Goal: Task Accomplishment & Management: Use online tool/utility

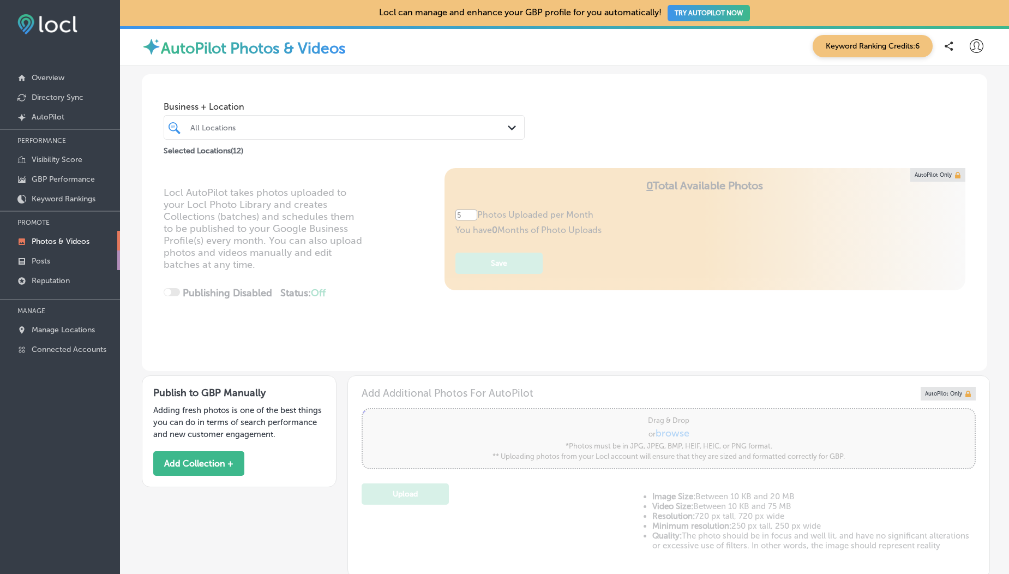
click at [39, 250] on link "Posts" at bounding box center [60, 260] width 120 height 20
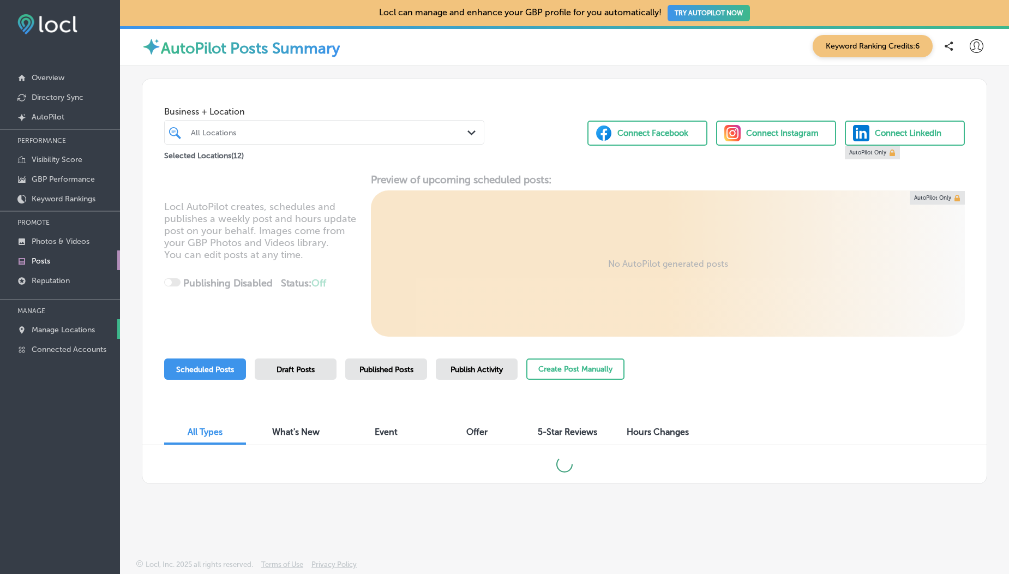
click at [65, 331] on p "Manage Locations" at bounding box center [63, 329] width 63 height 9
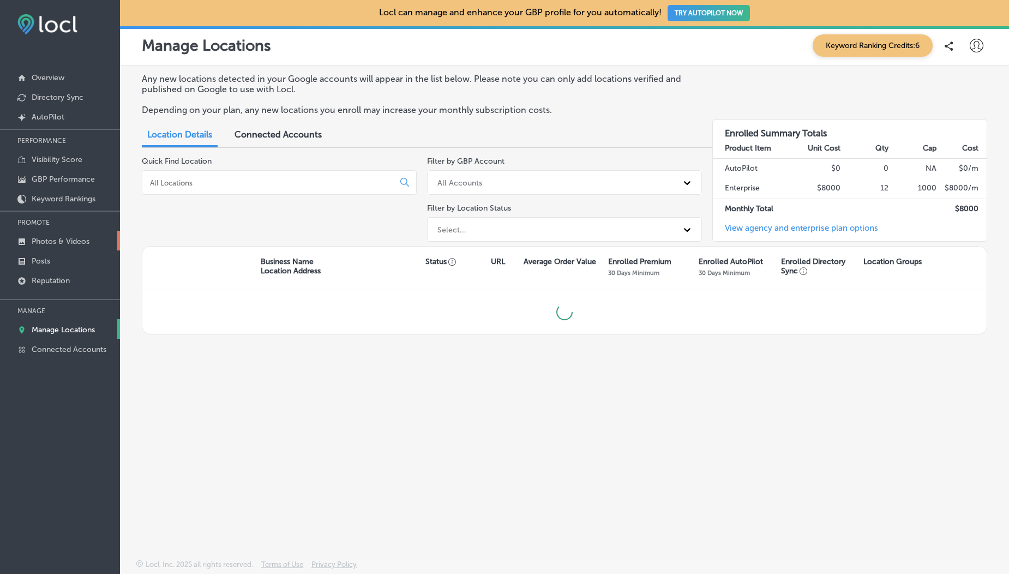
click at [39, 242] on p "Photos & Videos" at bounding box center [61, 241] width 58 height 9
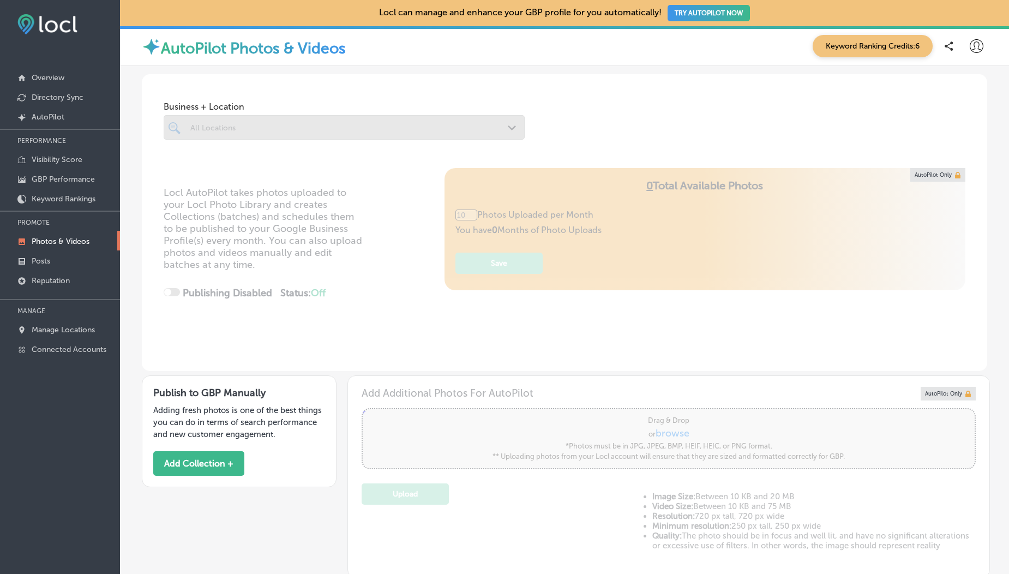
scroll to position [195, 0]
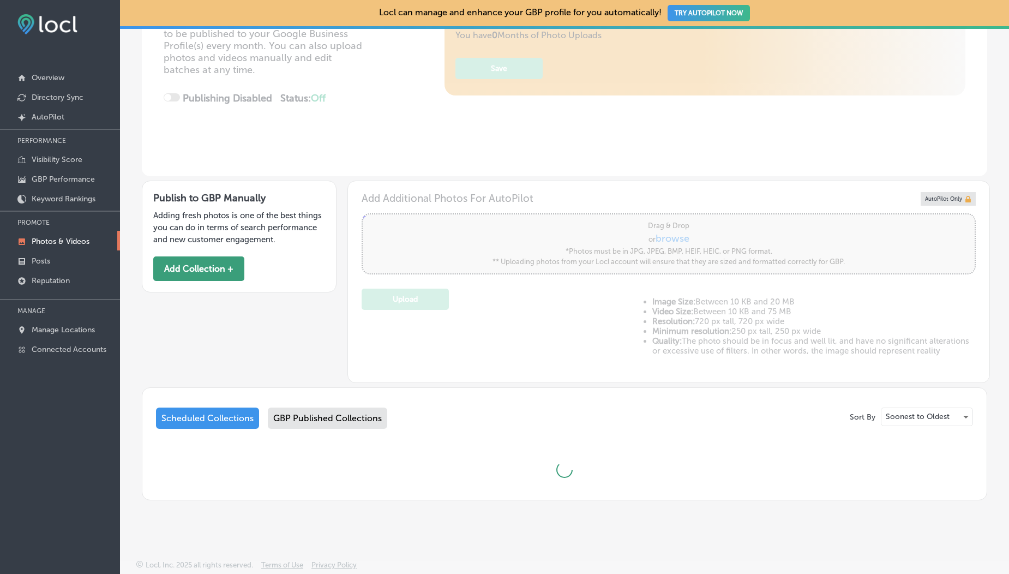
click at [202, 275] on button "Add Collection +" at bounding box center [198, 268] width 91 height 25
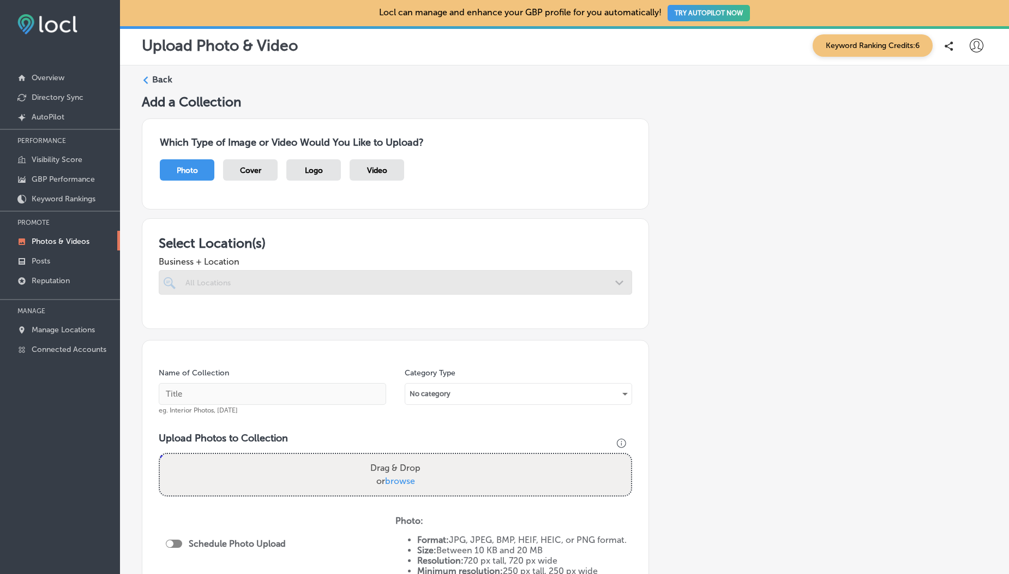
click at [371, 164] on div "Video" at bounding box center [377, 169] width 55 height 21
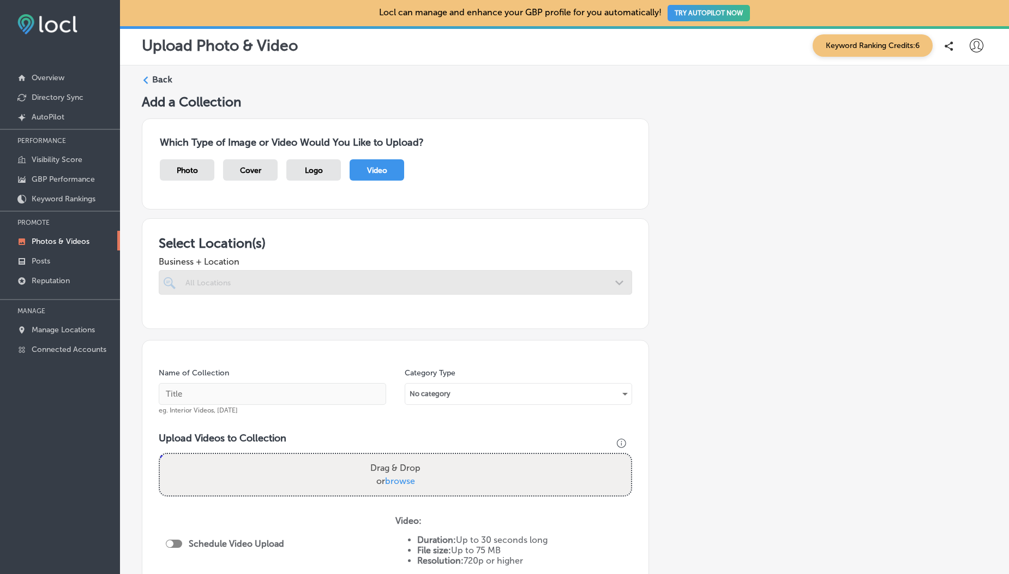
click at [269, 284] on div at bounding box center [395, 282] width 473 height 25
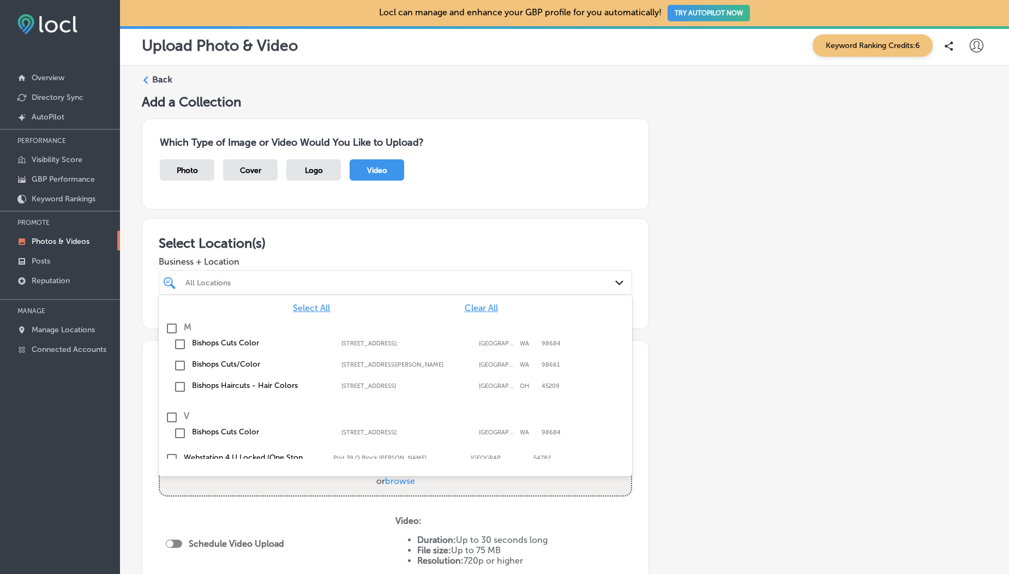
click at [290, 273] on div "All Locations Path Created with Sketch." at bounding box center [395, 282] width 473 height 25
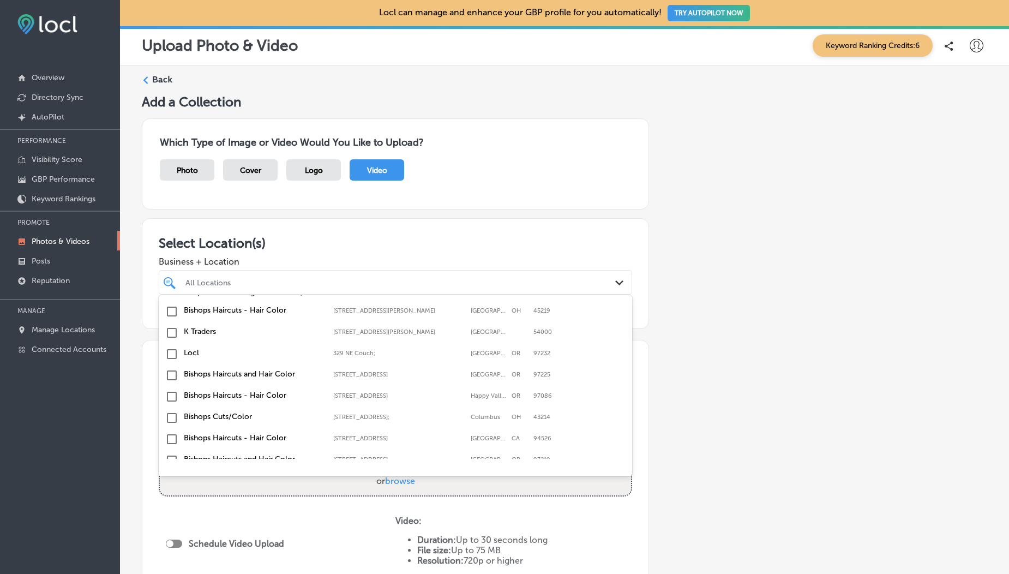
scroll to position [186, 0]
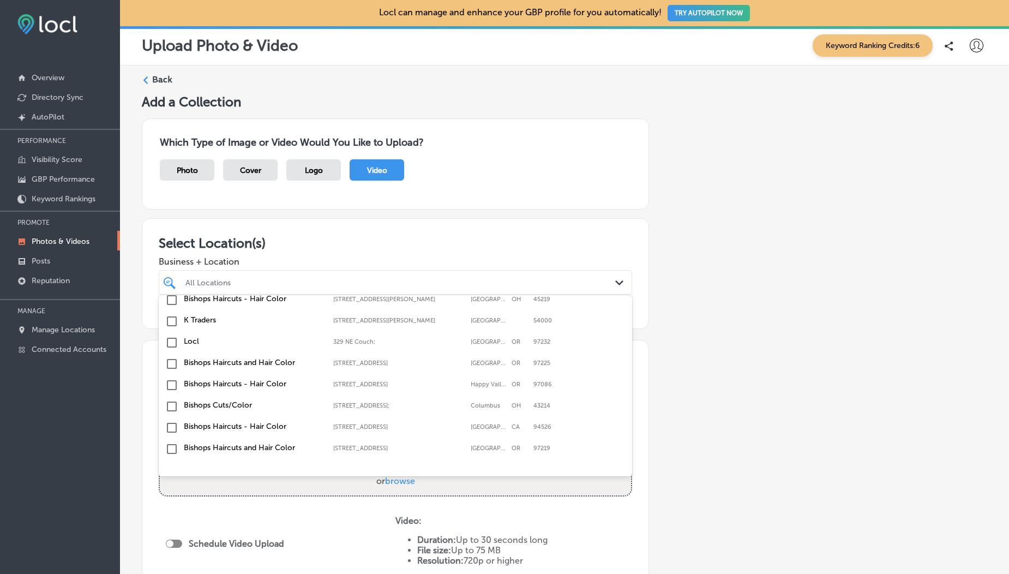
click at [172, 327] on input "checkbox" at bounding box center [171, 321] width 13 height 13
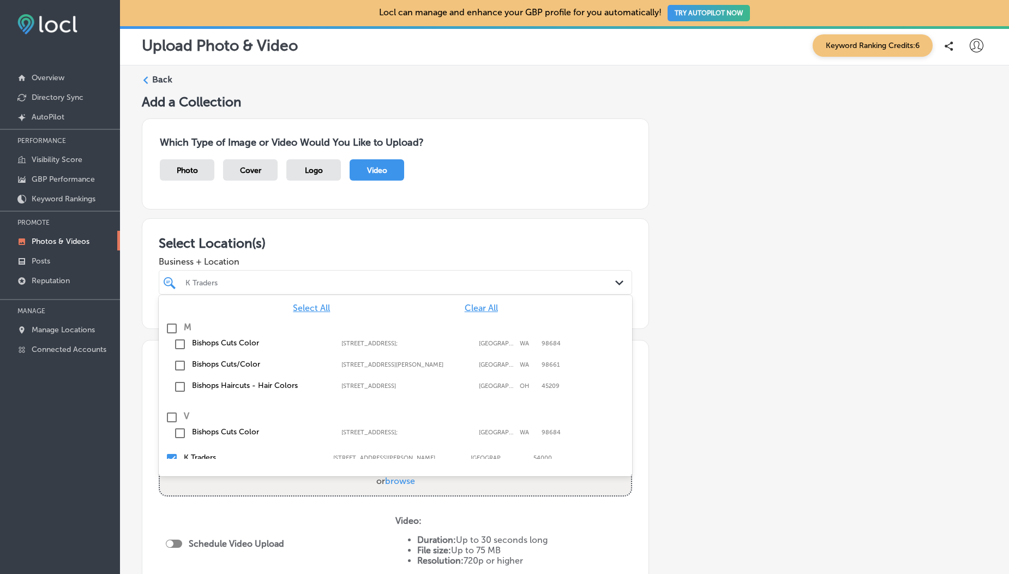
click at [281, 225] on div "Select Location(s) Business + Location option [STREET_ADDRESS][PERSON_NAME]. op…" at bounding box center [395, 273] width 507 height 111
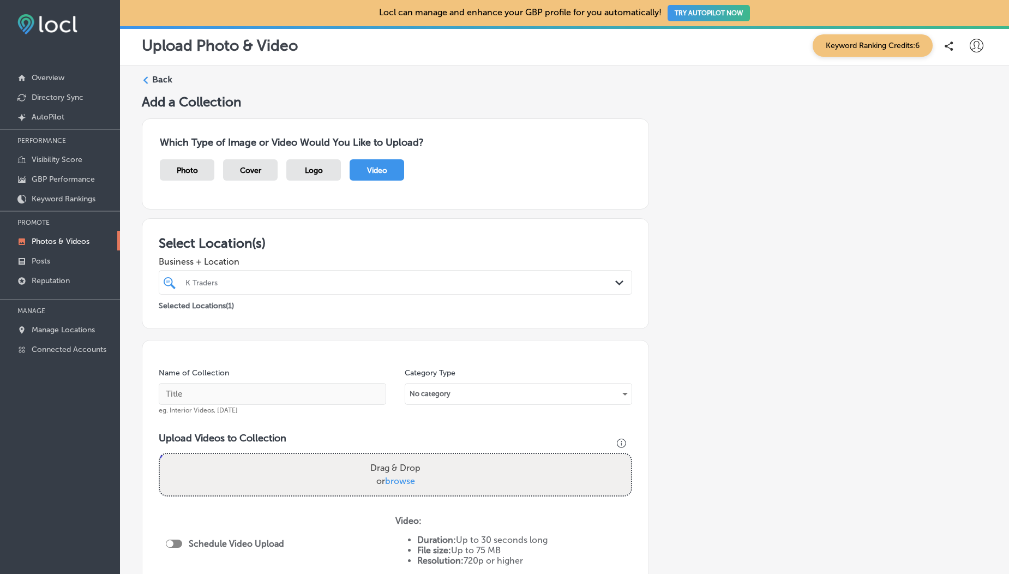
scroll to position [185, 0]
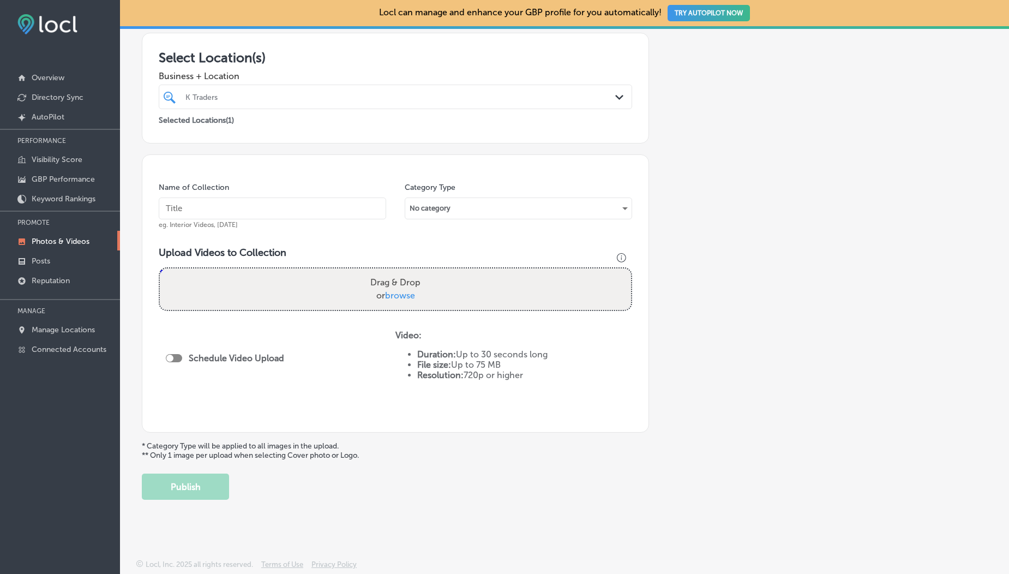
click at [398, 297] on span "browse" at bounding box center [400, 295] width 30 height 10
click at [398, 272] on input "Drag & Drop or browse" at bounding box center [395, 269] width 471 height 3
type input "C:\fakepath\1000190050.mp4"
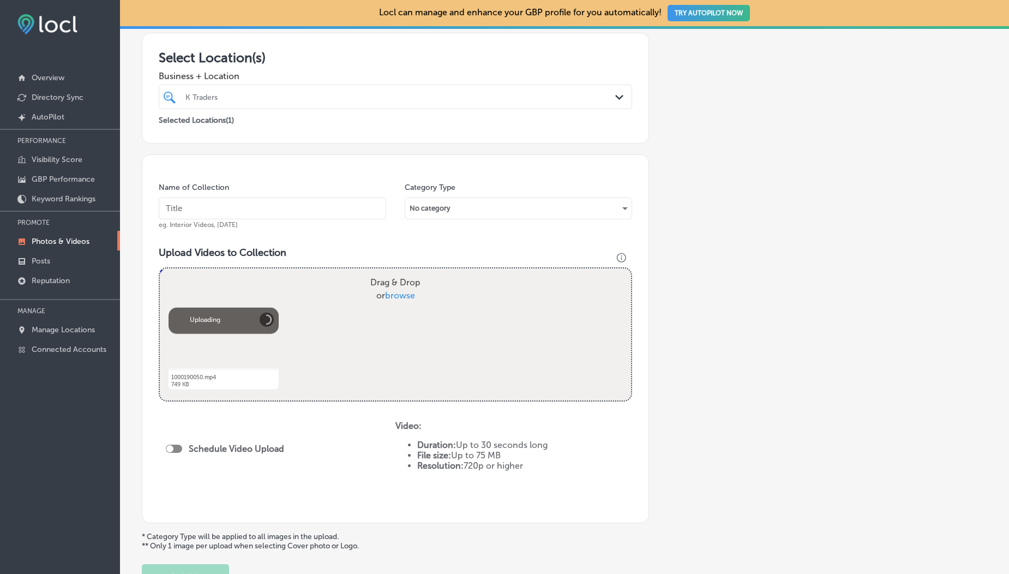
scroll to position [276, 0]
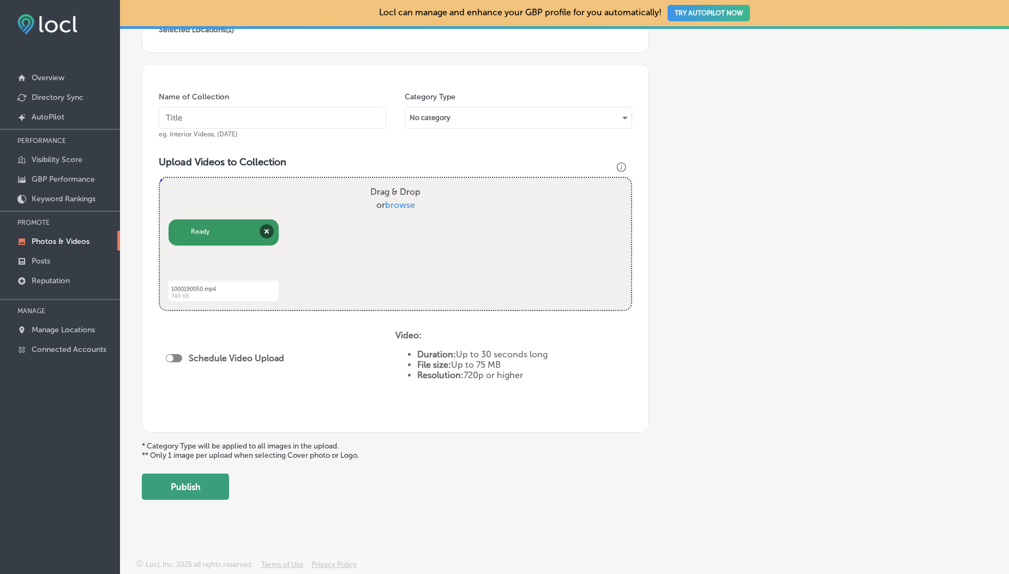
click at [207, 492] on button "Publish" at bounding box center [185, 486] width 87 height 26
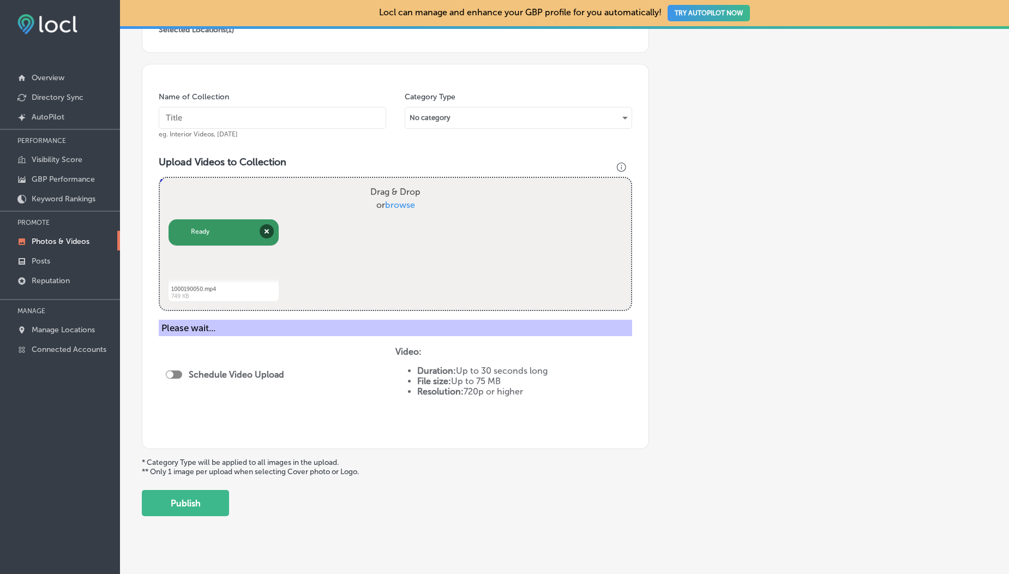
scroll to position [242, 0]
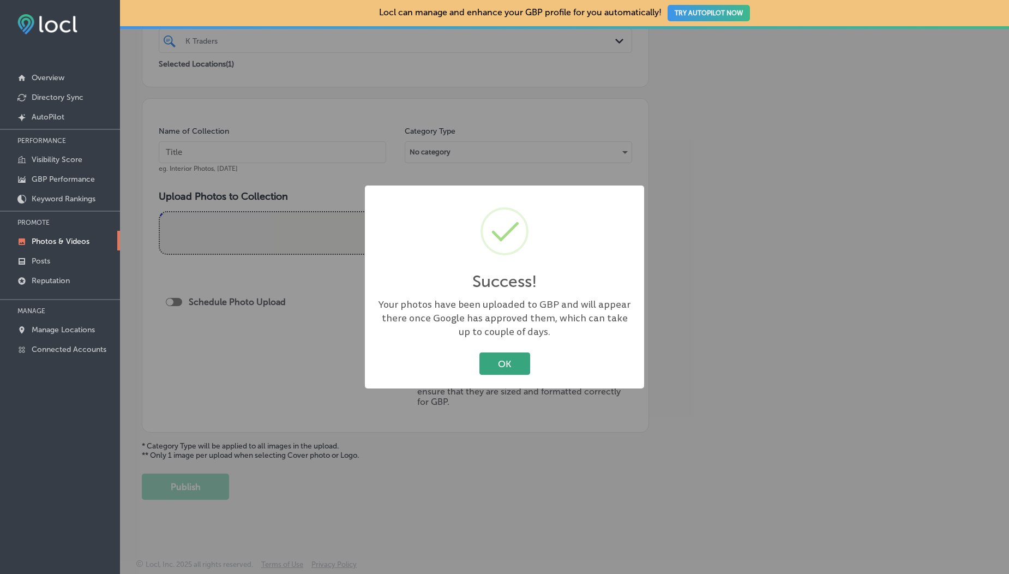
click at [495, 362] on button "OK" at bounding box center [504, 363] width 51 height 22
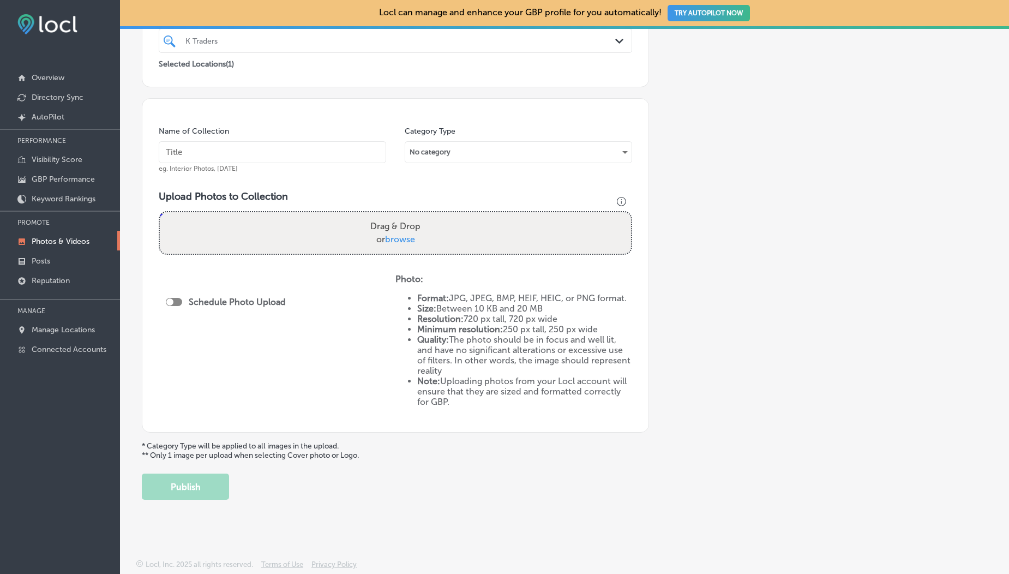
click at [64, 247] on link "Photos & Videos" at bounding box center [60, 241] width 120 height 20
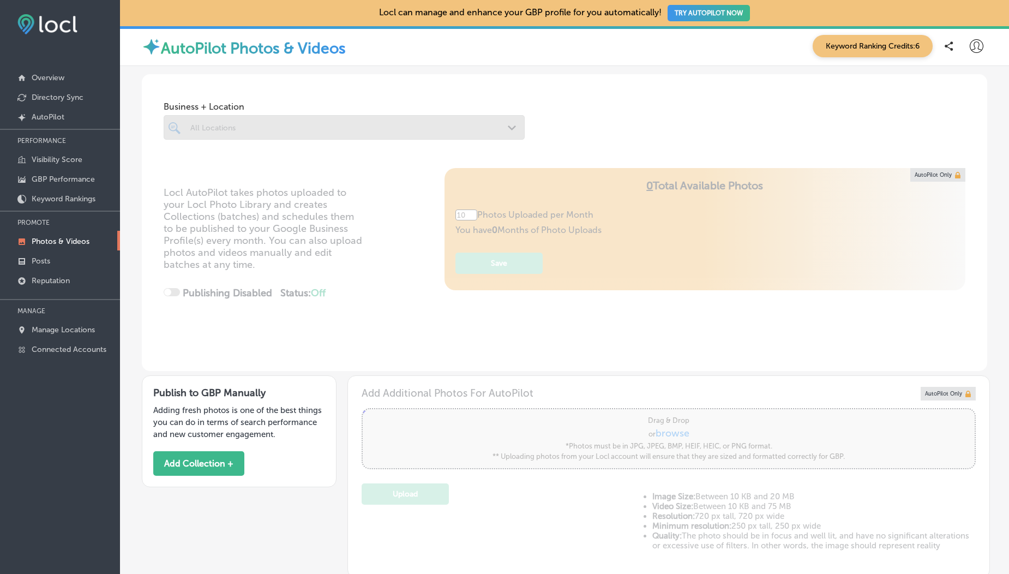
scroll to position [195, 0]
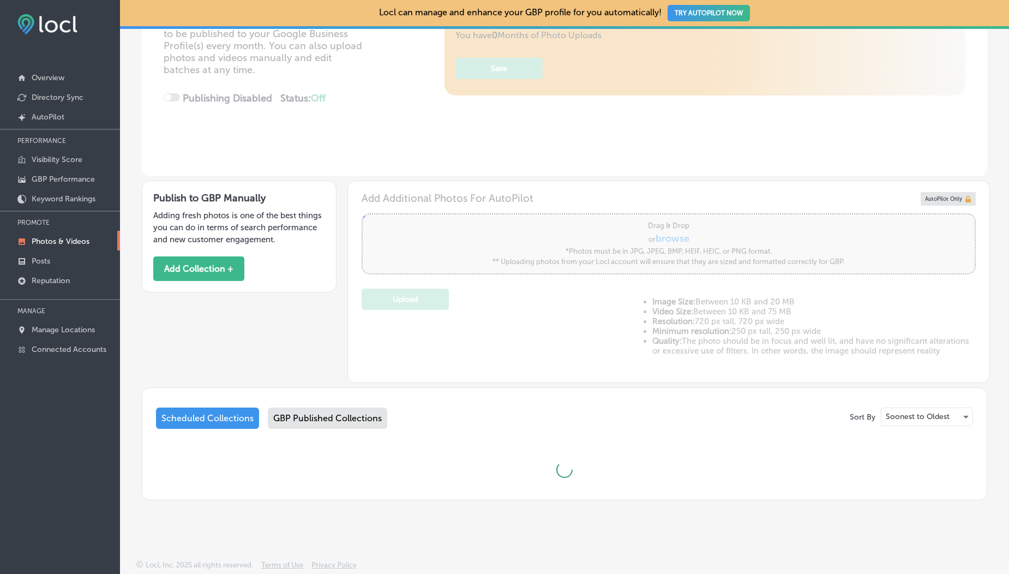
type input "5"
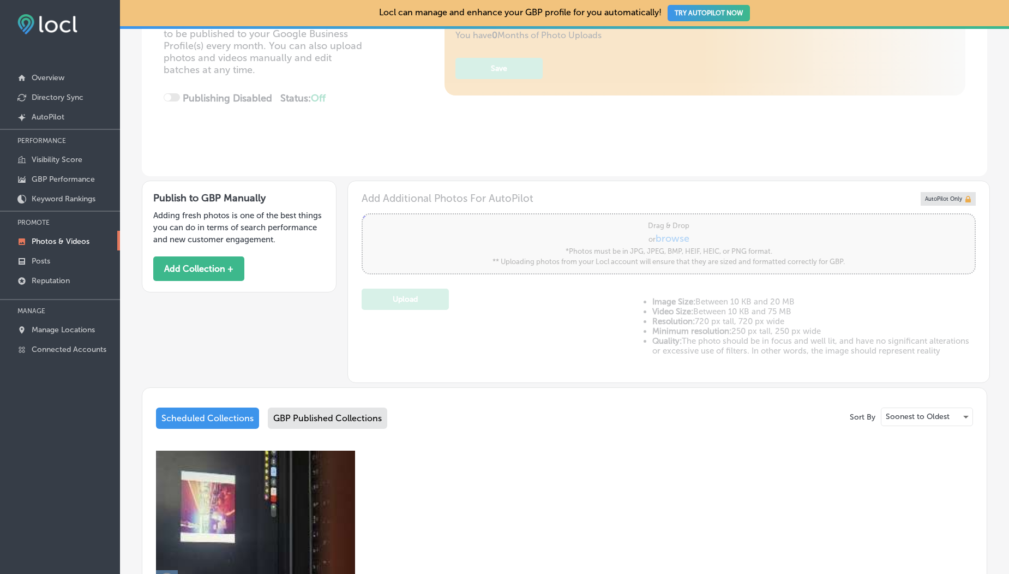
scroll to position [449, 0]
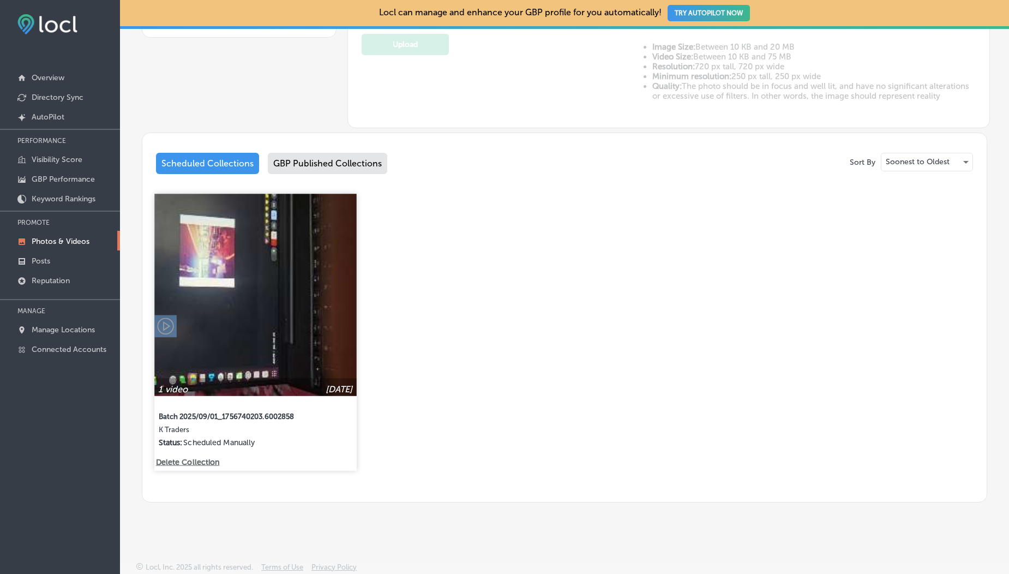
click at [275, 322] on img at bounding box center [255, 295] width 202 height 202
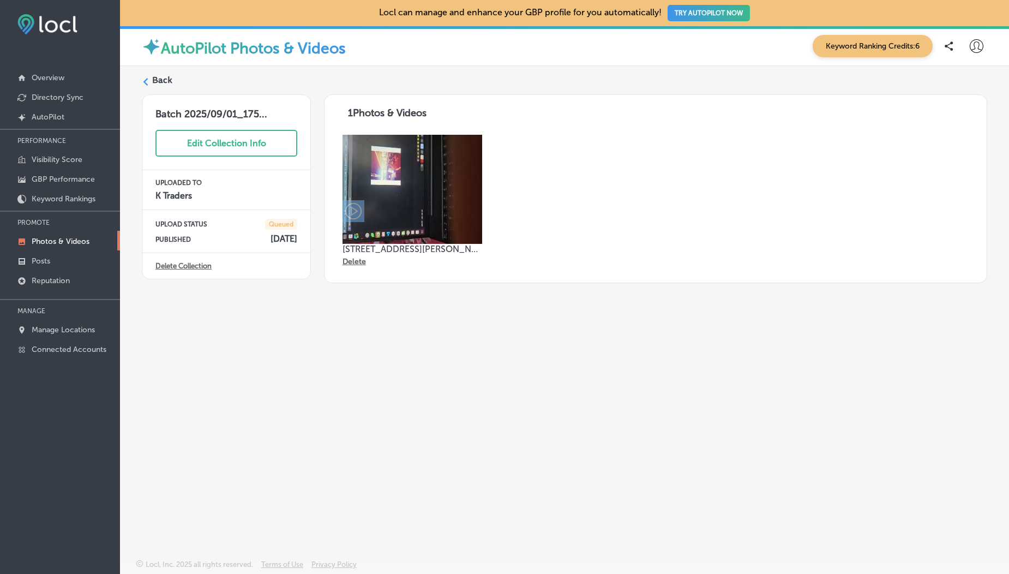
click at [158, 75] on label "Back" at bounding box center [162, 80] width 20 height 12
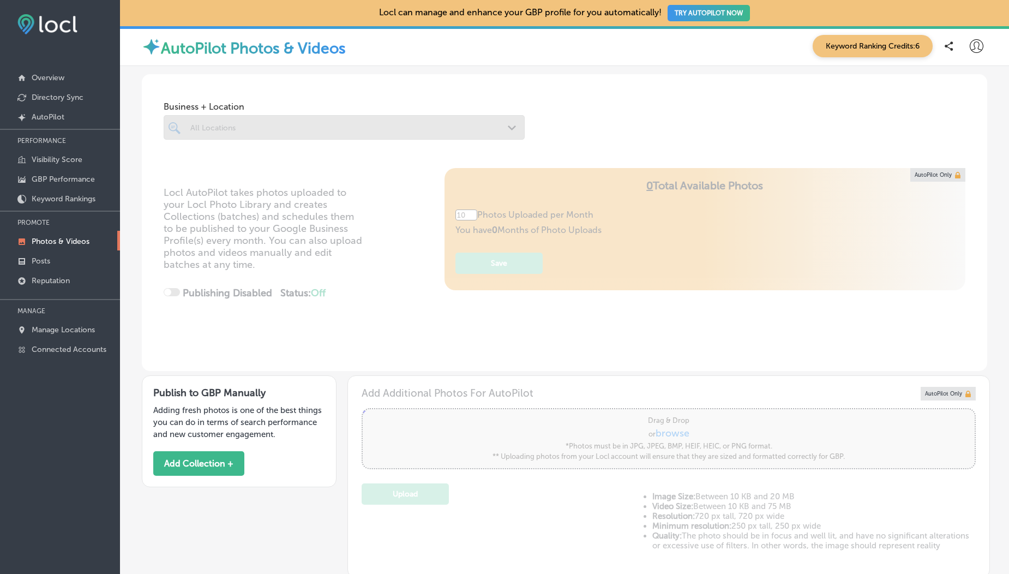
type input "5"
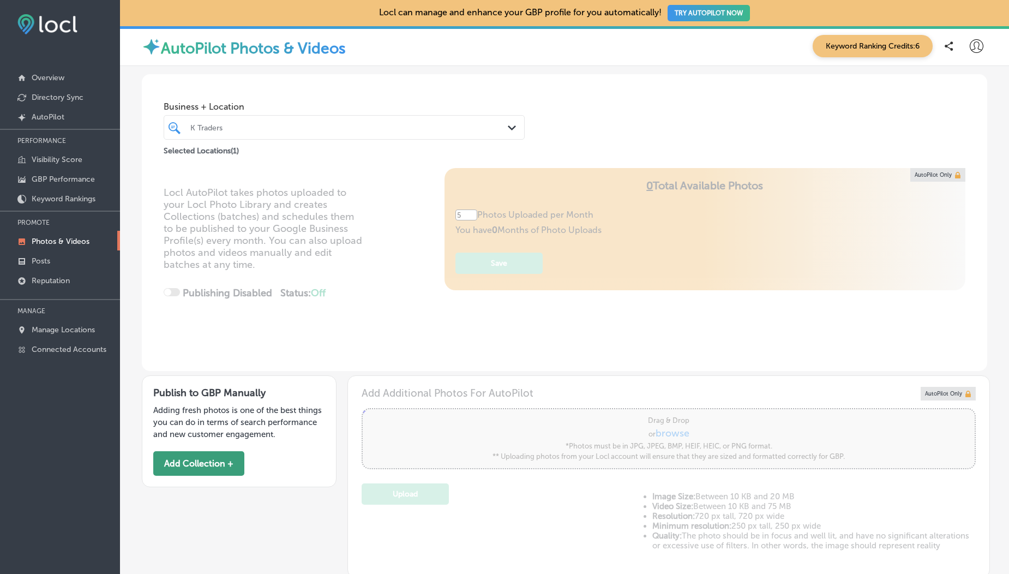
click at [190, 466] on button "Add Collection +" at bounding box center [198, 463] width 91 height 25
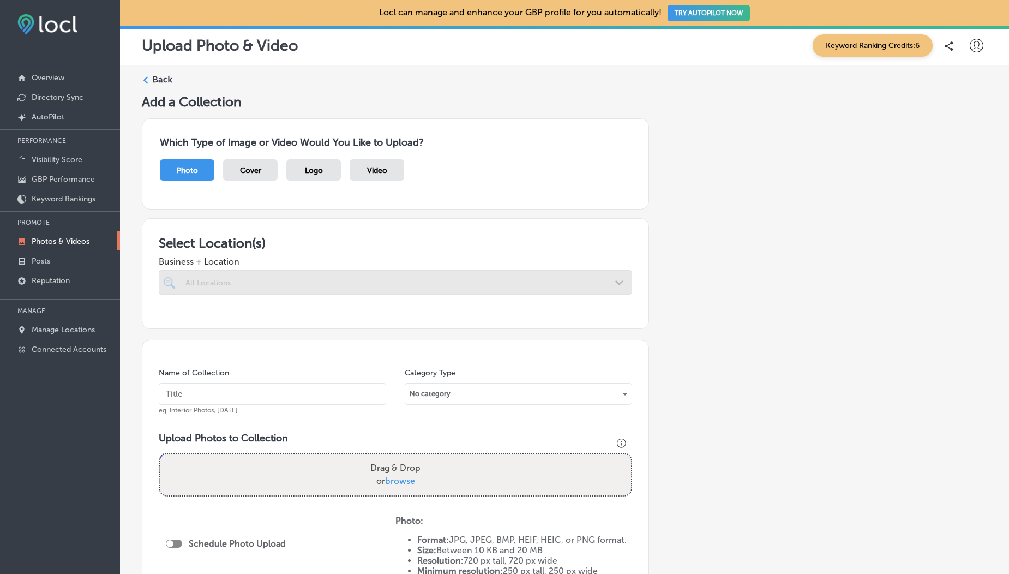
click at [391, 170] on div "Video" at bounding box center [377, 169] width 55 height 21
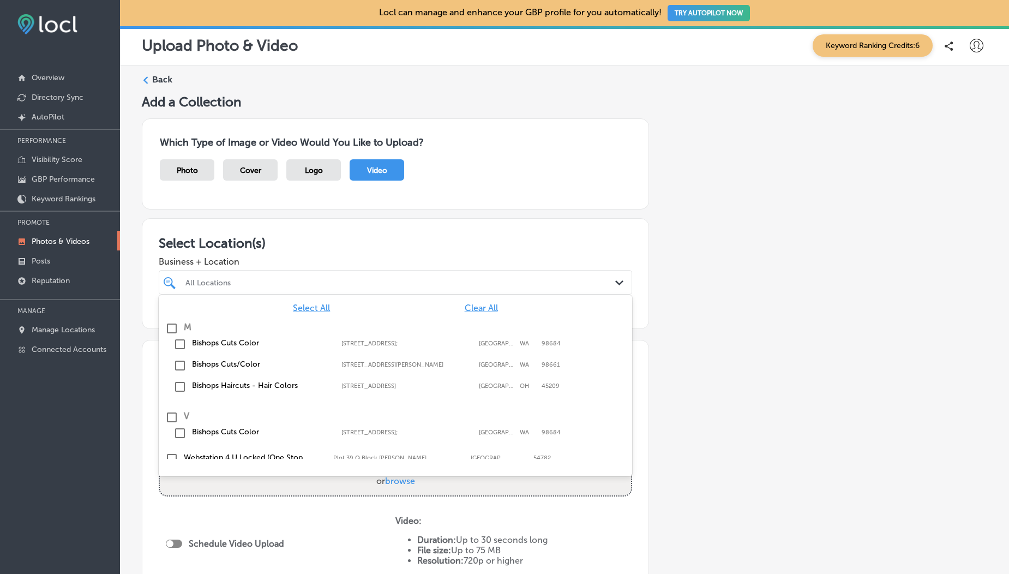
click at [295, 281] on div "All Locations" at bounding box center [400, 282] width 431 height 9
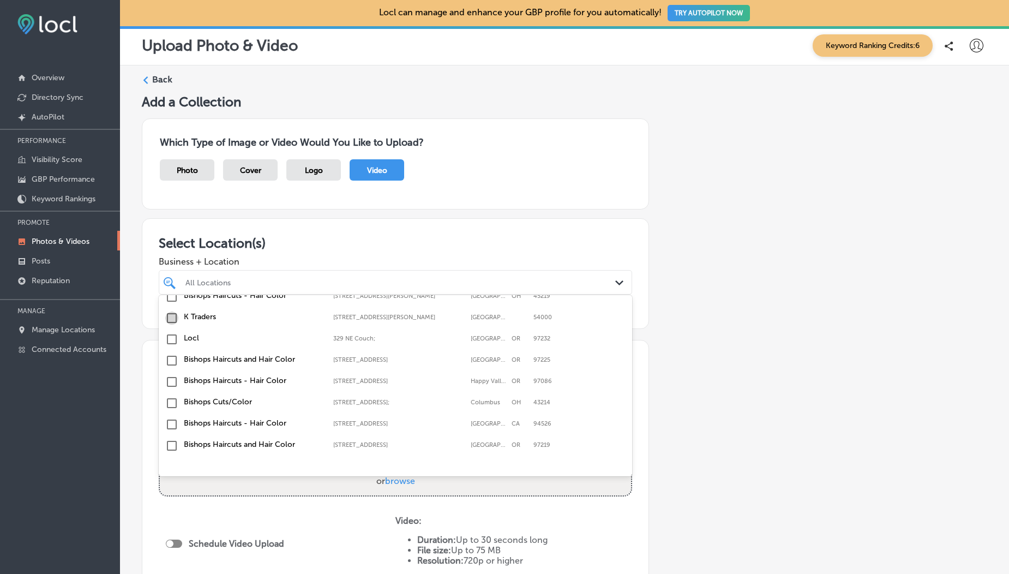
click at [169, 320] on input "checkbox" at bounding box center [171, 317] width 13 height 13
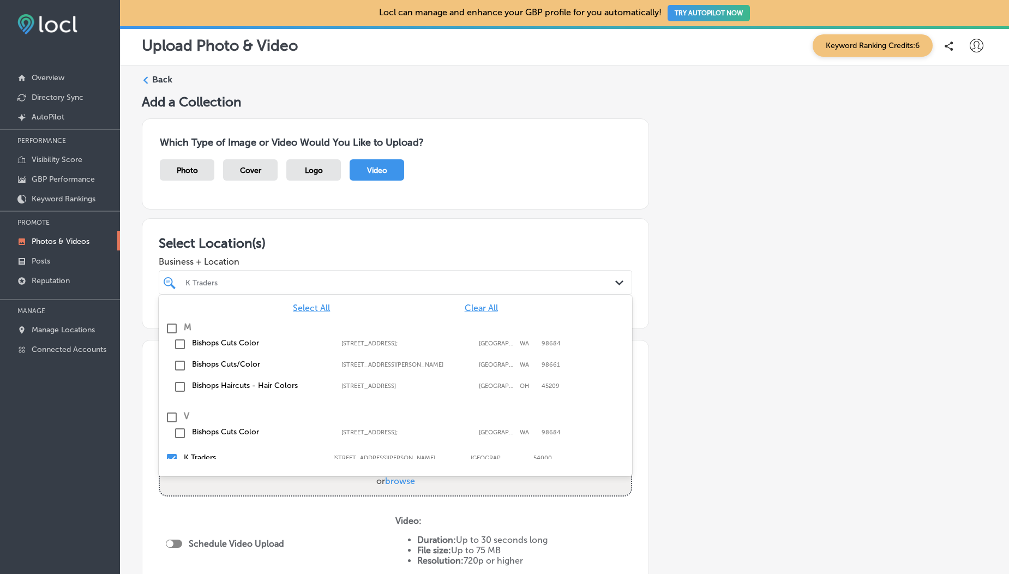
click at [243, 240] on h3 "Select Location(s)" at bounding box center [395, 243] width 473 height 16
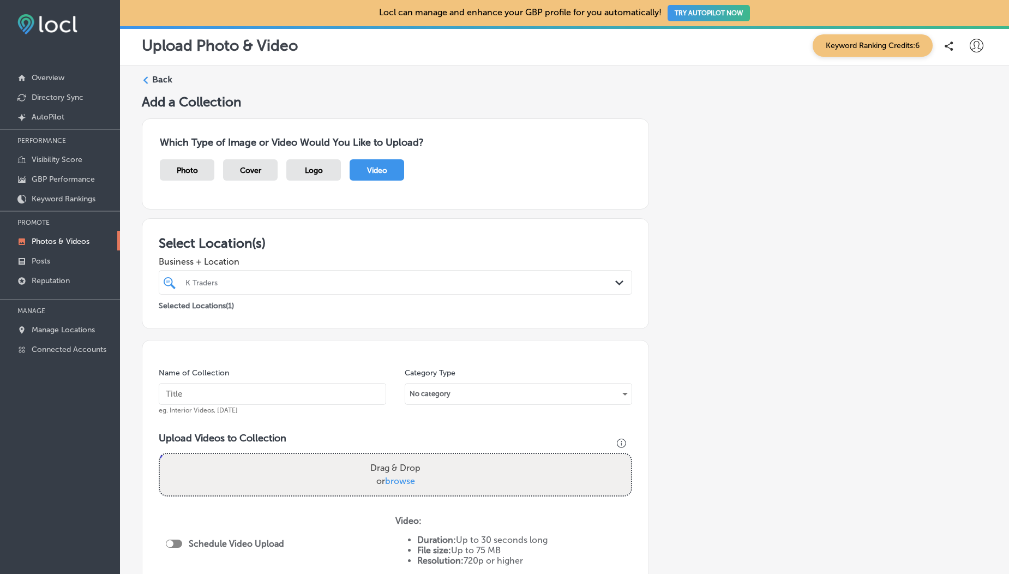
scroll to position [185, 0]
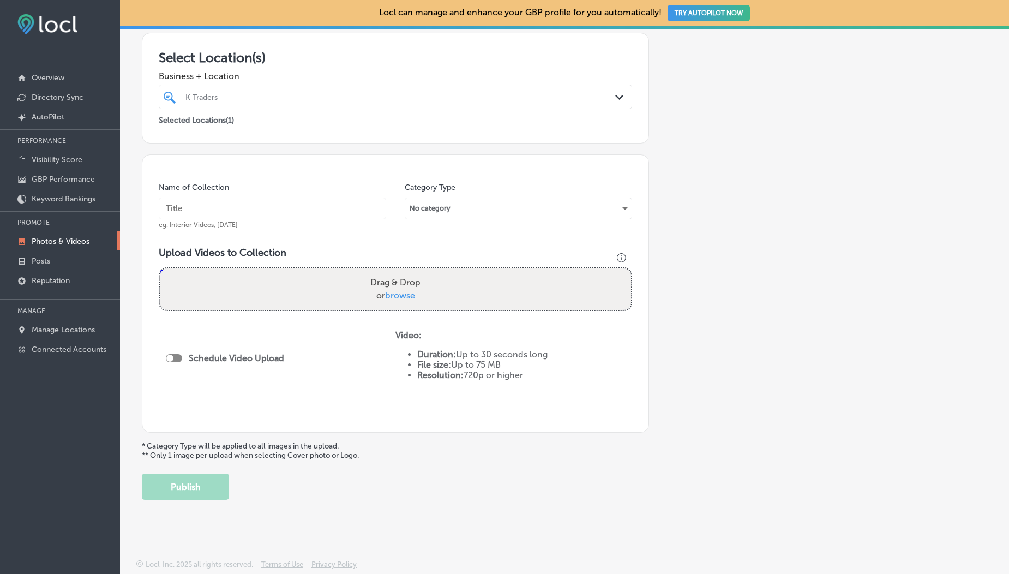
click at [398, 293] on span "browse" at bounding box center [400, 295] width 30 height 10
click at [398, 272] on input "Drag & Drop or browse" at bounding box center [395, 269] width 471 height 3
type input "C:\fakepath\1000190050.mp4"
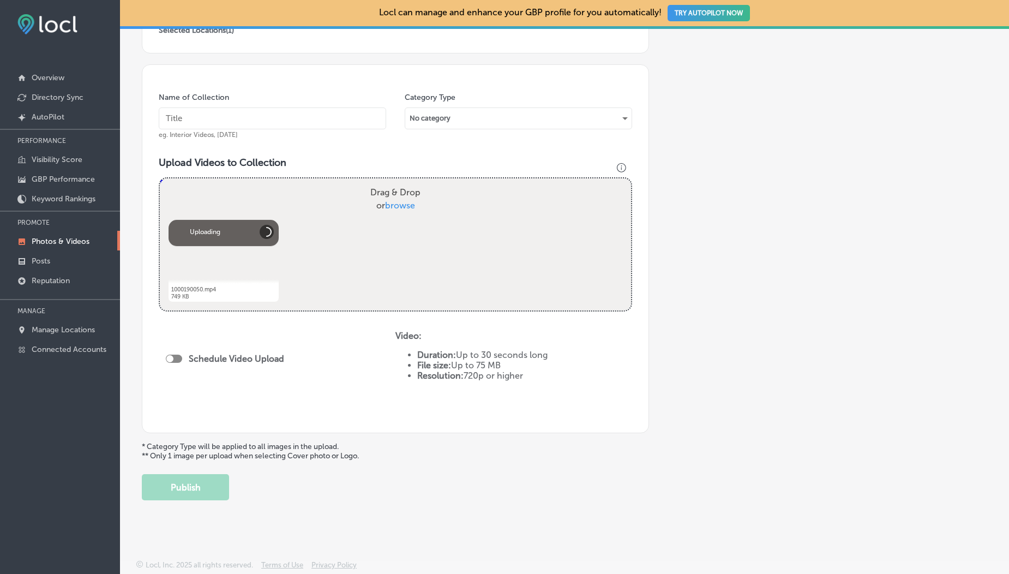
scroll to position [276, 0]
click at [212, 489] on button "Publish" at bounding box center [185, 486] width 87 height 26
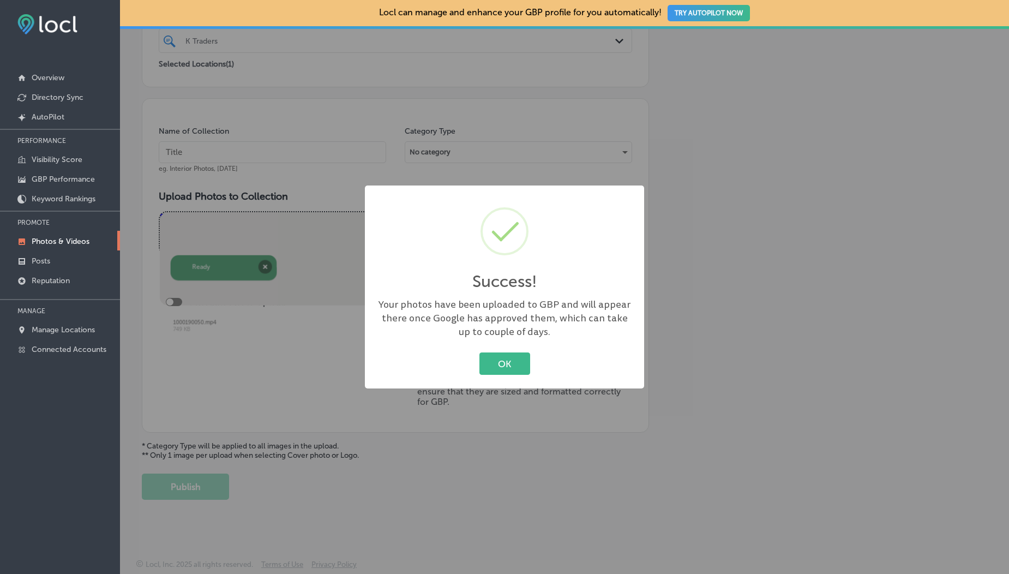
scroll to position [242, 0]
click at [78, 237] on p "Photos & Videos" at bounding box center [61, 241] width 58 height 9
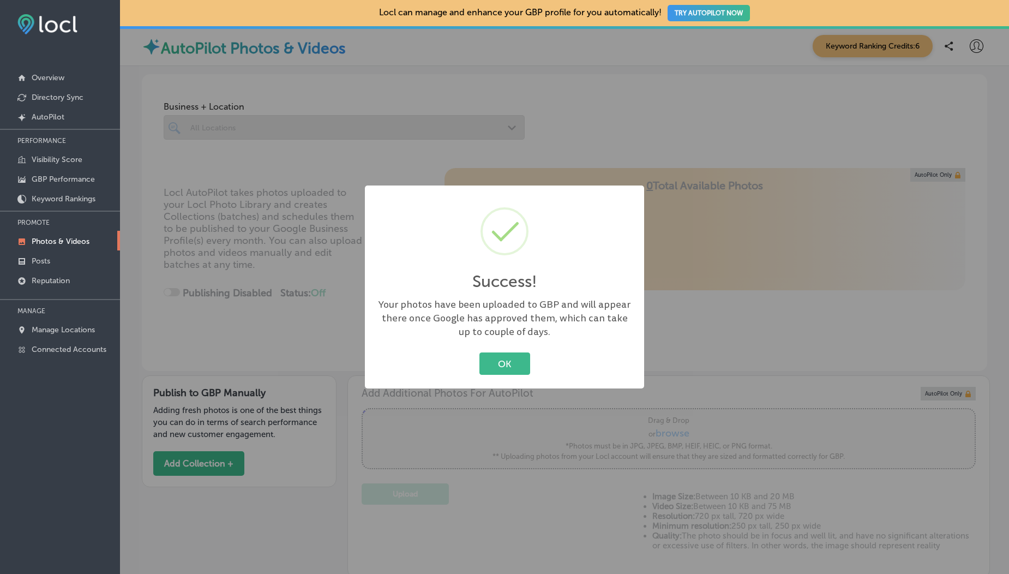
type input "5"
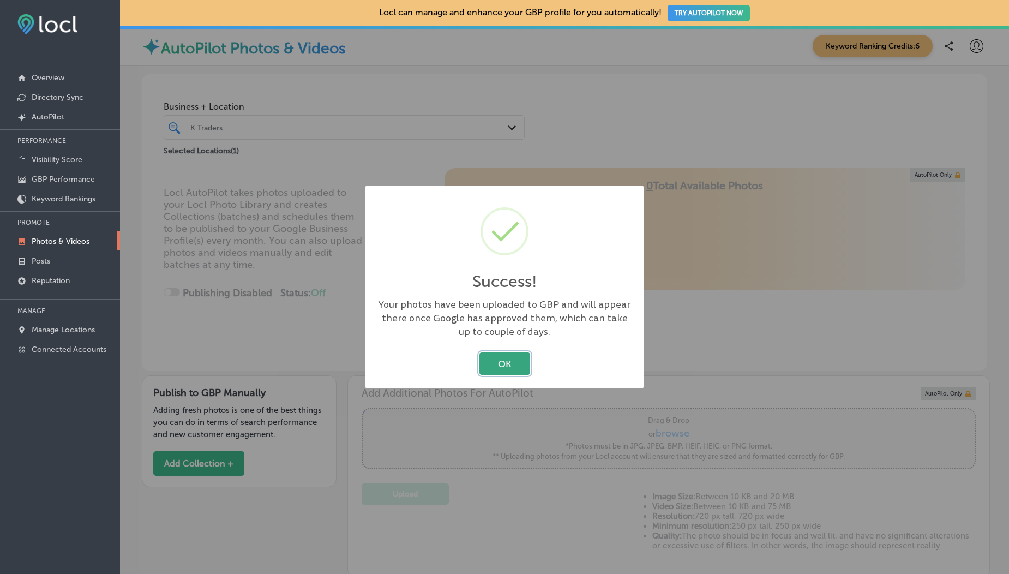
click at [507, 359] on button "OK" at bounding box center [504, 363] width 51 height 22
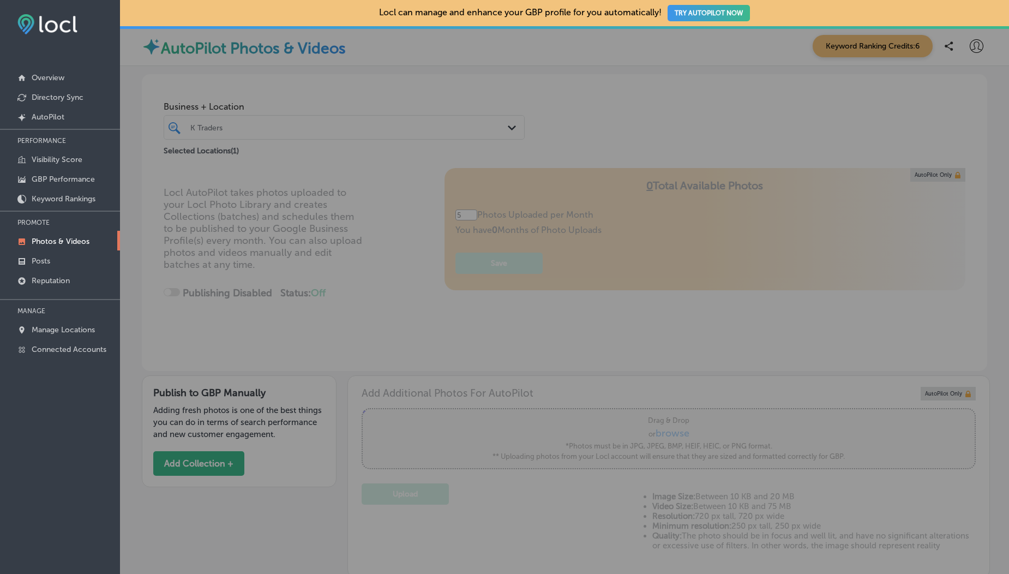
scroll to position [449, 0]
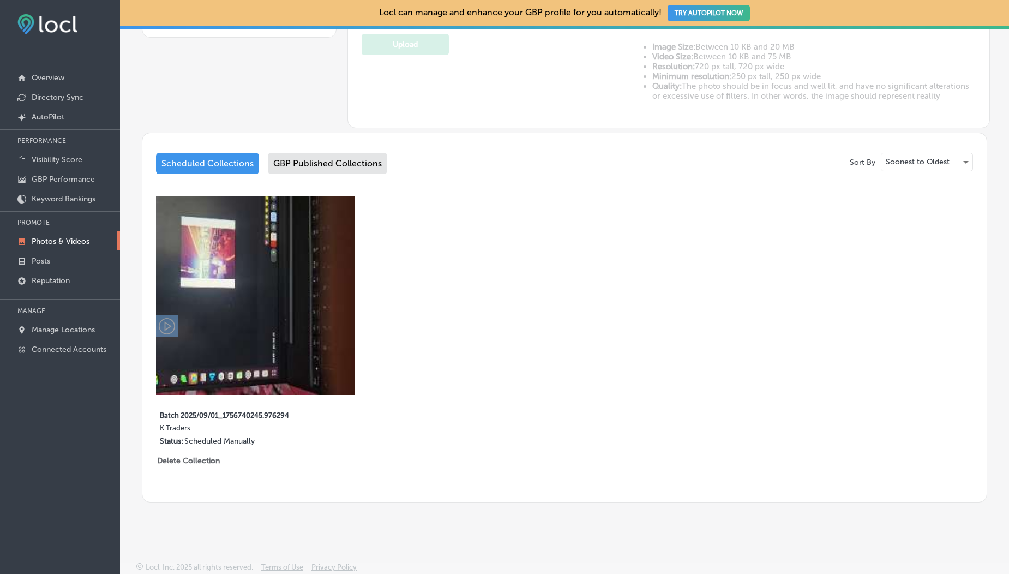
click at [317, 166] on div "GBP Published Collections" at bounding box center [327, 163] width 119 height 21
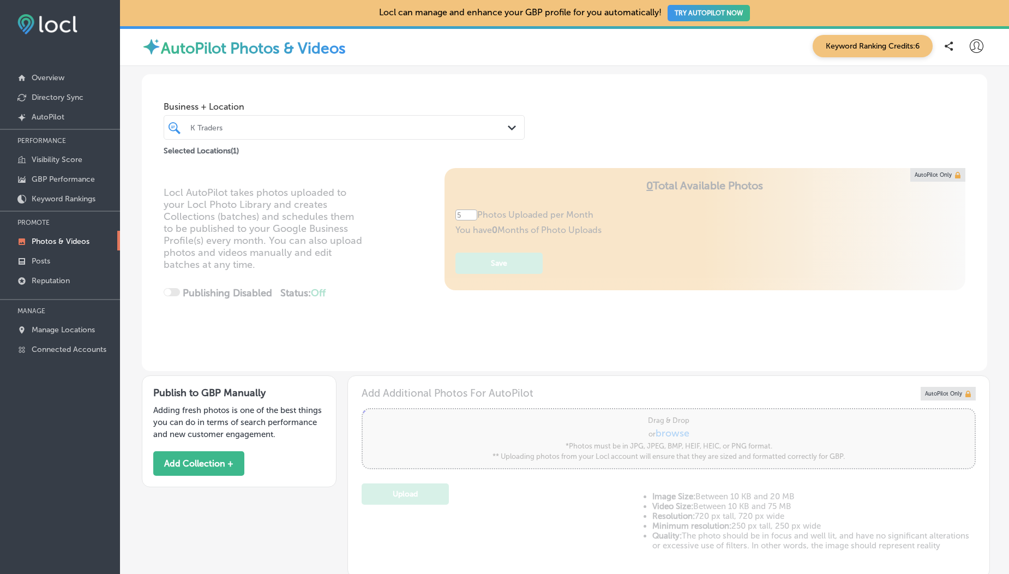
click at [53, 239] on p "Photos & Videos" at bounding box center [61, 241] width 58 height 9
click at [189, 464] on button "Add Collection +" at bounding box center [198, 463] width 91 height 25
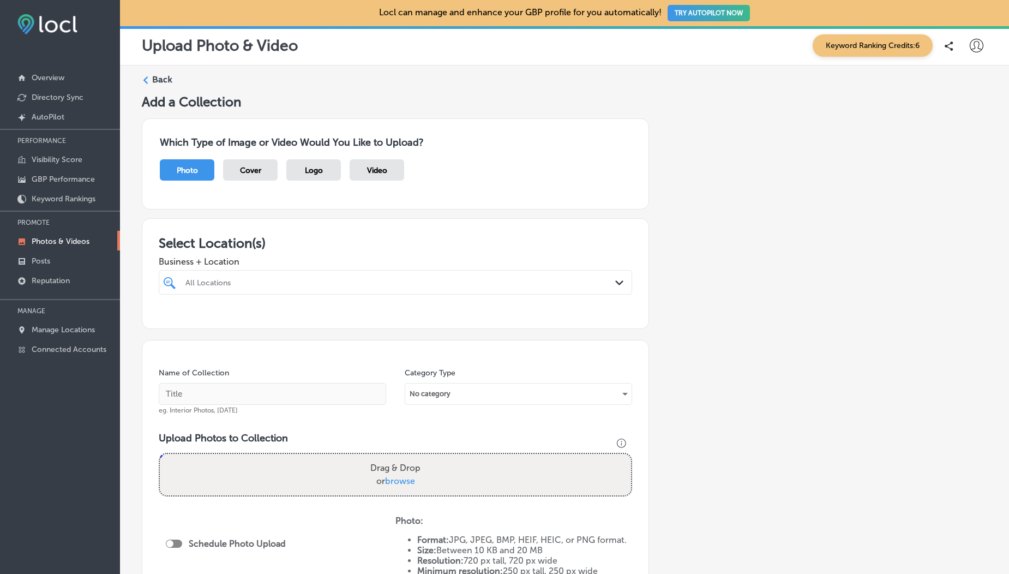
click at [286, 268] on div "Business + Location All Locations Path Created with Sketch." at bounding box center [395, 273] width 473 height 44
click at [266, 286] on div "All Locations" at bounding box center [400, 282] width 431 height 9
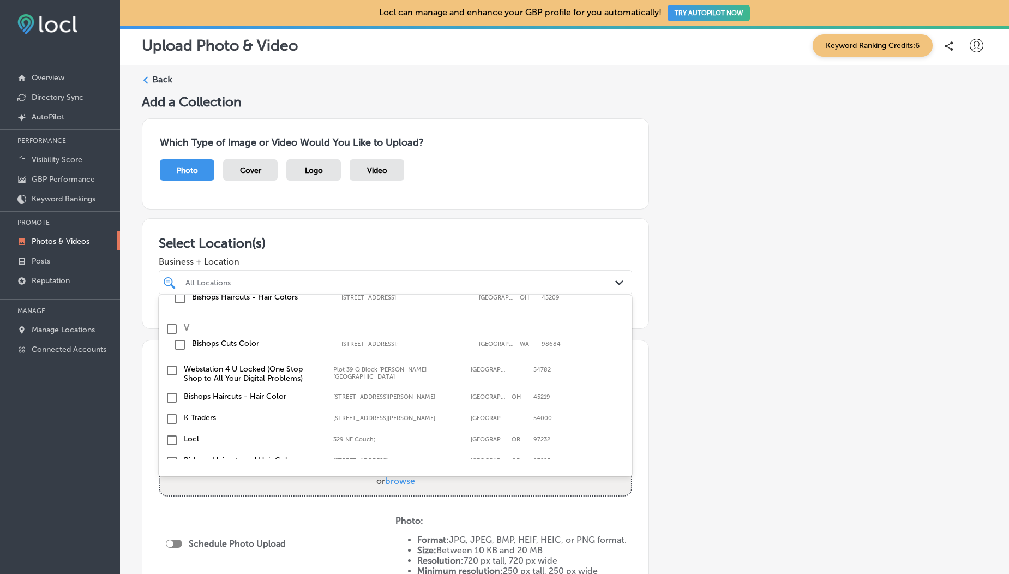
scroll to position [98, 0]
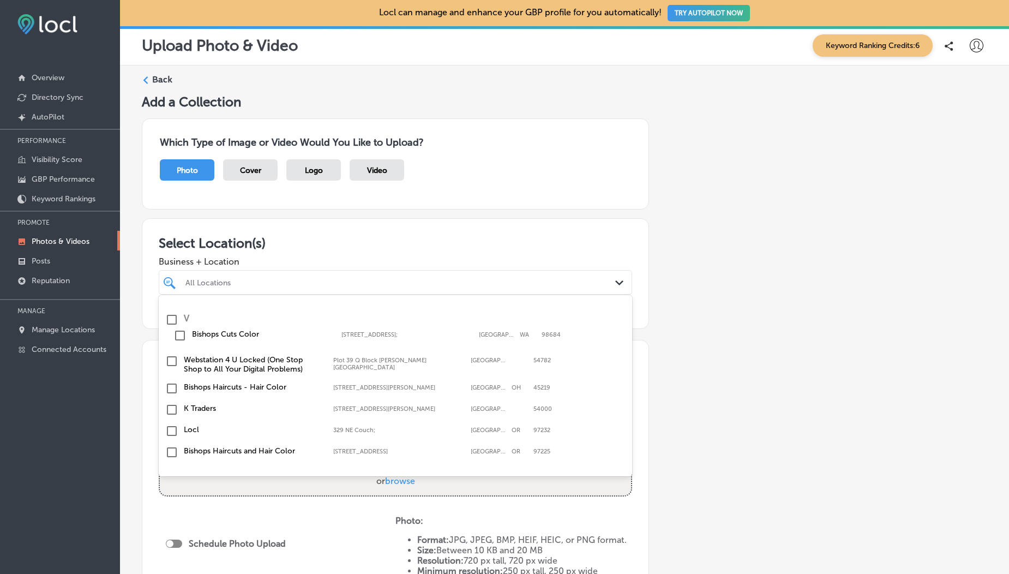
click at [173, 412] on input "checkbox" at bounding box center [171, 409] width 13 height 13
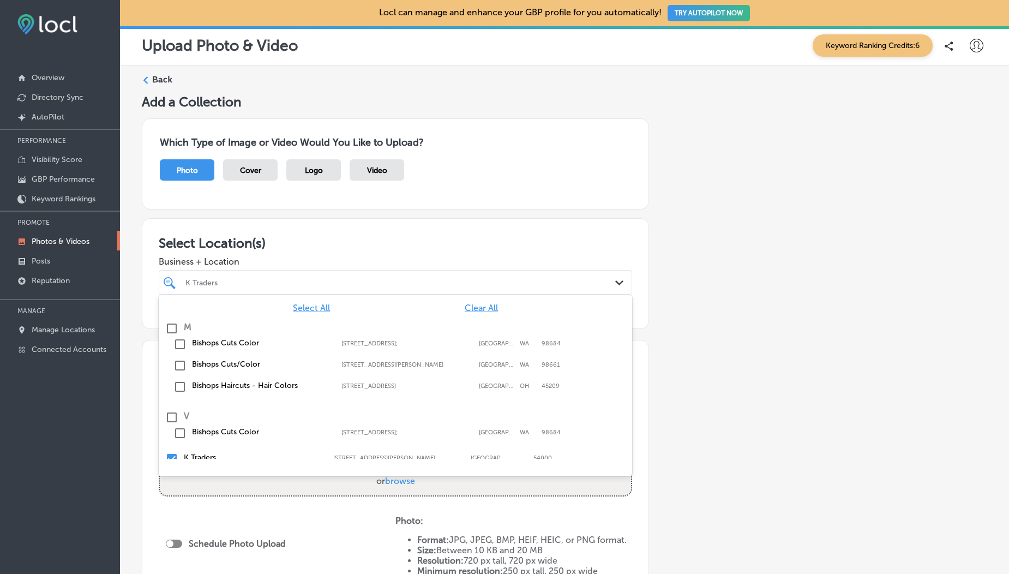
click at [283, 245] on h3 "Select Location(s)" at bounding box center [395, 243] width 473 height 16
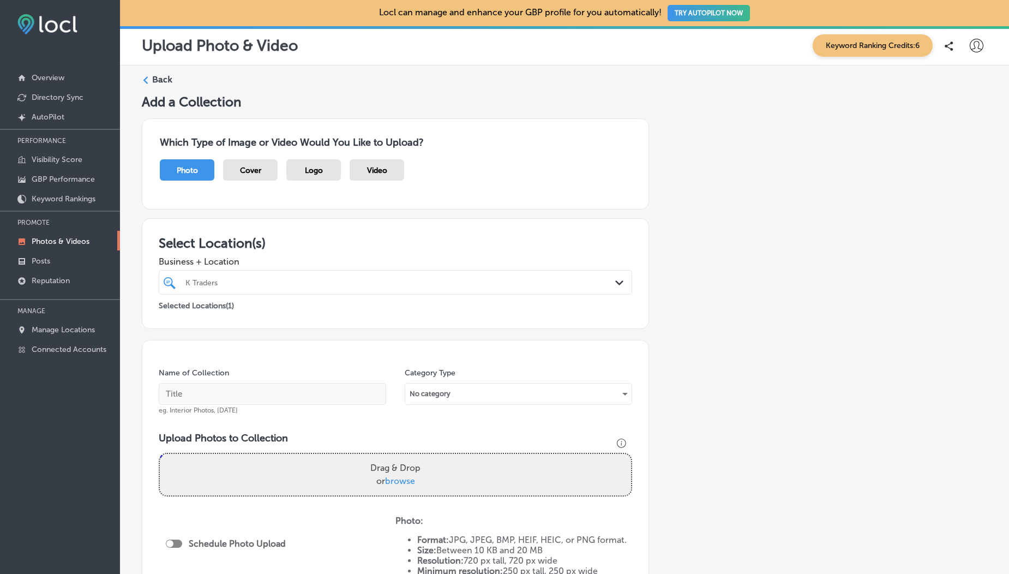
scroll to position [242, 0]
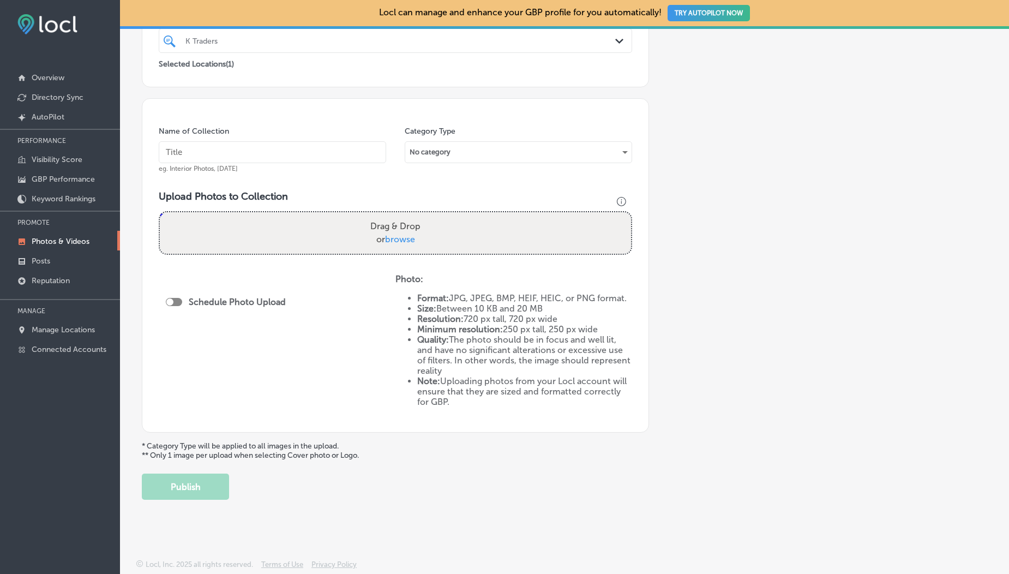
click at [409, 238] on span "browse" at bounding box center [400, 239] width 30 height 10
click at [409, 215] on input "Drag & Drop or browse" at bounding box center [395, 213] width 471 height 3
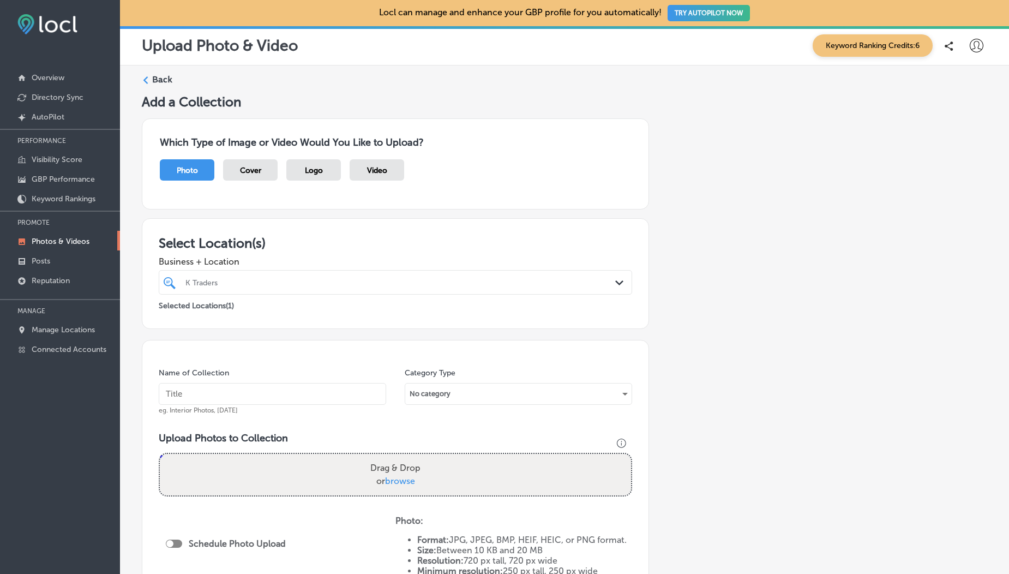
click at [391, 166] on div "Video" at bounding box center [377, 169] width 55 height 21
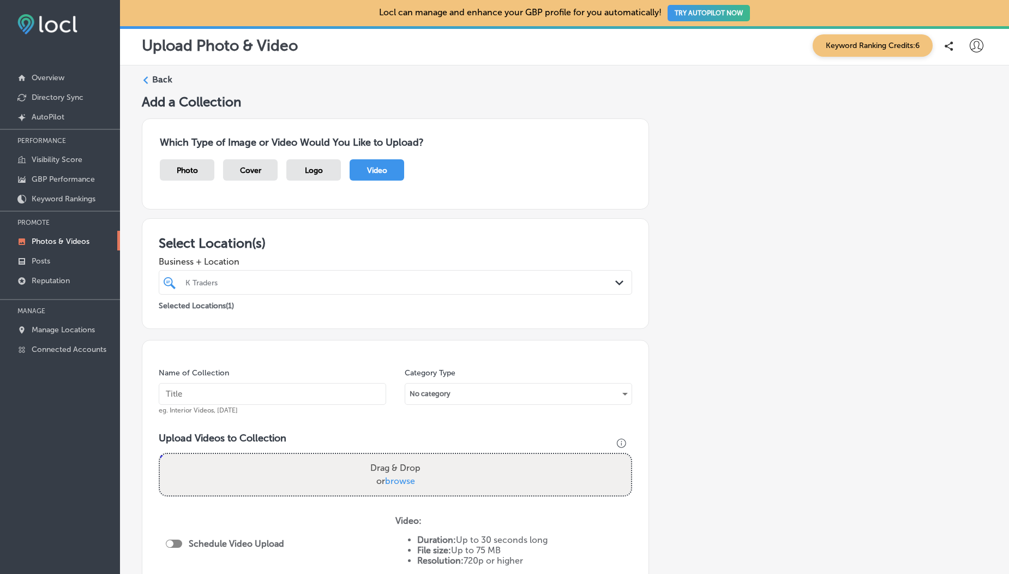
click at [404, 482] on span "browse" at bounding box center [400, 481] width 30 height 10
click at [404, 457] on input "Drag & Drop or browse" at bounding box center [395, 455] width 471 height 3
type input "C:\fakepath\1000190099.mp4"
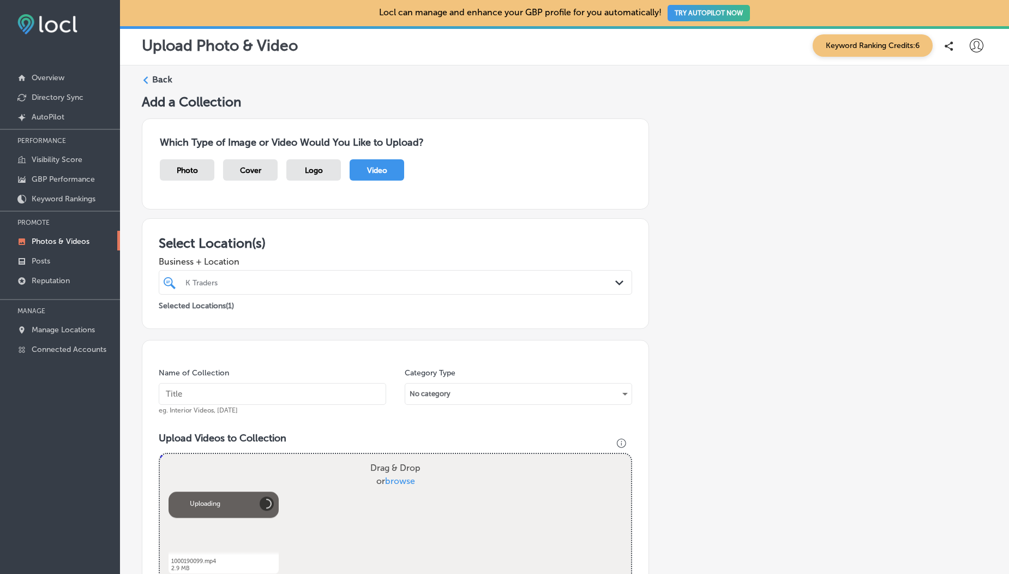
scroll to position [276, 0]
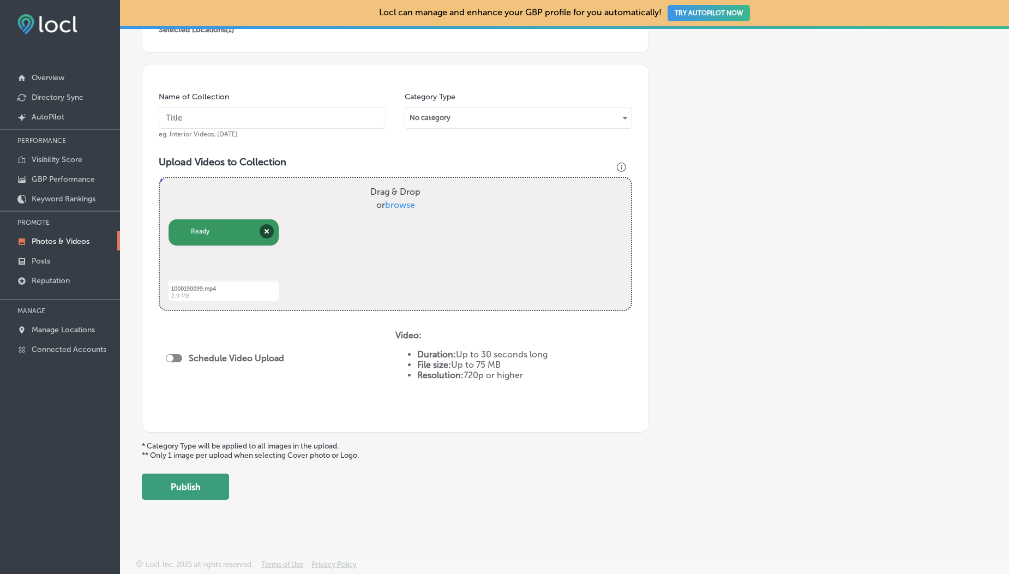
click at [191, 492] on button "Publish" at bounding box center [185, 486] width 87 height 26
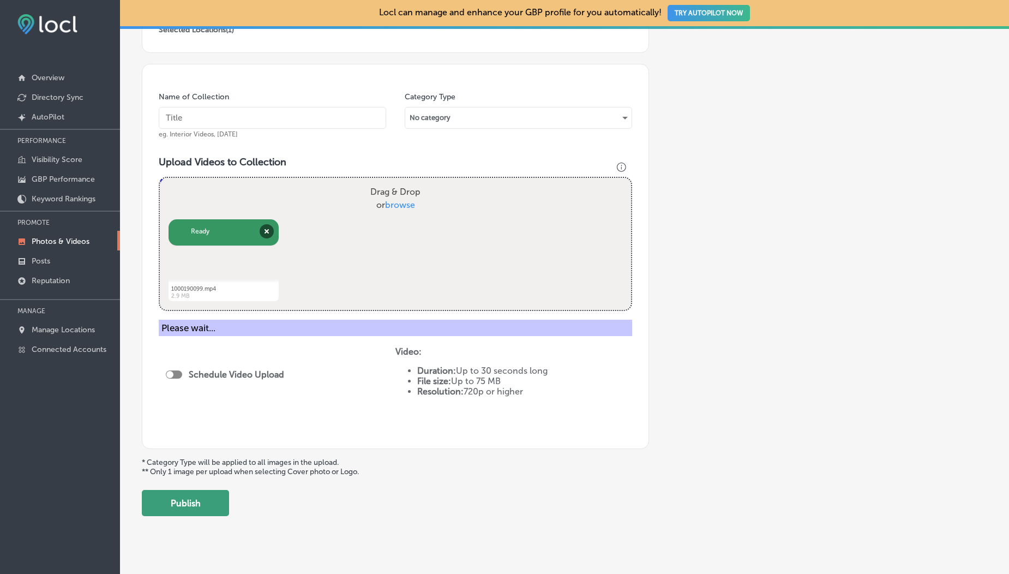
scroll to position [242, 0]
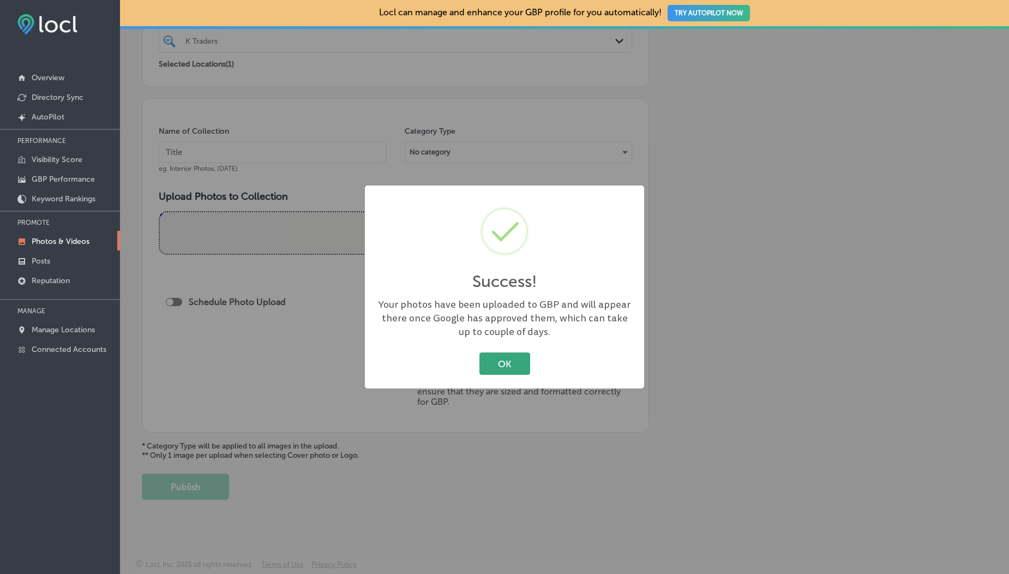
click at [491, 371] on button "OK" at bounding box center [504, 363] width 51 height 22
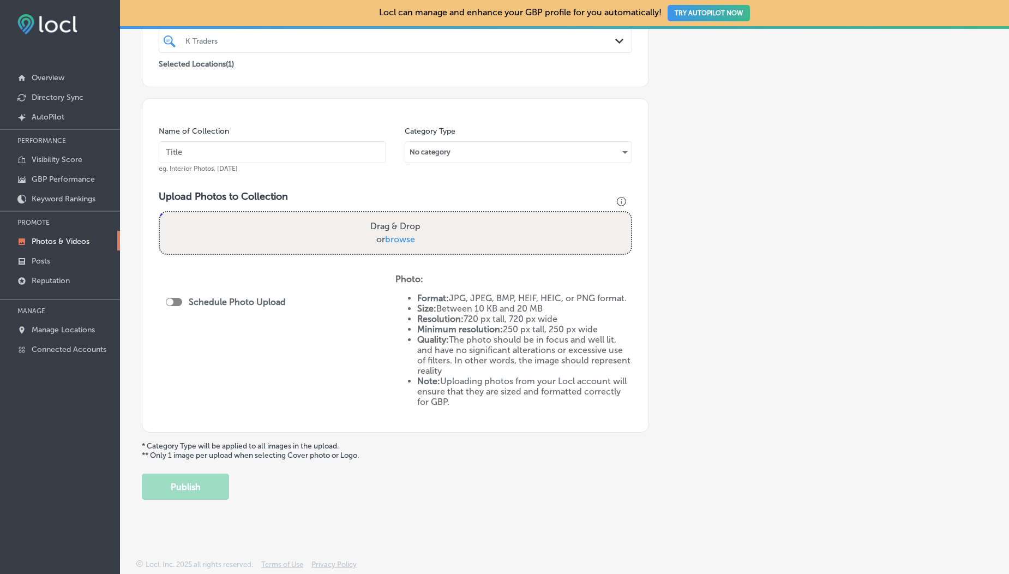
scroll to position [0, 0]
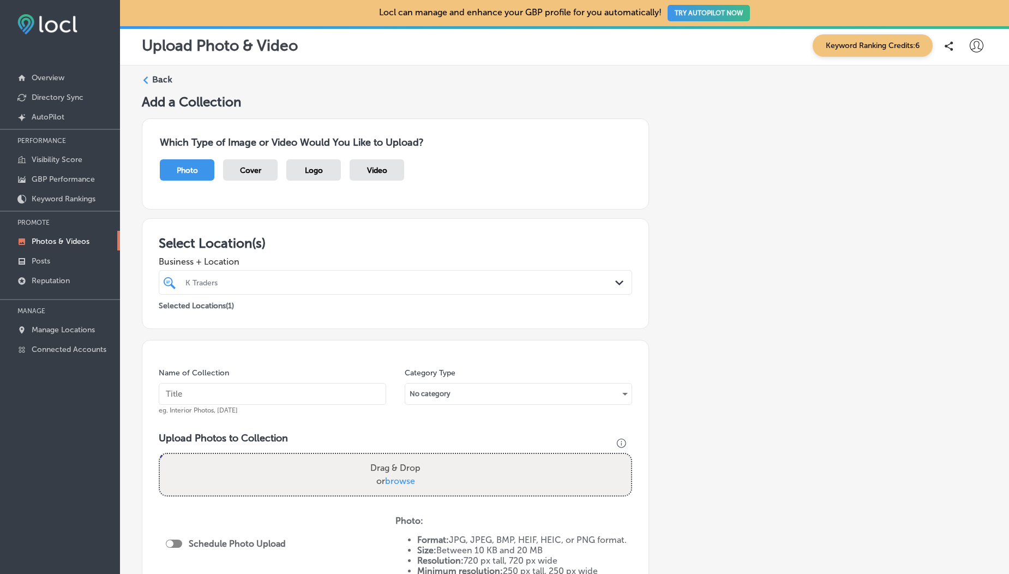
click at [81, 243] on p "Photos & Videos" at bounding box center [61, 241] width 58 height 9
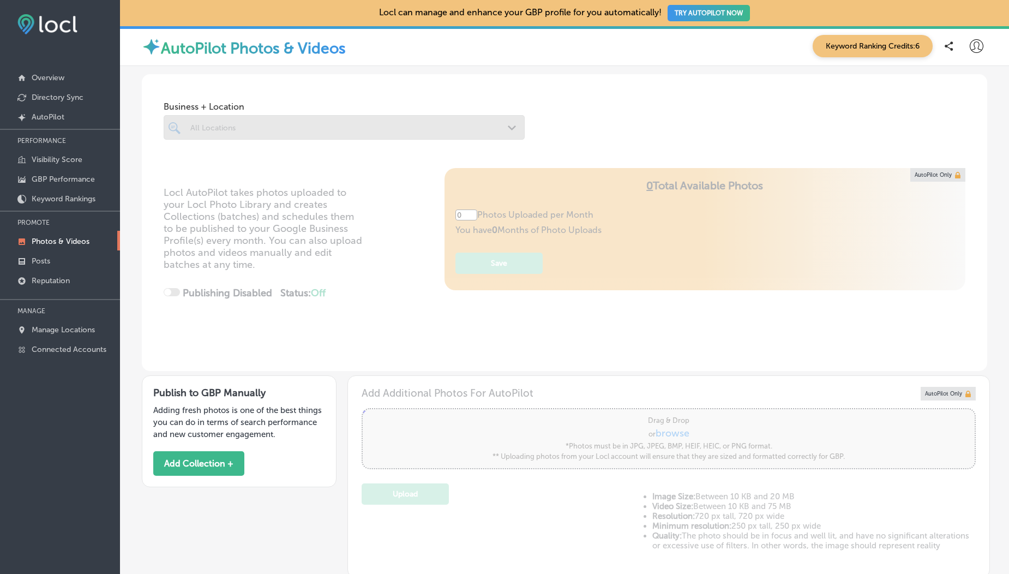
scroll to position [245, 0]
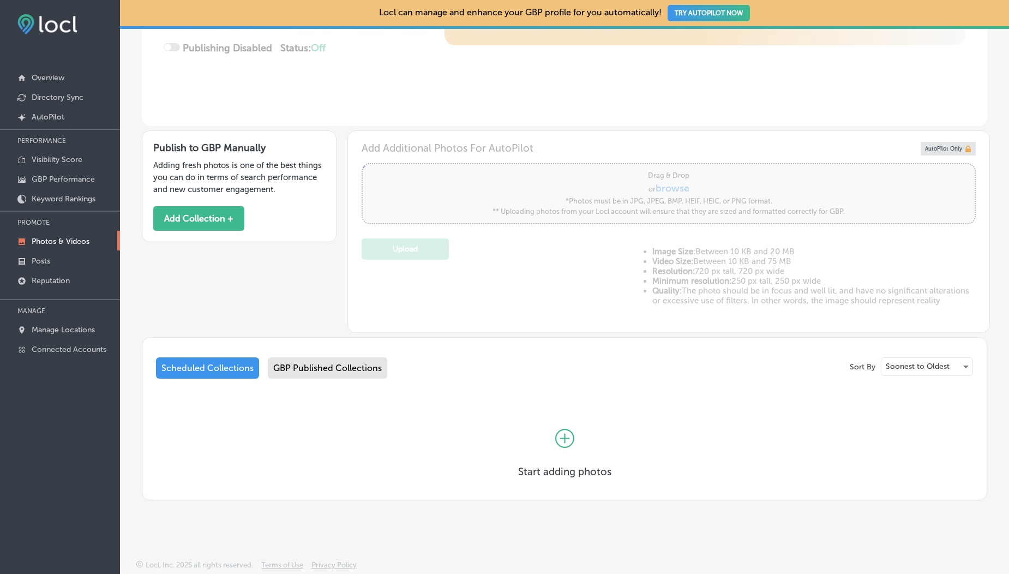
type input "5"
click at [313, 374] on div "GBP Published Collections" at bounding box center [327, 367] width 119 height 21
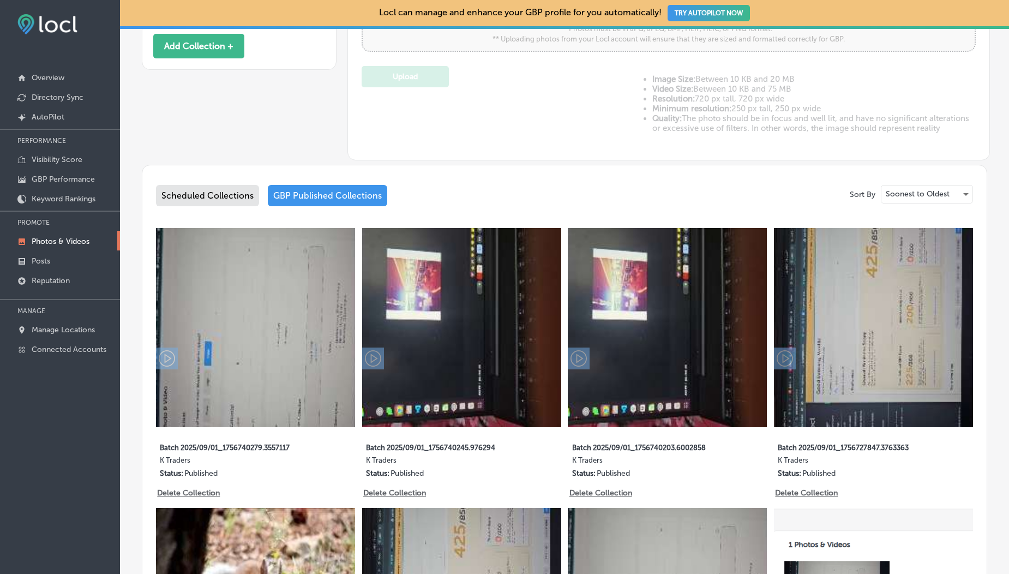
scroll to position [107, 0]
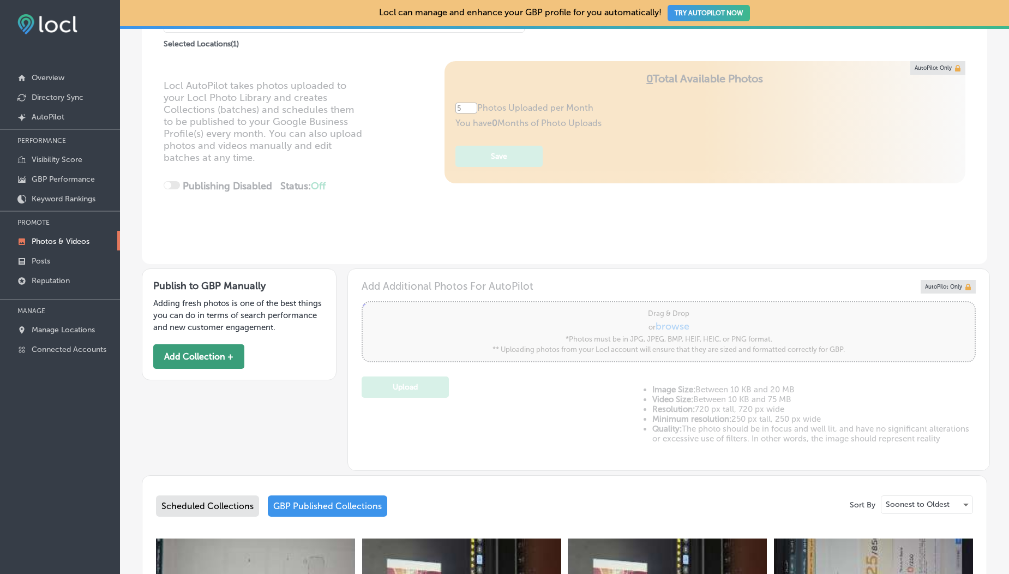
click at [167, 364] on button "Add Collection +" at bounding box center [198, 356] width 91 height 25
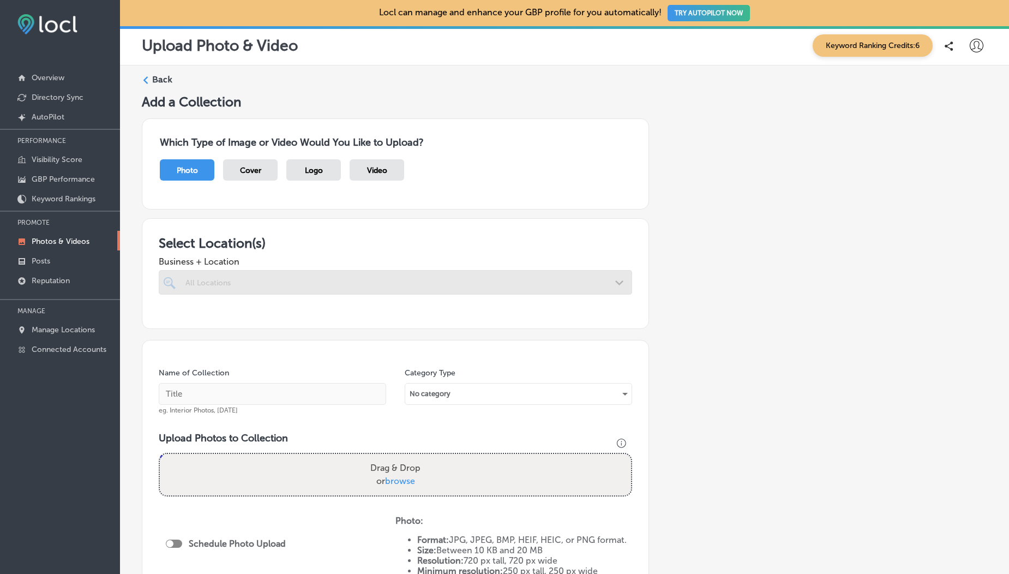
click at [371, 167] on span "Video" at bounding box center [377, 170] width 20 height 9
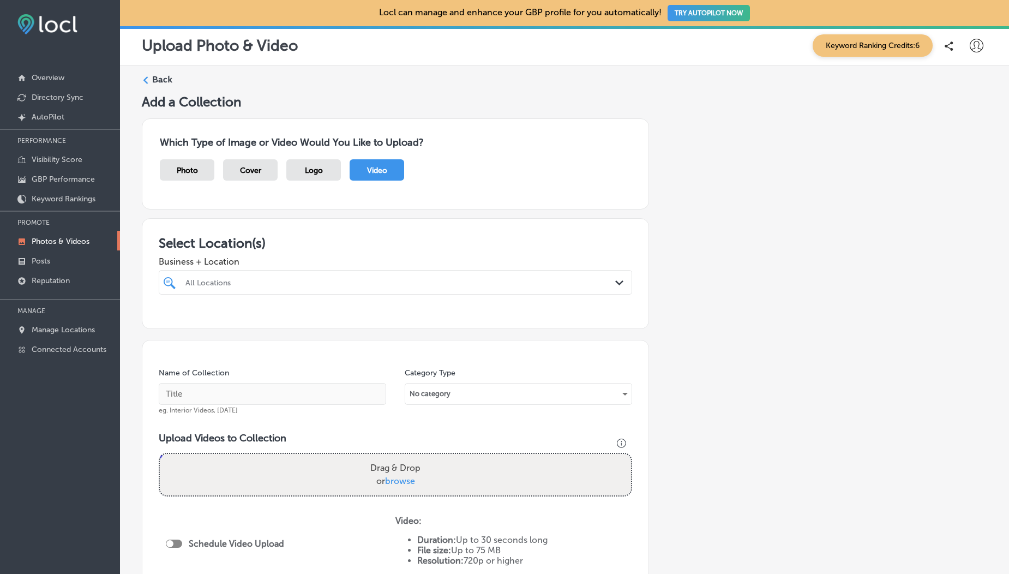
click at [291, 288] on div at bounding box center [374, 282] width 380 height 15
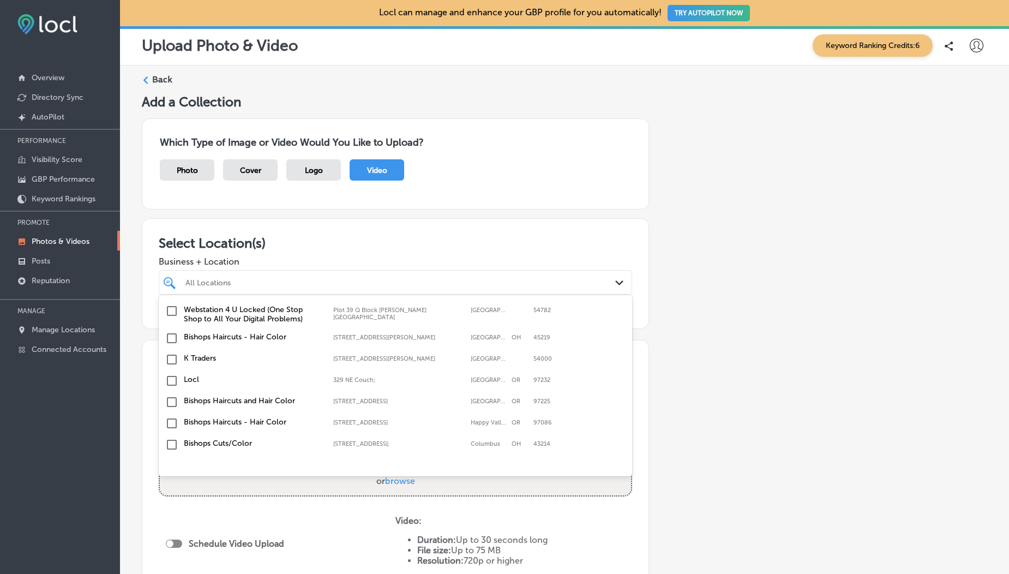
scroll to position [155, 0]
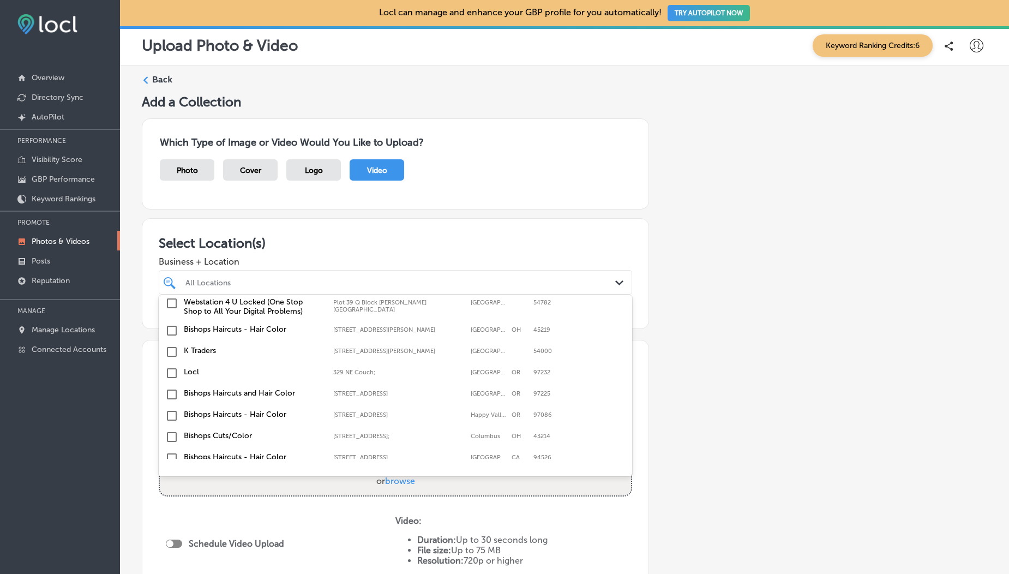
click at [170, 343] on div "K Traders 505 A1 Block Johar Town, Lahore, 54000 505 A1 Block Johar Town Lahore…" at bounding box center [395, 351] width 473 height 21
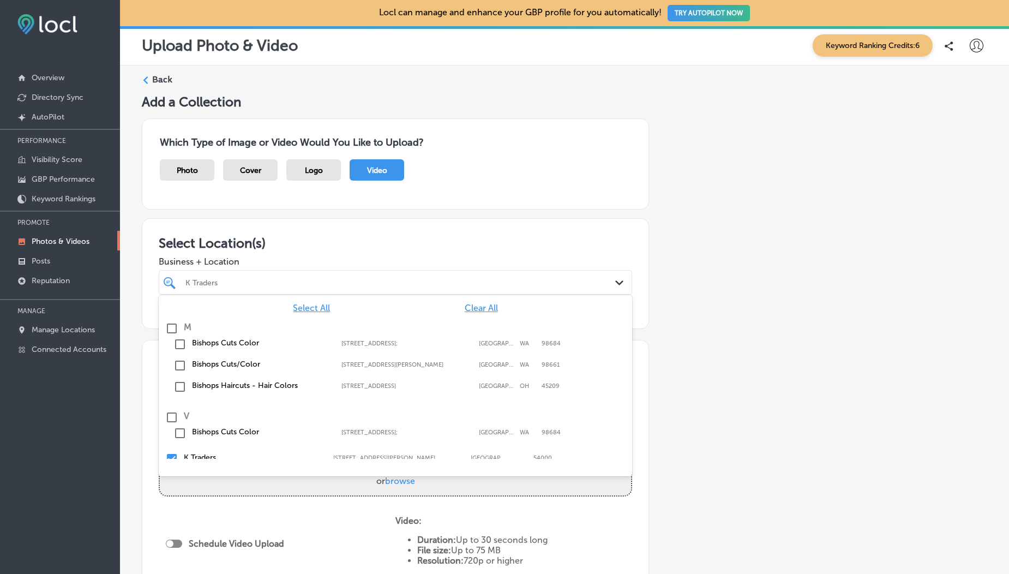
click at [255, 251] on div "Business + Location option 505 A1 Block Johar Town, selected. option 16020 Sout…" at bounding box center [395, 273] width 473 height 44
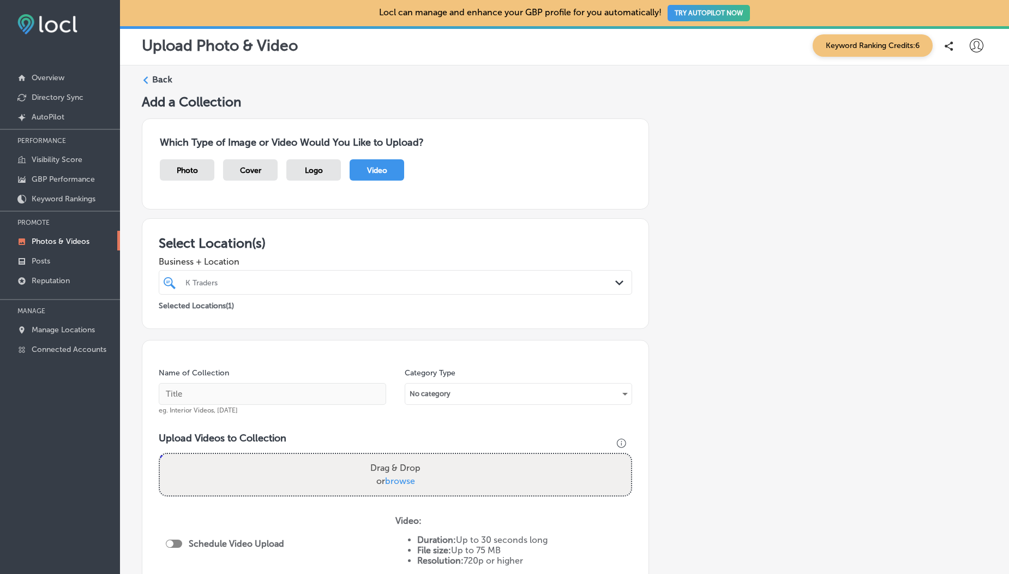
scroll to position [185, 0]
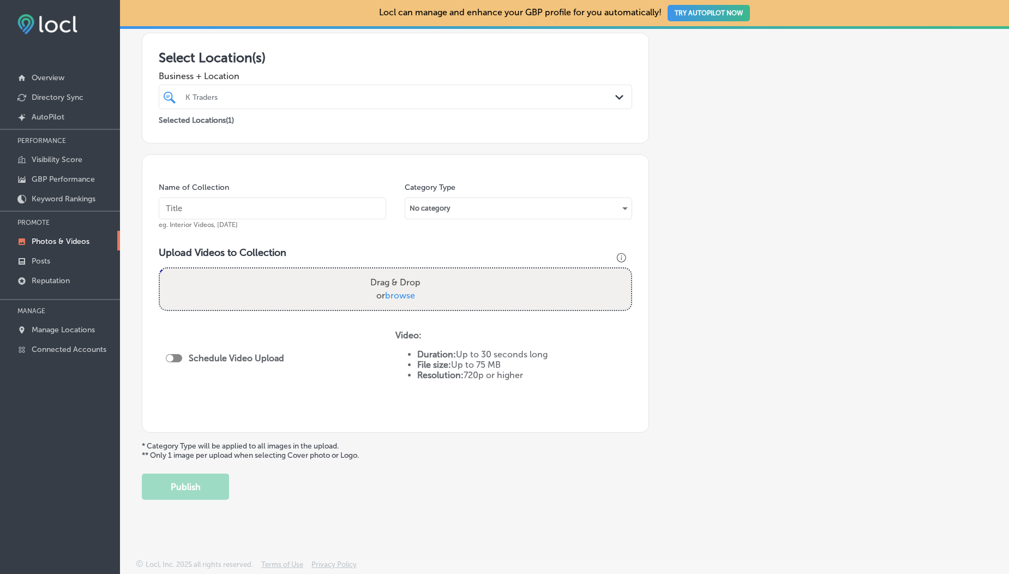
click at [405, 295] on span "browse" at bounding box center [400, 295] width 30 height 10
click at [405, 272] on input "Drag & Drop or browse" at bounding box center [395, 269] width 471 height 3
type input "C:\fakepath\1000190211.mp4"
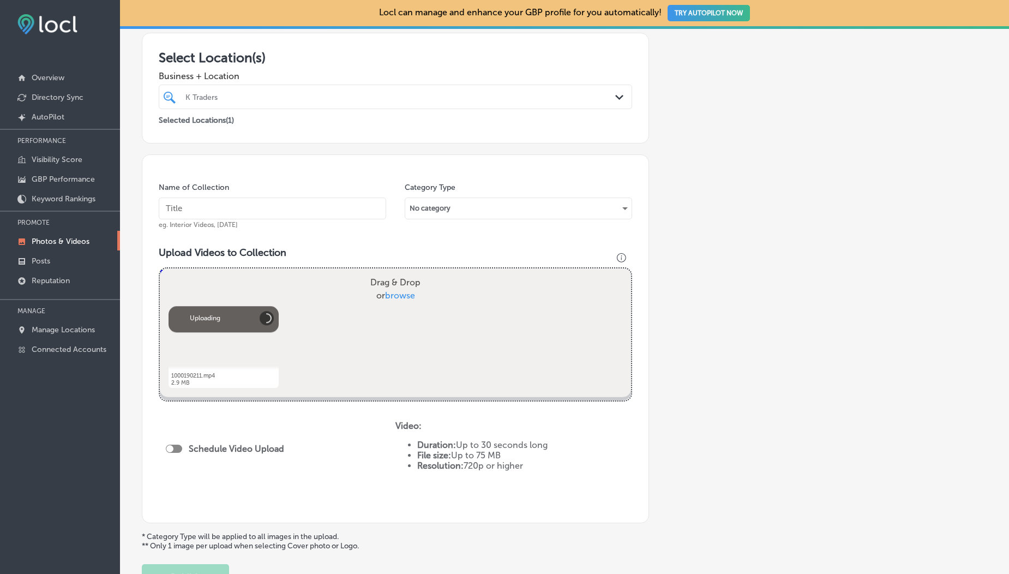
scroll to position [276, 0]
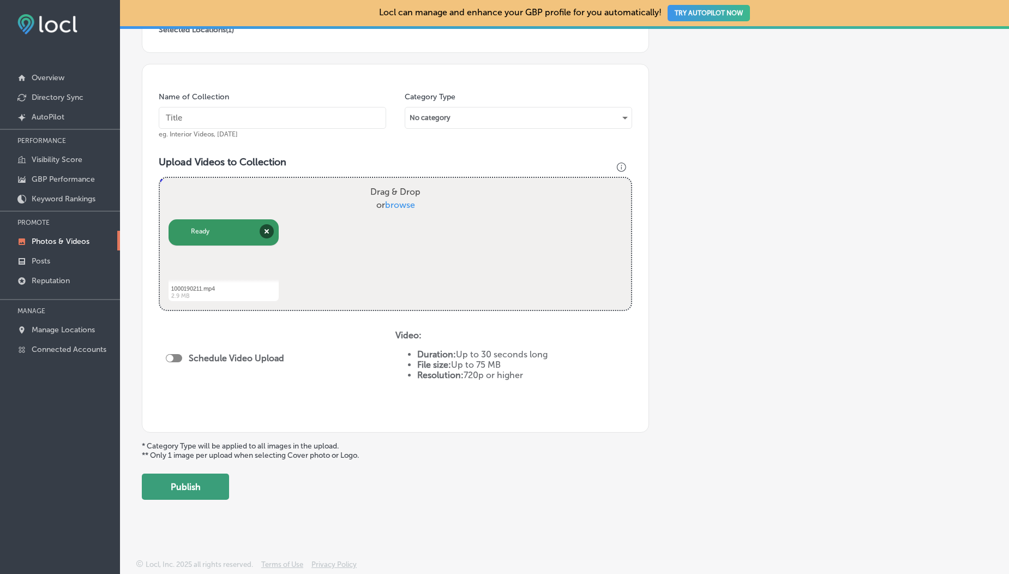
click at [199, 490] on button "Publish" at bounding box center [185, 486] width 87 height 26
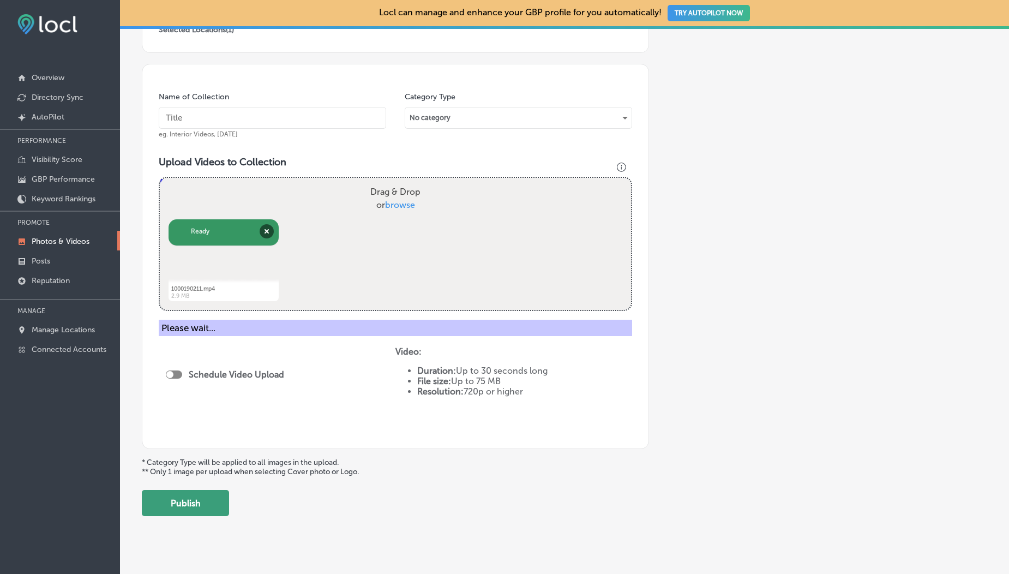
scroll to position [242, 0]
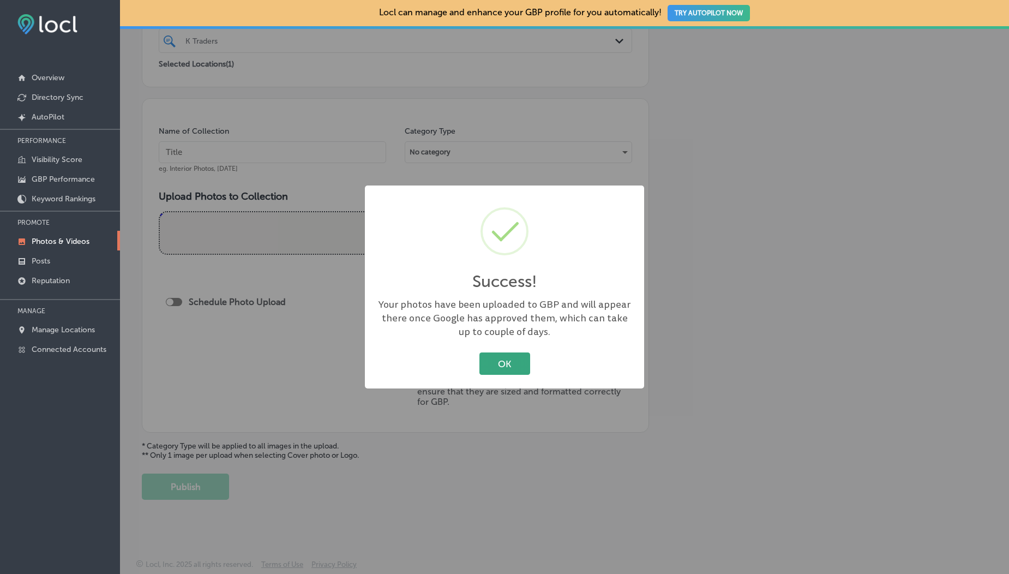
click at [494, 370] on button "OK" at bounding box center [504, 363] width 51 height 22
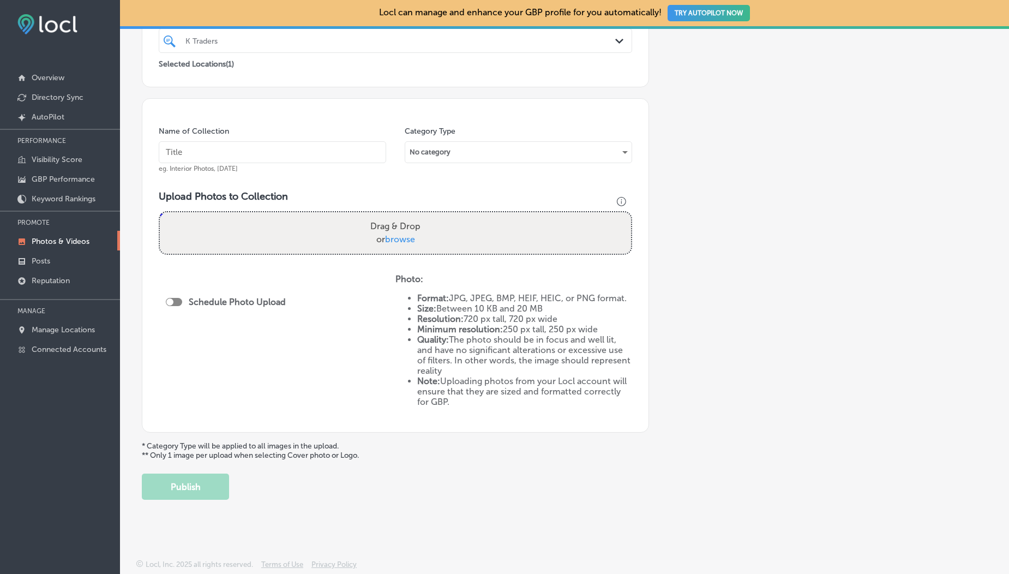
click at [65, 245] on p "Photos & Videos" at bounding box center [61, 241] width 58 height 9
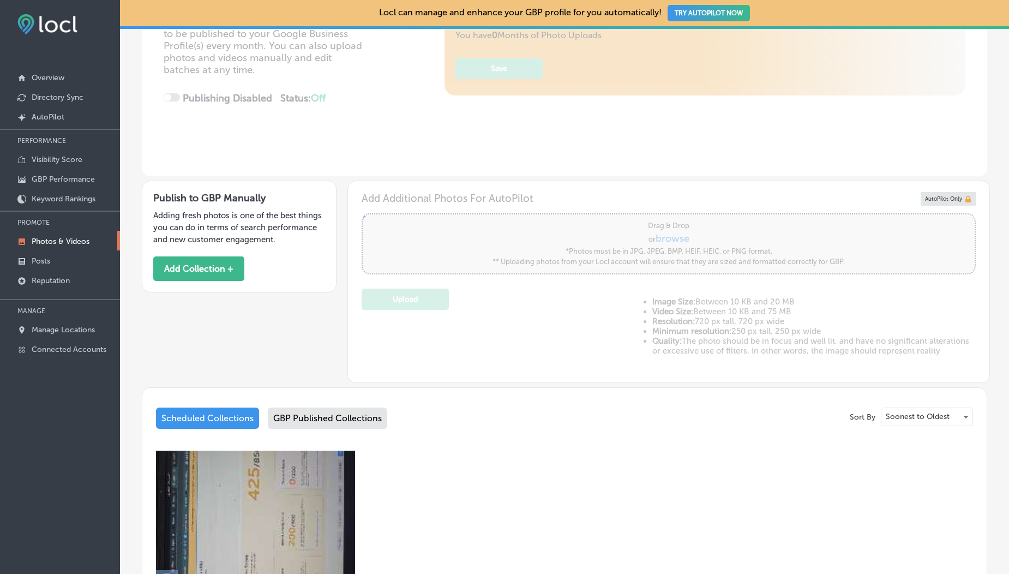
type input "5"
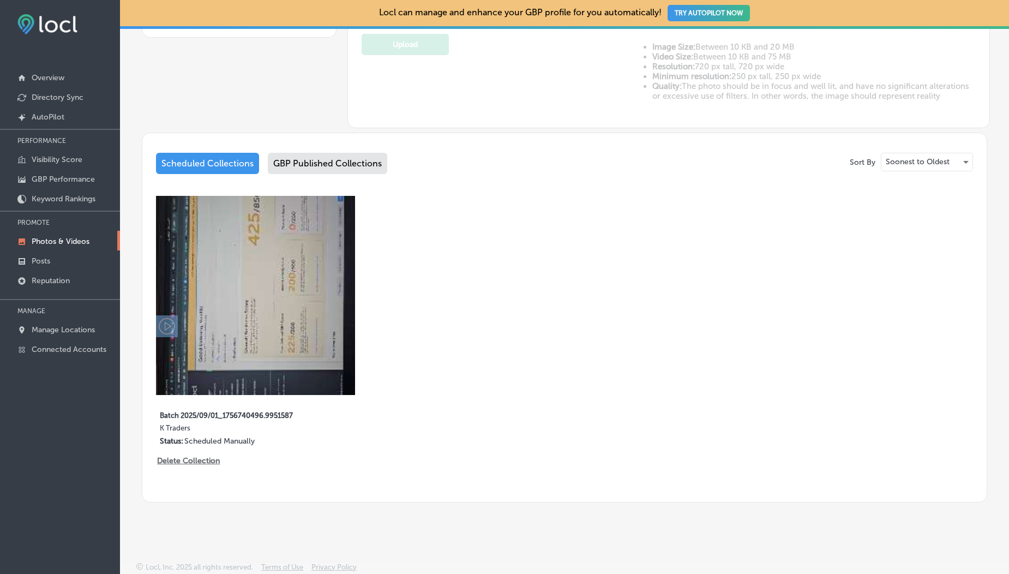
click at [316, 161] on div "GBP Published Collections" at bounding box center [327, 163] width 119 height 21
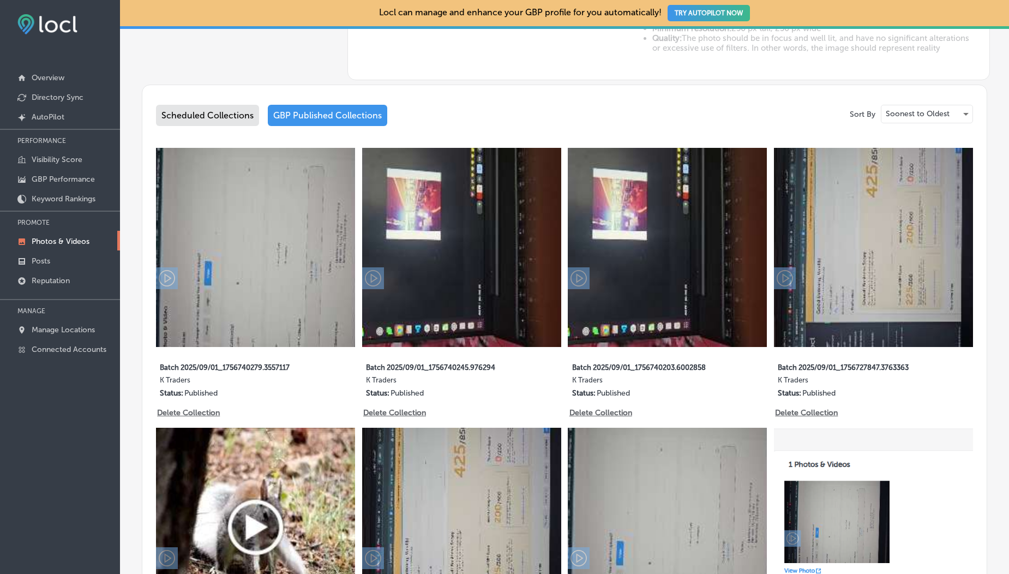
click at [208, 110] on div "Scheduled Collections" at bounding box center [207, 115] width 103 height 21
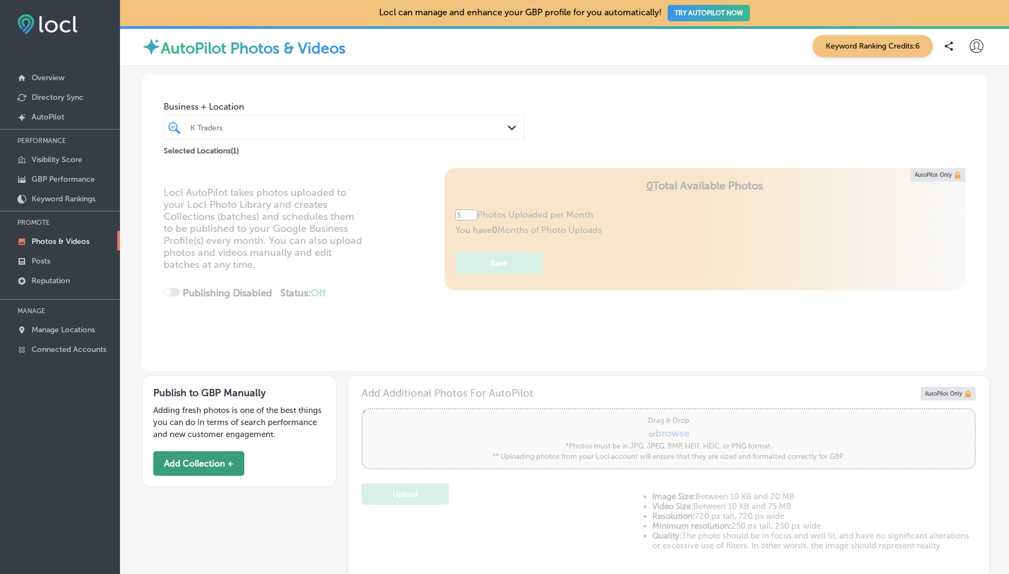
click at [203, 461] on button "Add Collection +" at bounding box center [198, 463] width 91 height 25
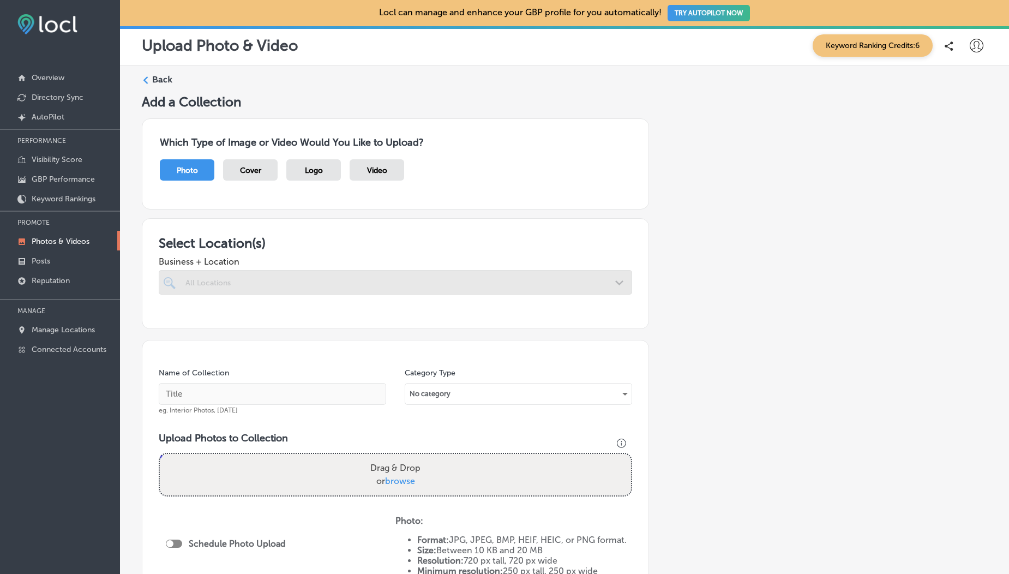
click at [387, 171] on span "Video" at bounding box center [377, 170] width 20 height 9
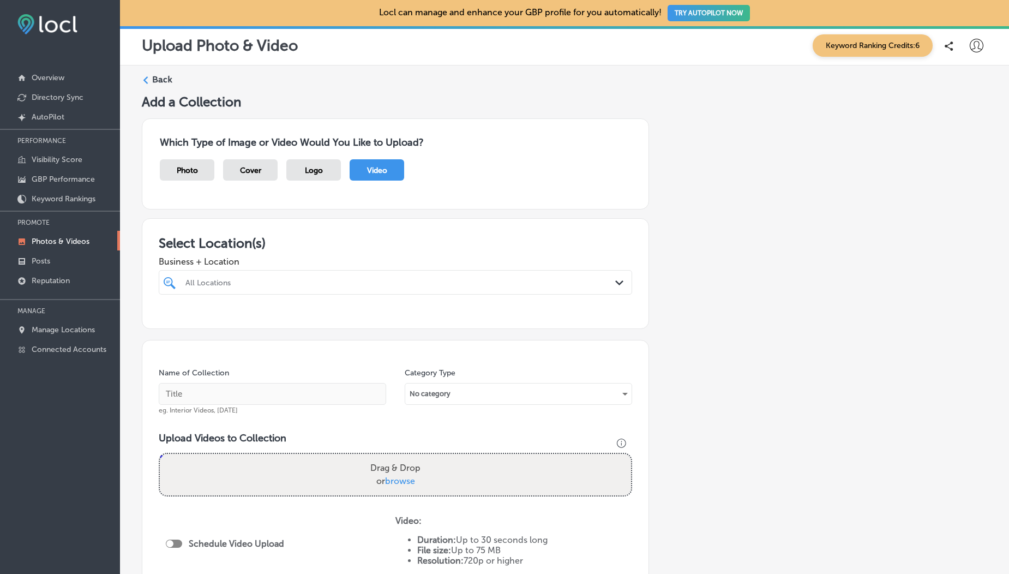
click at [242, 291] on div "All Locations Path Created with Sketch." at bounding box center [395, 282] width 473 height 25
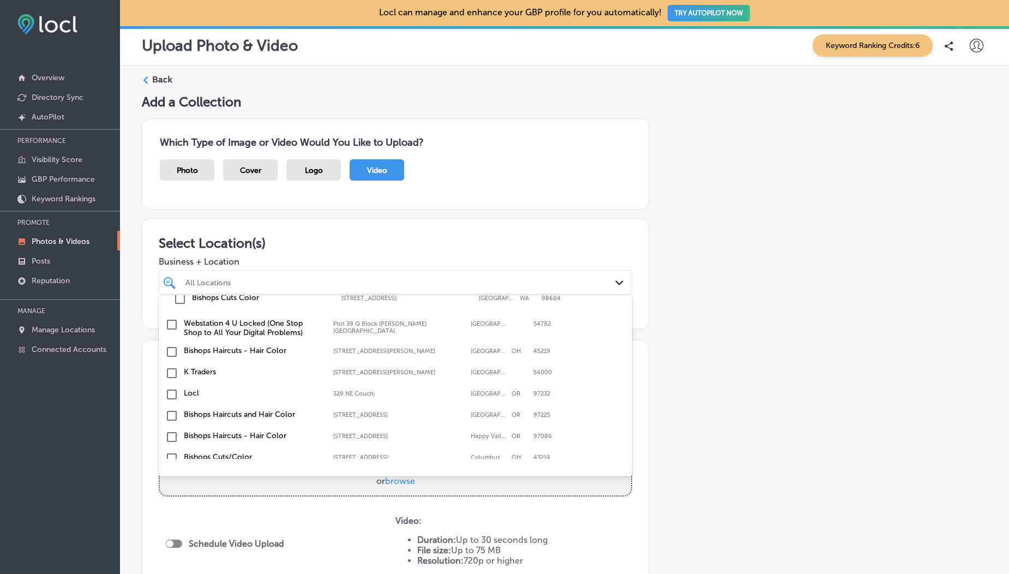
scroll to position [146, 0]
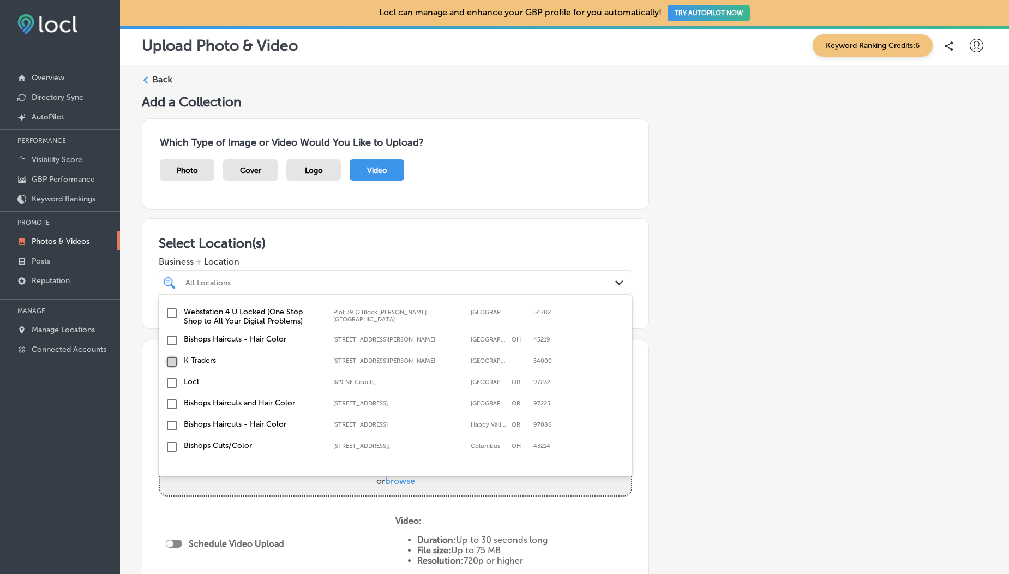
click at [166, 365] on input "checkbox" at bounding box center [171, 361] width 13 height 13
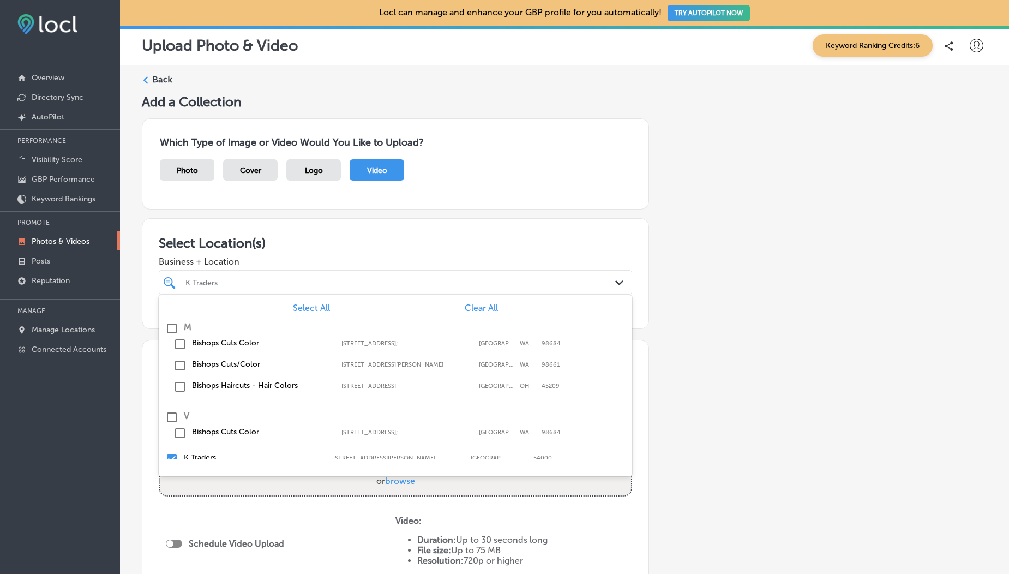
click at [242, 260] on span "Business + Location" at bounding box center [395, 261] width 473 height 10
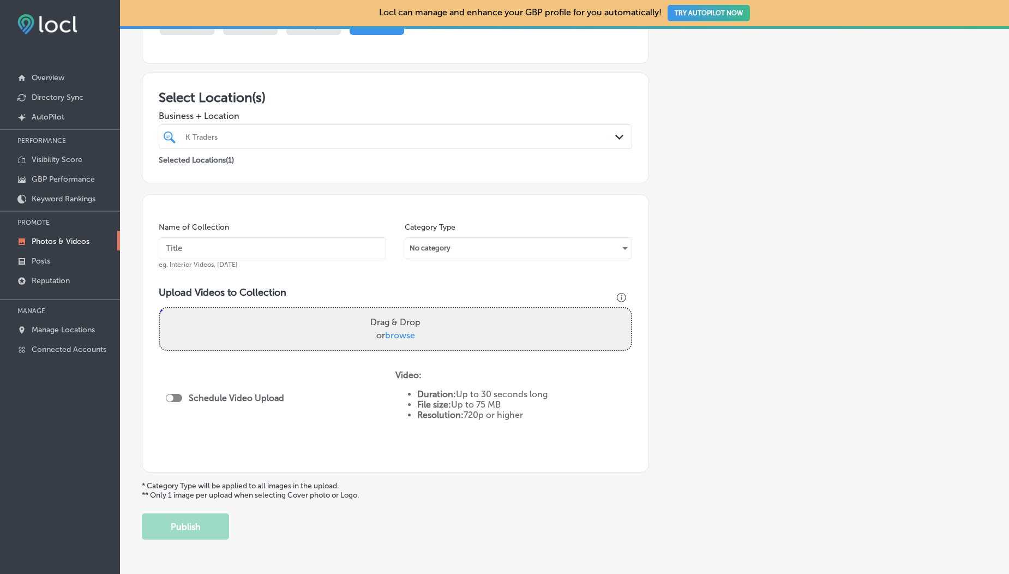
click at [389, 335] on span "browse" at bounding box center [400, 335] width 30 height 10
click at [389, 311] on input "Drag & Drop or browse" at bounding box center [395, 309] width 471 height 3
type input "C:\fakepath\1000190211.mp4"
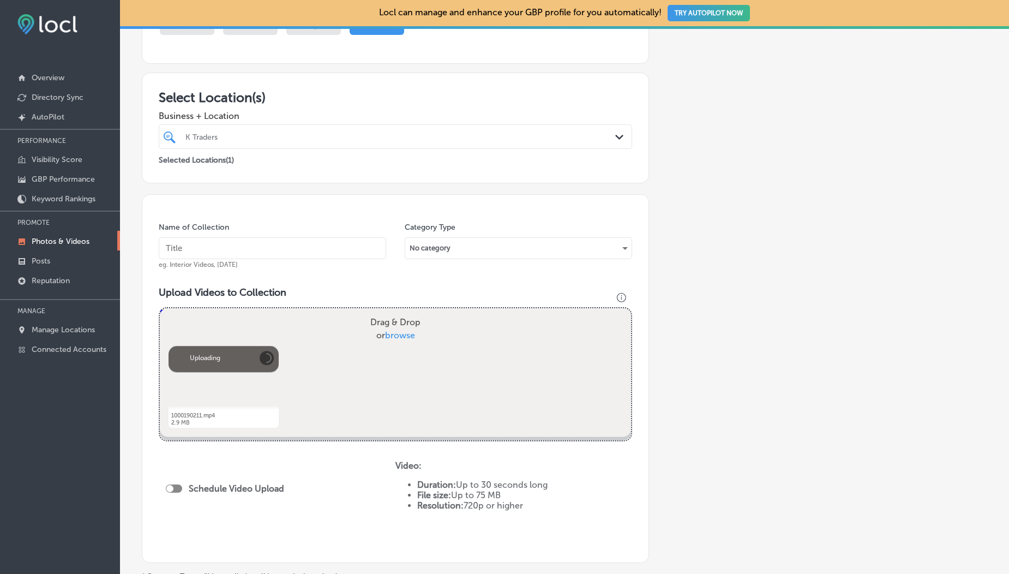
scroll to position [276, 0]
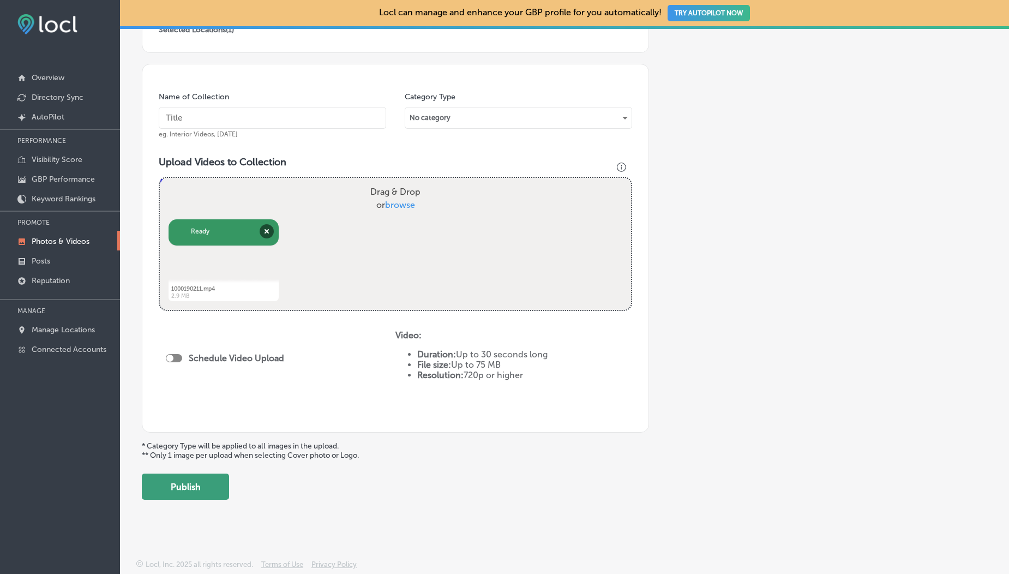
click at [200, 491] on button "Publish" at bounding box center [185, 486] width 87 height 26
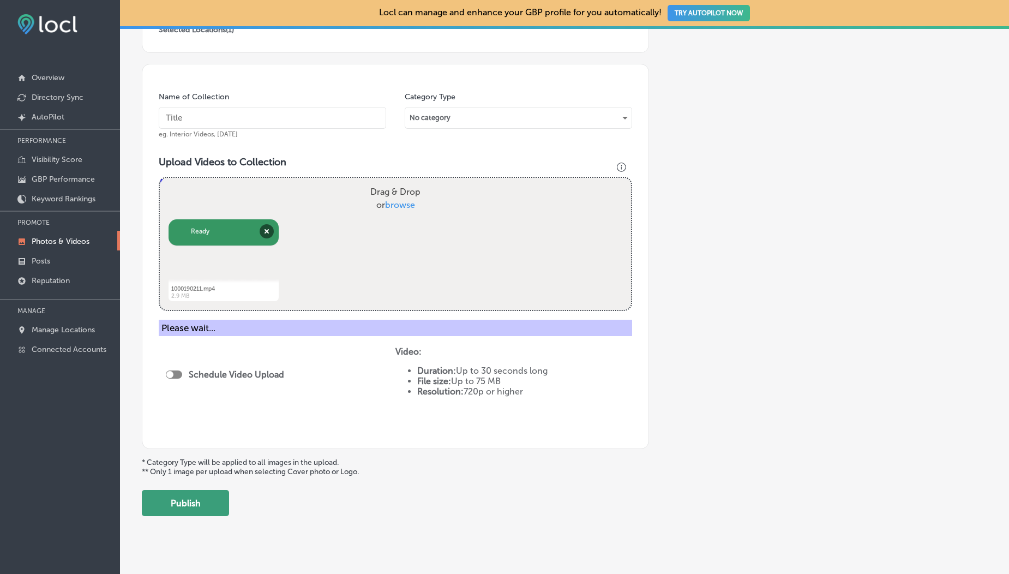
scroll to position [242, 0]
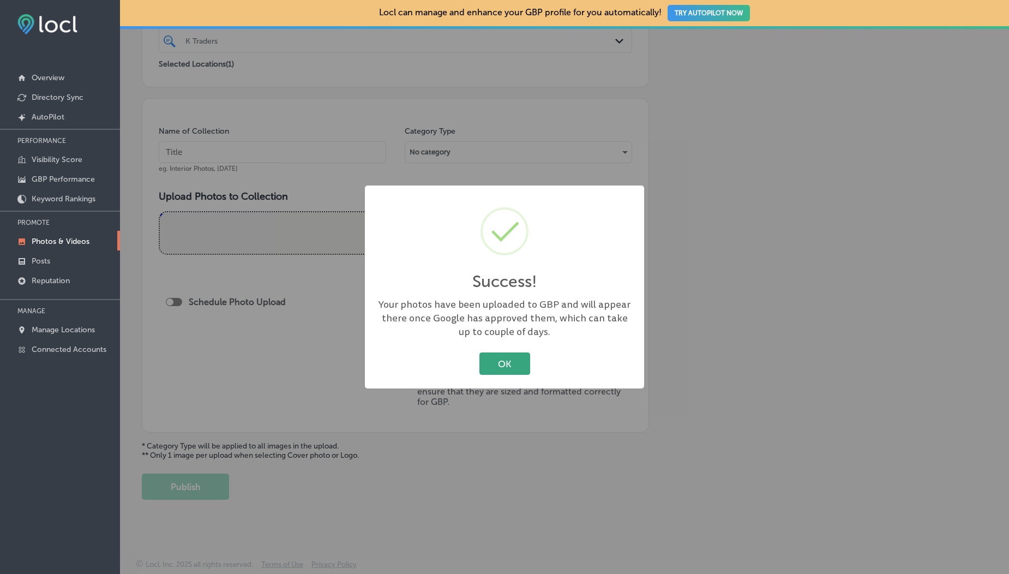
click at [504, 358] on button "OK" at bounding box center [504, 363] width 51 height 22
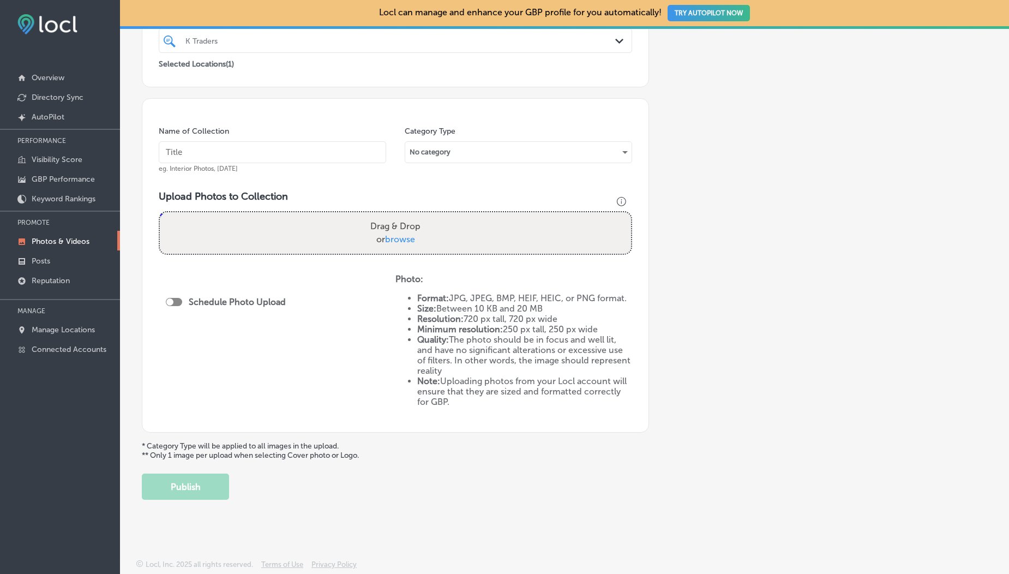
click at [64, 247] on link "Photos & Videos" at bounding box center [60, 241] width 120 height 20
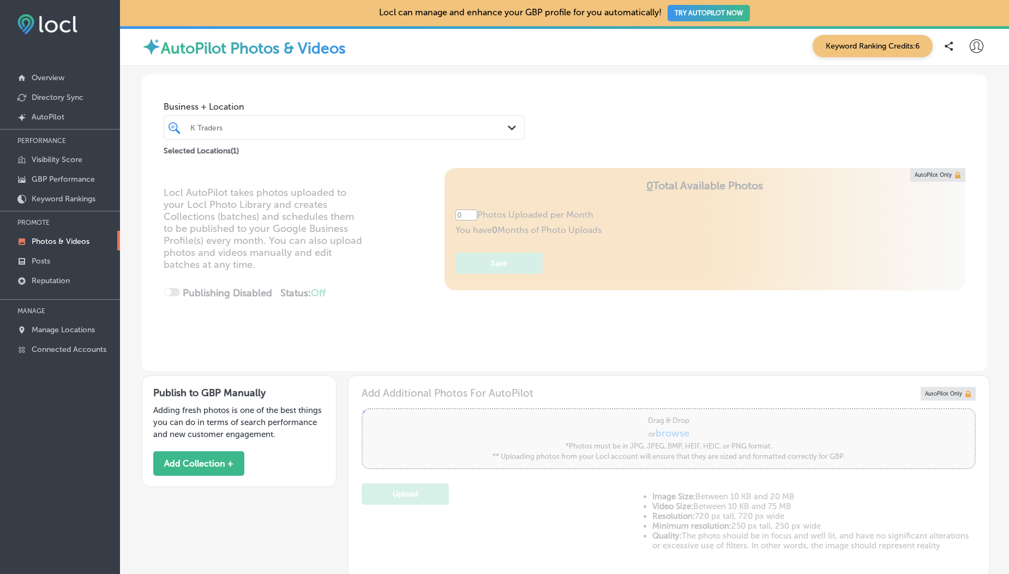
scroll to position [449, 0]
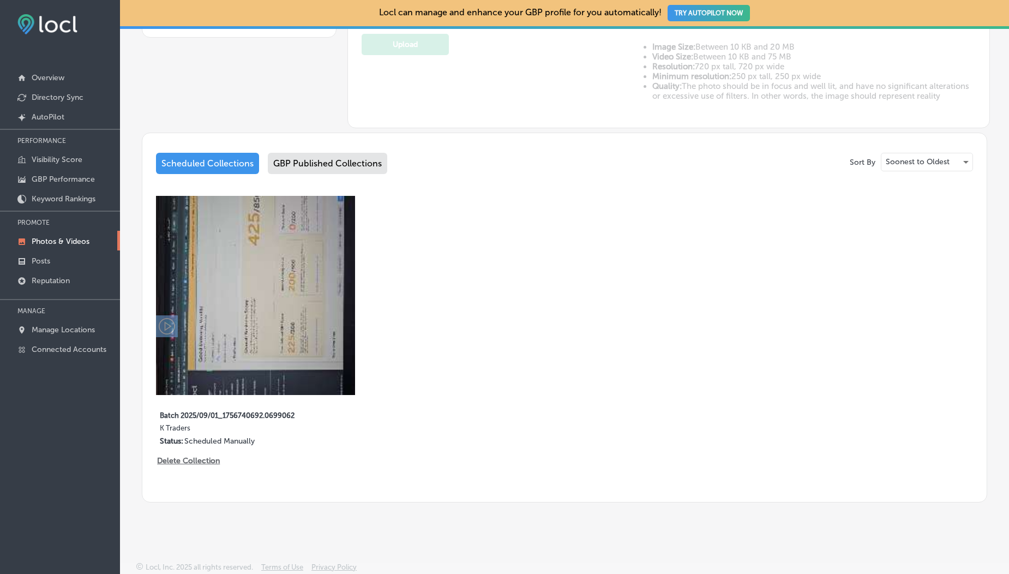
type input "5"
click at [318, 155] on div "GBP Published Collections" at bounding box center [327, 163] width 119 height 21
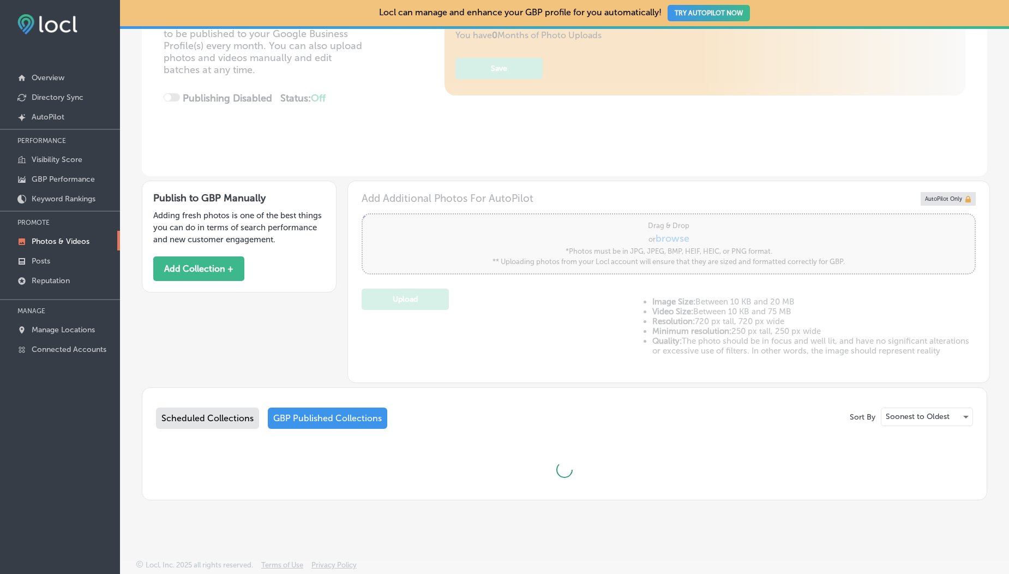
scroll to position [449, 0]
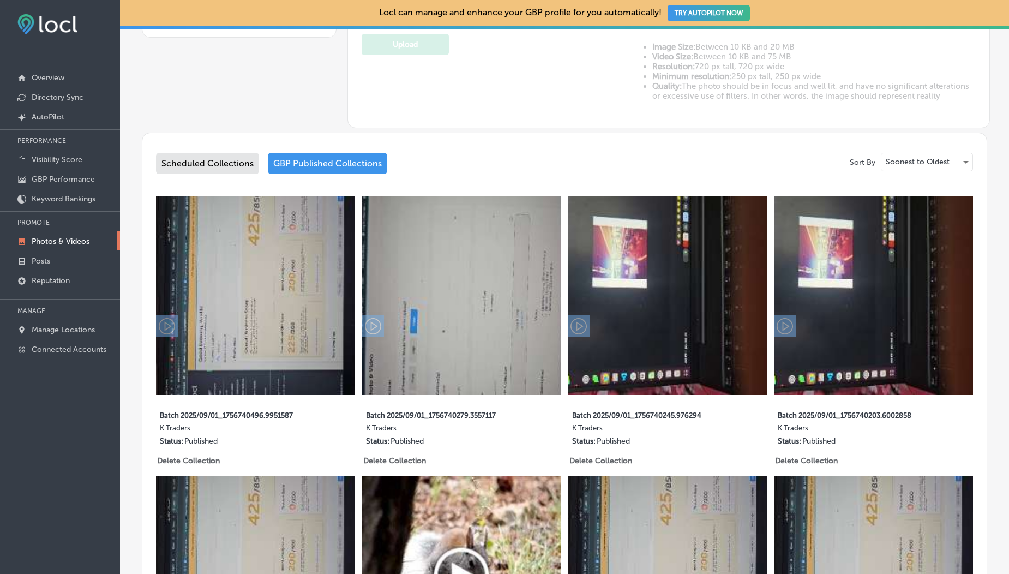
click at [193, 160] on div "Scheduled Collections" at bounding box center [207, 163] width 103 height 21
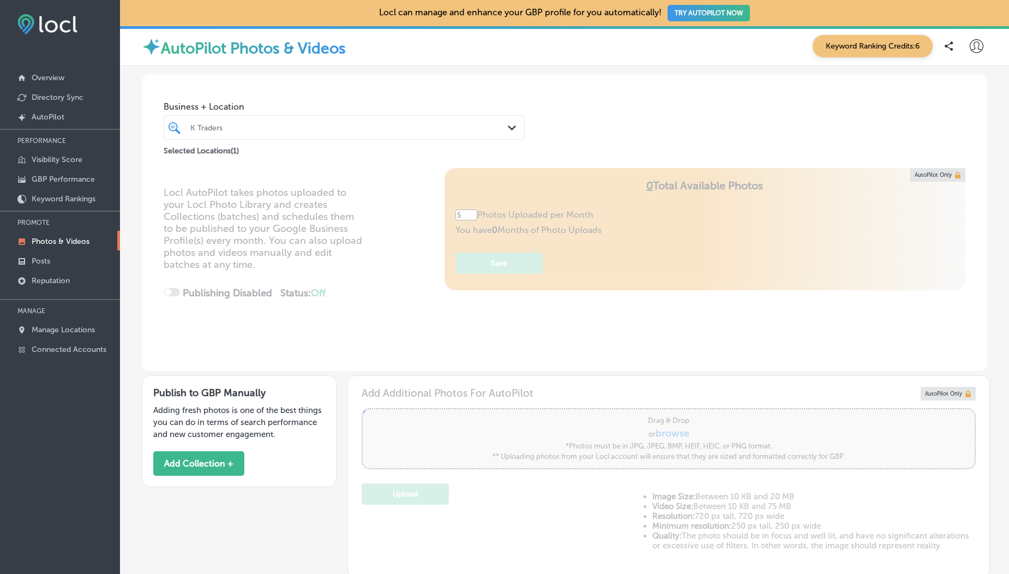
scroll to position [130, 0]
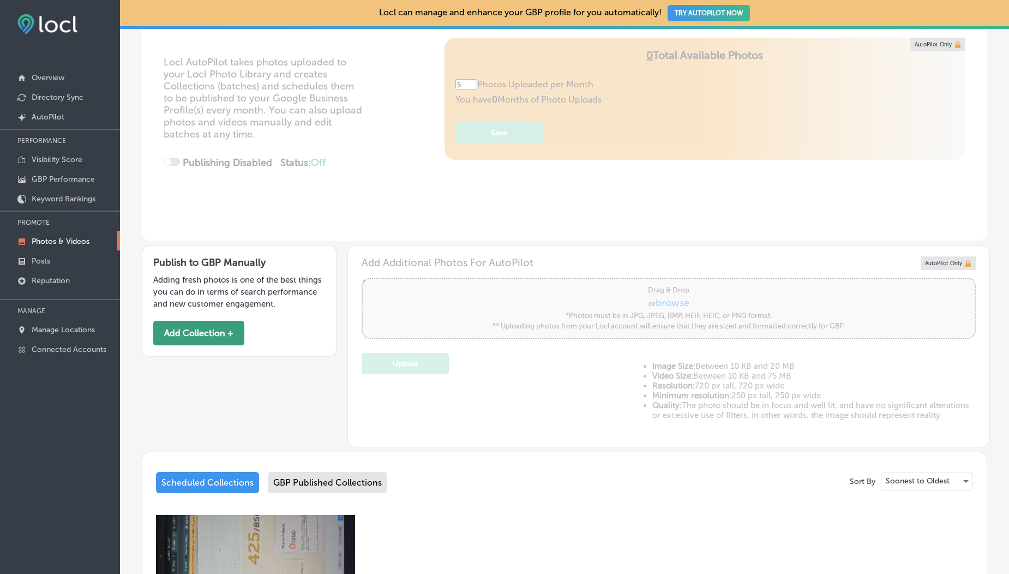
click at [192, 335] on button "Add Collection +" at bounding box center [198, 333] width 91 height 25
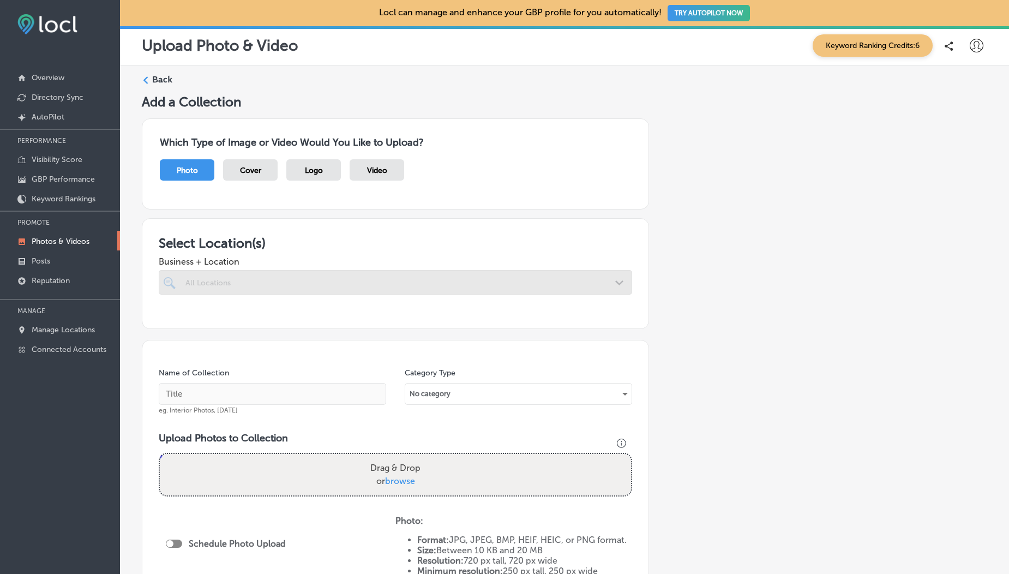
click at [371, 171] on span "Video" at bounding box center [377, 170] width 20 height 9
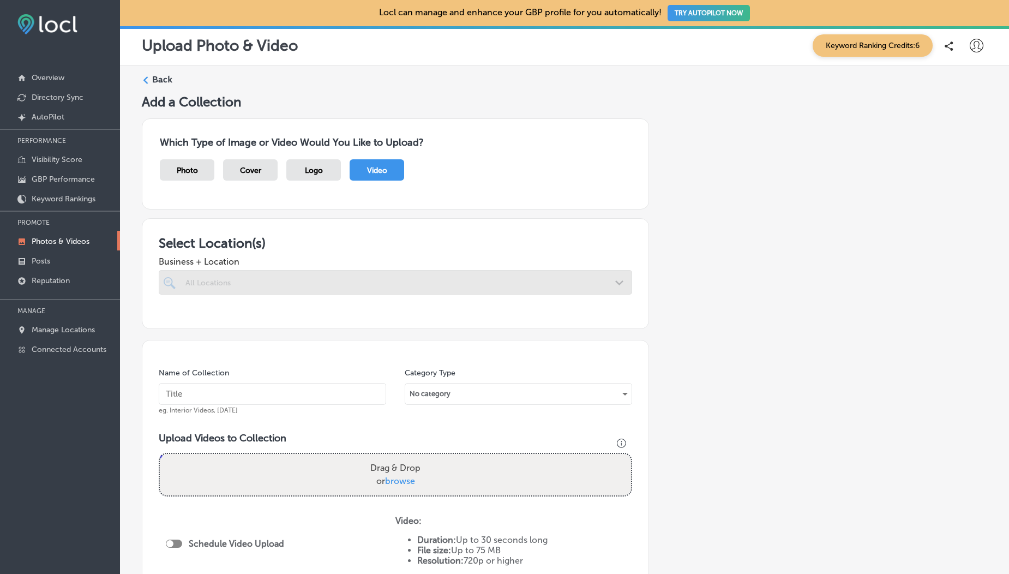
scroll to position [38, 0]
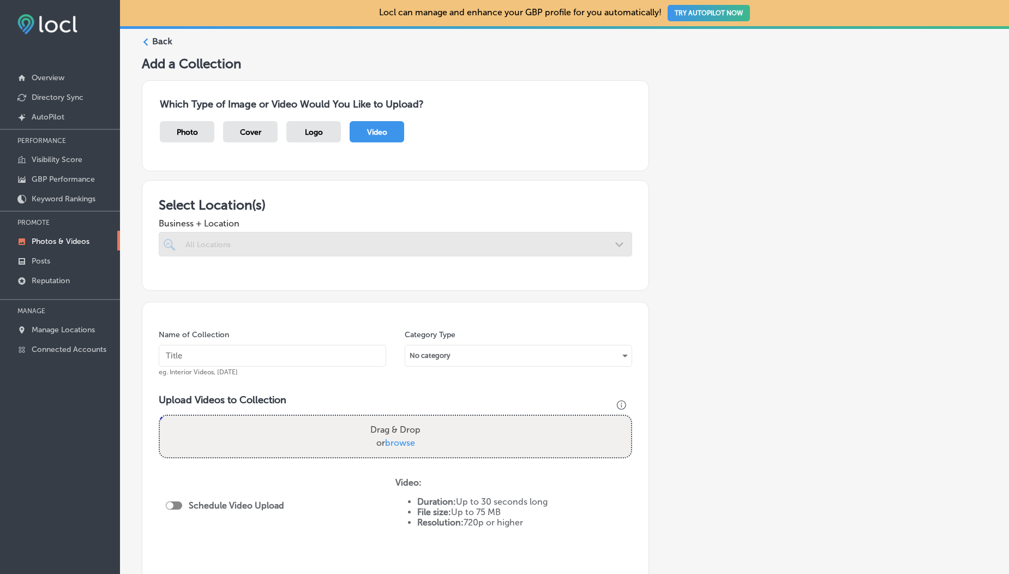
click at [284, 251] on div at bounding box center [395, 244] width 473 height 25
click at [51, 277] on p "Reputation" at bounding box center [51, 280] width 38 height 9
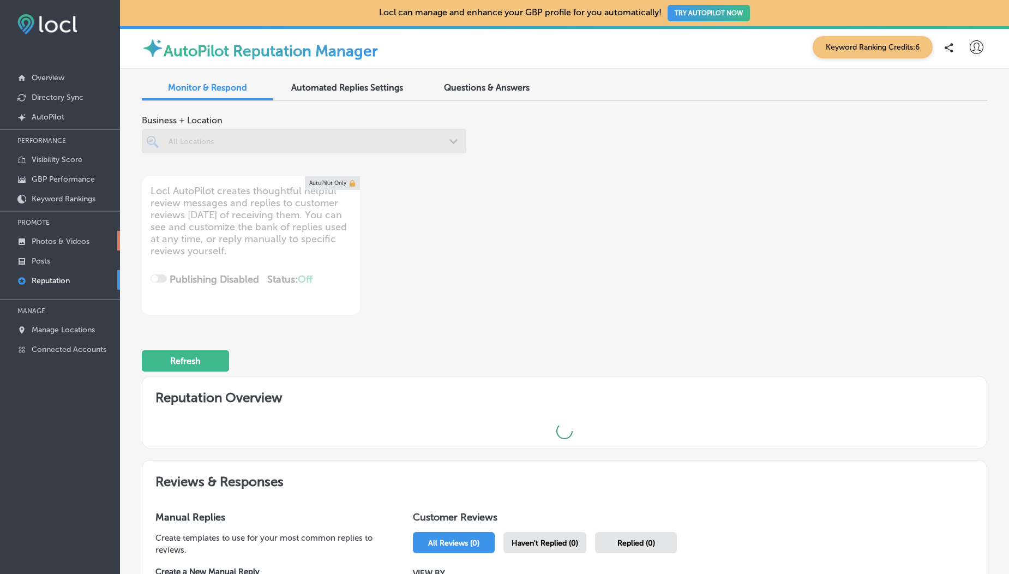
click at [50, 237] on p "Photos & Videos" at bounding box center [61, 241] width 58 height 9
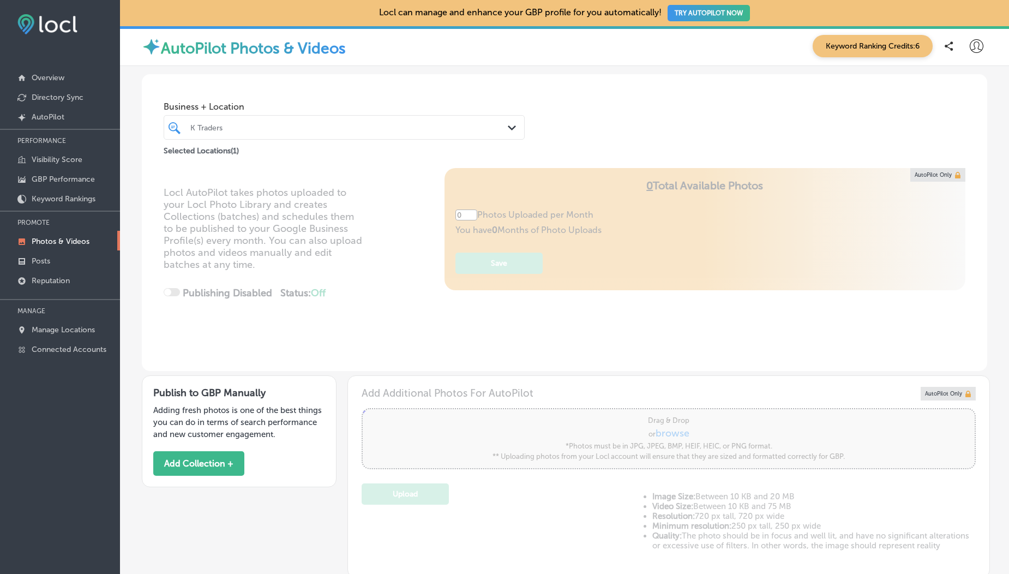
type input "5"
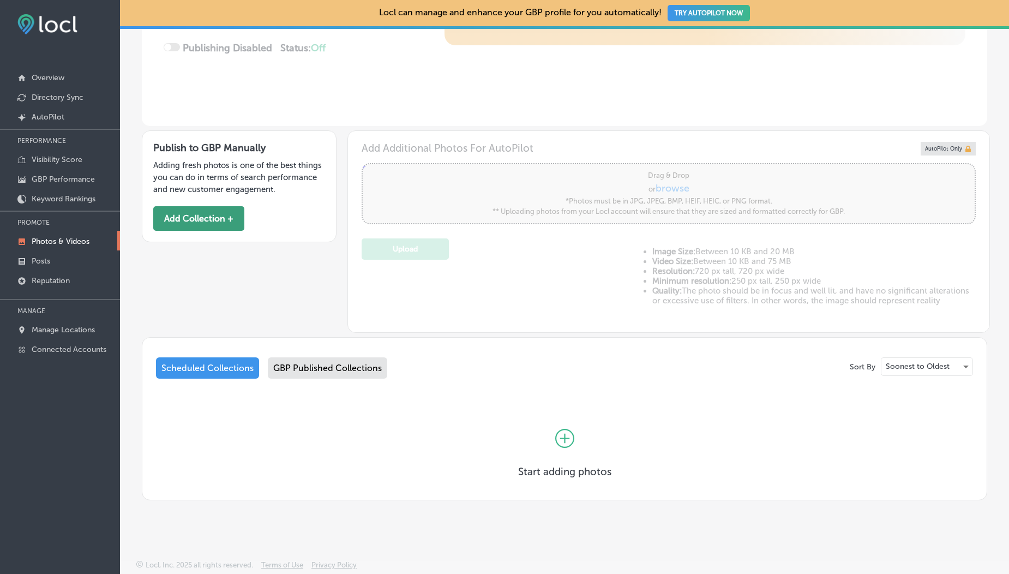
click at [195, 215] on button "Add Collection +" at bounding box center [198, 218] width 91 height 25
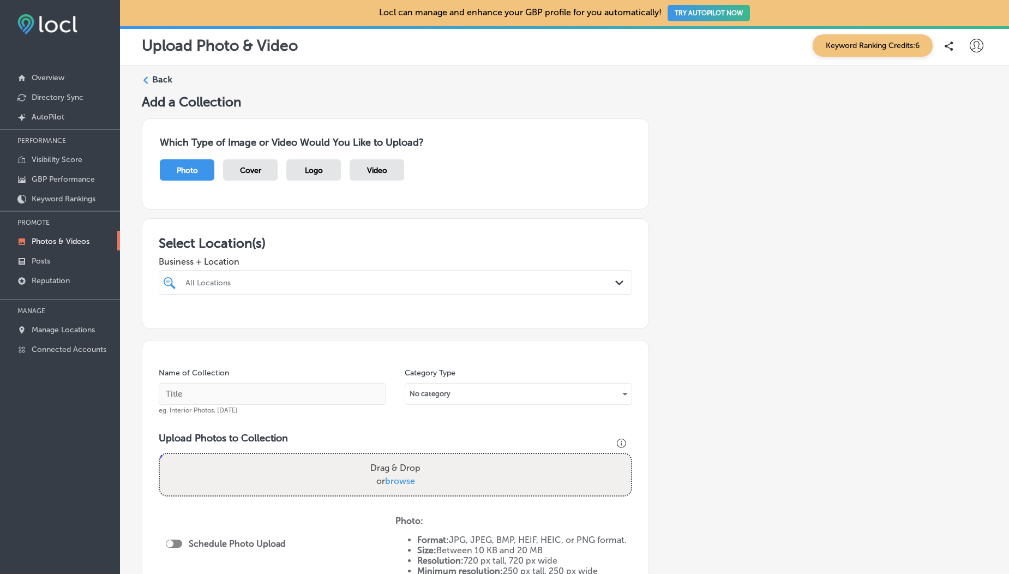
click at [365, 166] on div "Video" at bounding box center [377, 169] width 55 height 21
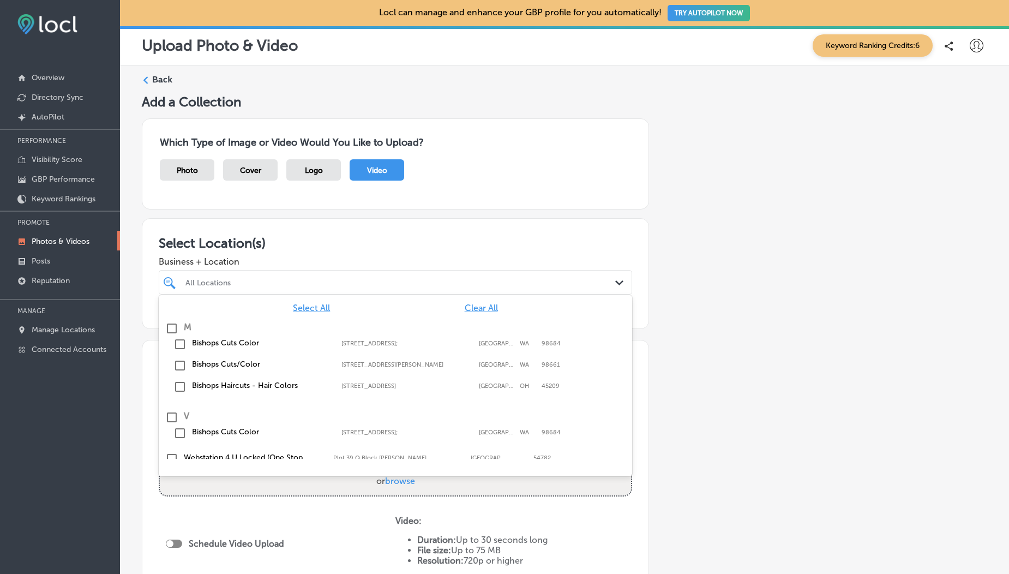
click at [295, 286] on div "All Locations" at bounding box center [400, 282] width 431 height 9
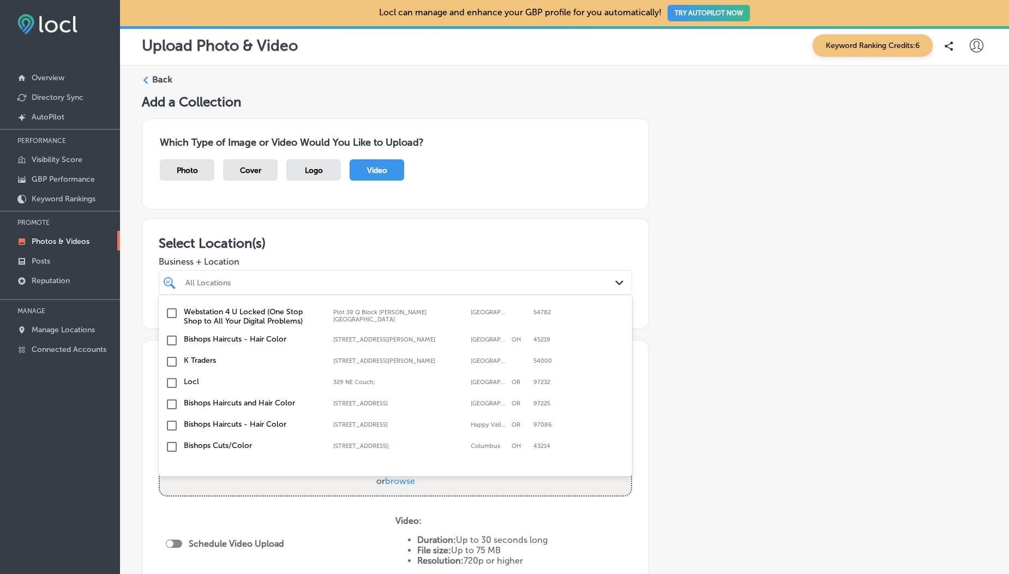
scroll to position [152, 0]
click at [164, 353] on div "K Traders 505 A1 Block Johar Town, Lahore, 54000 505 A1 Block Johar Town Lahore…" at bounding box center [395, 355] width 465 height 17
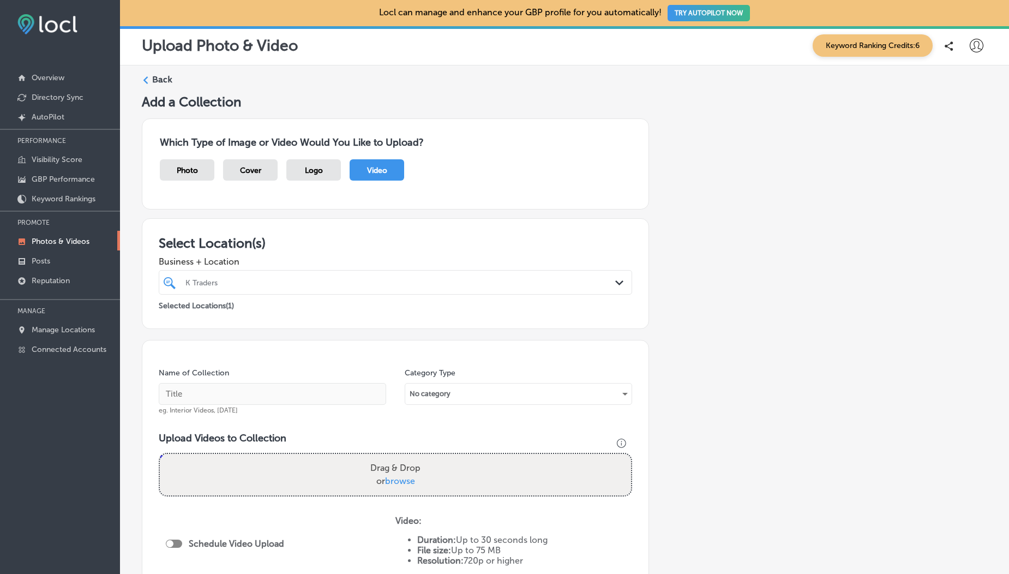
click at [271, 226] on div "Select Location(s) Business + Location K Traders Path Created with Sketch. Sele…" at bounding box center [395, 273] width 507 height 111
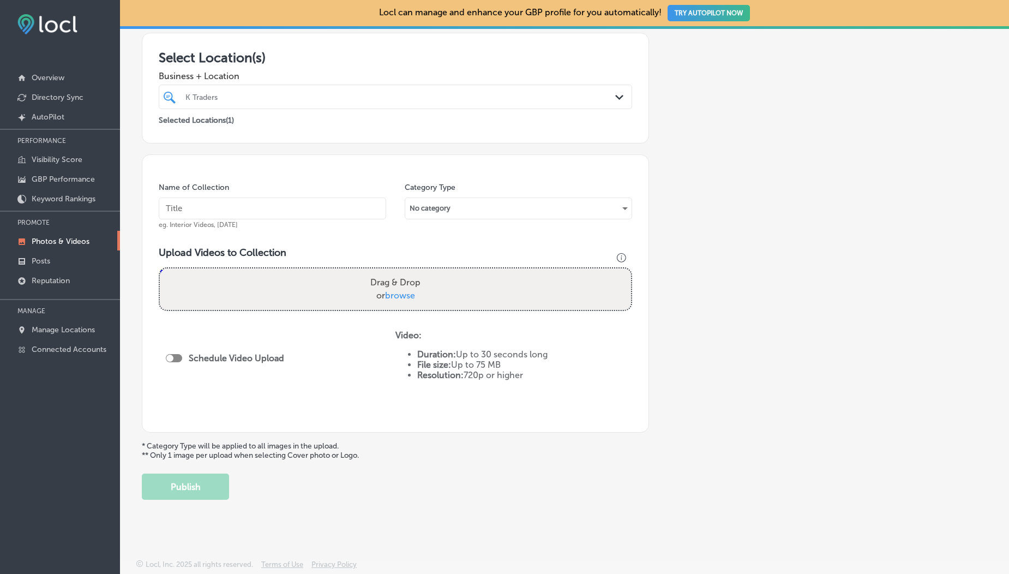
click at [396, 295] on span "browse" at bounding box center [400, 295] width 30 height 10
click at [396, 272] on input "Drag & Drop or browse" at bounding box center [395, 269] width 471 height 3
type input "C:\fakepath\1000190050.mp4"
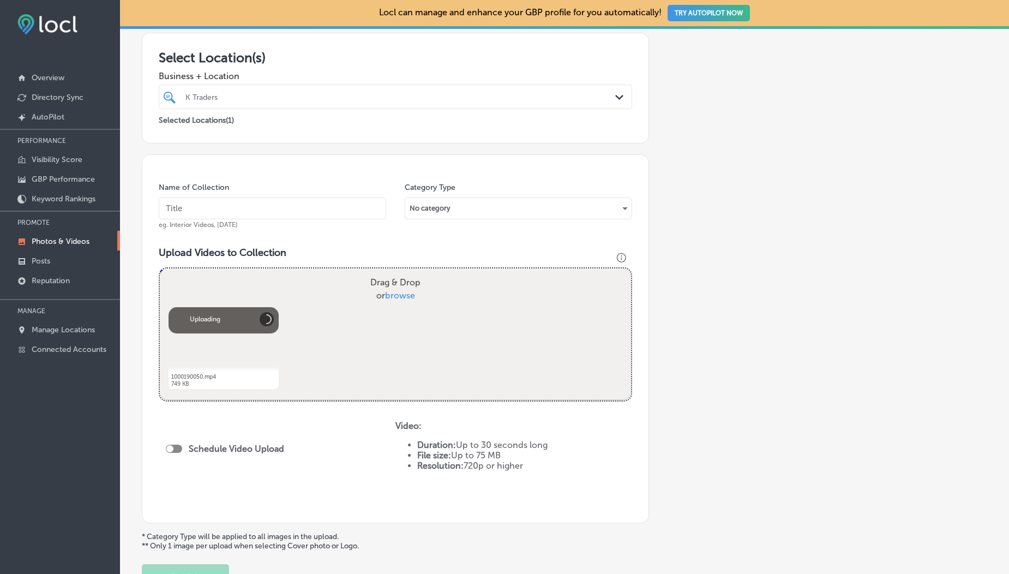
scroll to position [276, 0]
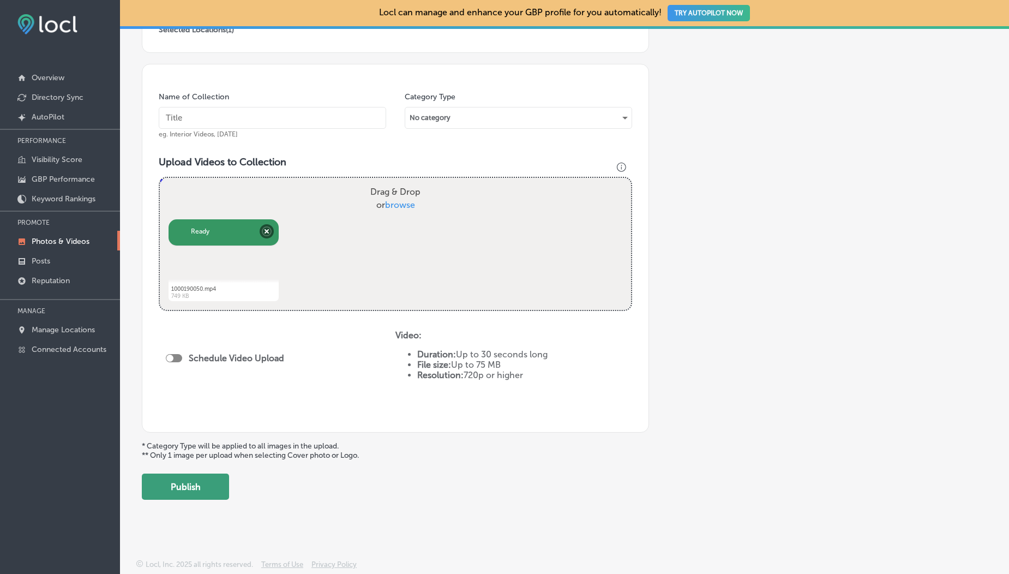
click at [190, 484] on button "Publish" at bounding box center [185, 486] width 87 height 26
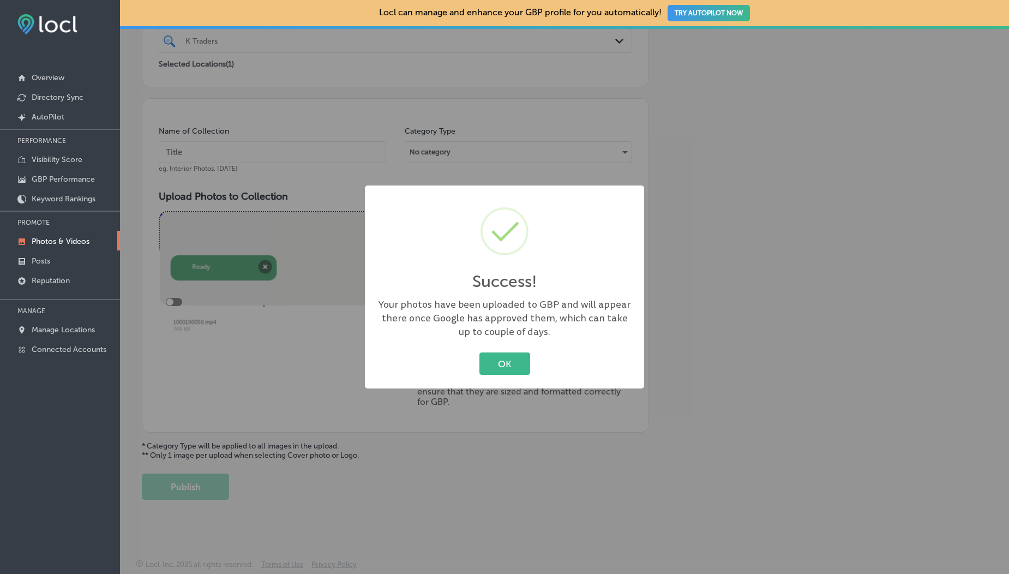
scroll to position [242, 0]
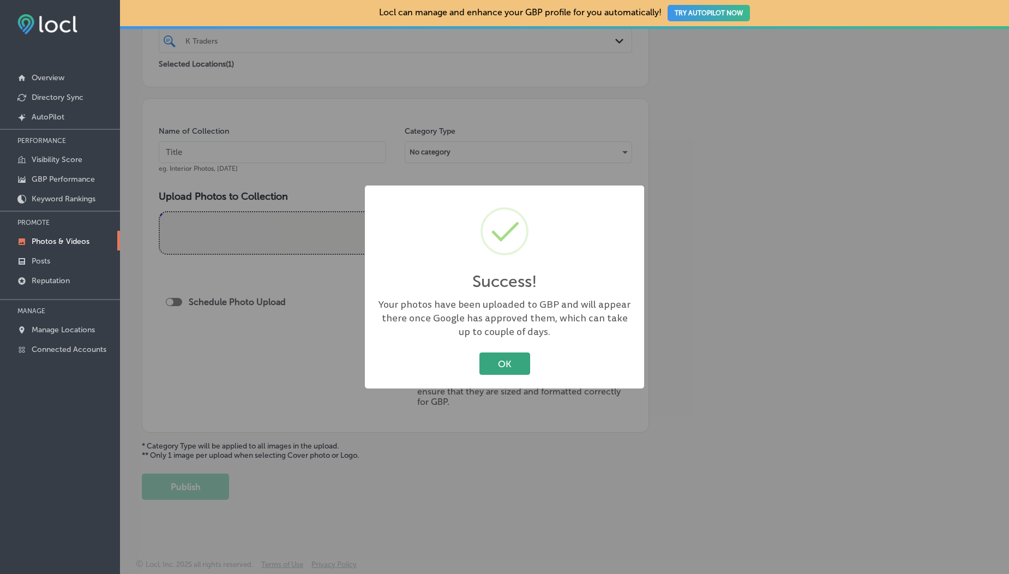
click at [488, 358] on button "OK" at bounding box center [504, 363] width 51 height 22
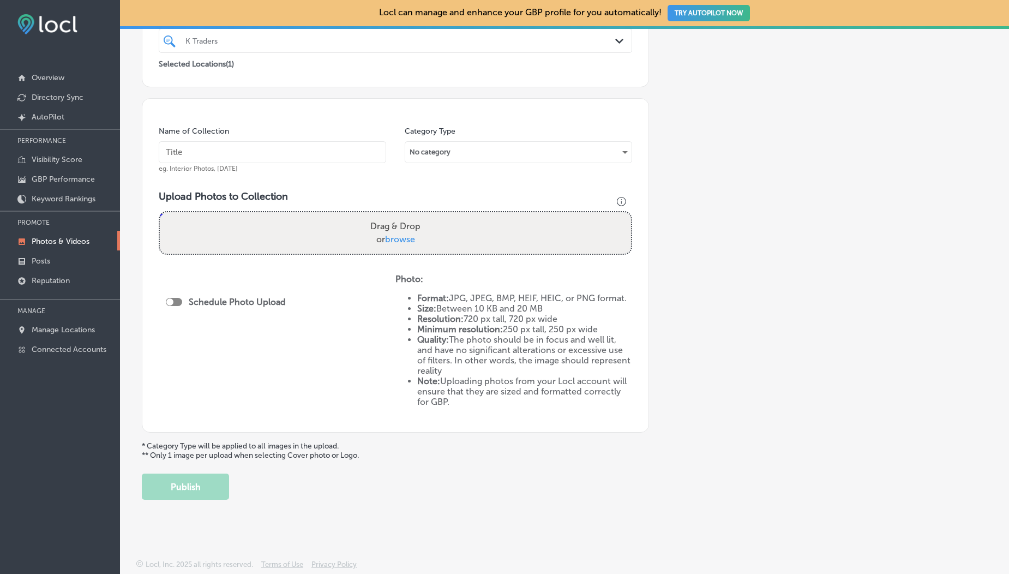
click at [58, 250] on link "Photos & Videos" at bounding box center [60, 241] width 120 height 20
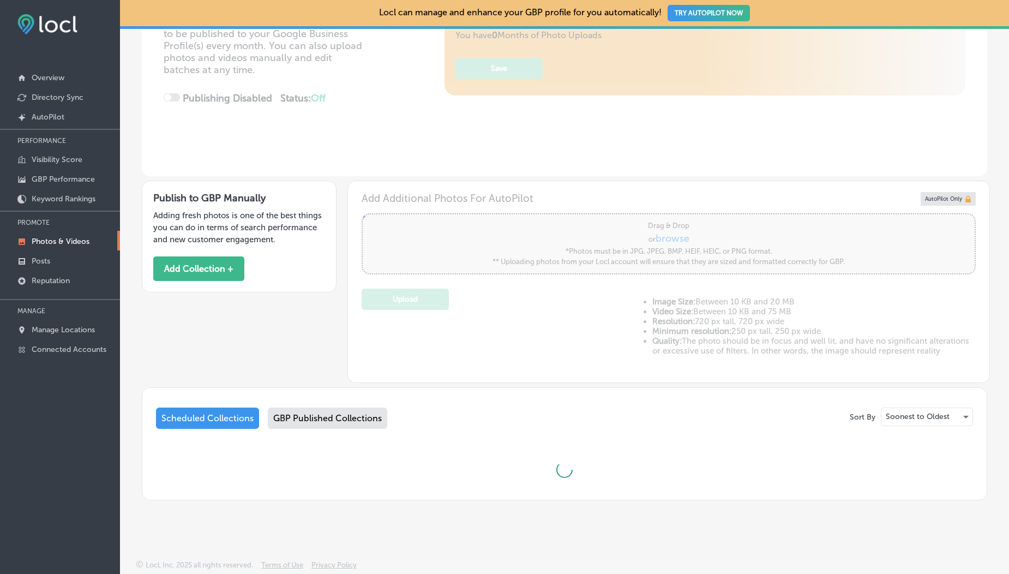
type input "5"
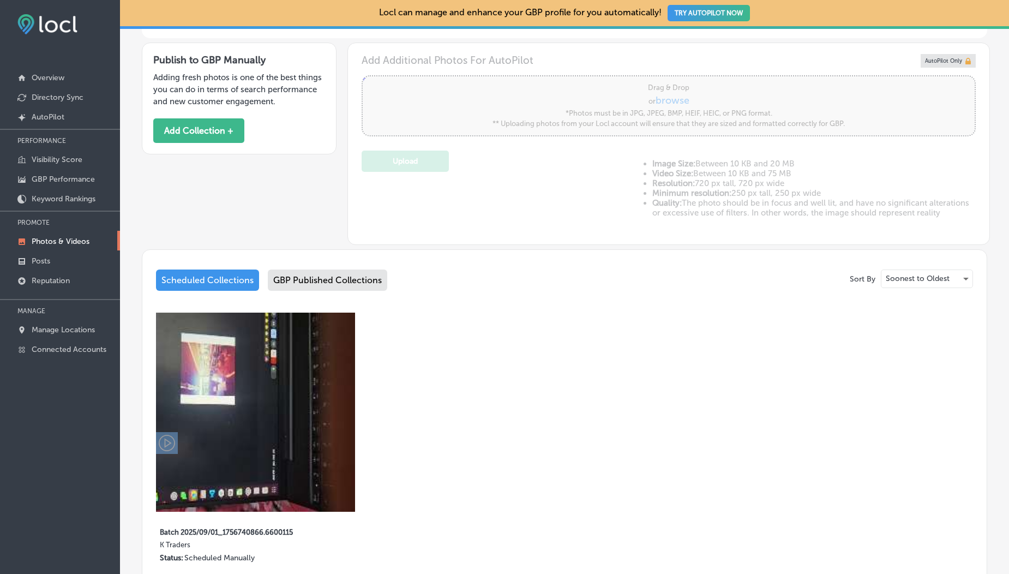
scroll to position [339, 0]
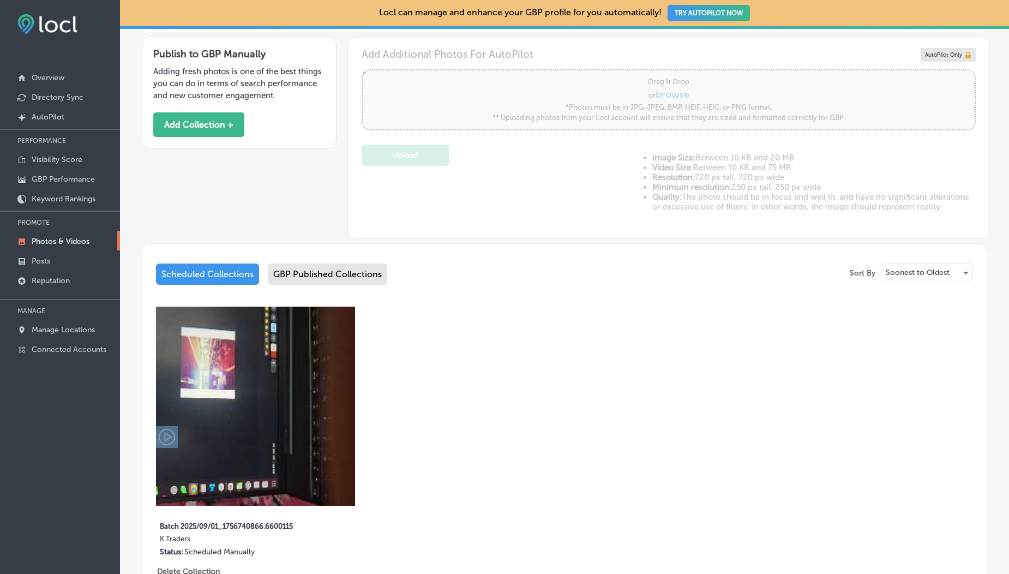
click at [294, 271] on div "GBP Published Collections" at bounding box center [327, 273] width 119 height 21
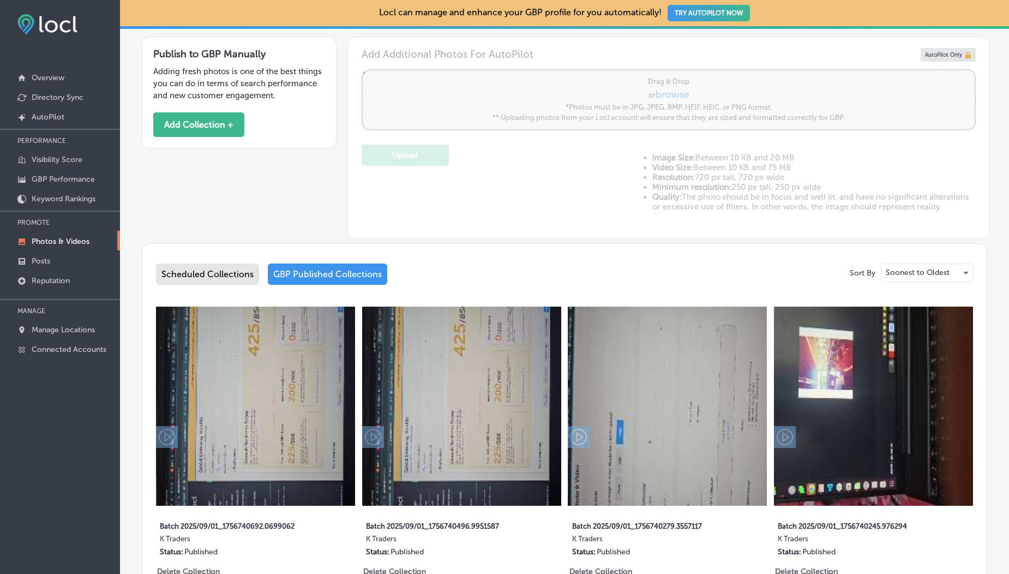
scroll to position [503, 0]
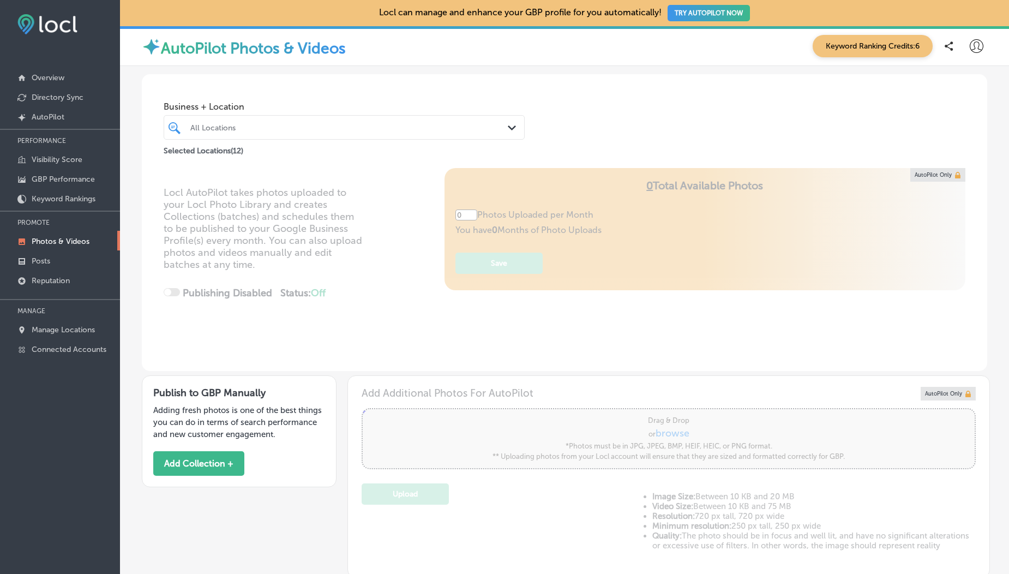
type input "5"
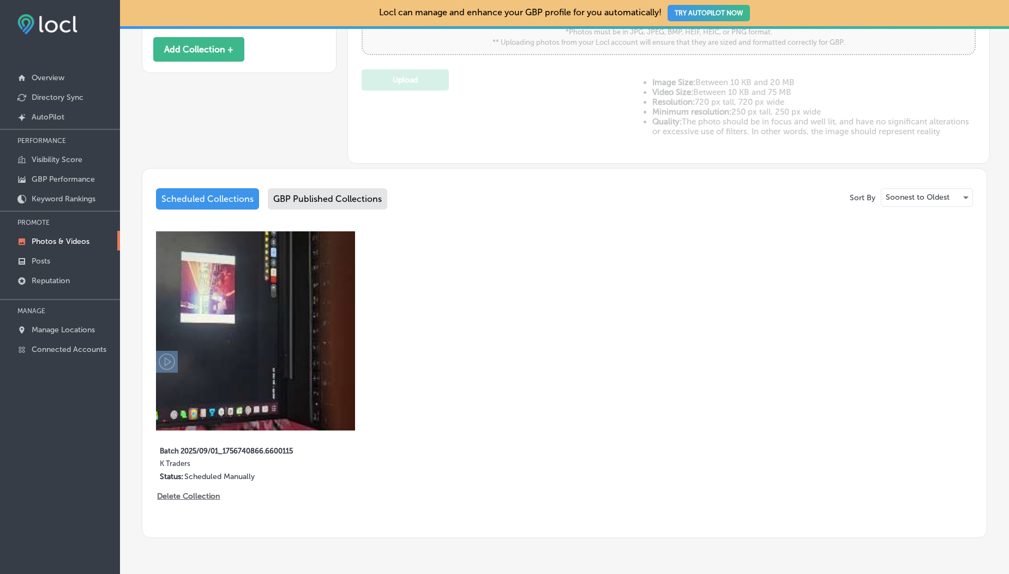
scroll to position [449, 0]
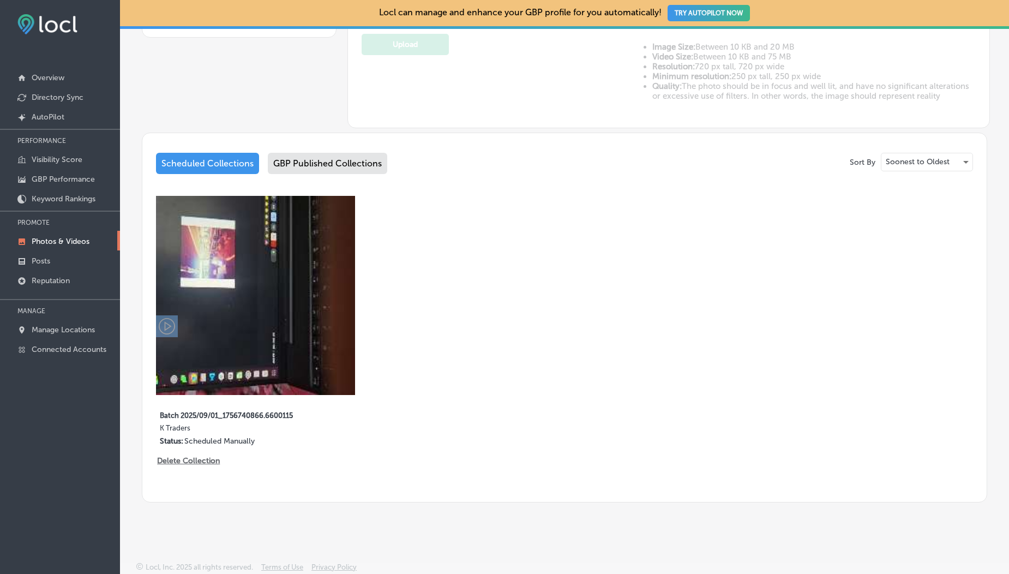
click at [307, 168] on div "GBP Published Collections" at bounding box center [327, 163] width 119 height 21
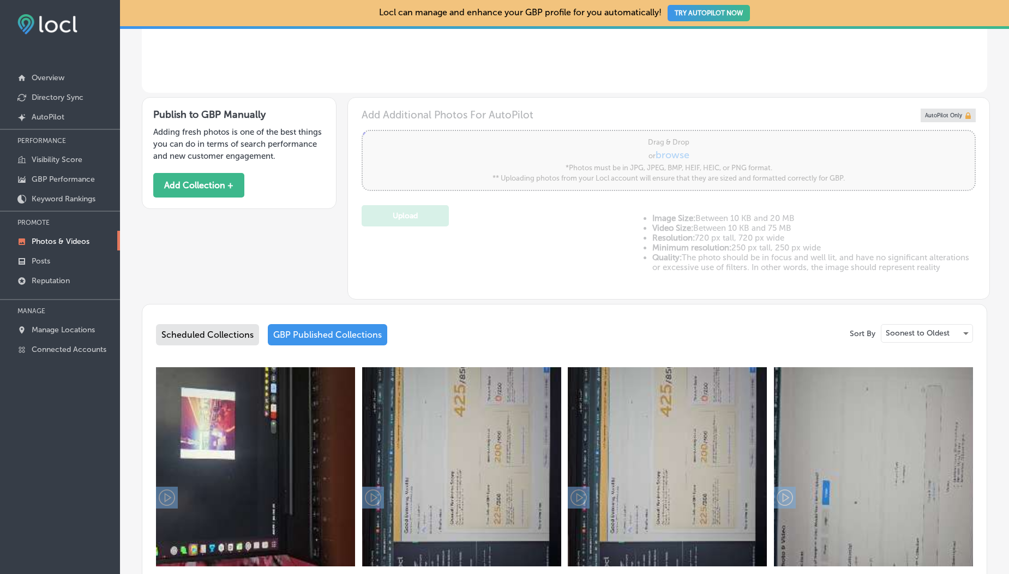
scroll to position [265, 0]
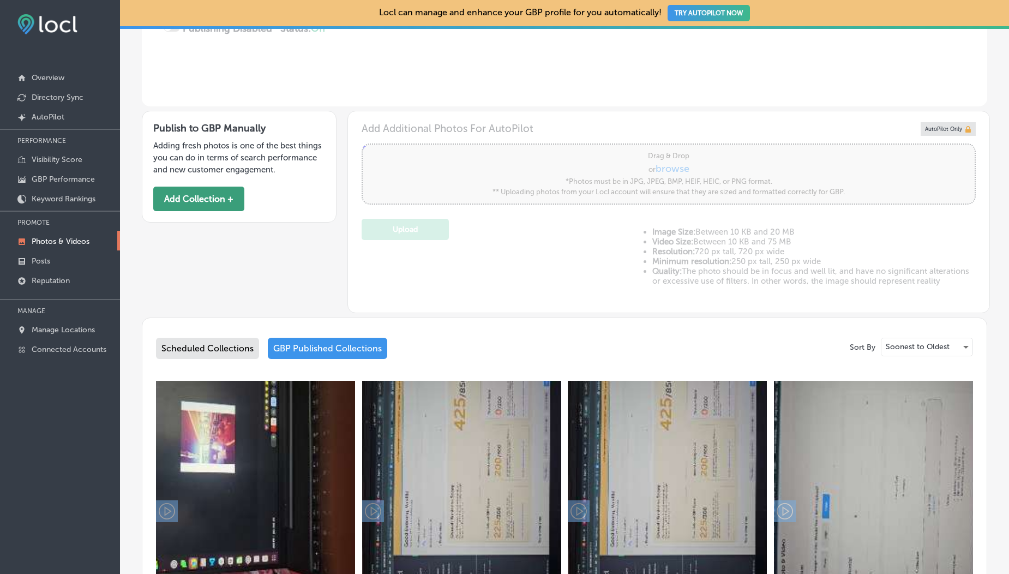
click at [221, 200] on button "Add Collection +" at bounding box center [198, 199] width 91 height 25
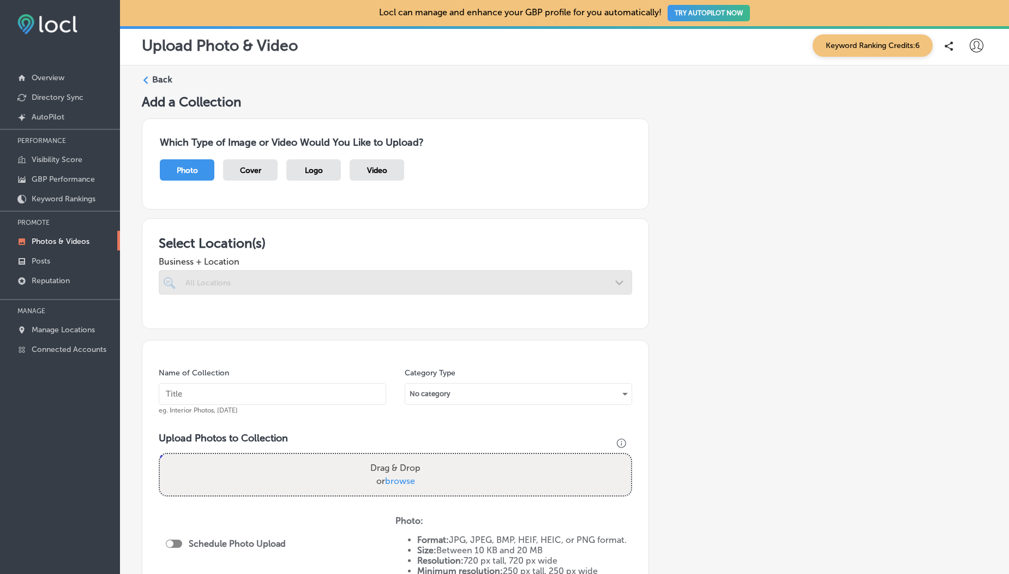
click at [381, 172] on span "Video" at bounding box center [377, 170] width 20 height 9
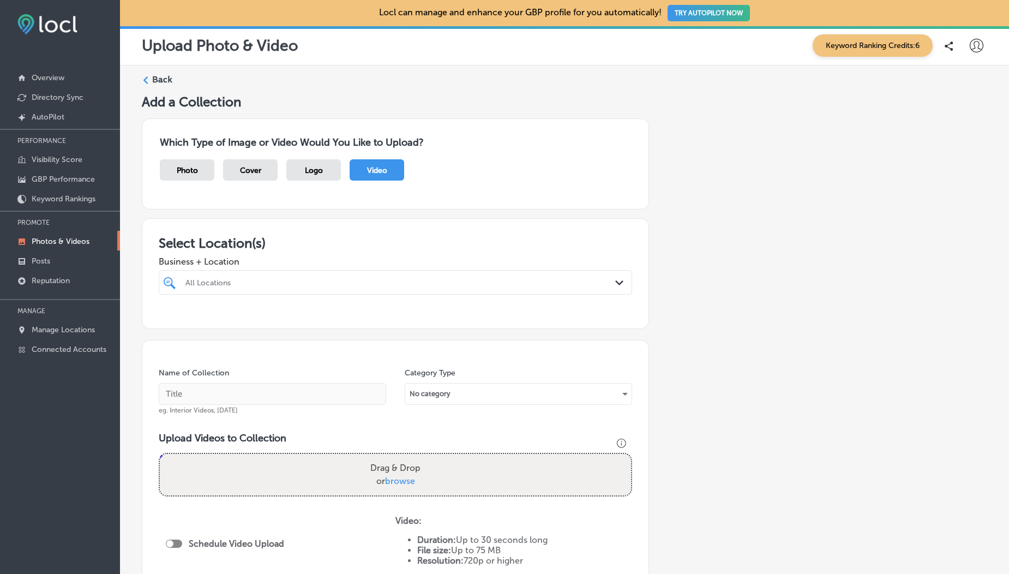
click at [277, 290] on div "All Locations" at bounding box center [395, 282] width 431 height 17
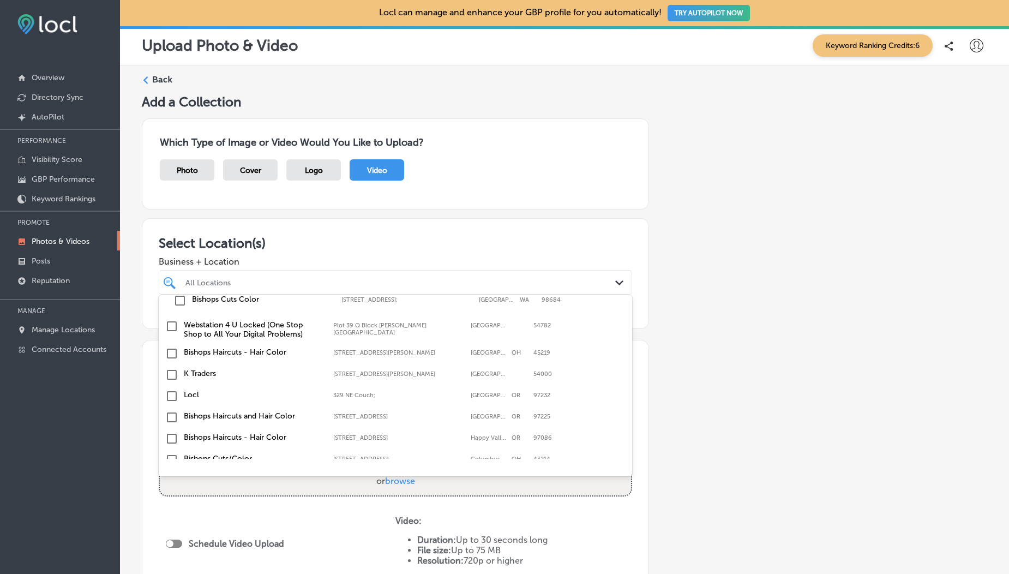
scroll to position [148, 0]
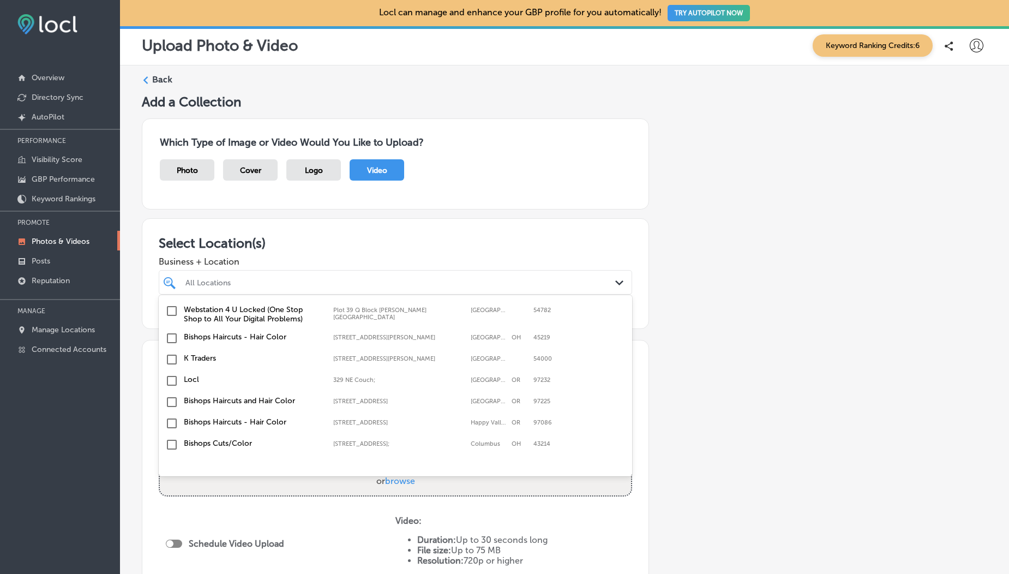
click at [175, 357] on input "checkbox" at bounding box center [171, 359] width 13 height 13
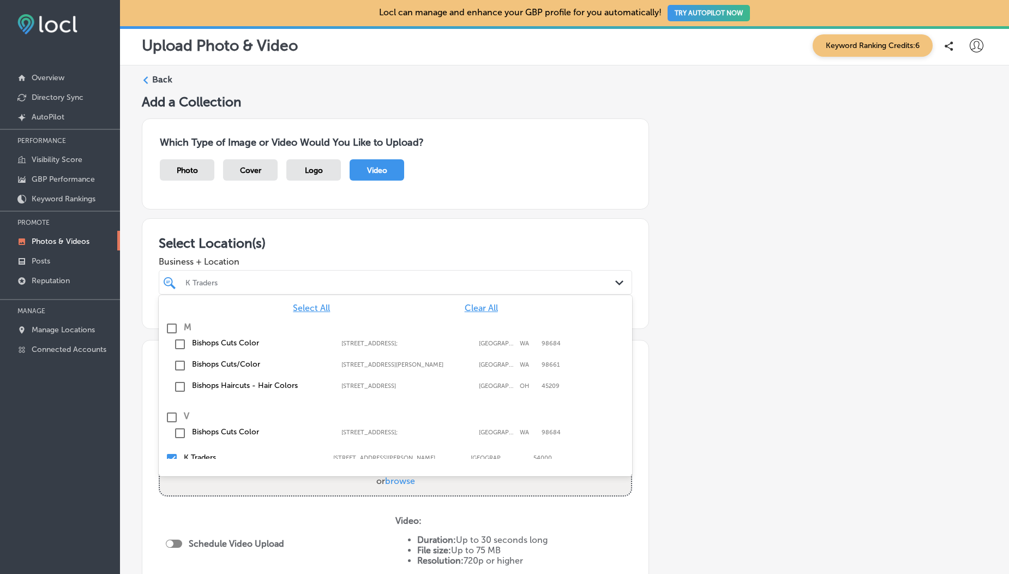
click at [247, 255] on div "Business + Location option [STREET_ADDRESS][PERSON_NAME]. option [STREET_ADDRES…" at bounding box center [395, 273] width 473 height 44
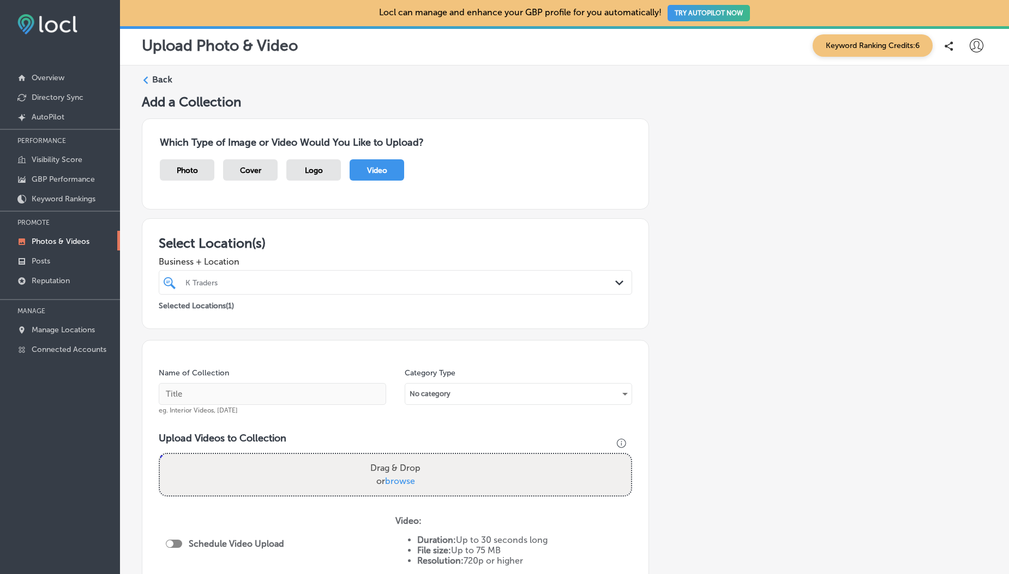
scroll to position [185, 0]
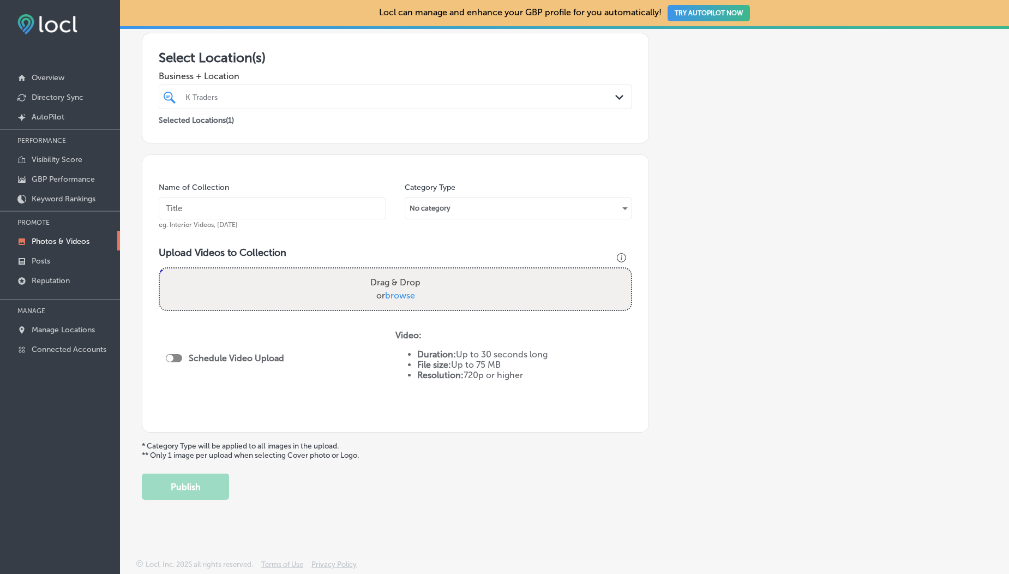
click at [392, 294] on span "browse" at bounding box center [400, 295] width 30 height 10
click at [392, 272] on input "Drag & Drop or browse" at bounding box center [395, 269] width 471 height 3
type input "C:\fakepath\1000190099.mp4"
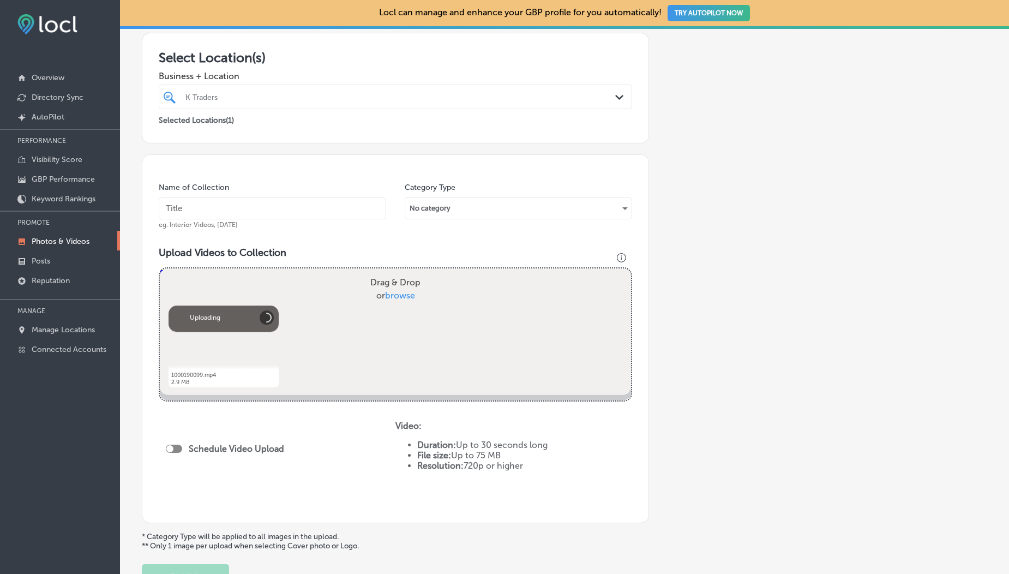
scroll to position [276, 0]
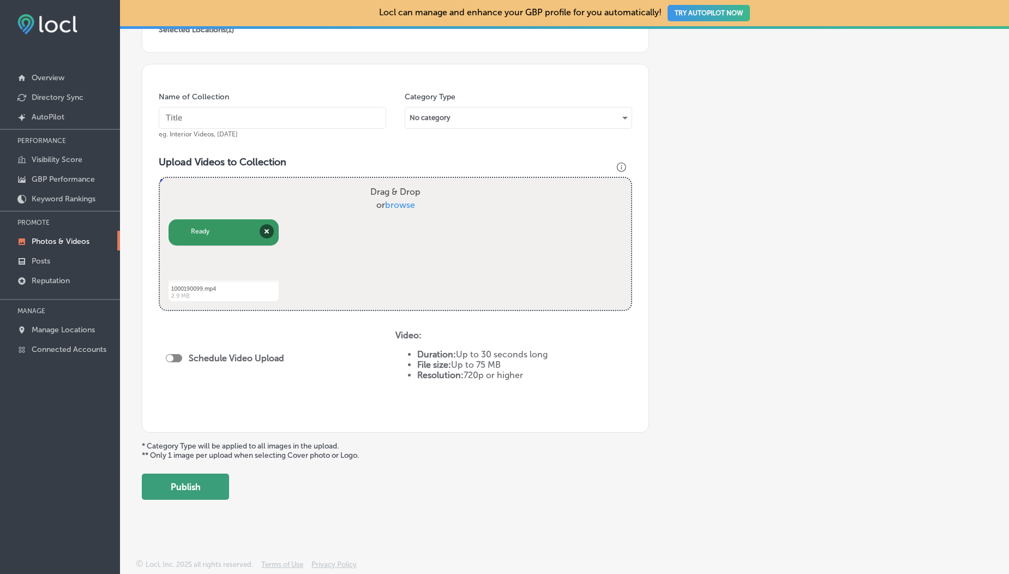
click at [190, 491] on button "Publish" at bounding box center [185, 486] width 87 height 26
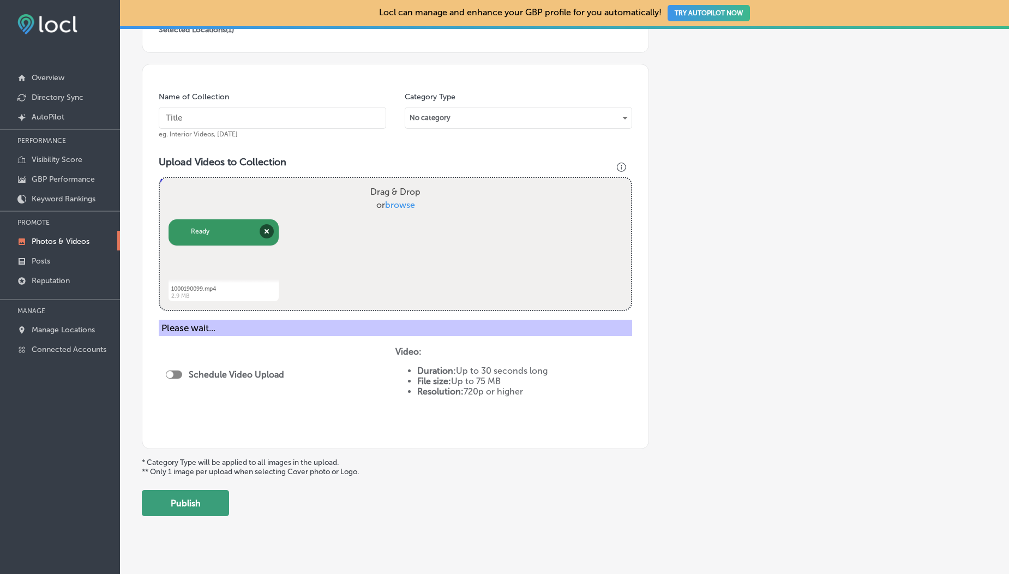
scroll to position [242, 0]
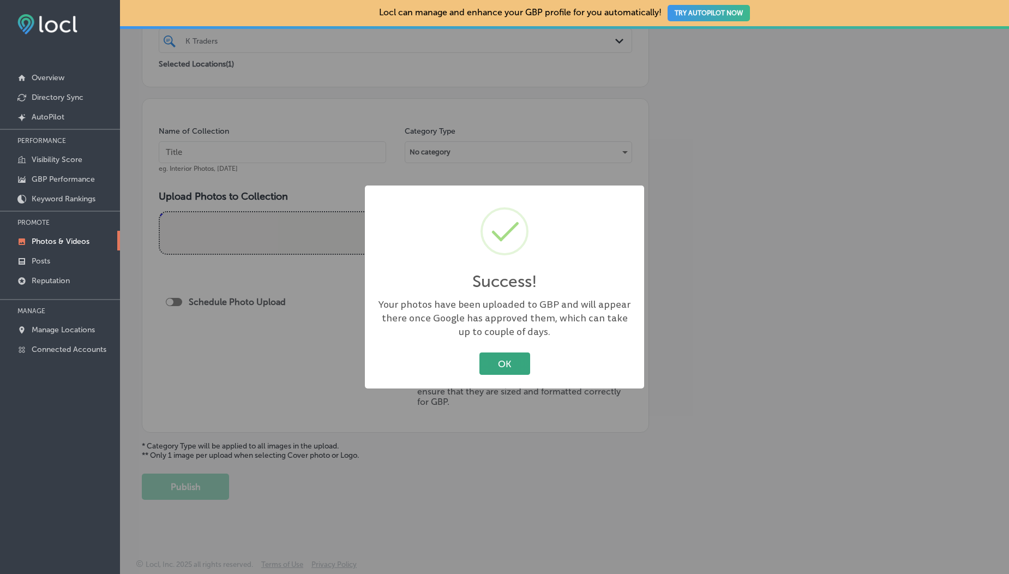
click at [485, 367] on button "OK" at bounding box center [504, 363] width 51 height 22
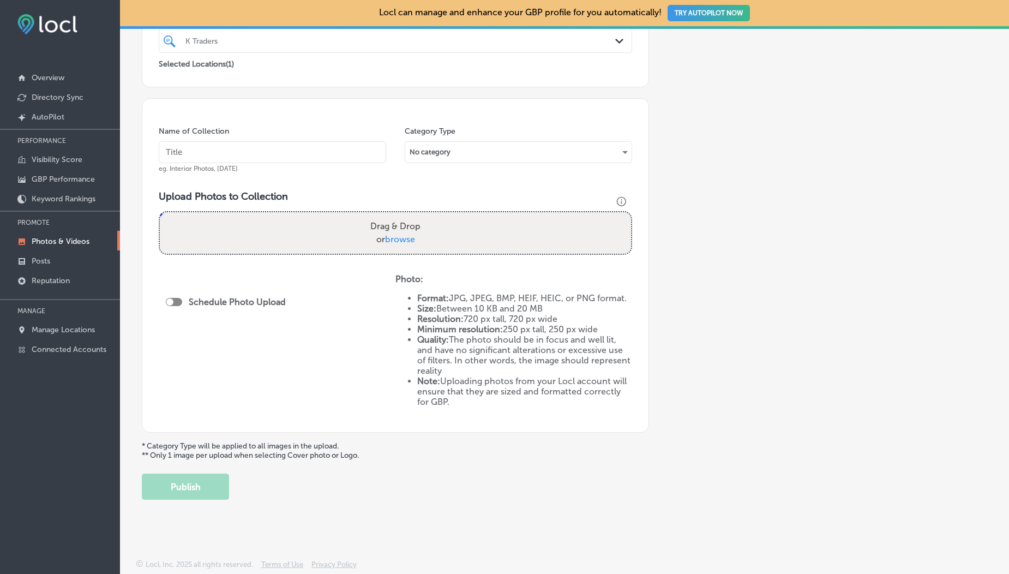
click at [83, 241] on p "Photos & Videos" at bounding box center [61, 241] width 58 height 9
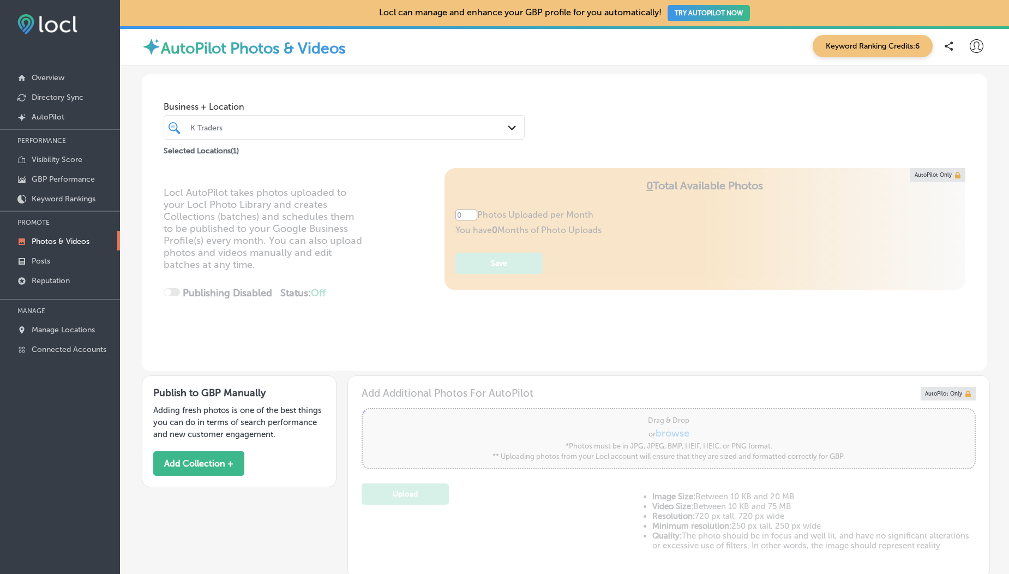
type input "5"
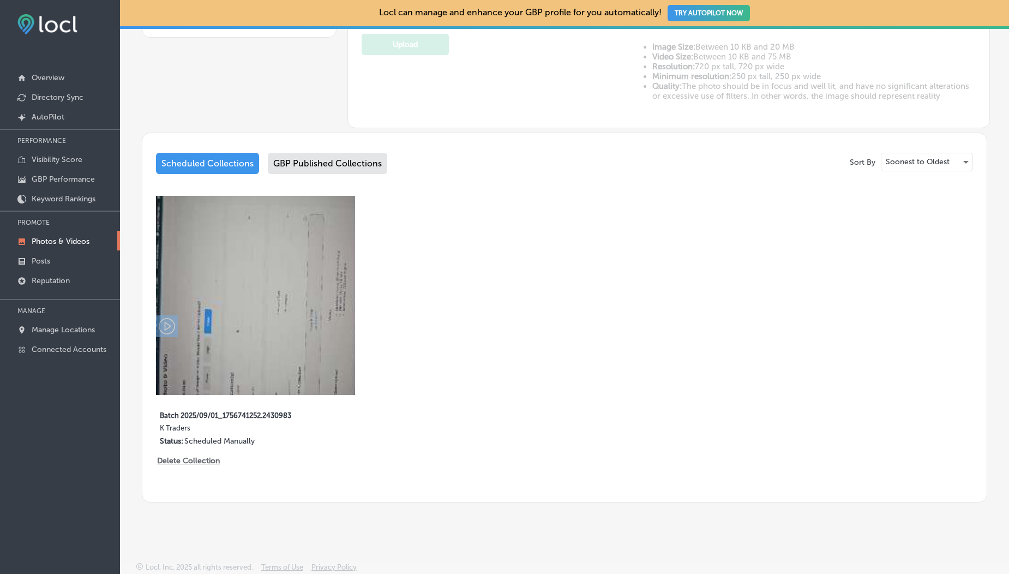
click at [290, 164] on div "GBP Published Collections" at bounding box center [327, 163] width 119 height 21
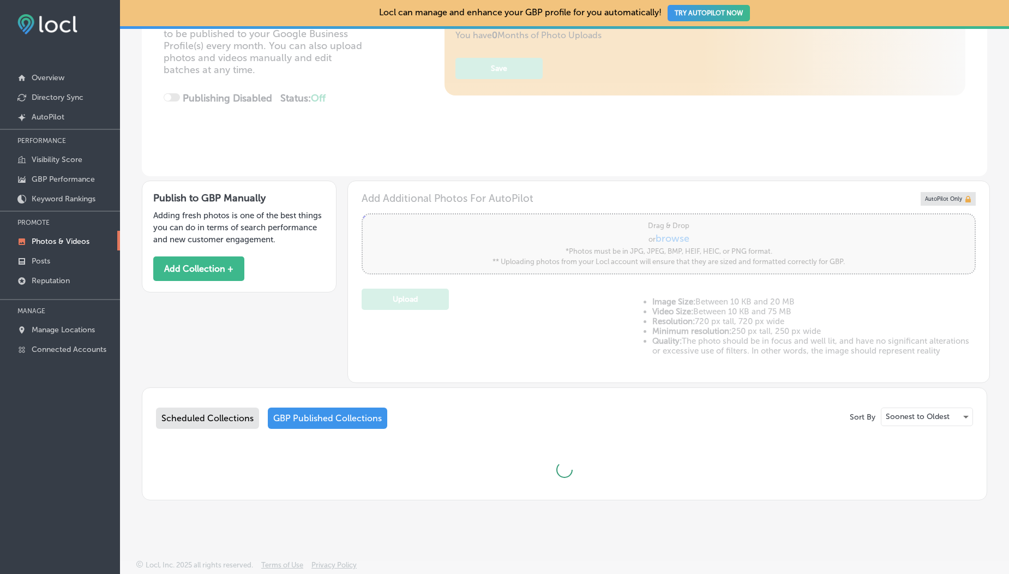
scroll to position [449, 0]
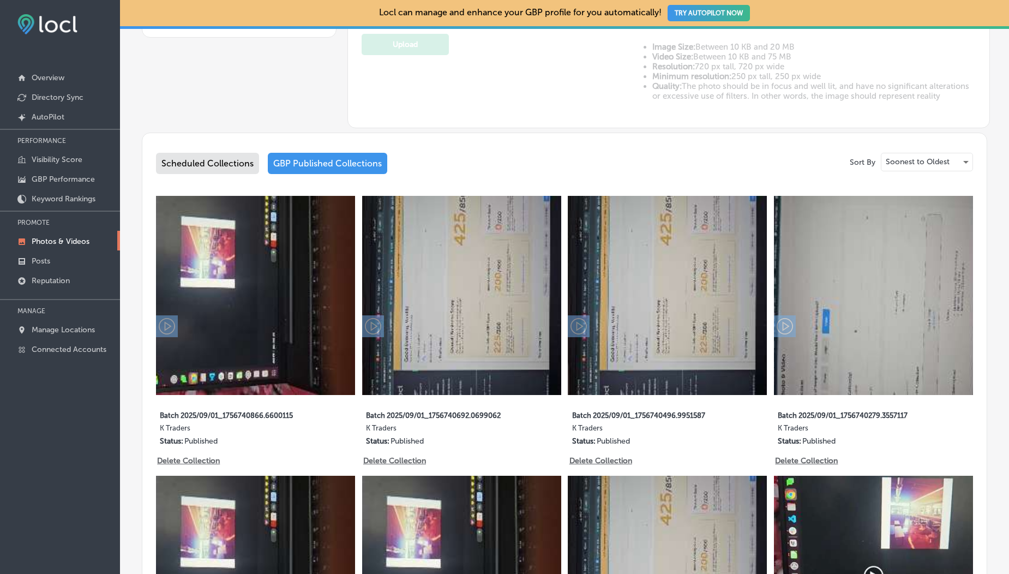
click at [232, 161] on div "Scheduled Collections" at bounding box center [207, 163] width 103 height 21
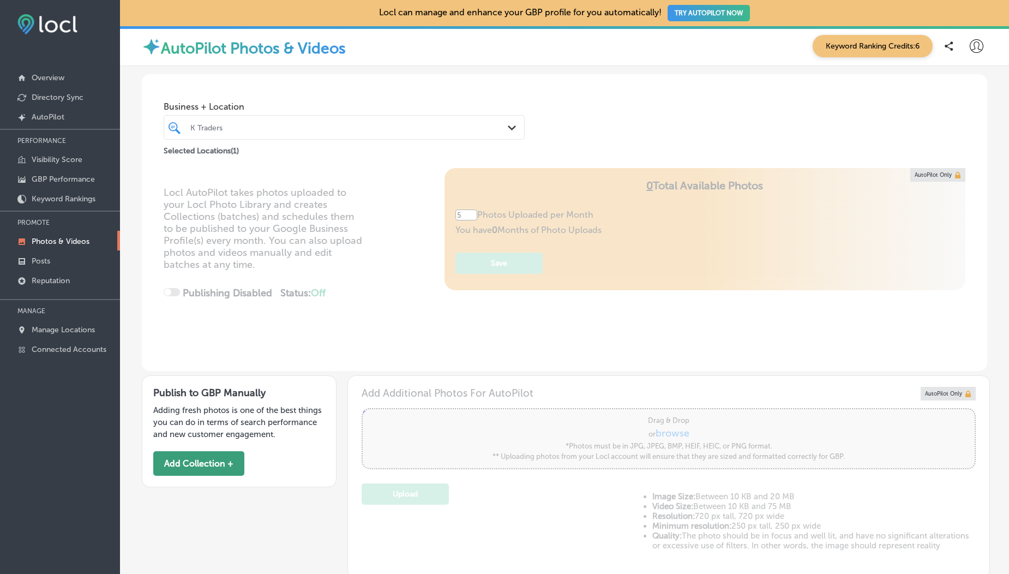
click at [212, 455] on button "Add Collection +" at bounding box center [198, 463] width 91 height 25
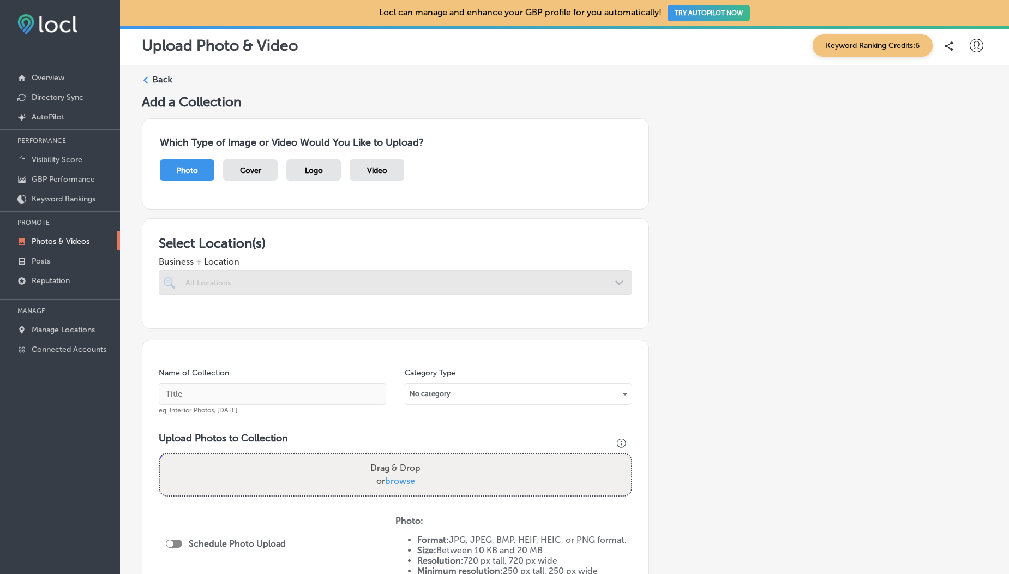
click at [383, 176] on div "Video" at bounding box center [377, 169] width 55 height 21
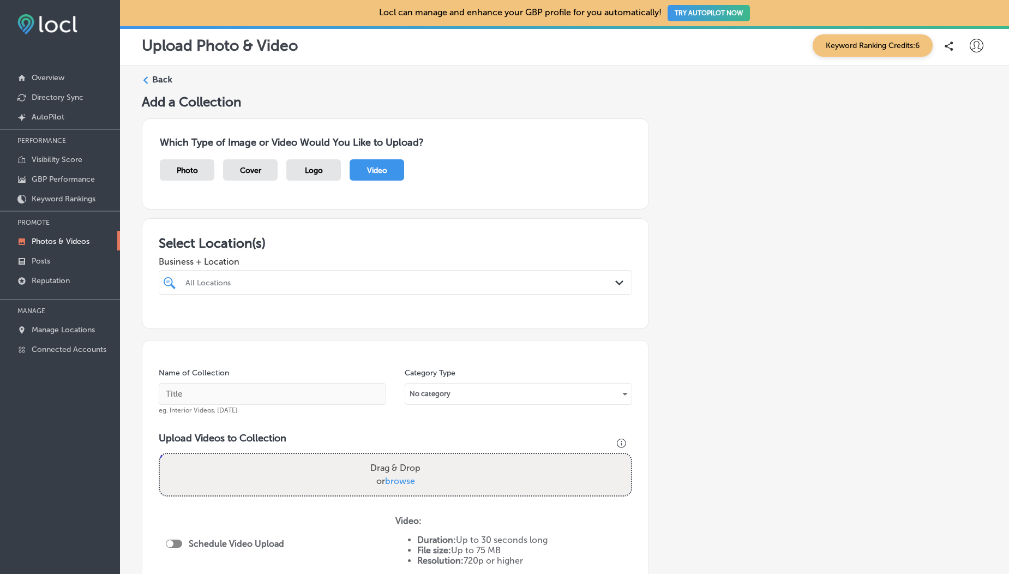
click at [279, 295] on div at bounding box center [395, 303] width 473 height 17
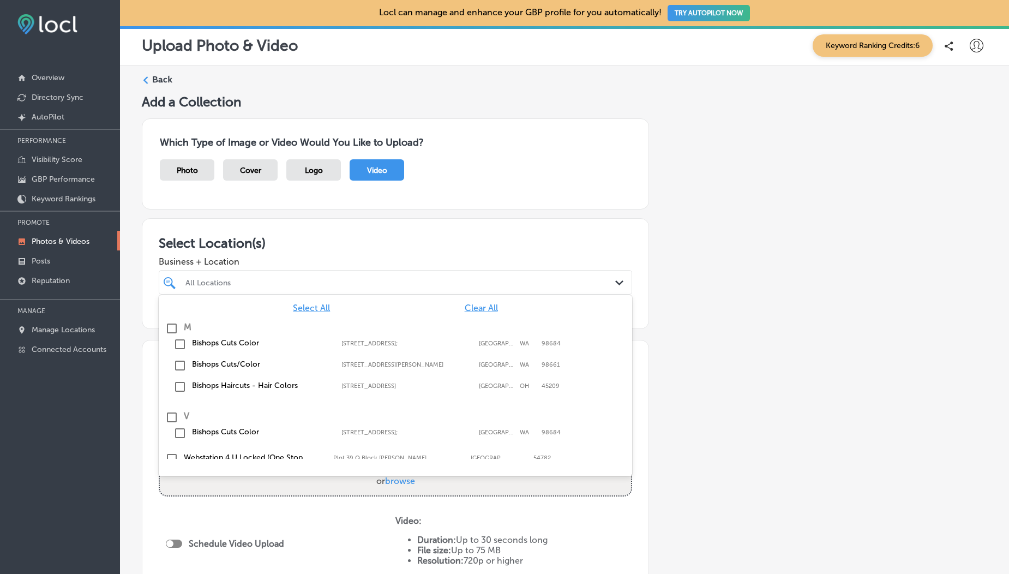
click at [275, 291] on div "All Locations Path Created with Sketch." at bounding box center [395, 282] width 473 height 25
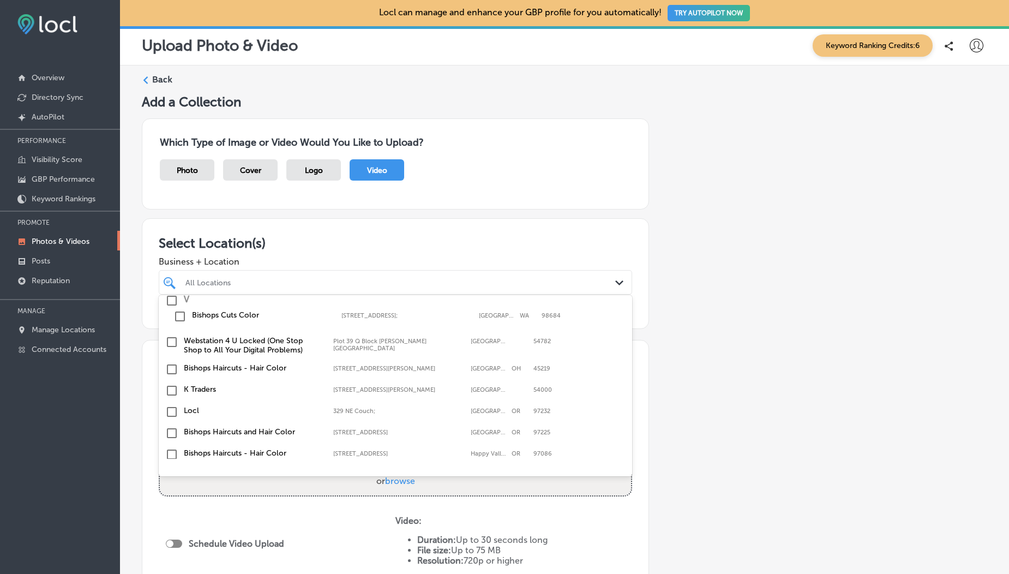
scroll to position [123, 0]
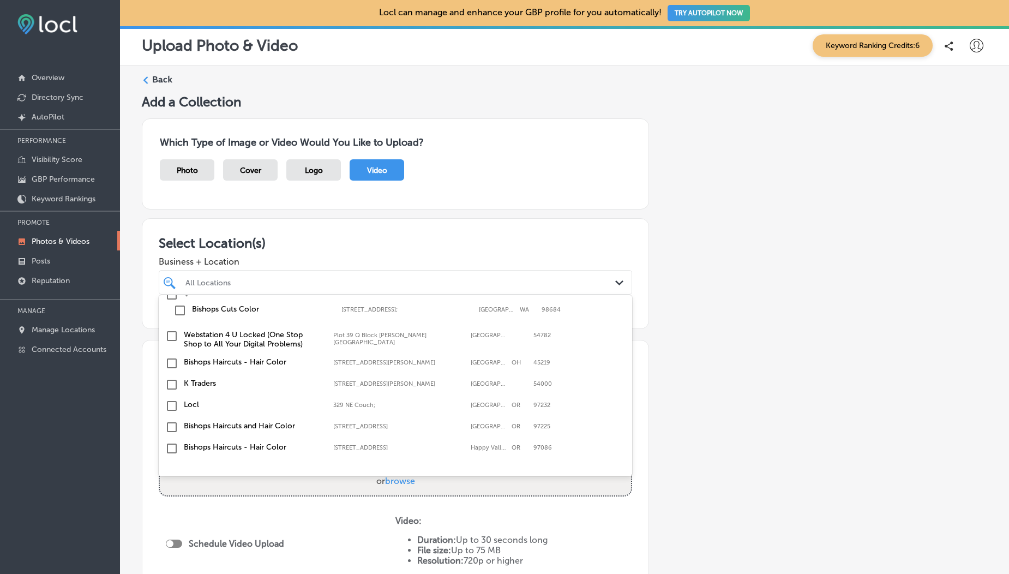
click at [173, 387] on input "checkbox" at bounding box center [171, 384] width 13 height 13
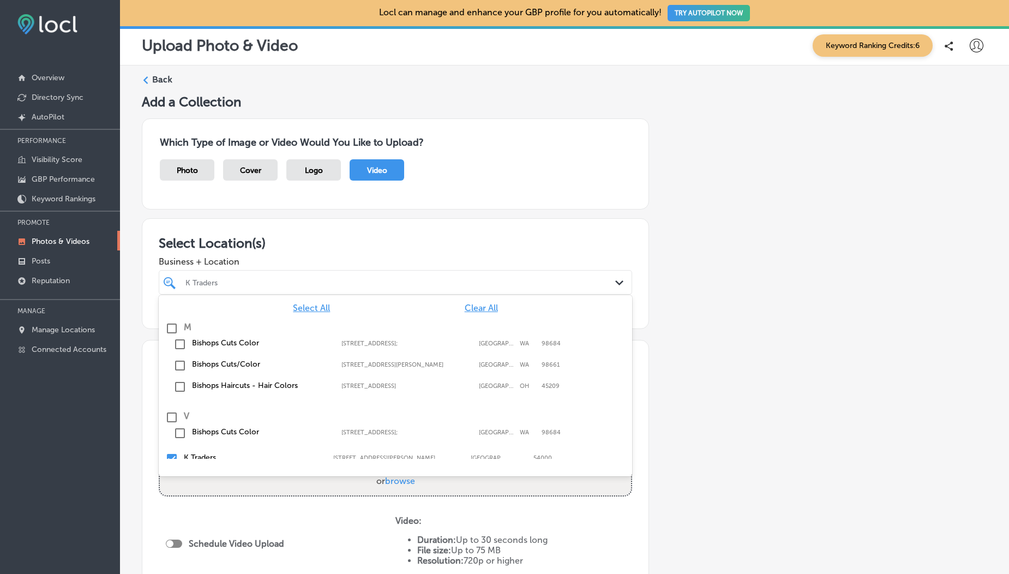
click at [304, 206] on div "Which Type of Image or Video Would You Like to Upload? Photo Cover Logo Video" at bounding box center [395, 163] width 507 height 91
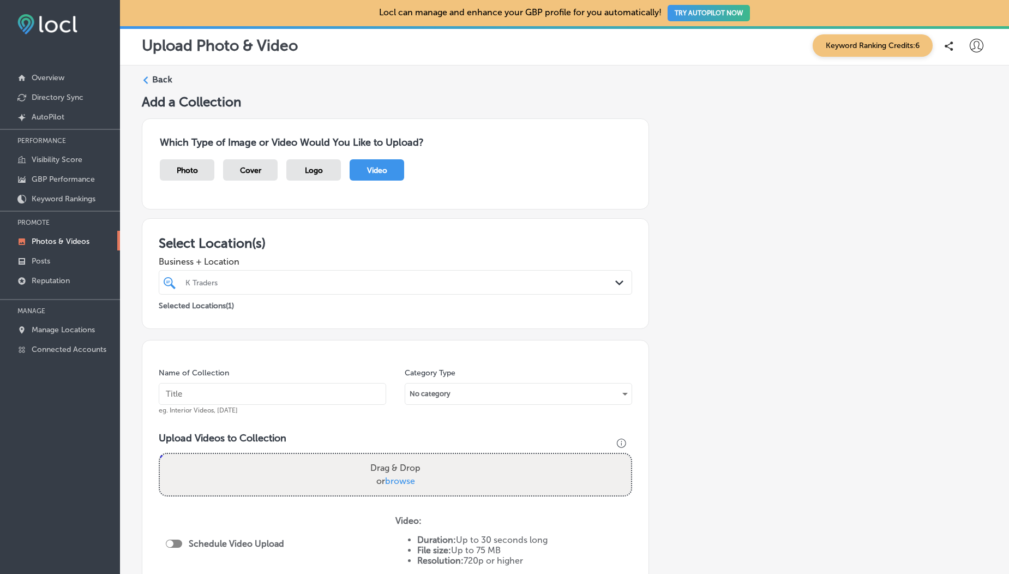
scroll to position [176, 0]
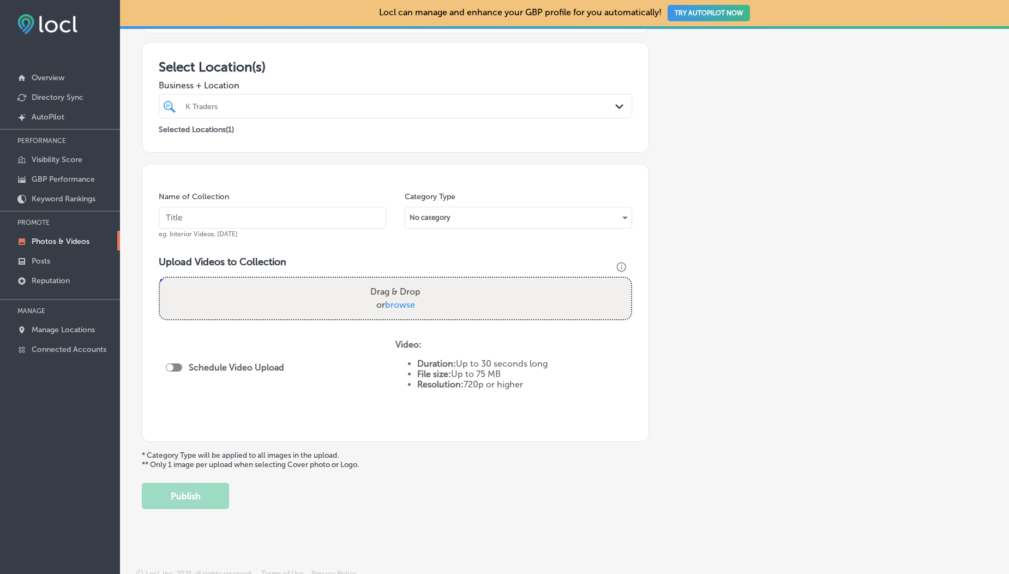
click at [388, 304] on span "browse" at bounding box center [400, 304] width 30 height 10
click at [388, 281] on input "Drag & Drop or browse" at bounding box center [395, 279] width 471 height 3
type input "C:\fakepath\1000190099.mp4"
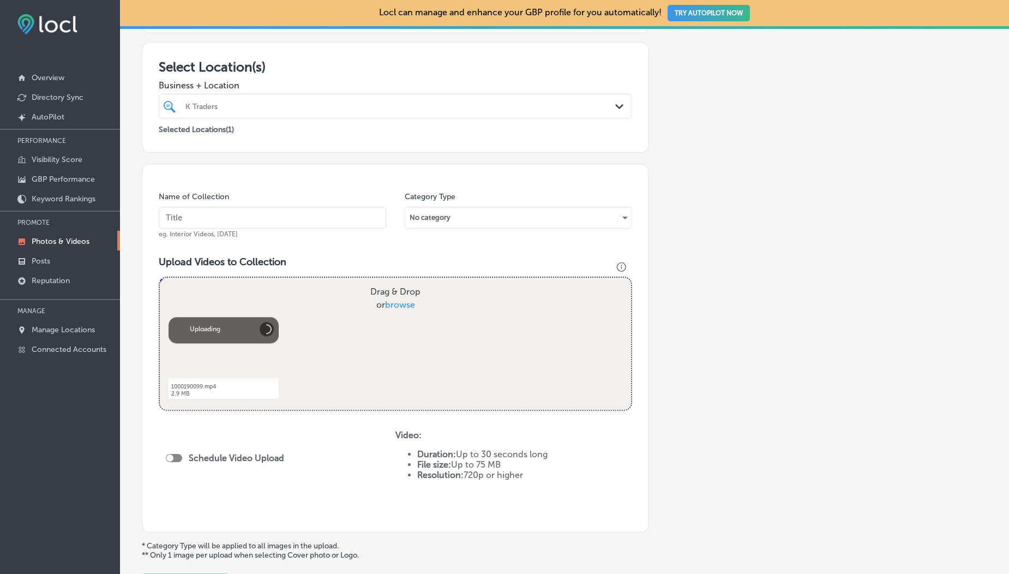
scroll to position [276, 0]
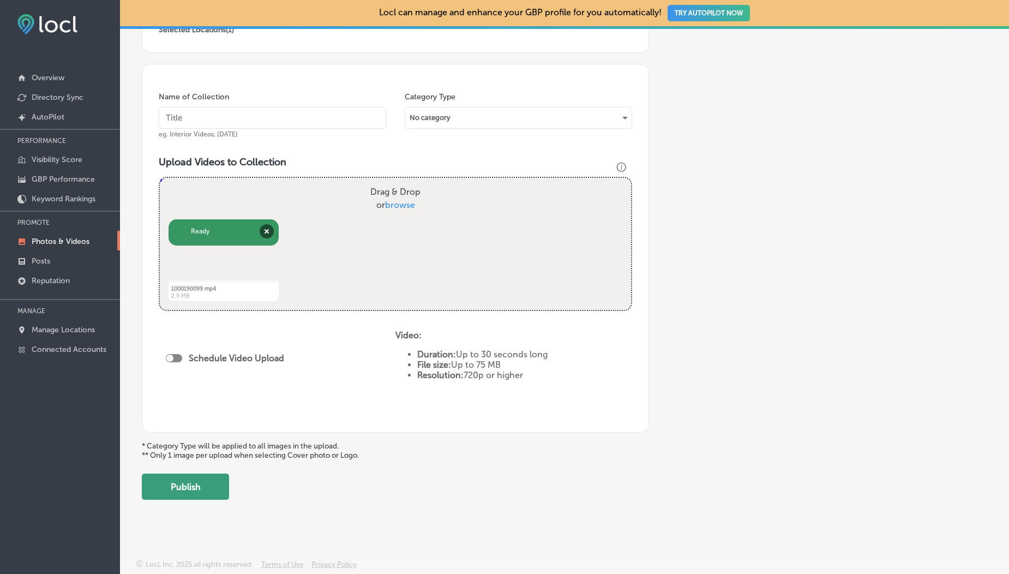
click at [201, 487] on button "Publish" at bounding box center [185, 486] width 87 height 26
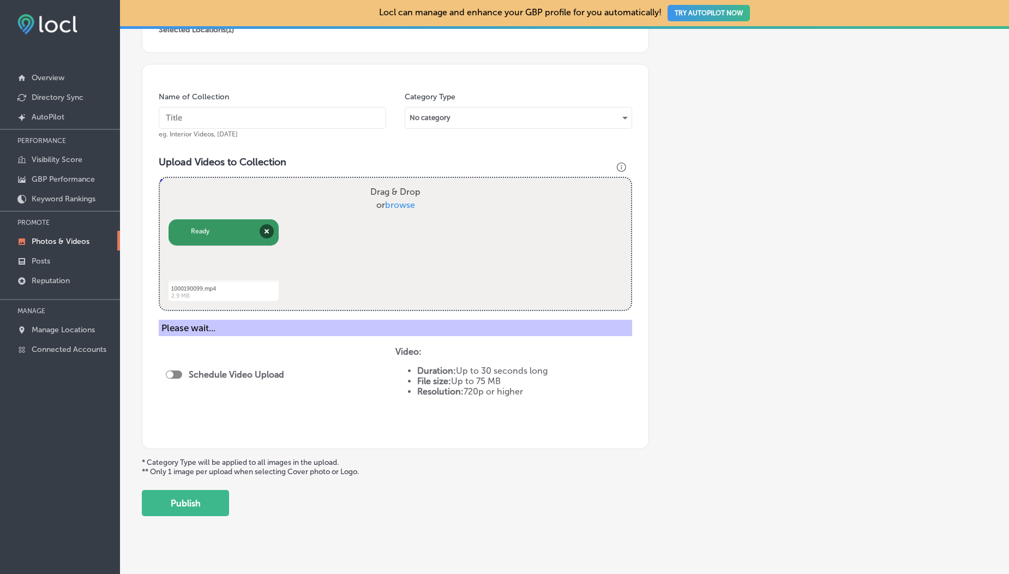
scroll to position [242, 0]
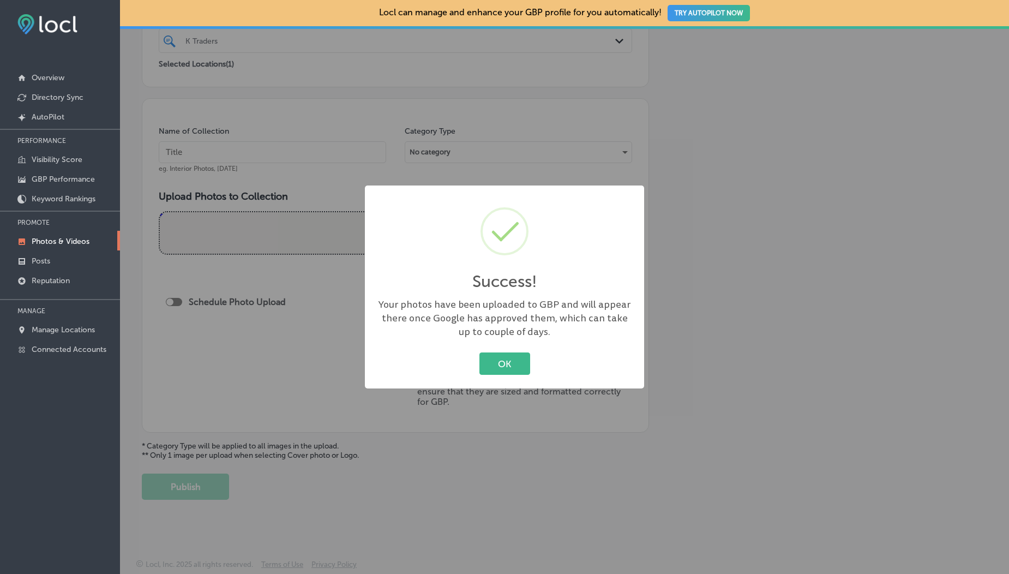
click at [74, 242] on p "Photos & Videos" at bounding box center [61, 241] width 58 height 9
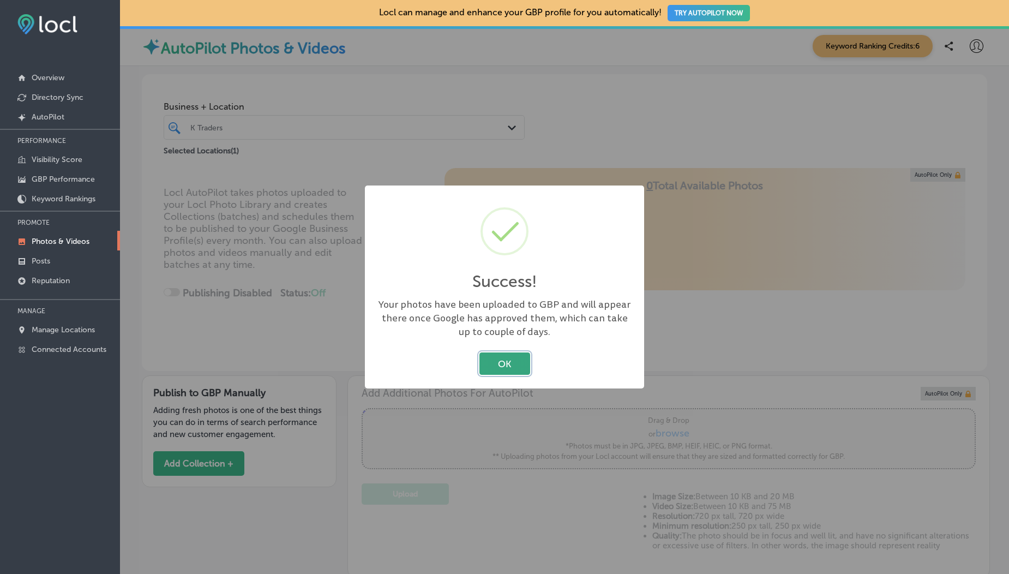
click at [524, 362] on button "OK" at bounding box center [504, 363] width 51 height 22
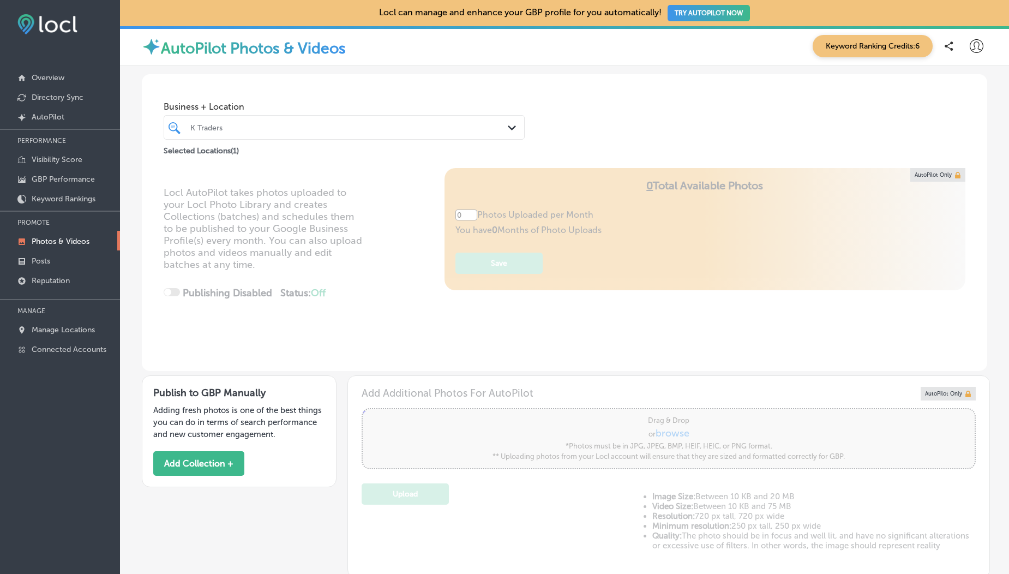
scroll to position [449, 0]
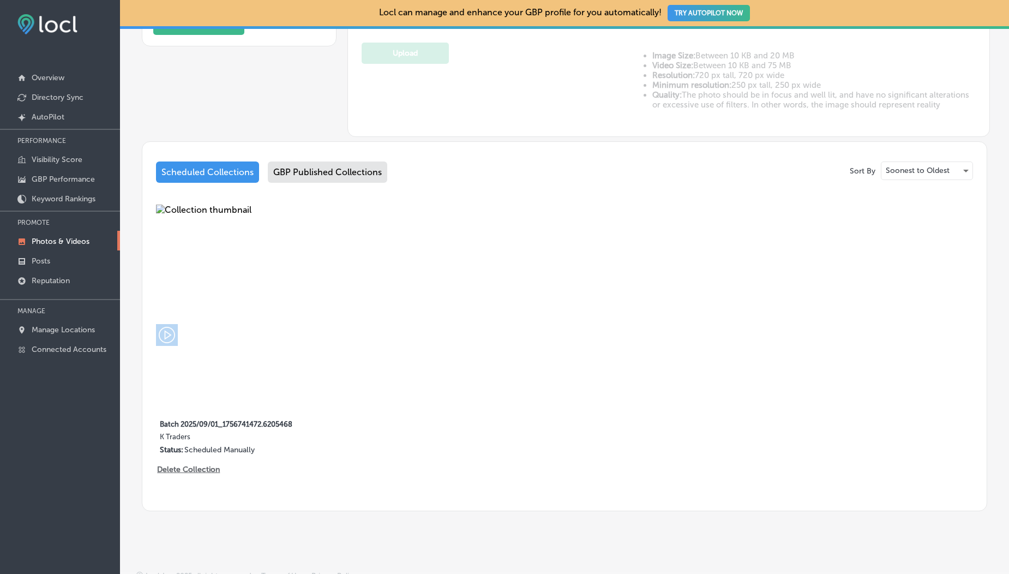
type input "5"
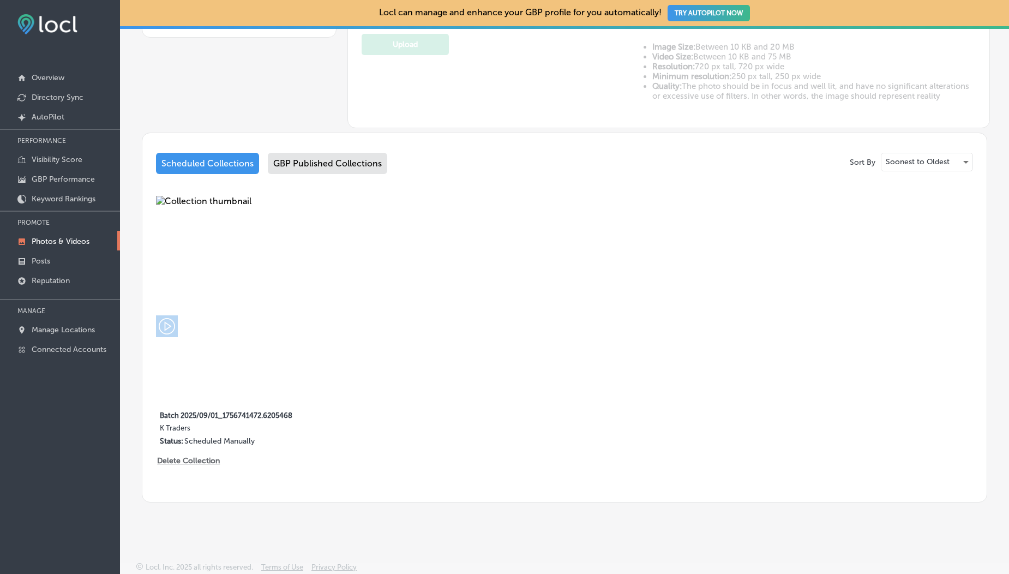
click at [304, 164] on div "GBP Published Collections" at bounding box center [327, 163] width 119 height 21
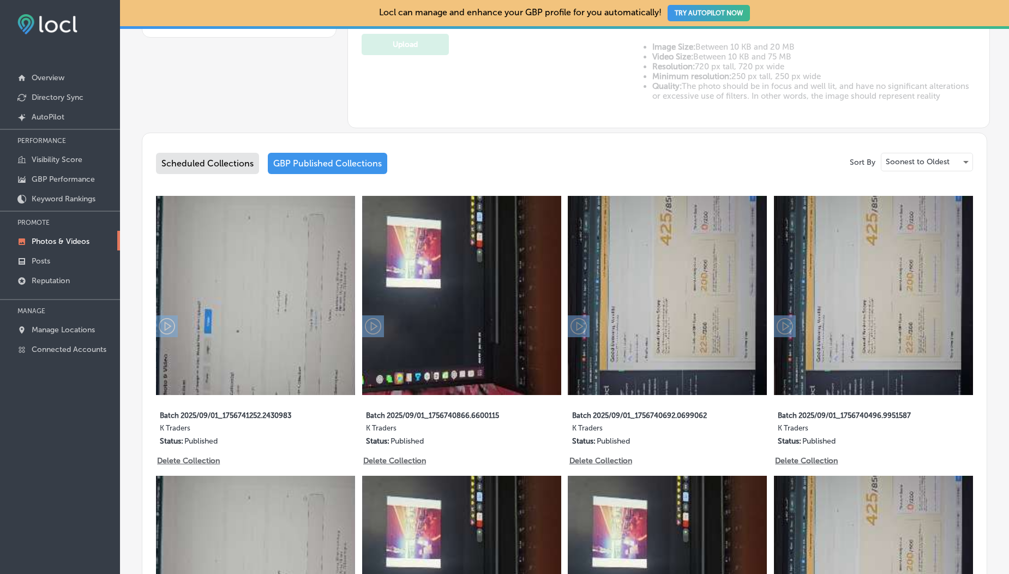
scroll to position [551, 0]
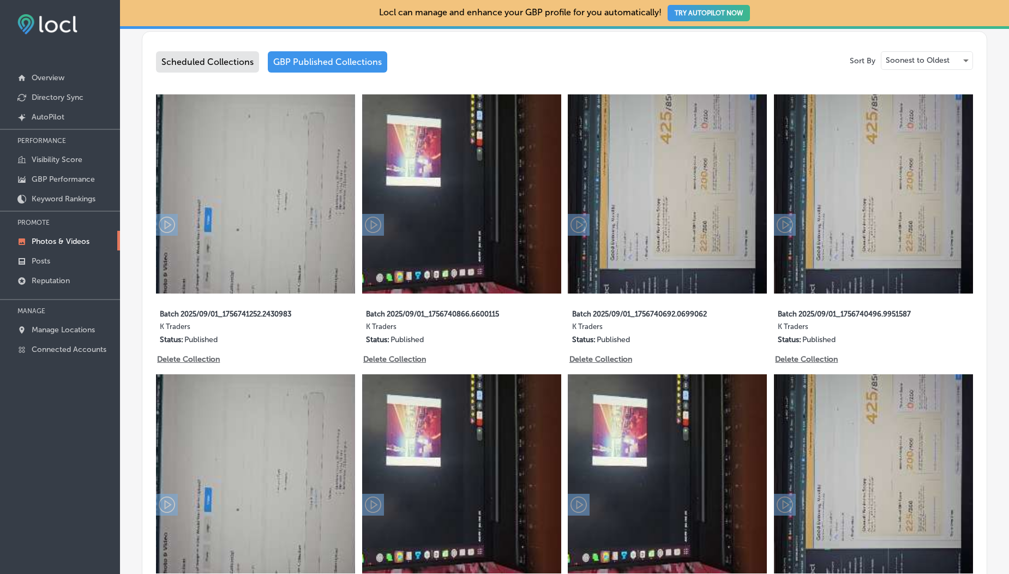
click at [215, 60] on div "Scheduled Collections" at bounding box center [207, 61] width 103 height 21
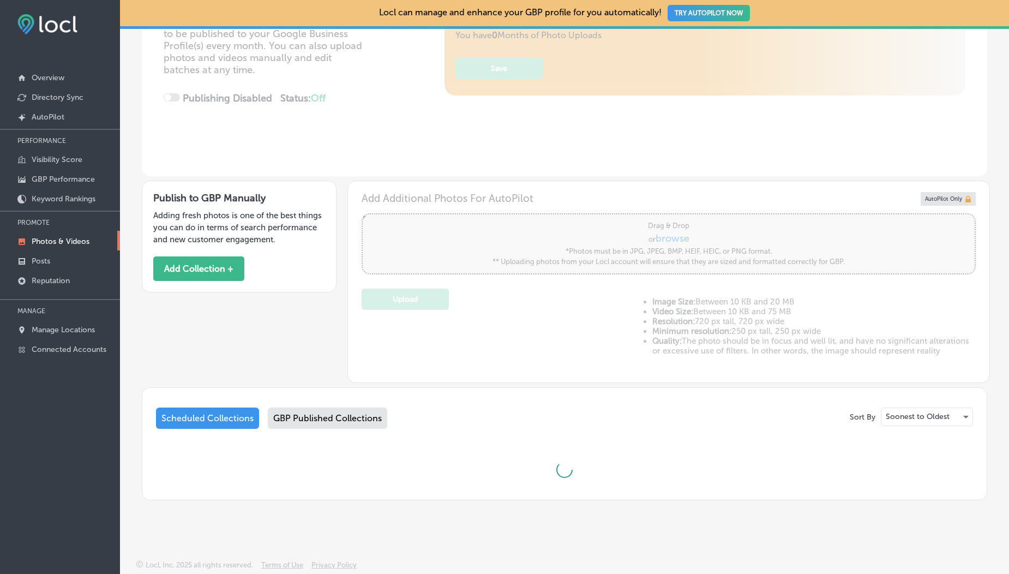
scroll to position [449, 0]
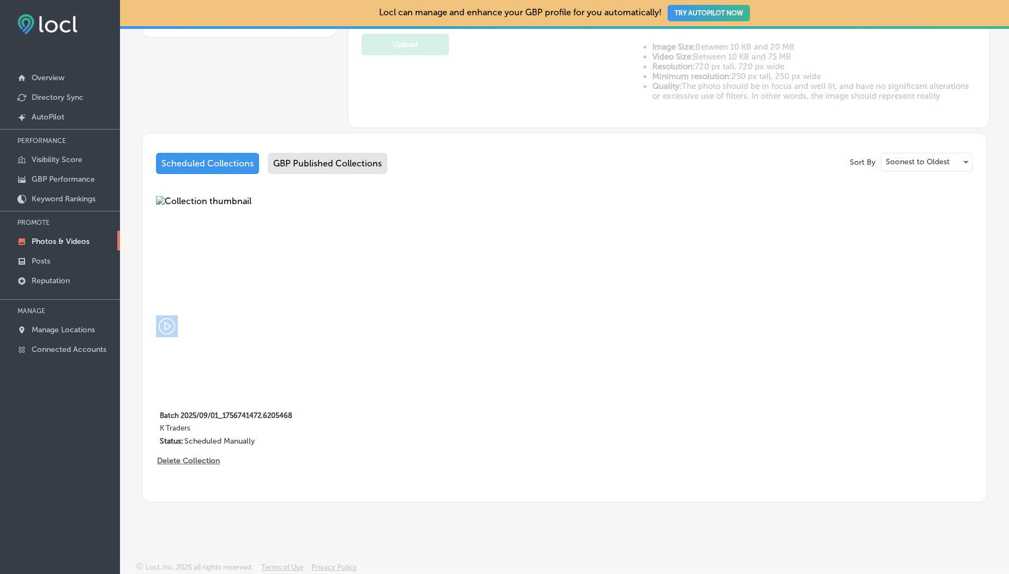
click at [314, 162] on div "GBP Published Collections" at bounding box center [327, 163] width 119 height 21
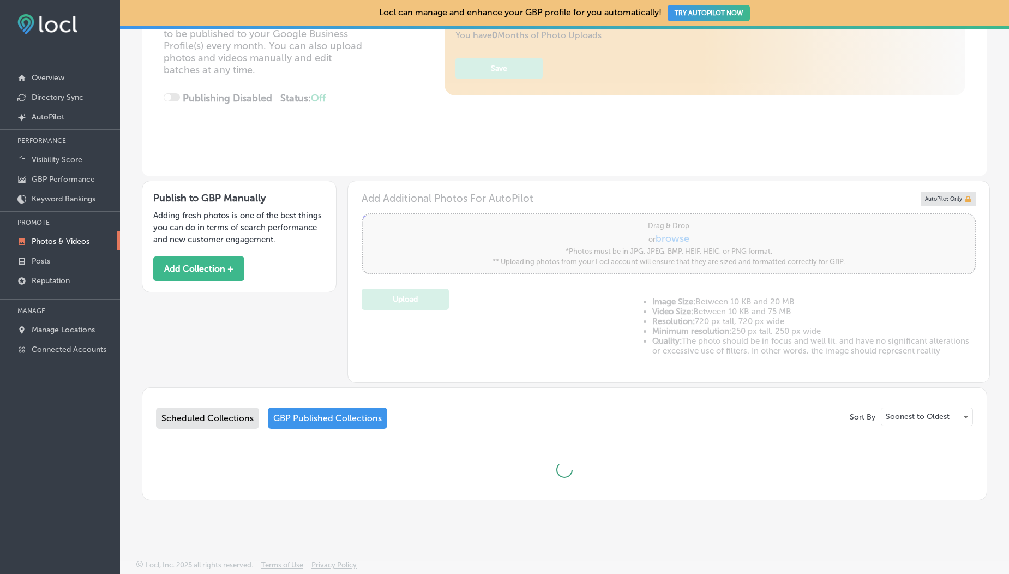
scroll to position [551, 0]
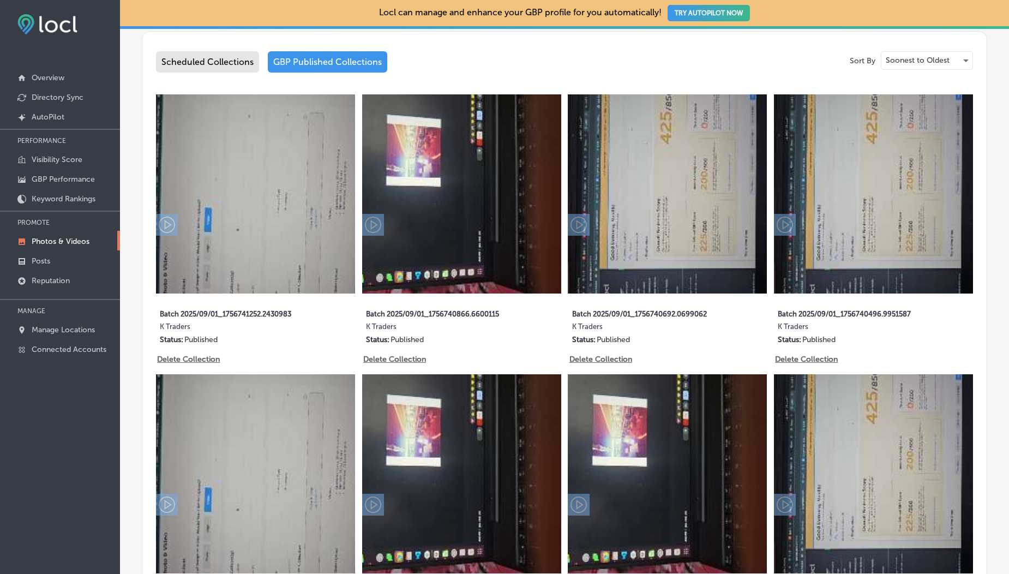
click at [209, 65] on div "Scheduled Collections" at bounding box center [207, 61] width 103 height 21
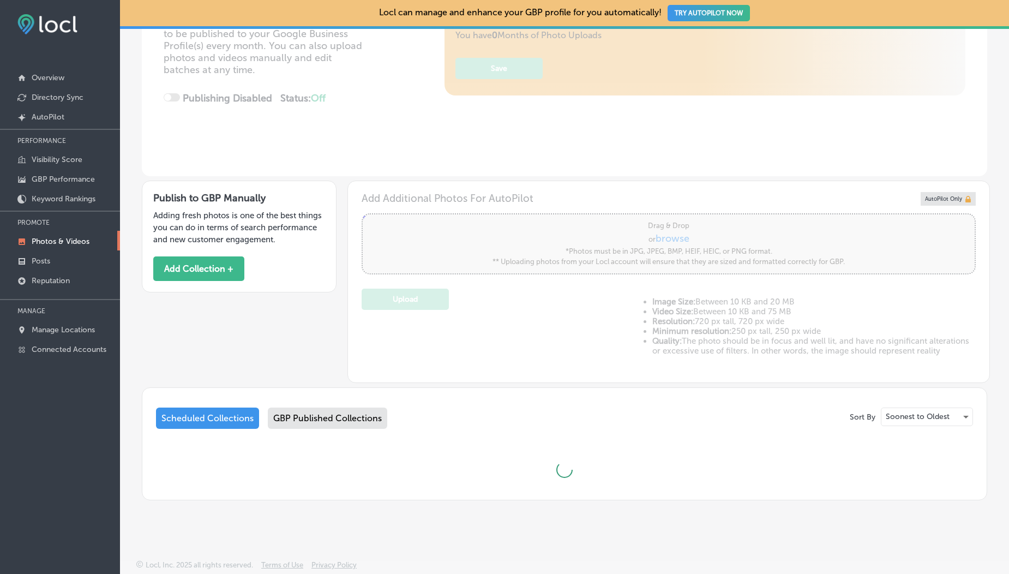
scroll to position [449, 0]
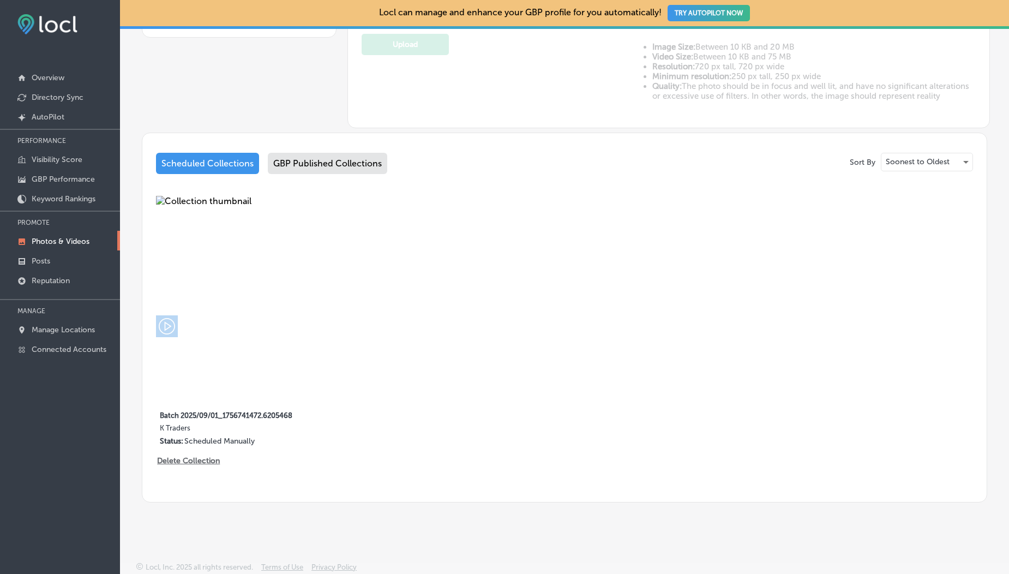
click at [342, 159] on div "GBP Published Collections" at bounding box center [327, 163] width 119 height 21
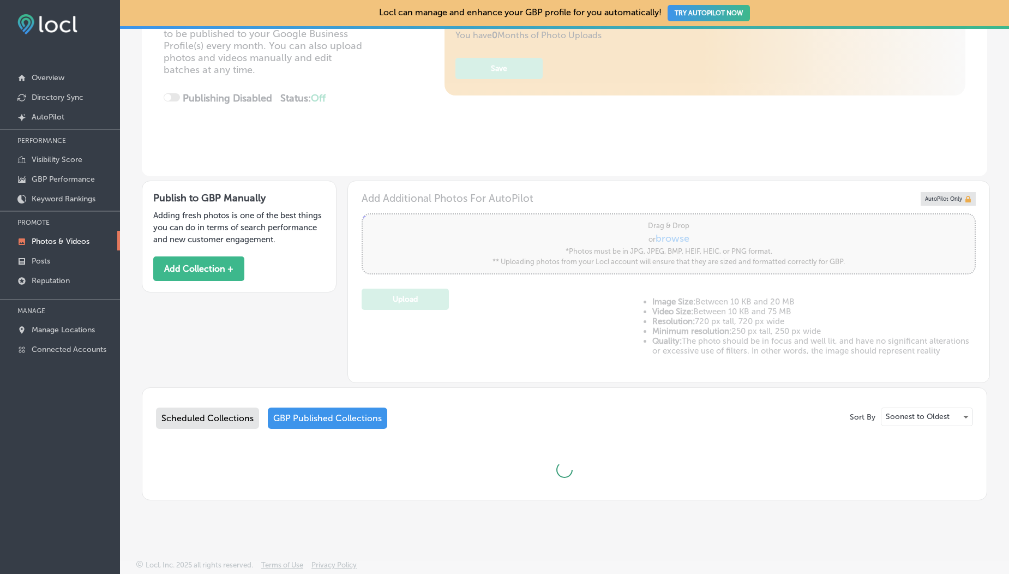
scroll to position [551, 0]
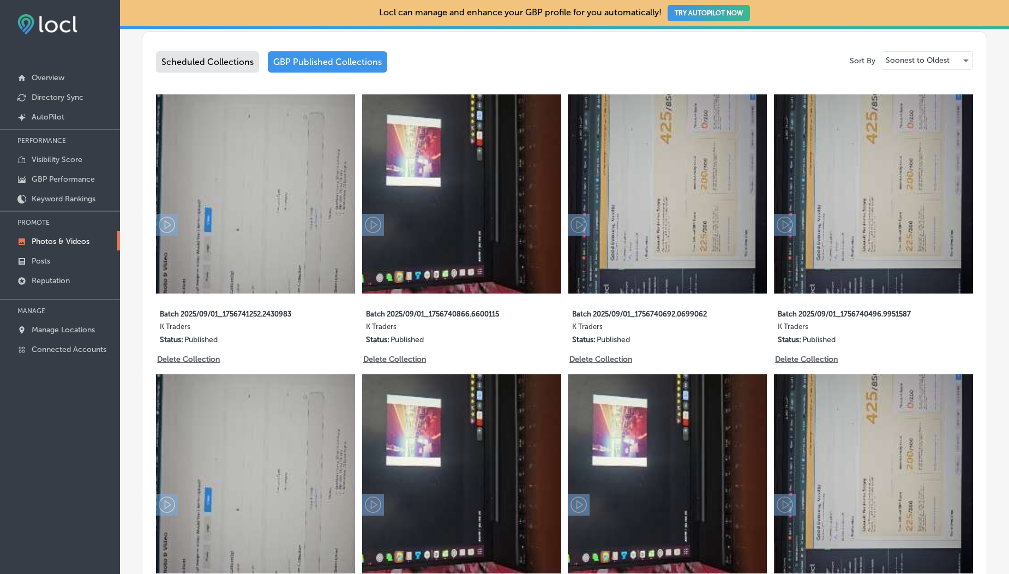
click at [184, 63] on div "Scheduled Collections" at bounding box center [207, 61] width 103 height 21
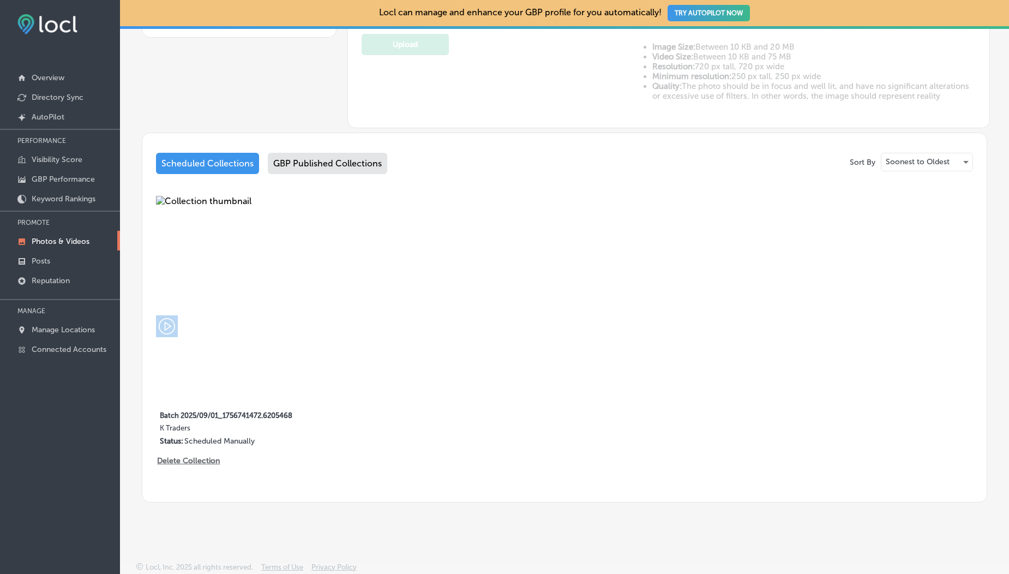
click at [313, 161] on div "GBP Published Collections" at bounding box center [327, 163] width 119 height 21
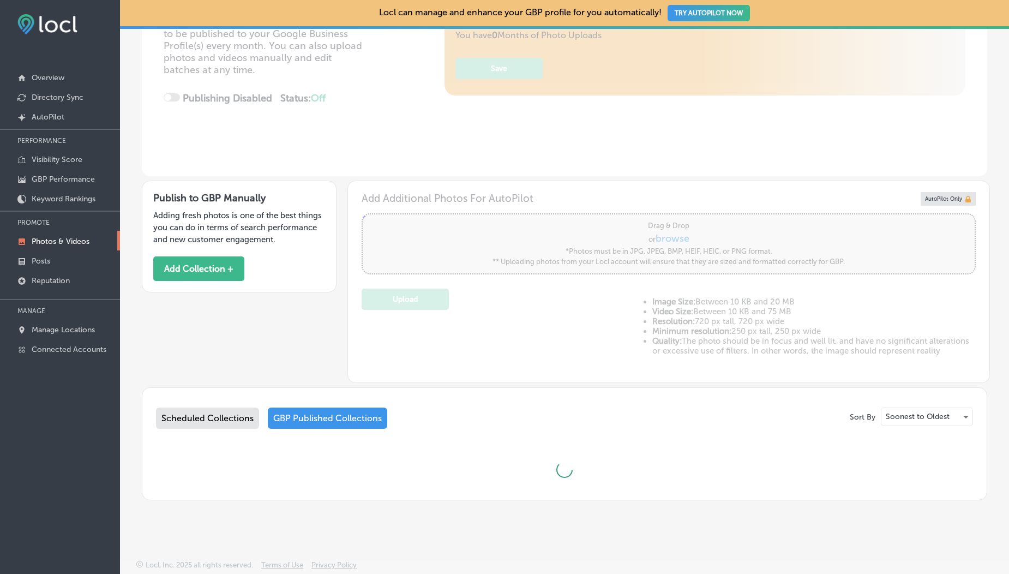
scroll to position [551, 0]
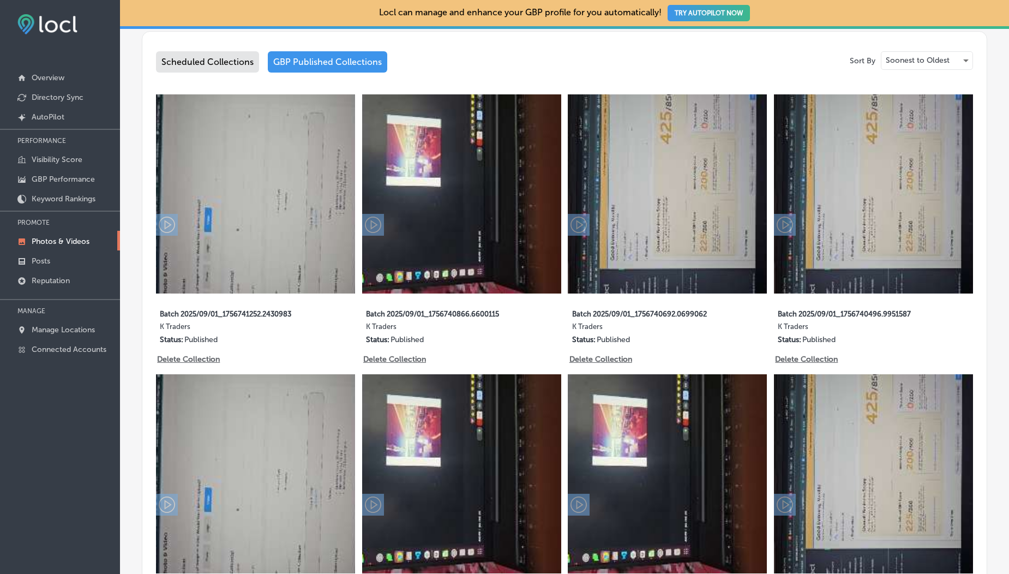
click at [196, 65] on div "Scheduled Collections" at bounding box center [207, 61] width 103 height 21
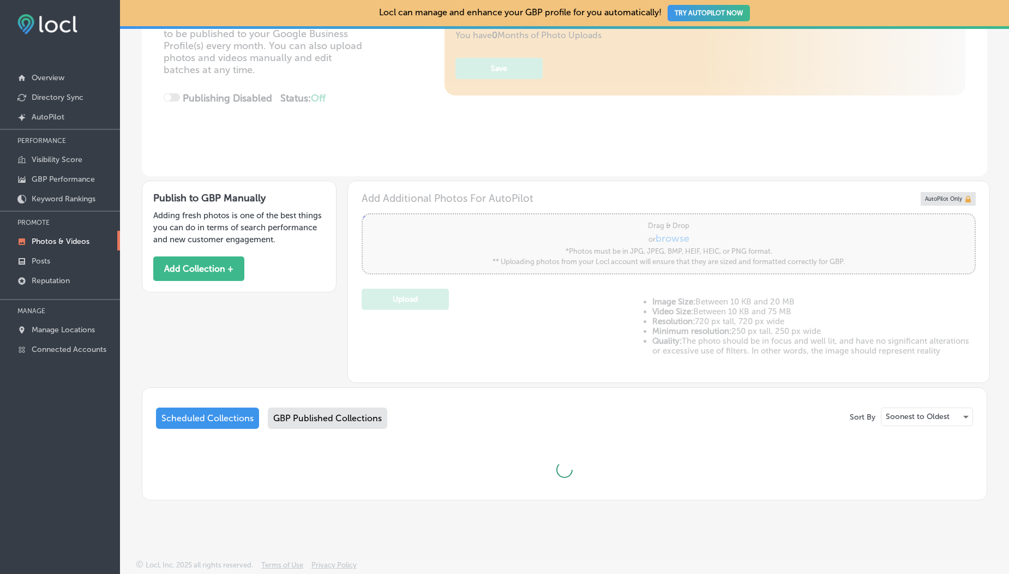
scroll to position [449, 0]
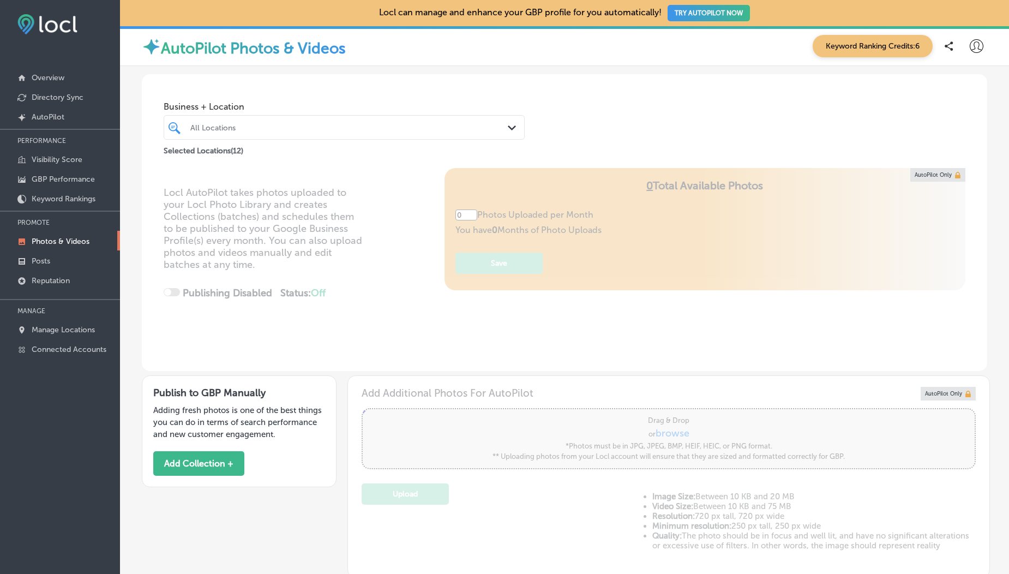
type input "5"
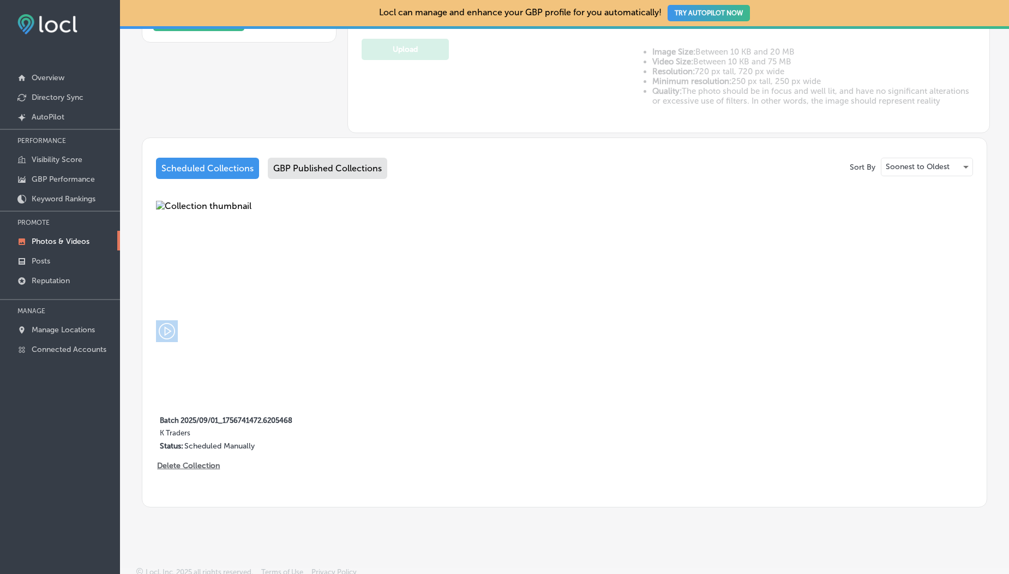
click at [316, 165] on div "GBP Published Collections" at bounding box center [327, 168] width 119 height 21
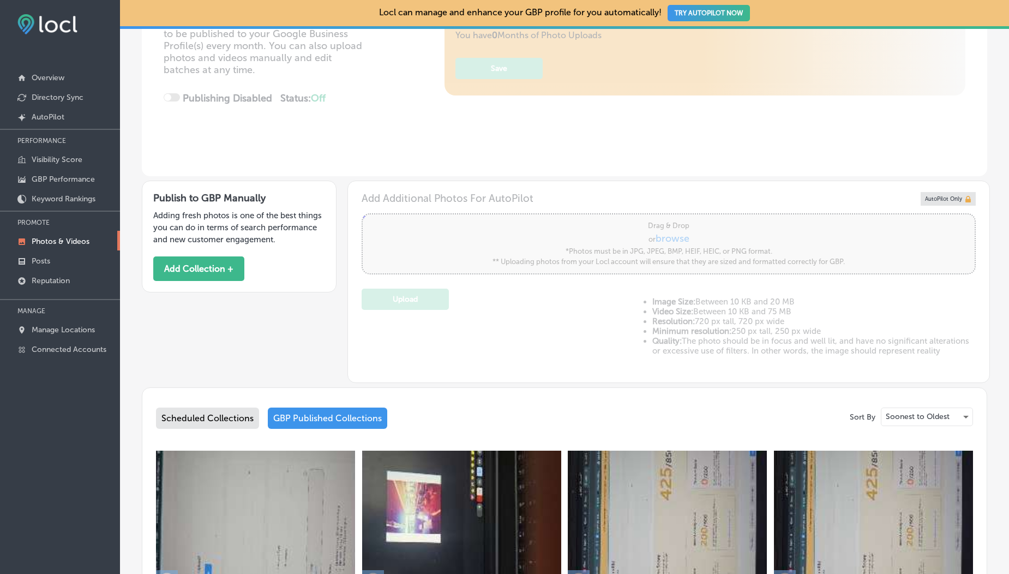
scroll to position [445, 0]
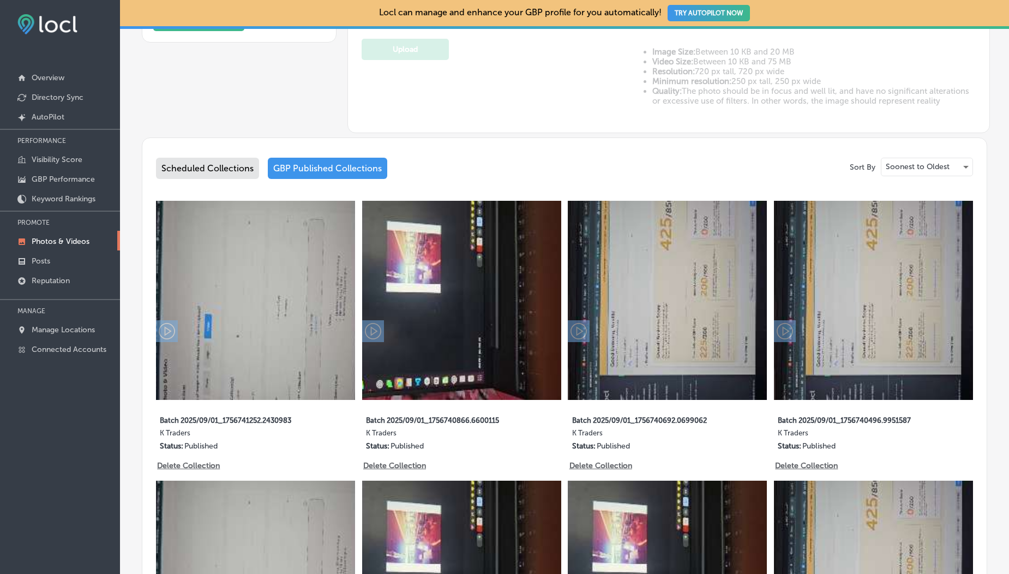
click at [221, 182] on div "Scheduled Collections GBP Published Collections" at bounding box center [564, 171] width 817 height 26
click at [216, 170] on div "Scheduled Collections" at bounding box center [207, 168] width 103 height 21
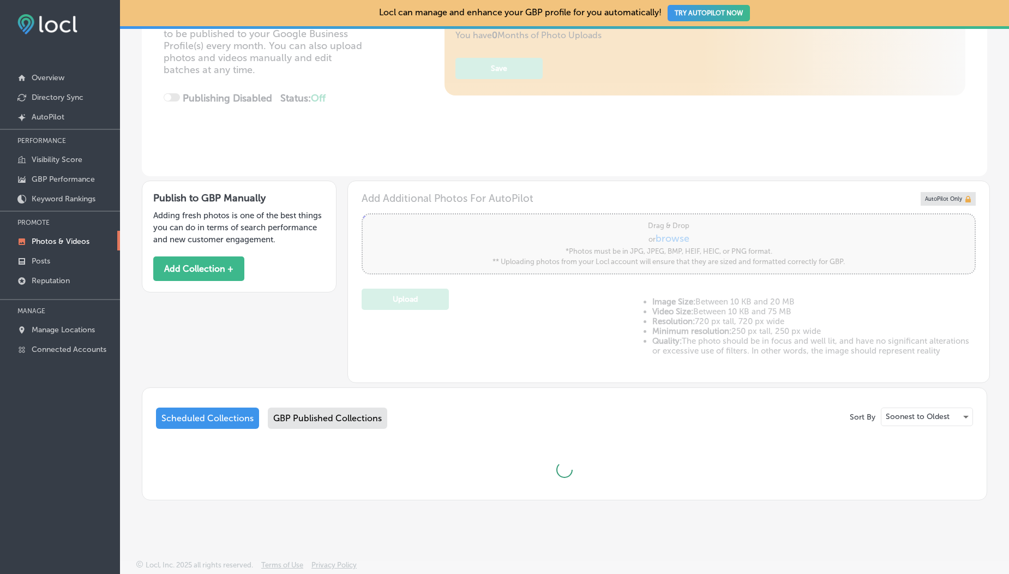
scroll to position [445, 0]
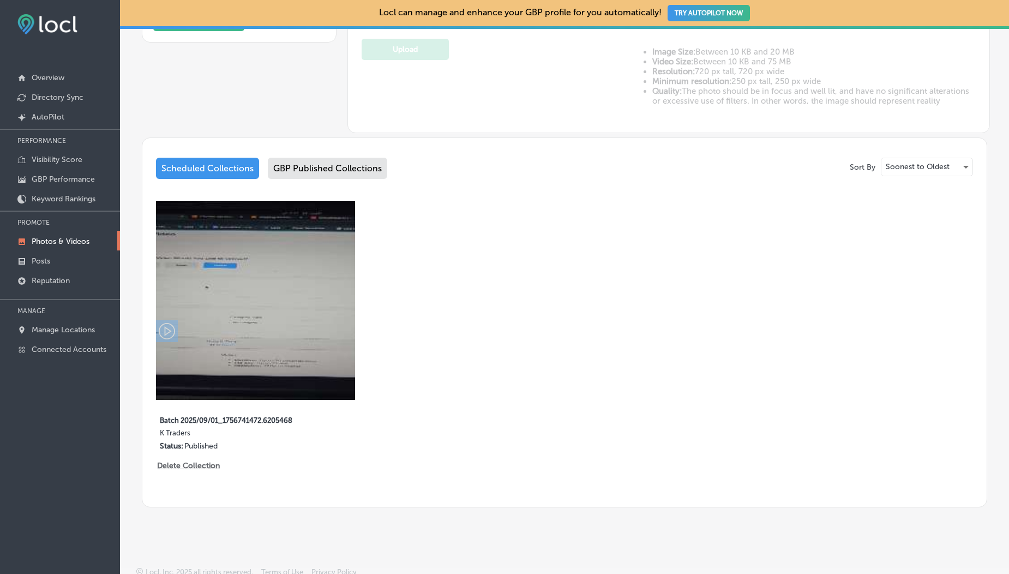
click at [292, 165] on div "GBP Published Collections" at bounding box center [327, 168] width 119 height 21
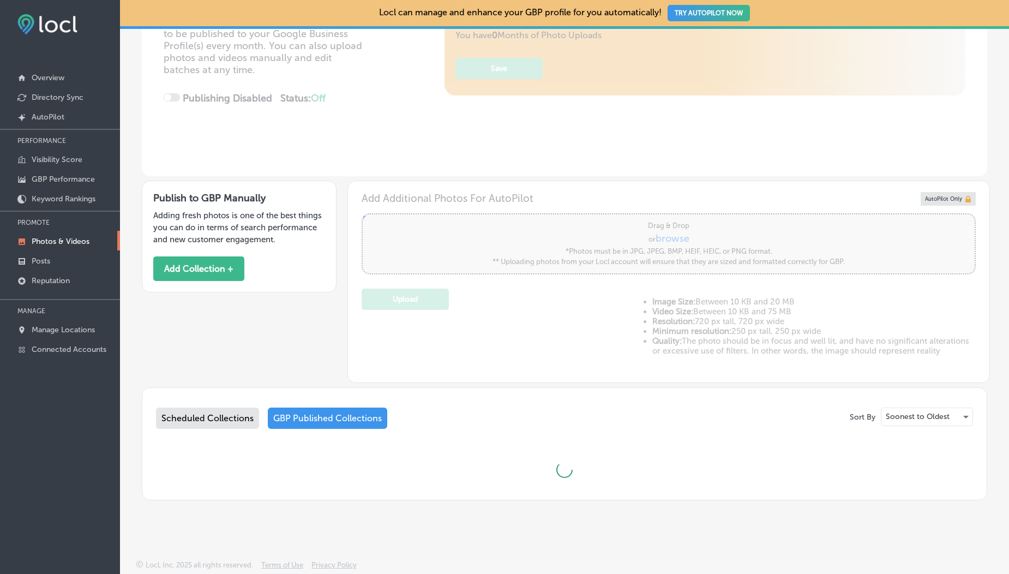
scroll to position [445, 0]
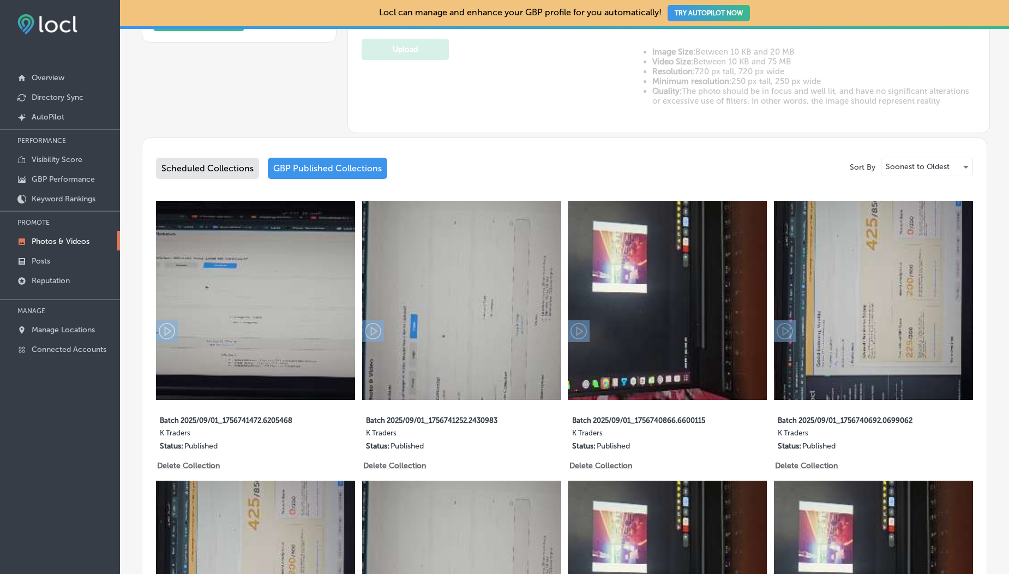
click at [213, 175] on div "Scheduled Collections" at bounding box center [207, 168] width 103 height 21
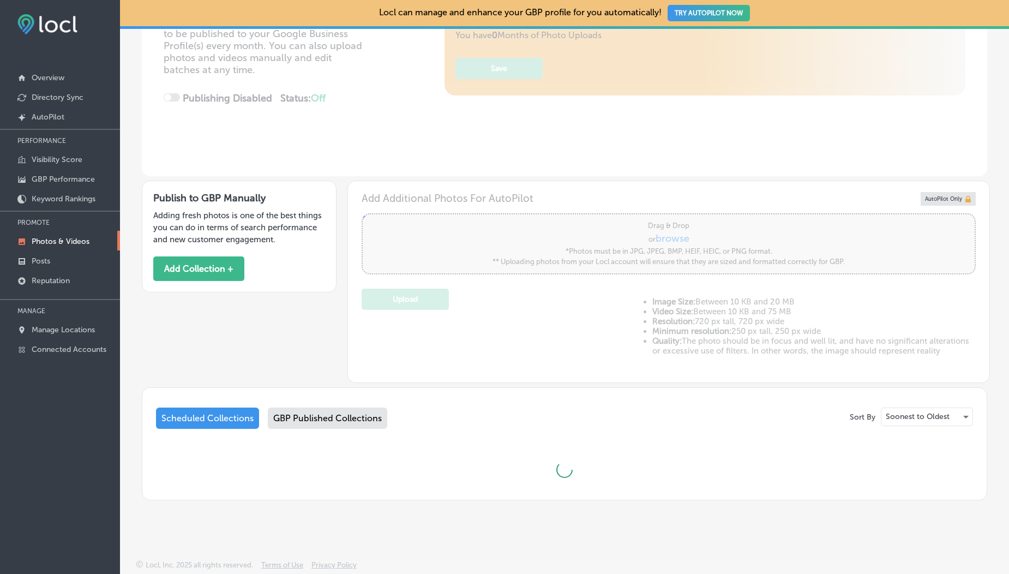
scroll to position [245, 0]
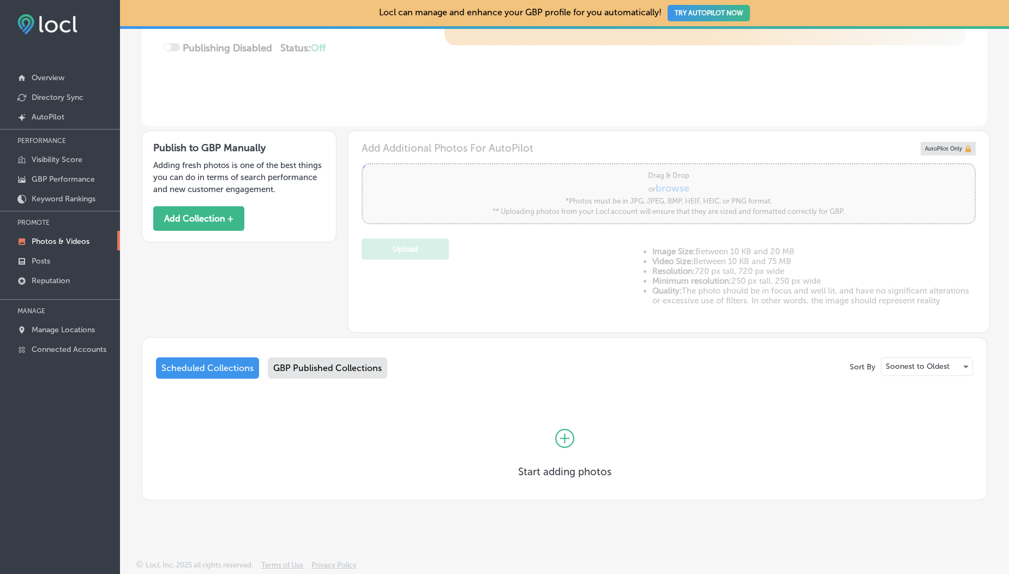
click at [323, 376] on div "GBP Published Collections" at bounding box center [327, 367] width 119 height 21
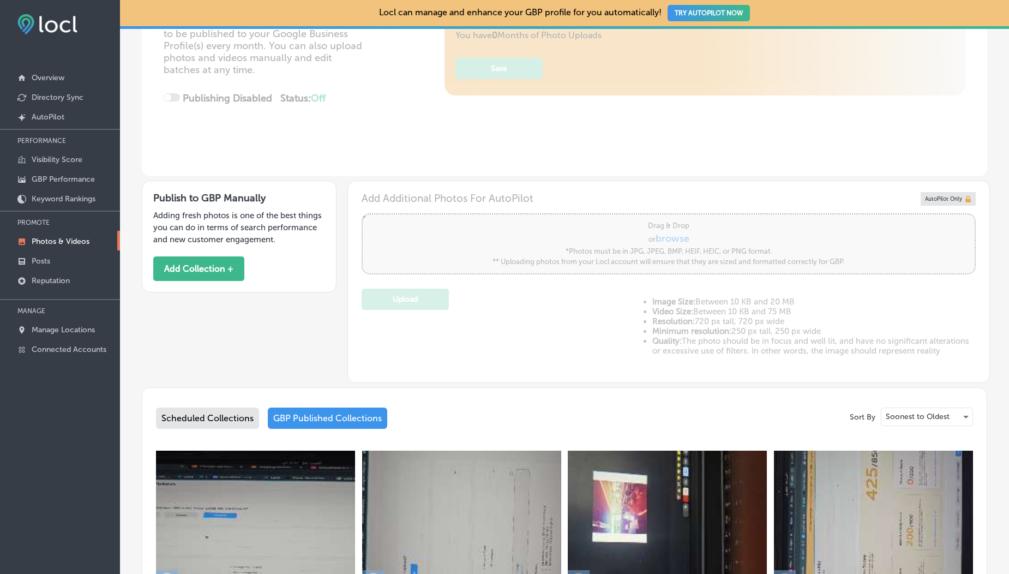
scroll to position [445, 0]
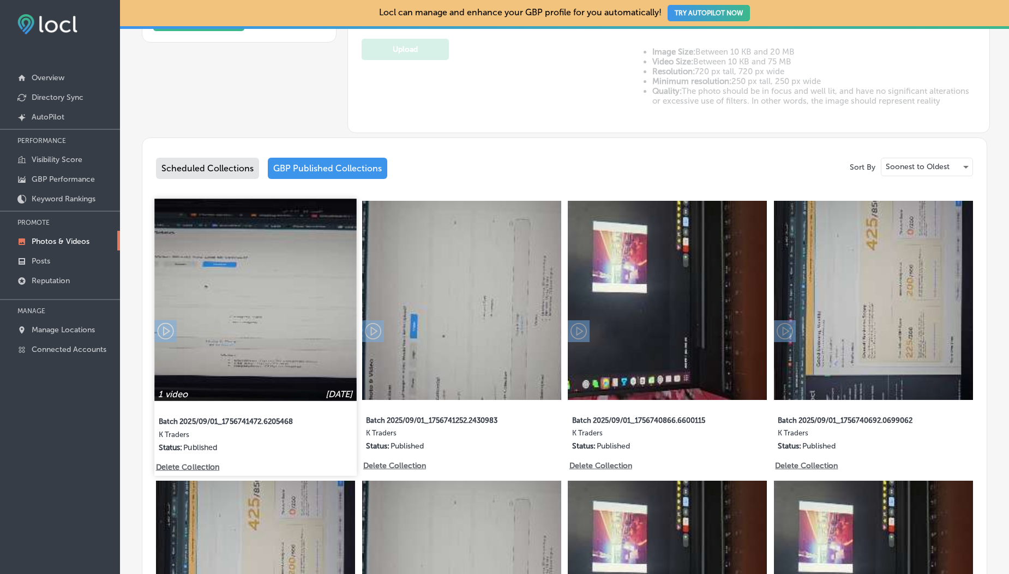
click at [284, 333] on img at bounding box center [255, 300] width 202 height 202
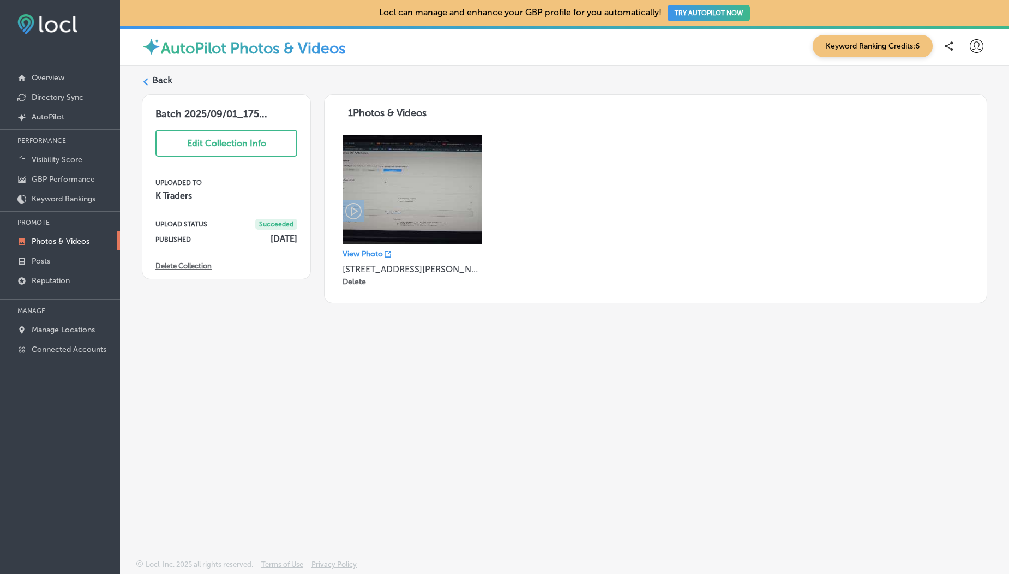
click at [436, 171] on img at bounding box center [413, 189] width 140 height 109
click at [387, 252] on icon at bounding box center [388, 254] width 7 height 7
click at [153, 83] on label "Back" at bounding box center [162, 80] width 20 height 12
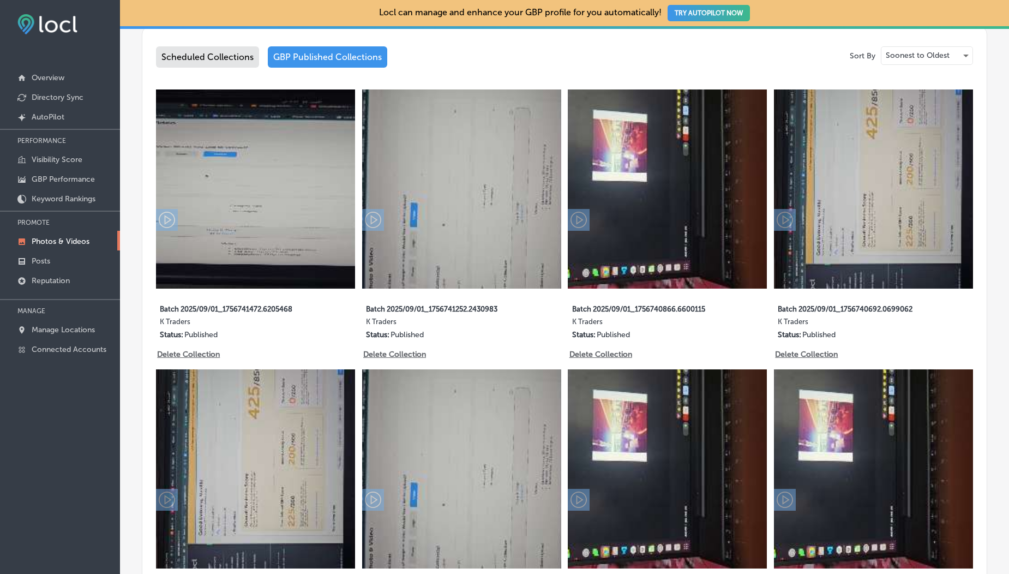
scroll to position [560, 0]
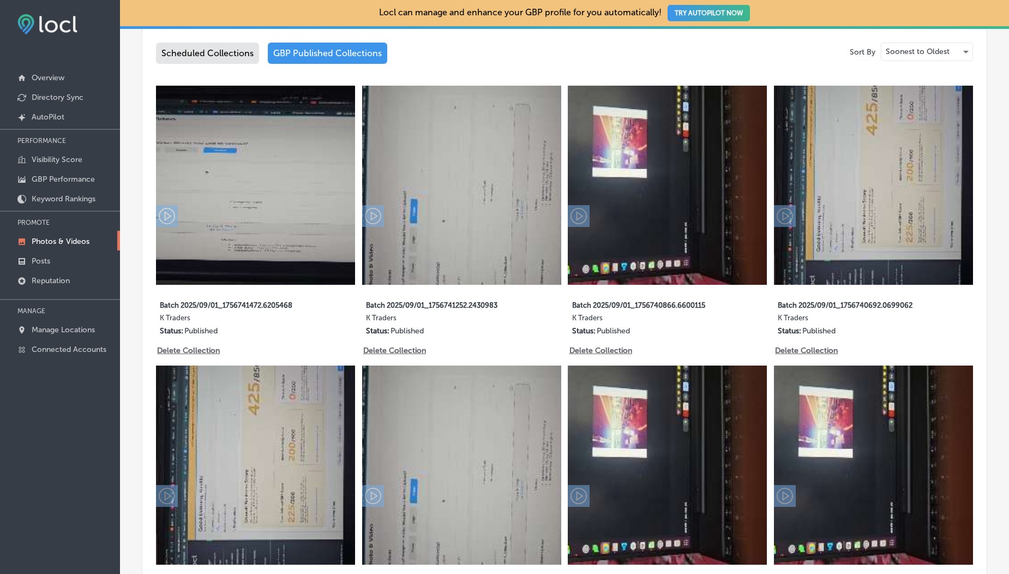
type input "5"
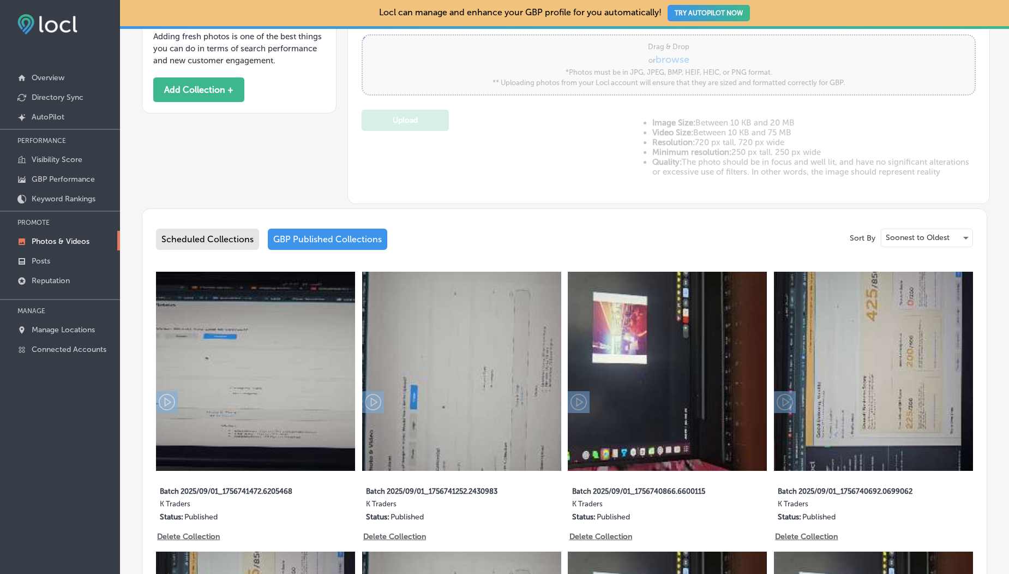
scroll to position [0, 0]
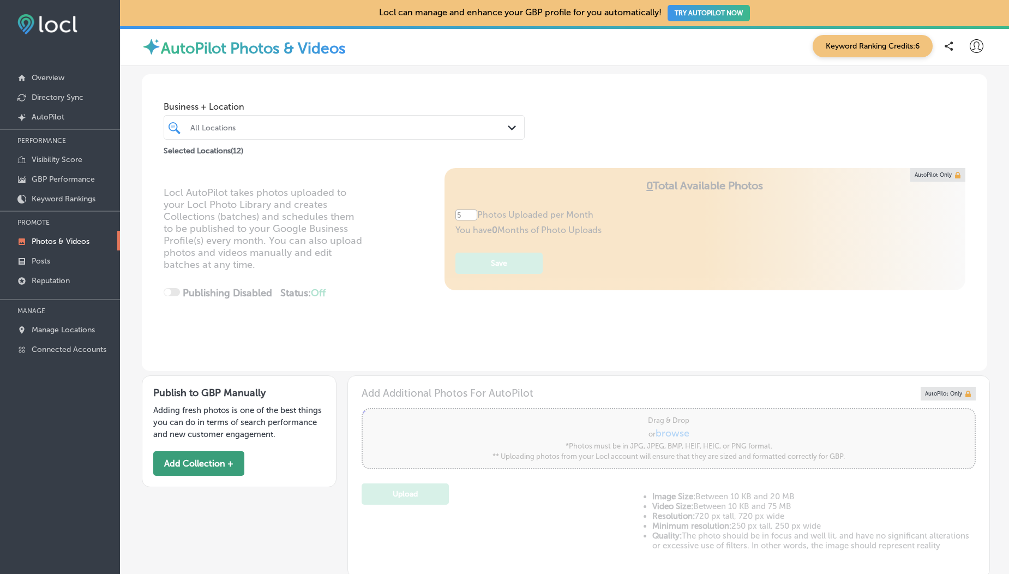
click at [225, 471] on button "Add Collection +" at bounding box center [198, 463] width 91 height 25
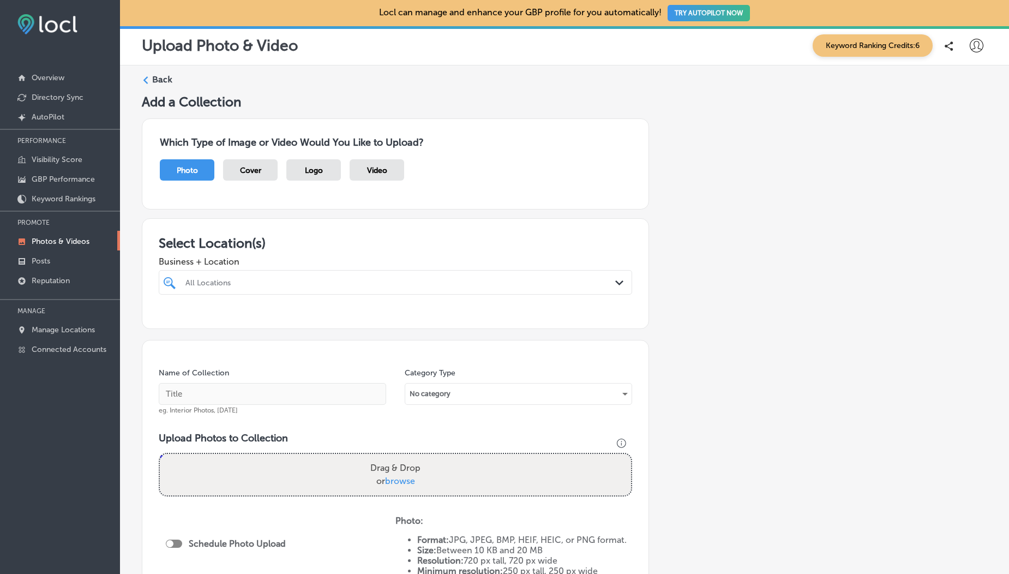
click at [319, 173] on span "Logo" at bounding box center [314, 170] width 18 height 9
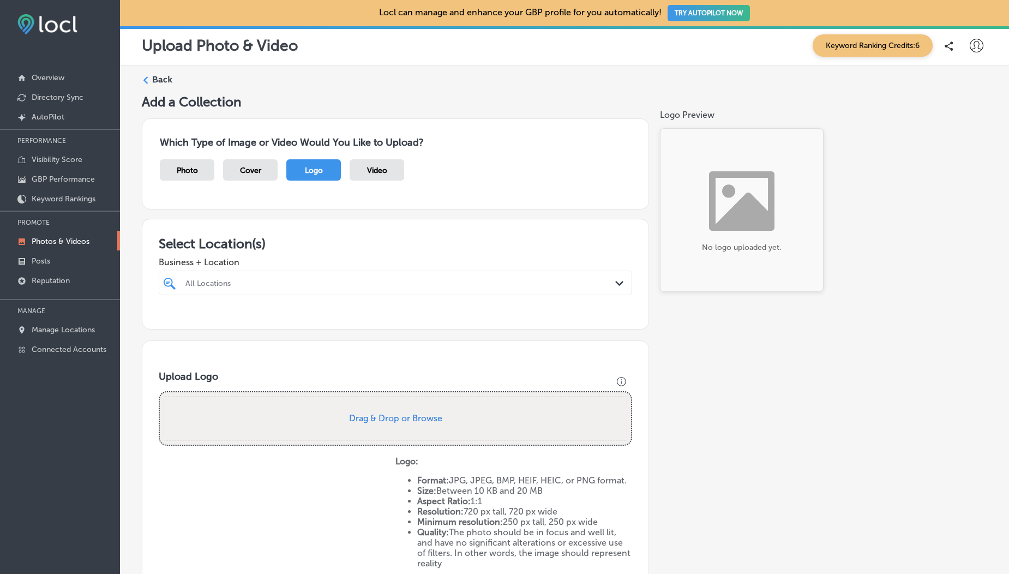
click at [376, 164] on div "Video" at bounding box center [377, 169] width 55 height 21
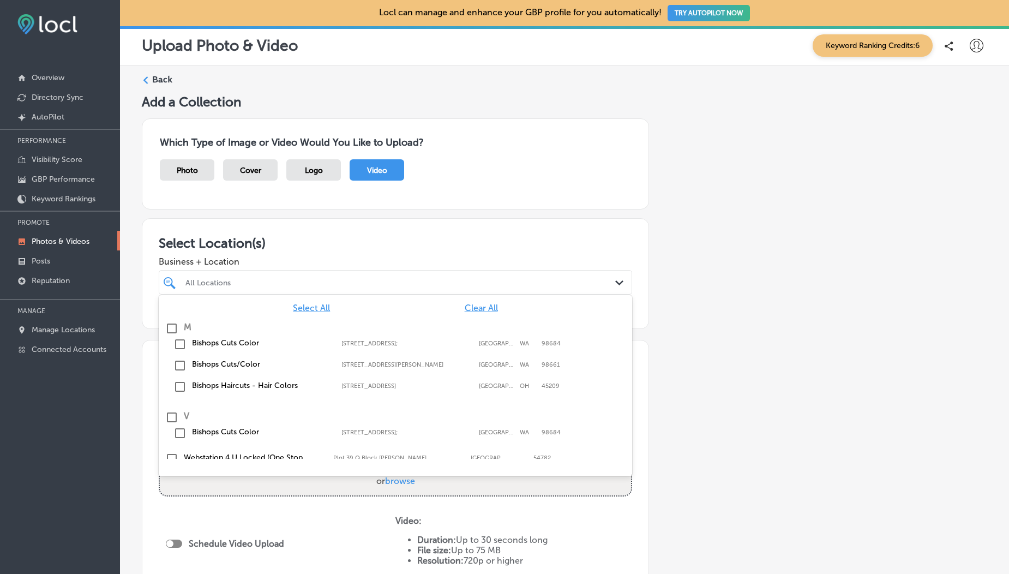
click at [330, 287] on div at bounding box center [374, 282] width 380 height 15
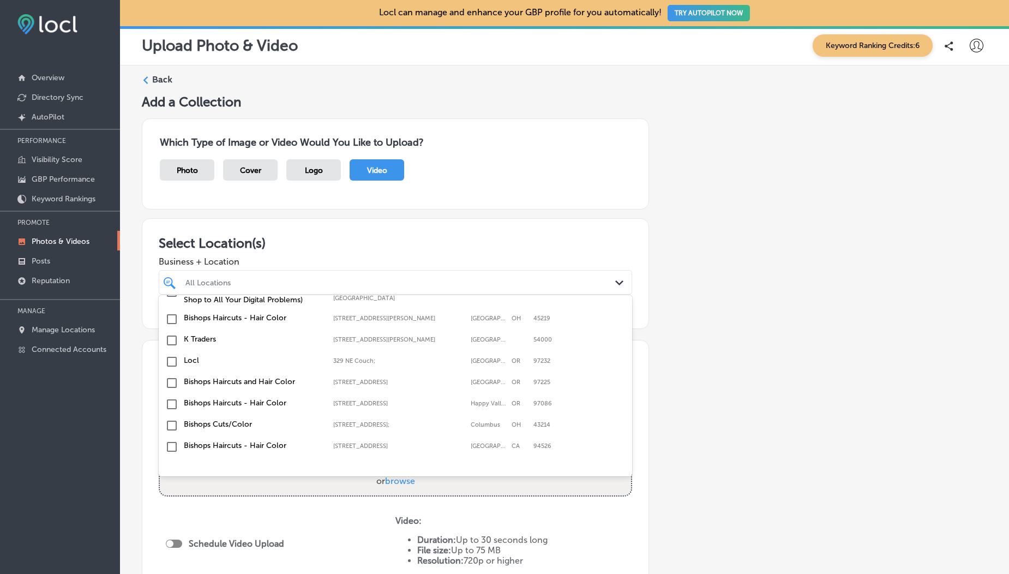
scroll to position [175, 0]
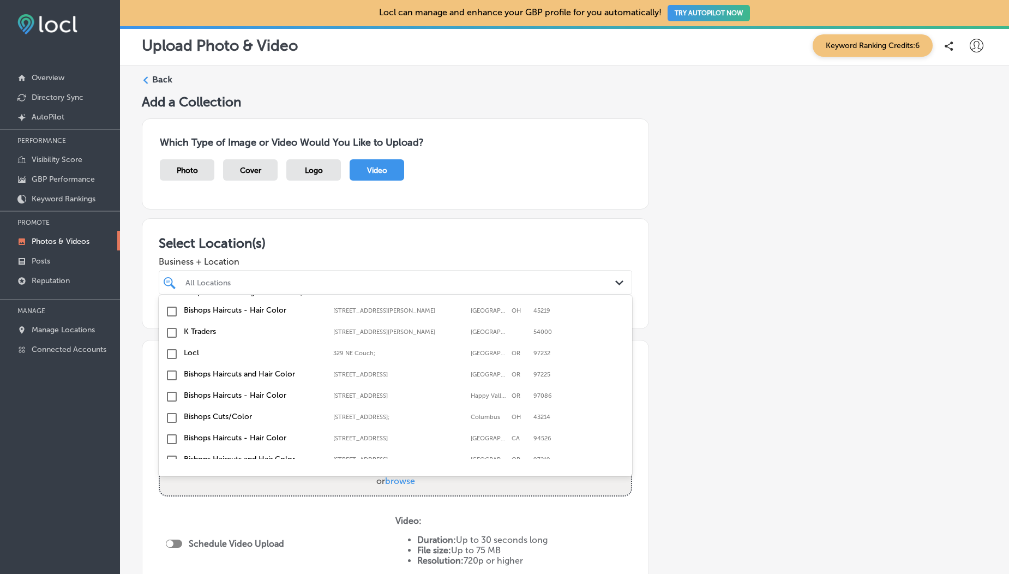
click at [172, 338] on input "checkbox" at bounding box center [171, 332] width 13 height 13
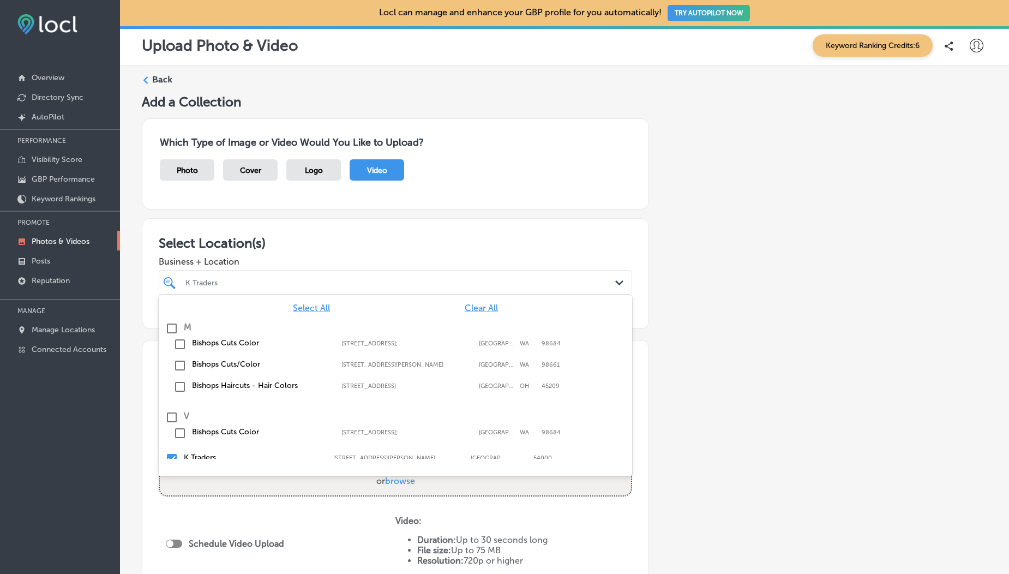
click at [339, 203] on div "Which Type of Image or Video Would You Like to Upload? Photo Cover Logo Video" at bounding box center [395, 163] width 507 height 91
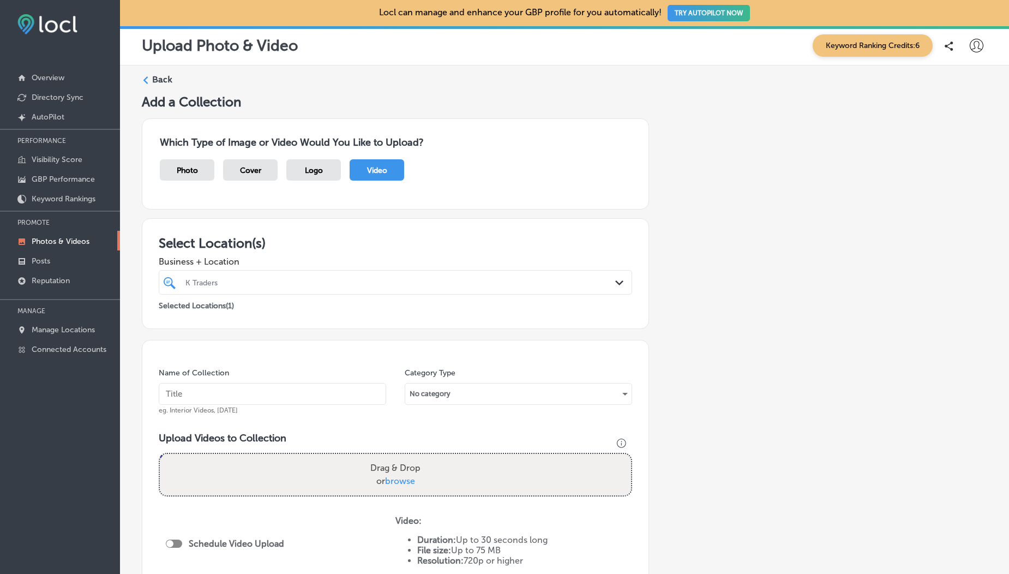
click at [398, 481] on span "browse" at bounding box center [400, 481] width 30 height 10
click at [398, 457] on input "Drag & Drop or browse" at bounding box center [395, 455] width 471 height 3
type input "C:\fakepath\1000190211.mp4"
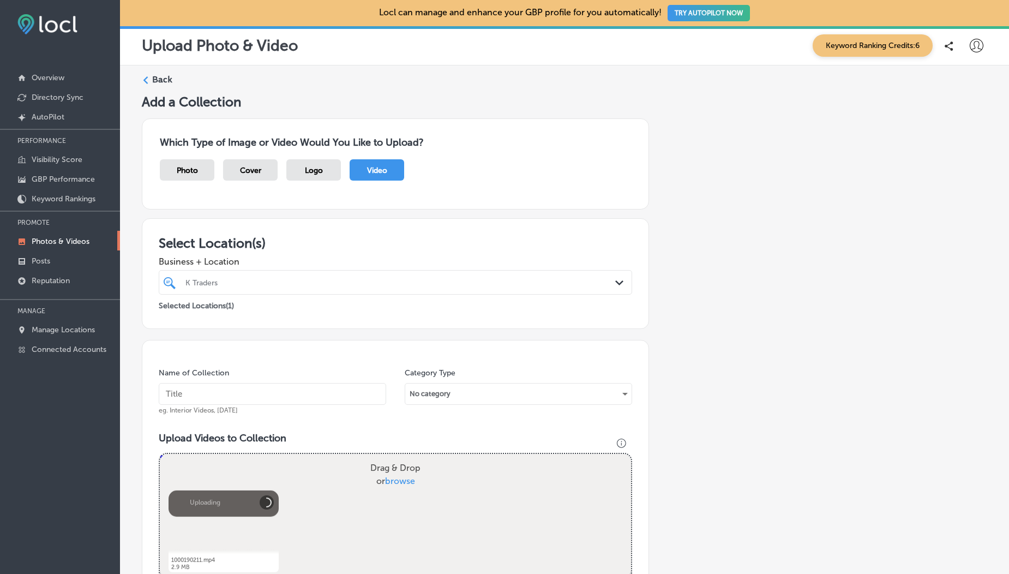
scroll to position [276, 0]
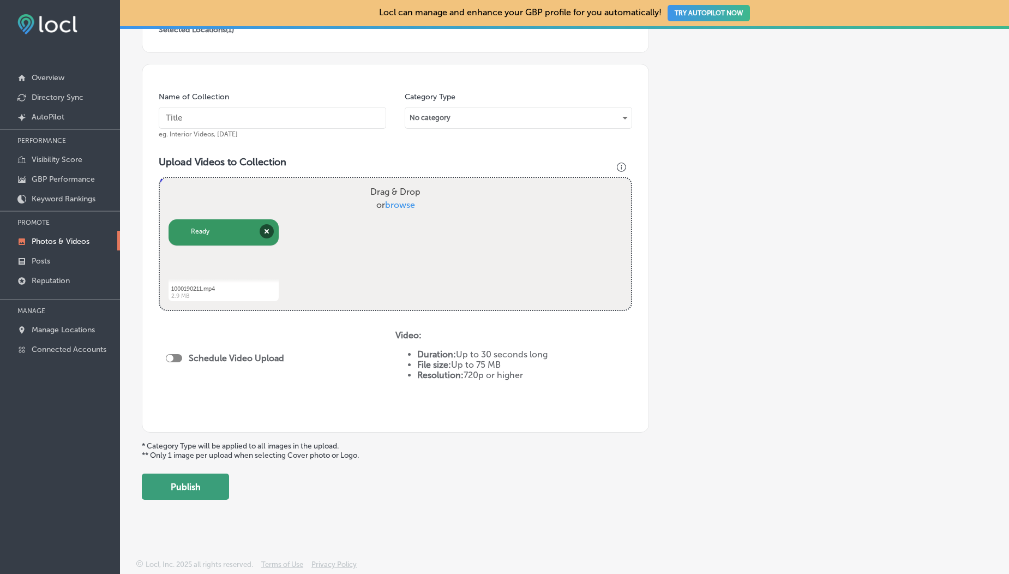
click at [189, 493] on button "Publish" at bounding box center [185, 486] width 87 height 26
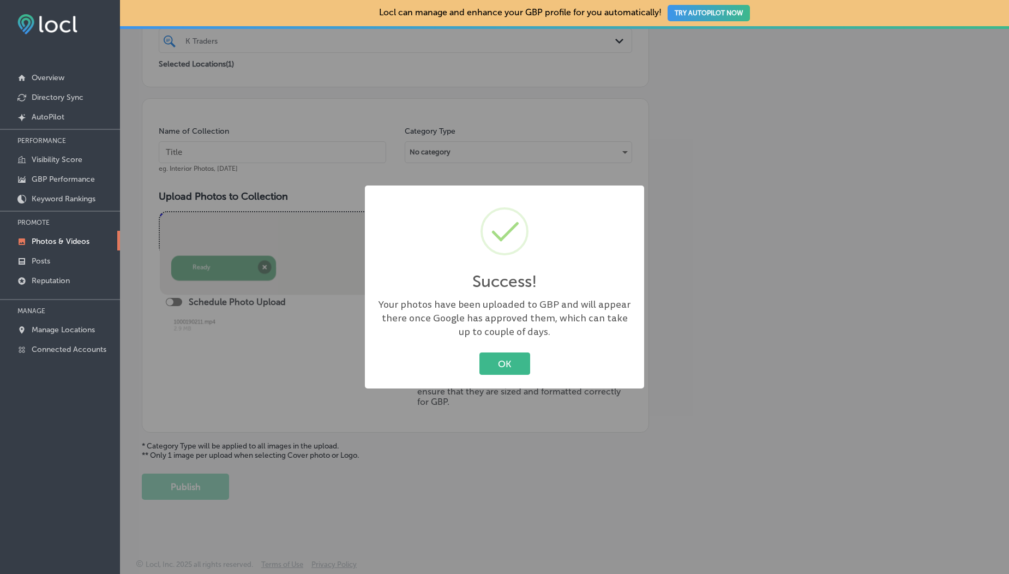
scroll to position [242, 0]
click at [507, 361] on button "OK" at bounding box center [504, 363] width 51 height 22
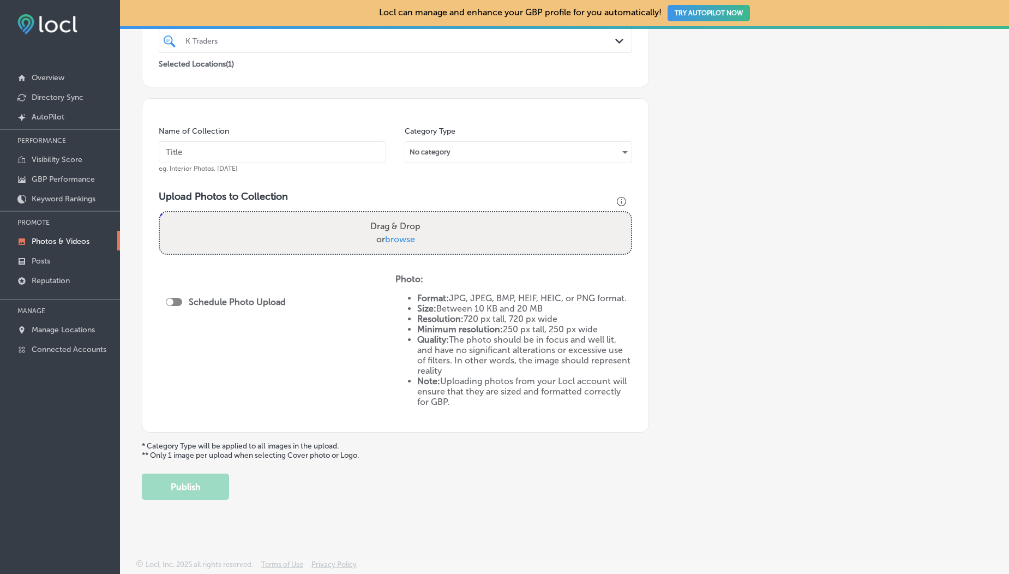
scroll to position [0, 0]
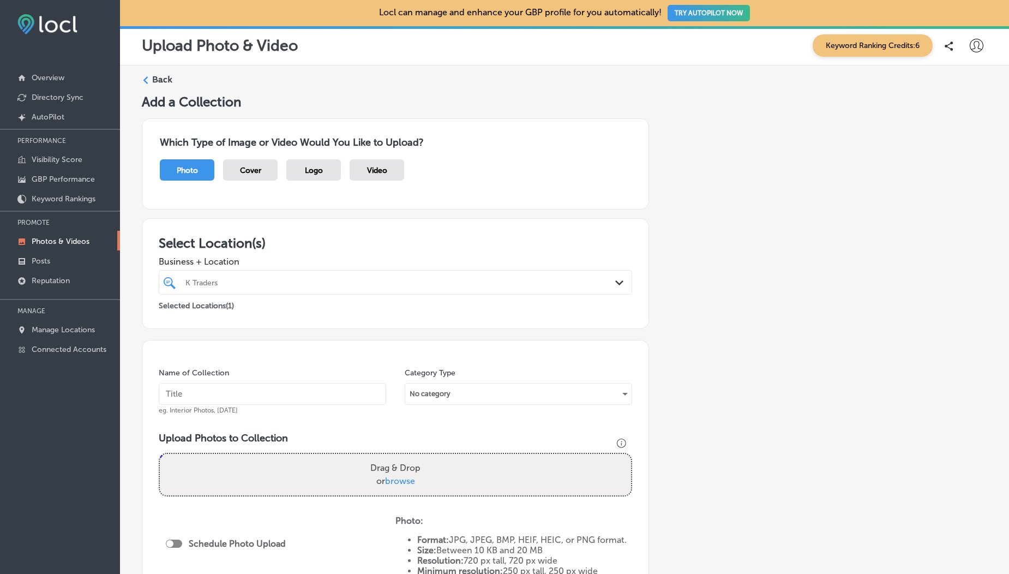
click at [45, 233] on link "Photos & Videos" at bounding box center [60, 241] width 120 height 20
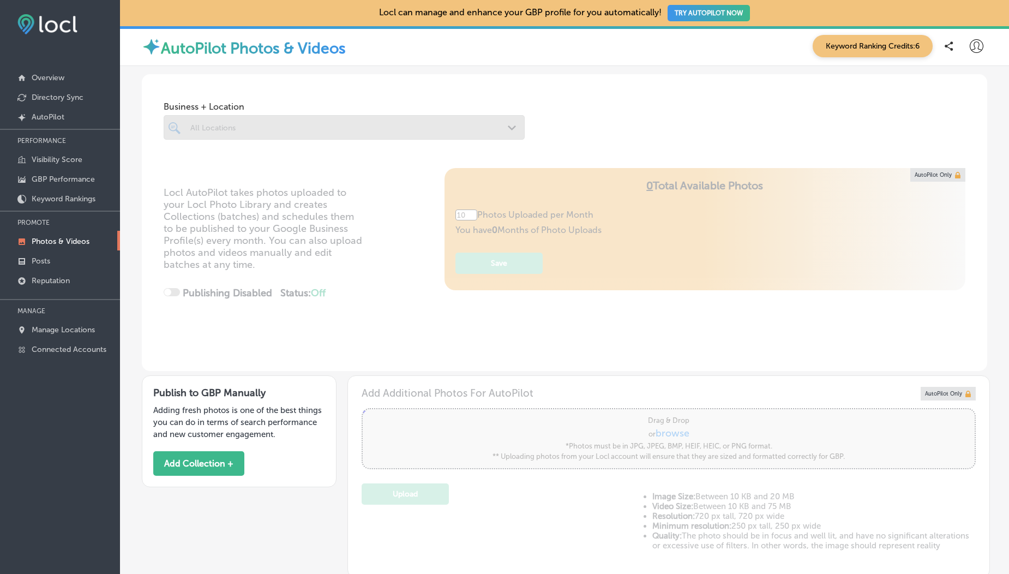
type input "5"
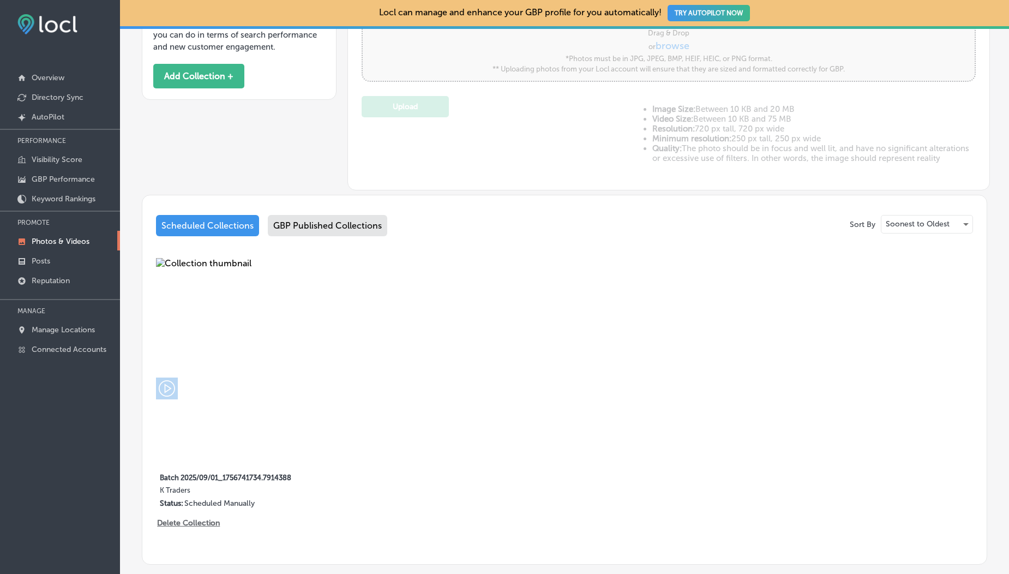
scroll to position [226, 0]
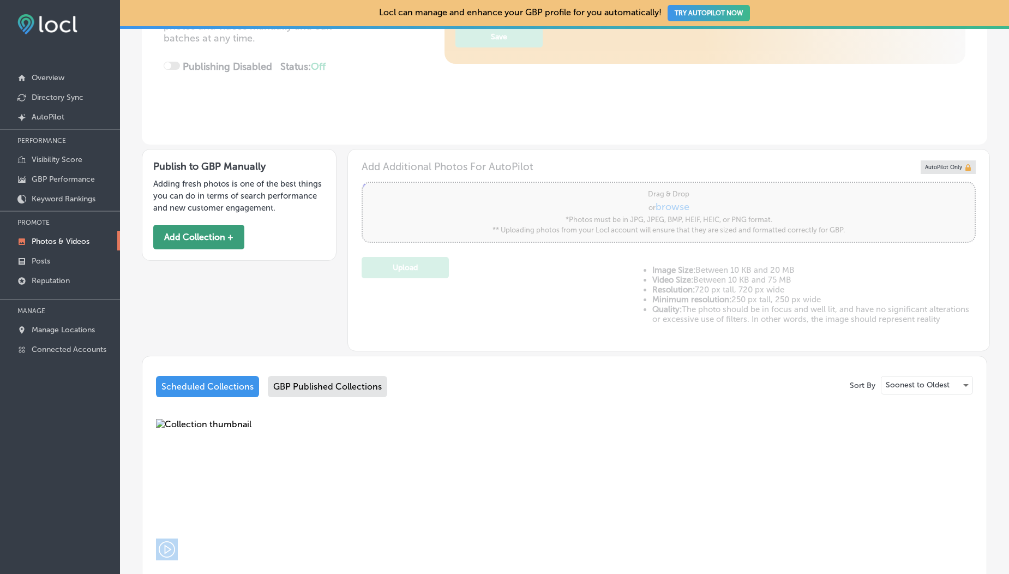
click at [212, 230] on button "Add Collection +" at bounding box center [198, 237] width 91 height 25
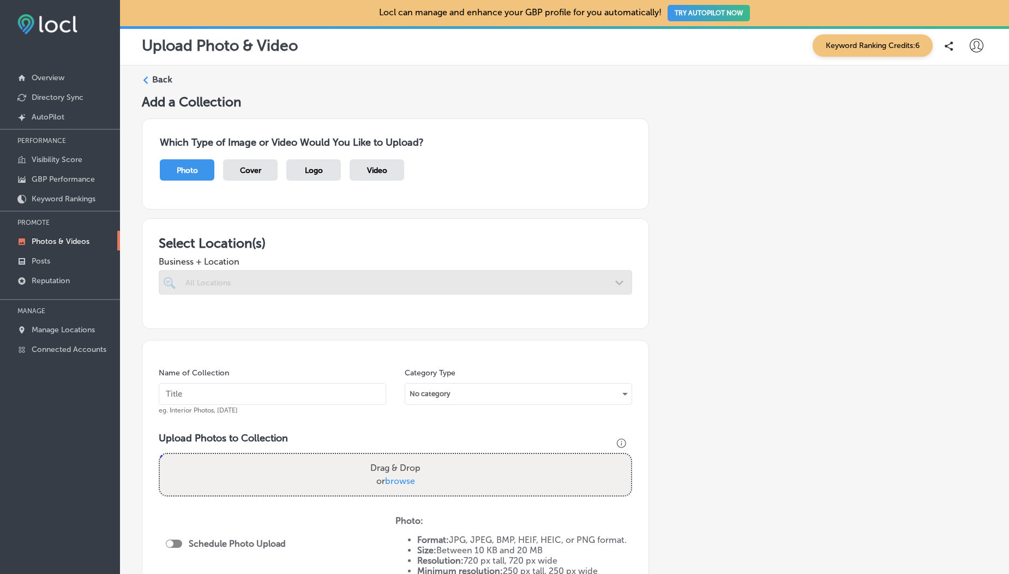
click at [395, 483] on span "browse" at bounding box center [400, 481] width 30 height 10
click at [395, 457] on input "Drag & Drop or browse" at bounding box center [395, 455] width 471 height 3
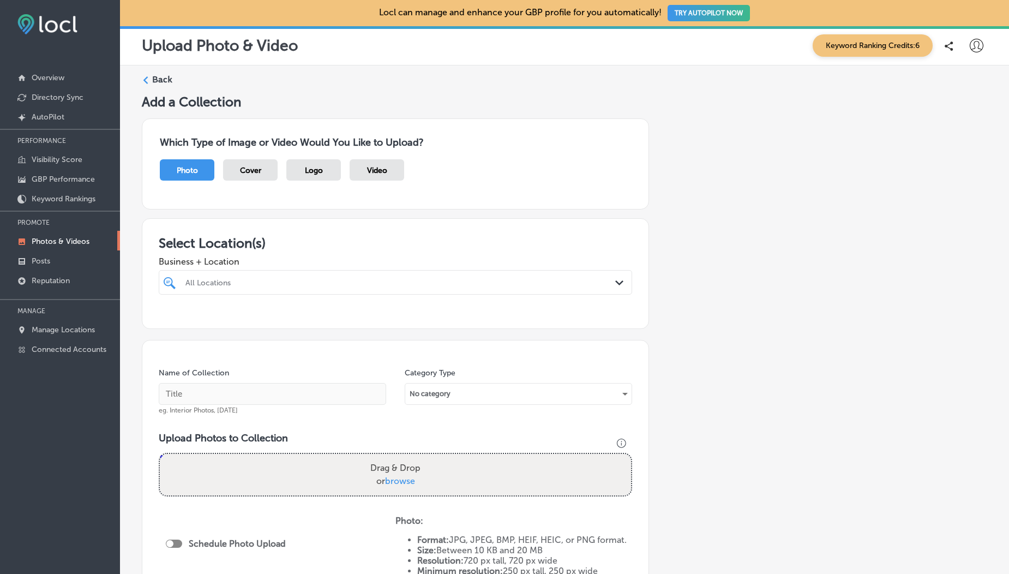
click at [366, 171] on div "Video" at bounding box center [377, 169] width 55 height 21
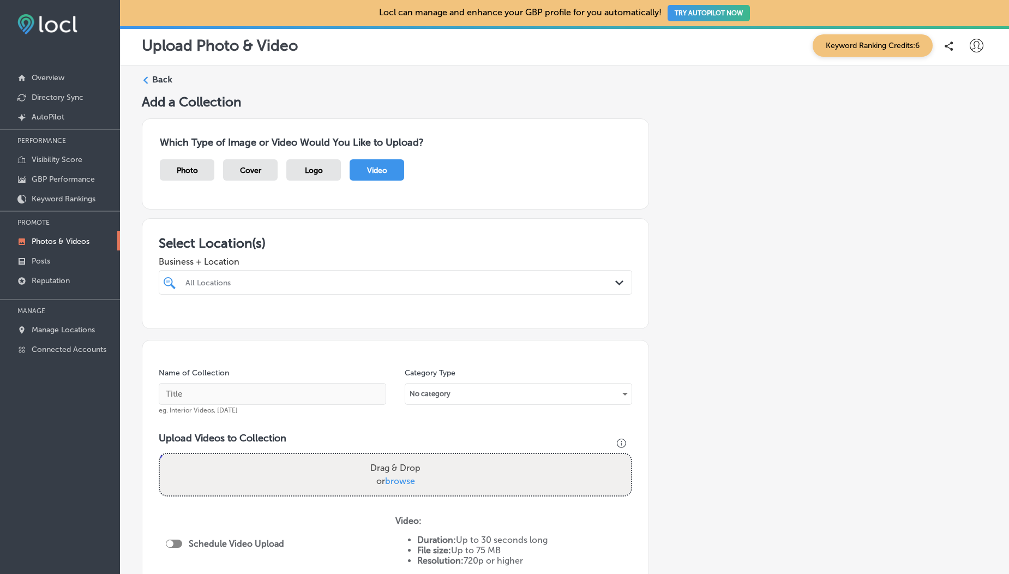
click at [397, 482] on span "browse" at bounding box center [400, 481] width 30 height 10
click at [397, 457] on input "Drag & Drop or browse" at bounding box center [395, 455] width 471 height 3
type input "C:\fakepath\1000190099.mp4"
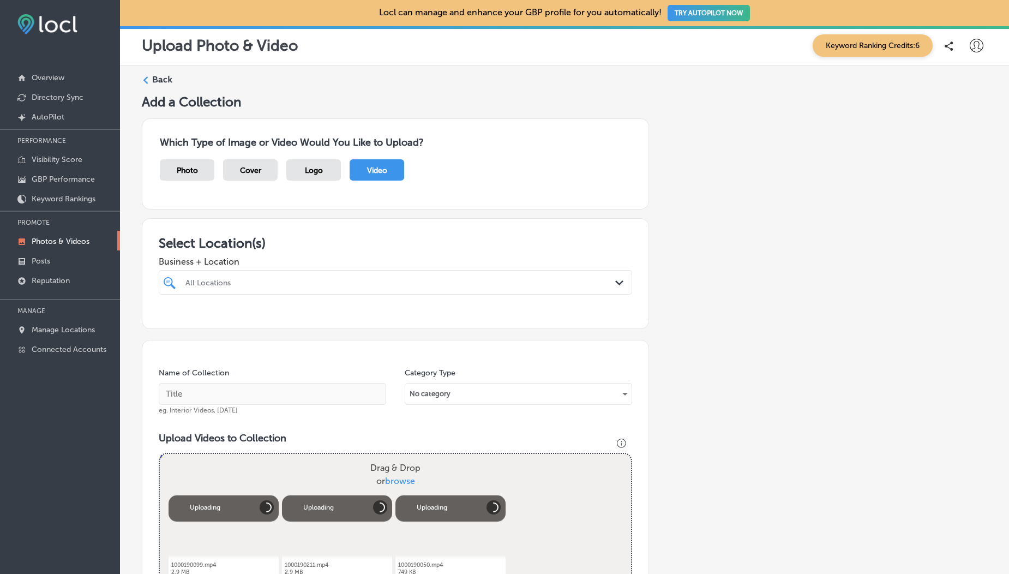
scroll to position [207, 0]
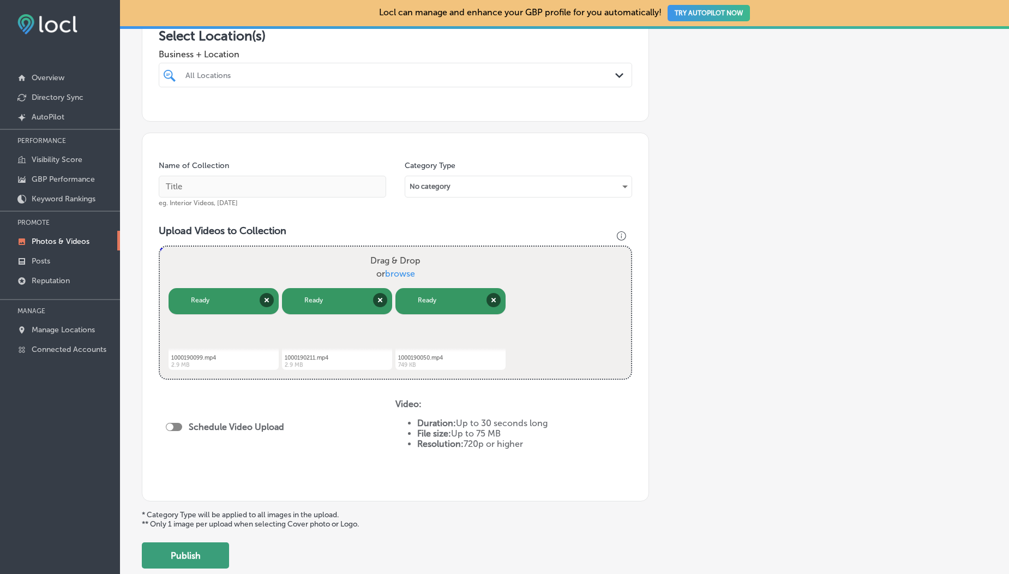
click at [160, 562] on button "Publish" at bounding box center [185, 555] width 87 height 26
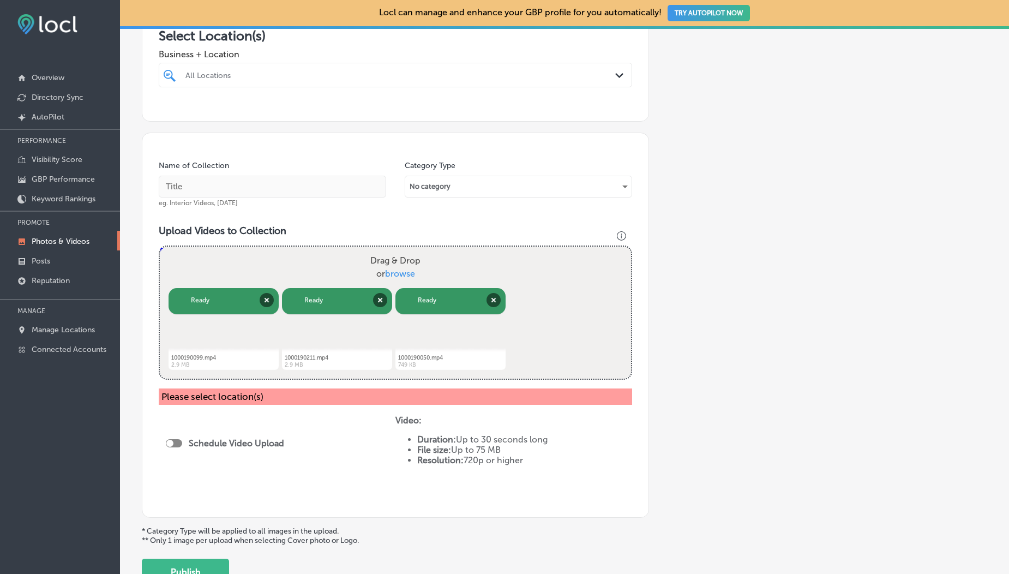
scroll to position [0, 0]
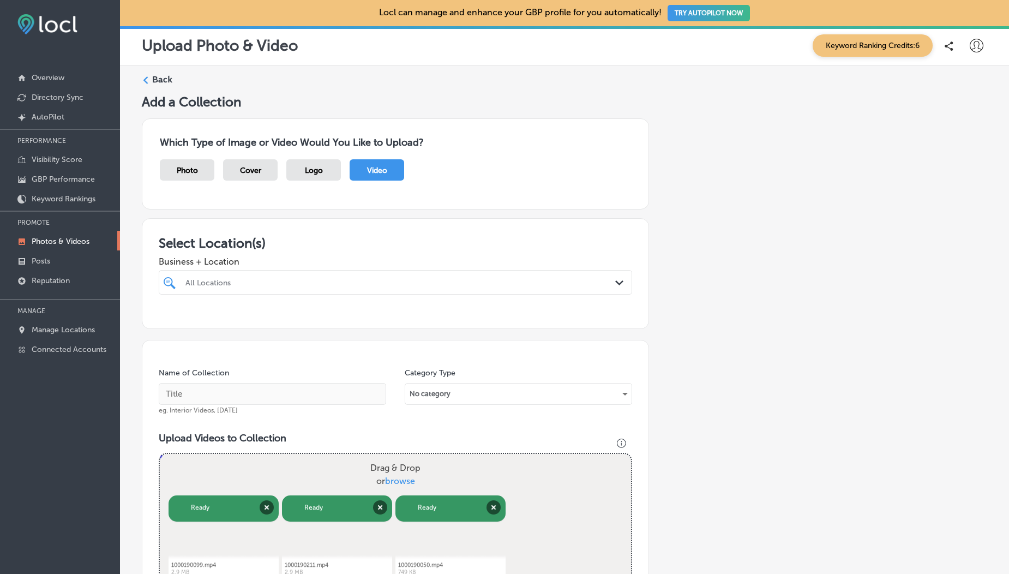
click at [255, 285] on div "All Locations" at bounding box center [400, 282] width 431 height 9
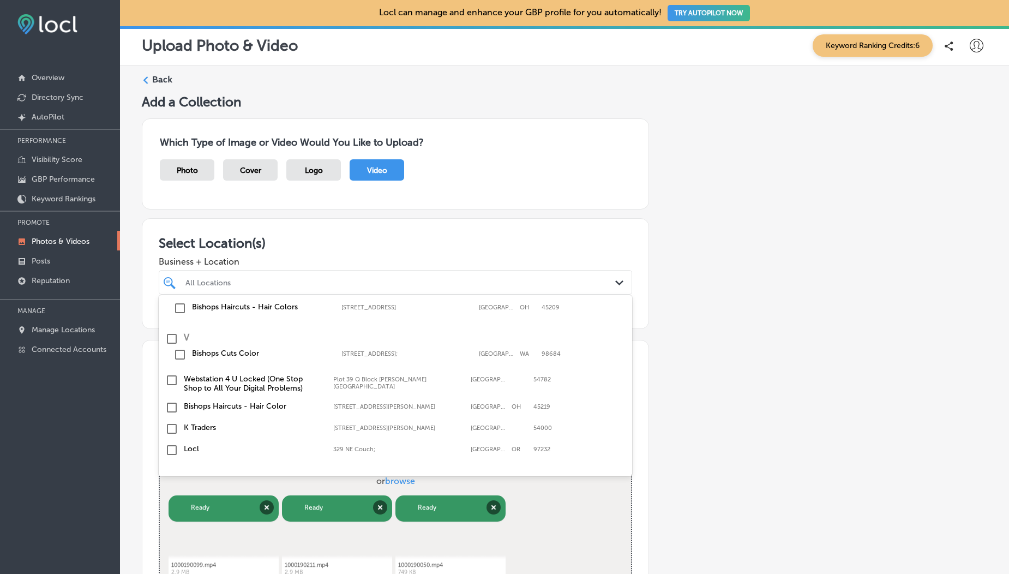
scroll to position [86, 0]
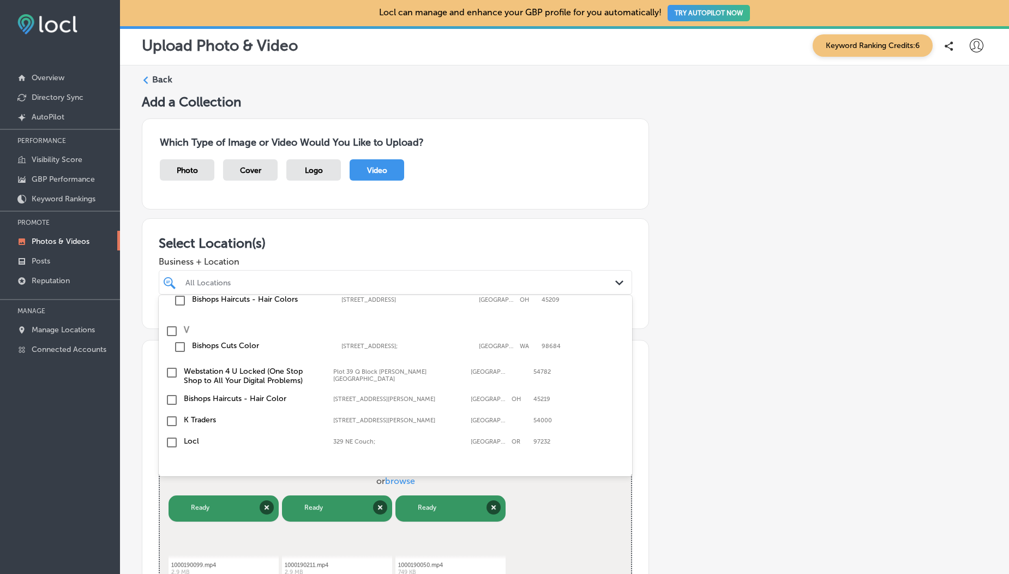
click at [169, 423] on input "checkbox" at bounding box center [171, 421] width 13 height 13
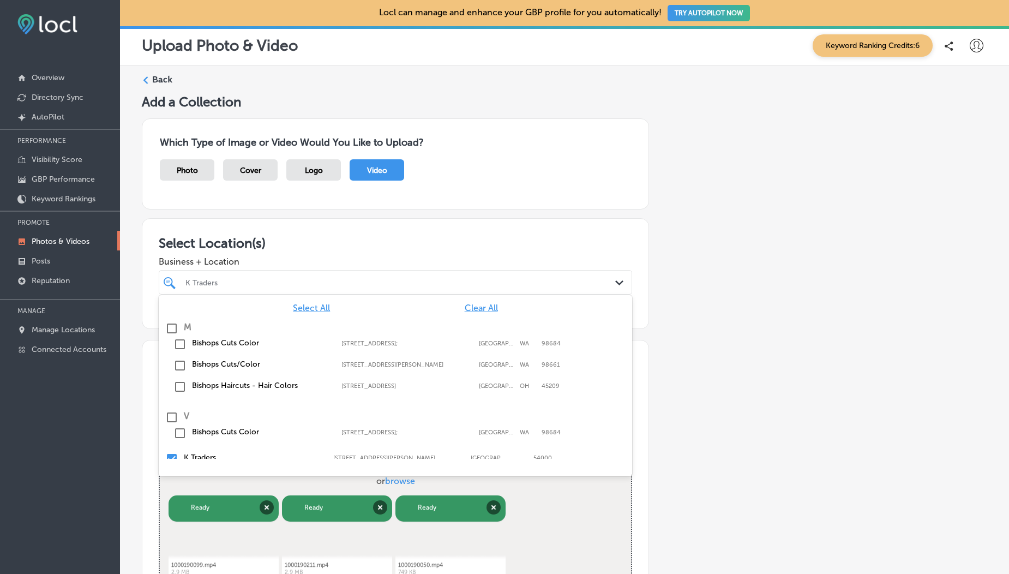
click at [280, 238] on h3 "Select Location(s)" at bounding box center [395, 243] width 473 height 16
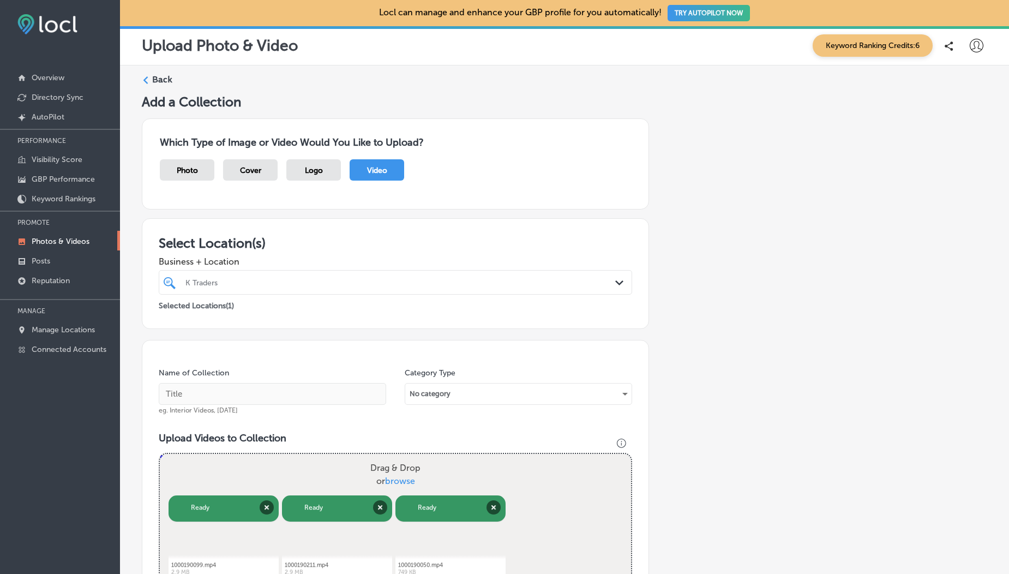
scroll to position [292, 0]
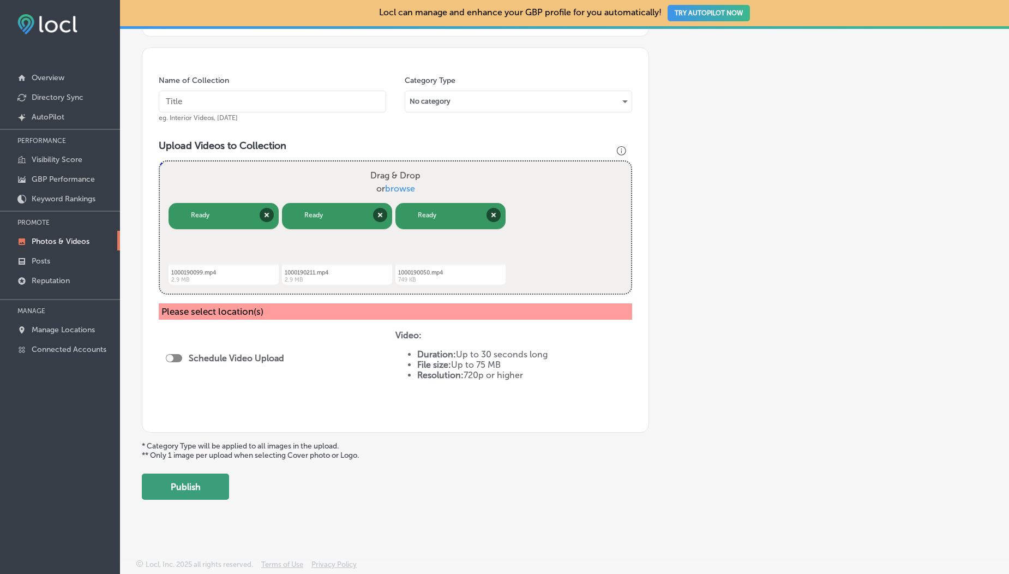
click at [193, 499] on button "Publish" at bounding box center [185, 486] width 87 height 26
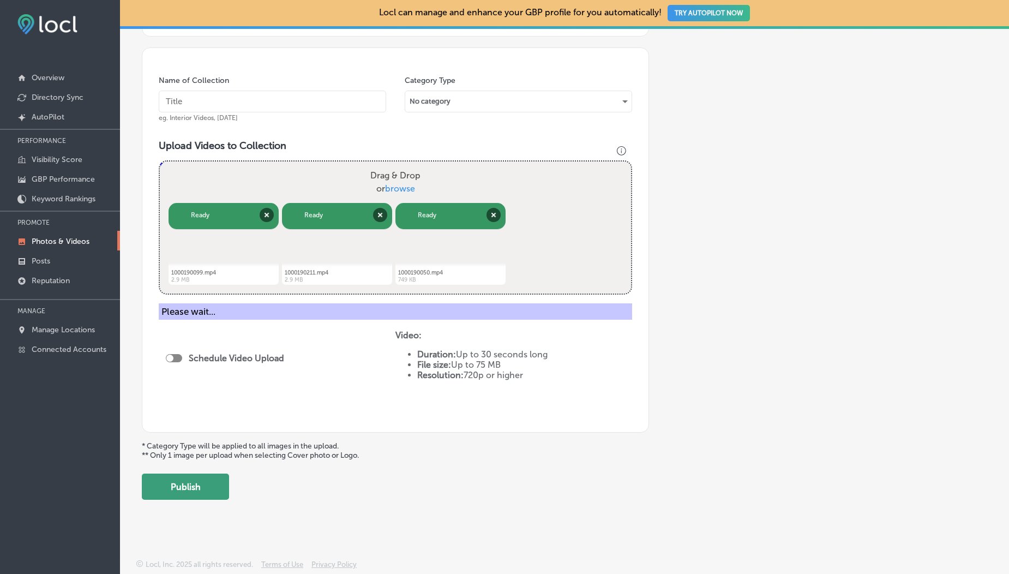
scroll to position [242, 0]
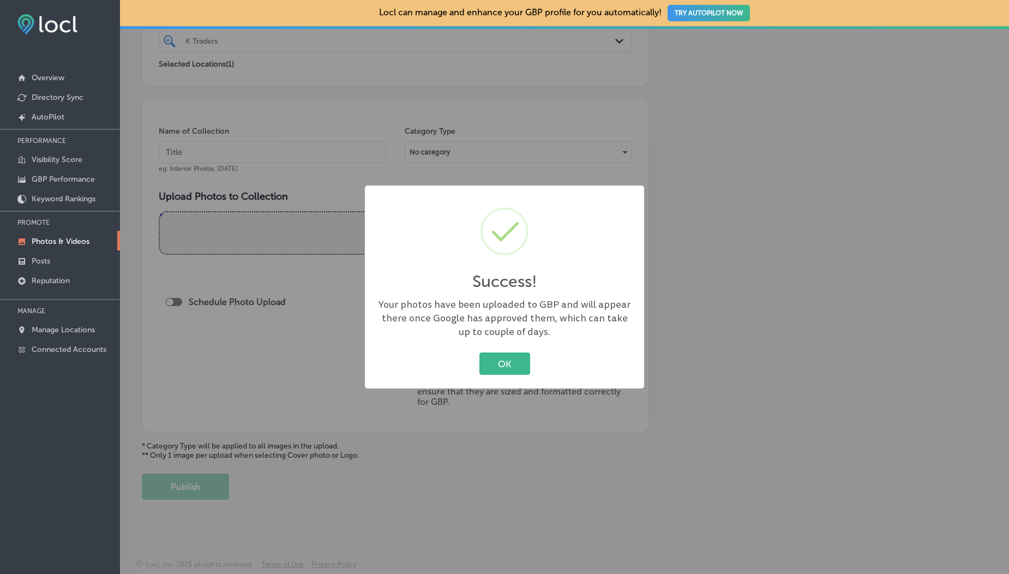
click at [532, 355] on div "OK Cancel" at bounding box center [504, 364] width 257 height 28
click at [500, 358] on button "OK" at bounding box center [504, 363] width 51 height 22
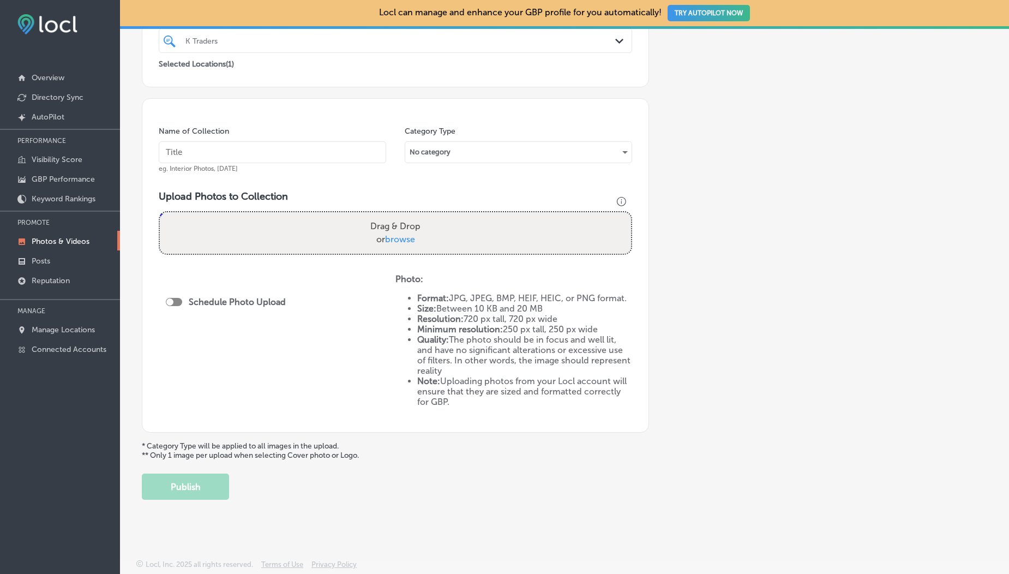
click at [64, 240] on p "Photos & Videos" at bounding box center [61, 241] width 58 height 9
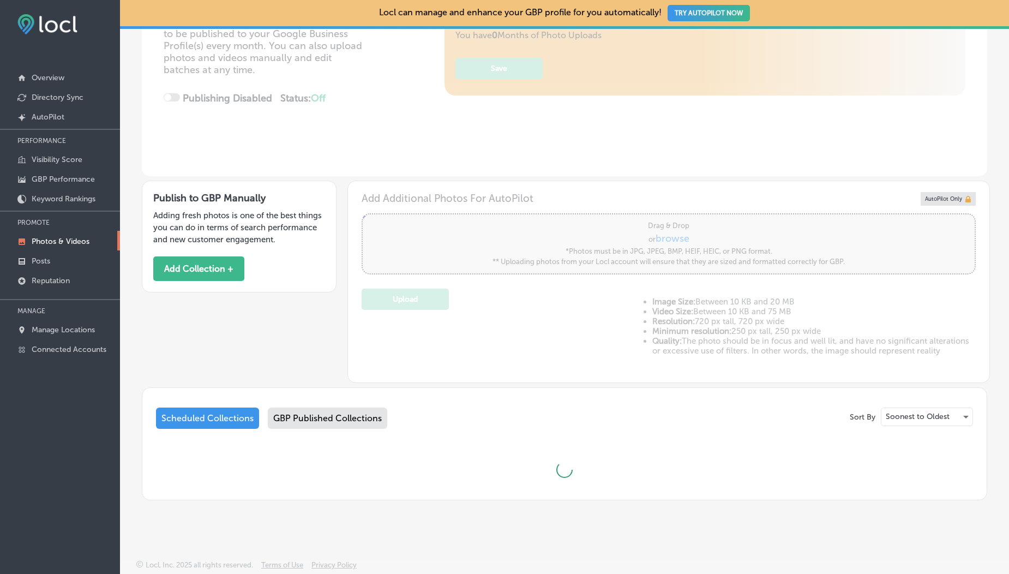
type input "5"
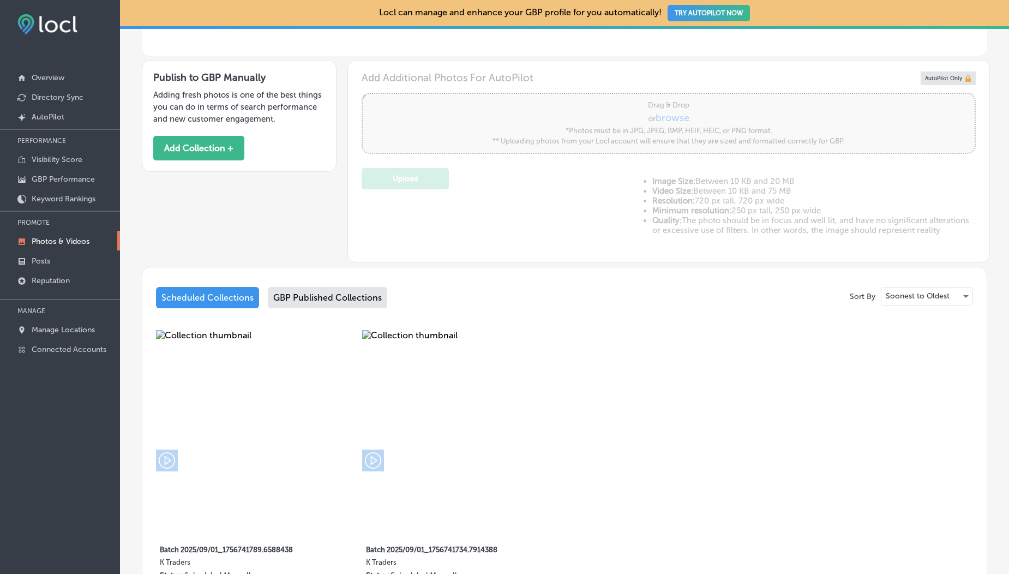
click at [331, 298] on div "GBP Published Collections" at bounding box center [327, 297] width 119 height 21
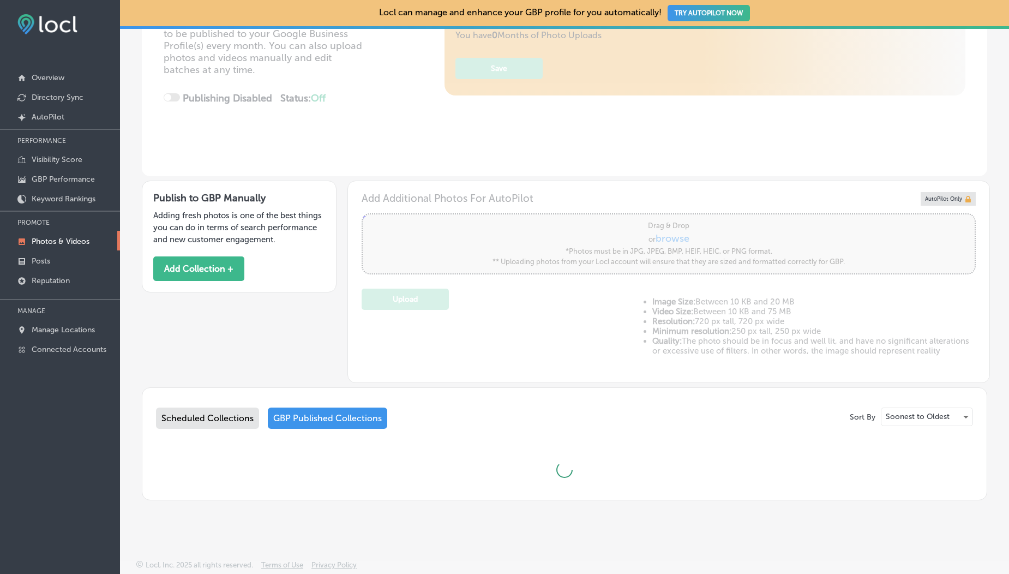
scroll to position [315, 0]
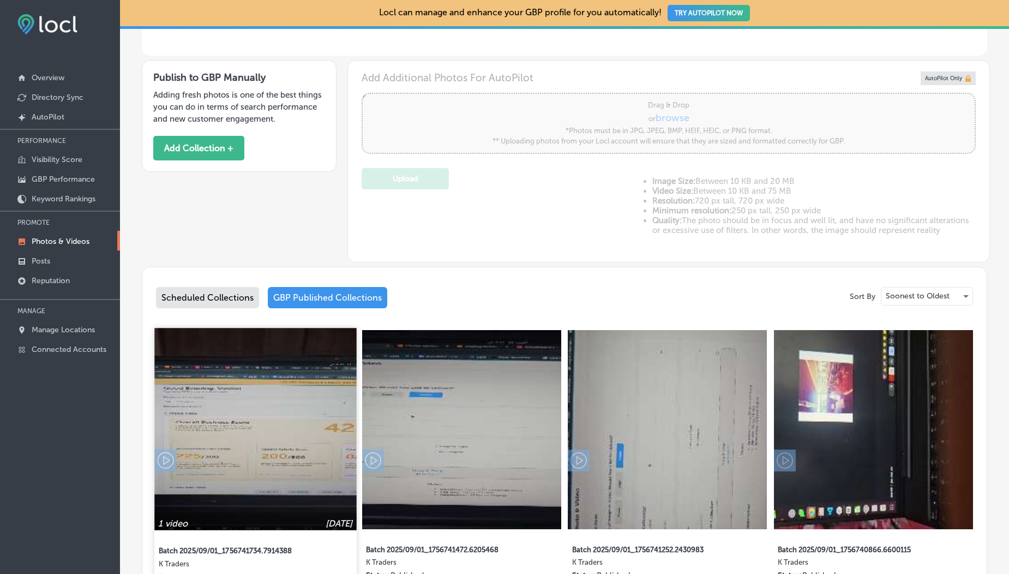
click at [273, 397] on img at bounding box center [255, 429] width 202 height 202
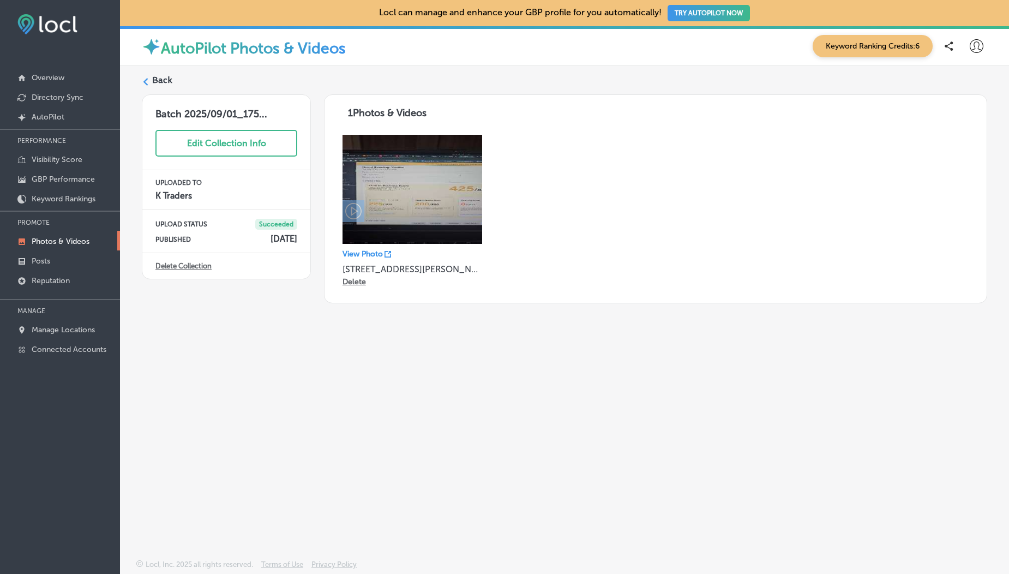
click at [158, 82] on label "Back" at bounding box center [162, 80] width 20 height 12
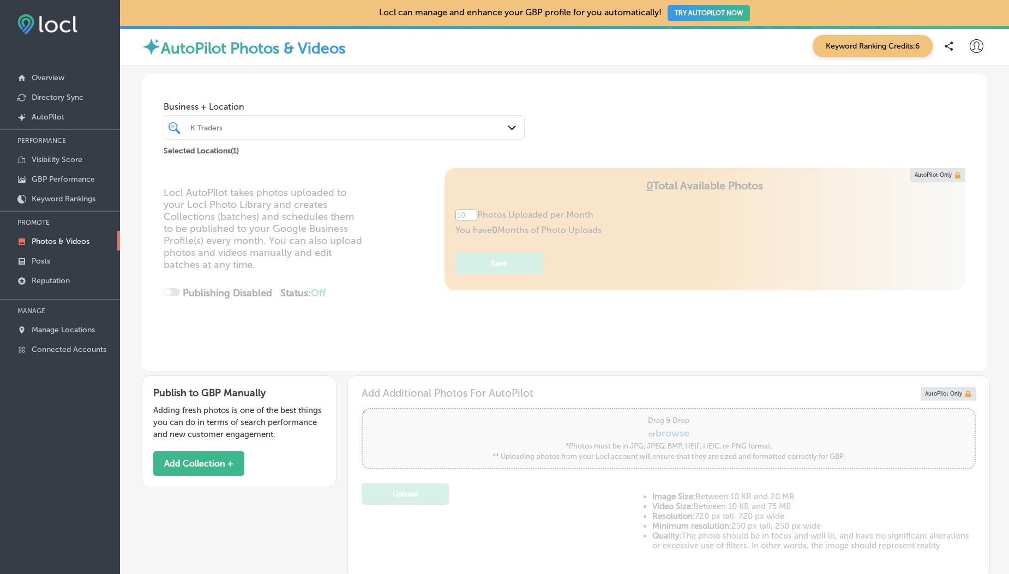
type input "5"
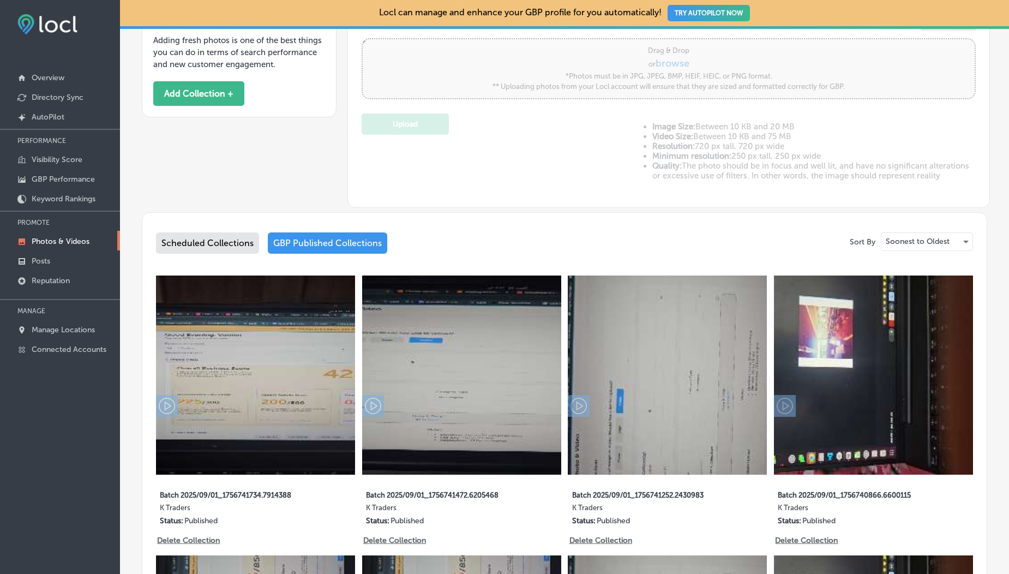
click at [269, 248] on div "GBP Published Collections" at bounding box center [327, 242] width 119 height 21
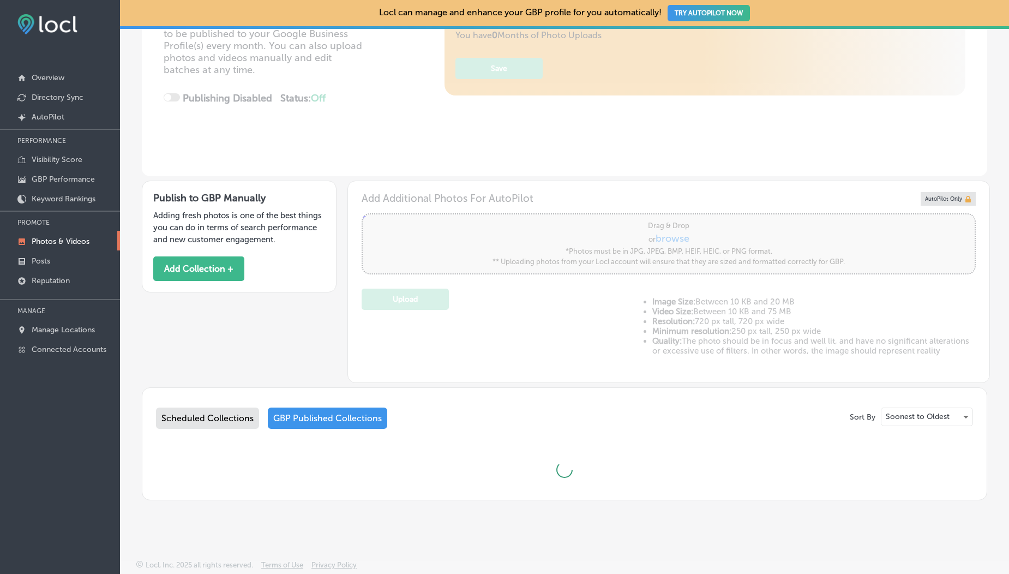
scroll to position [370, 0]
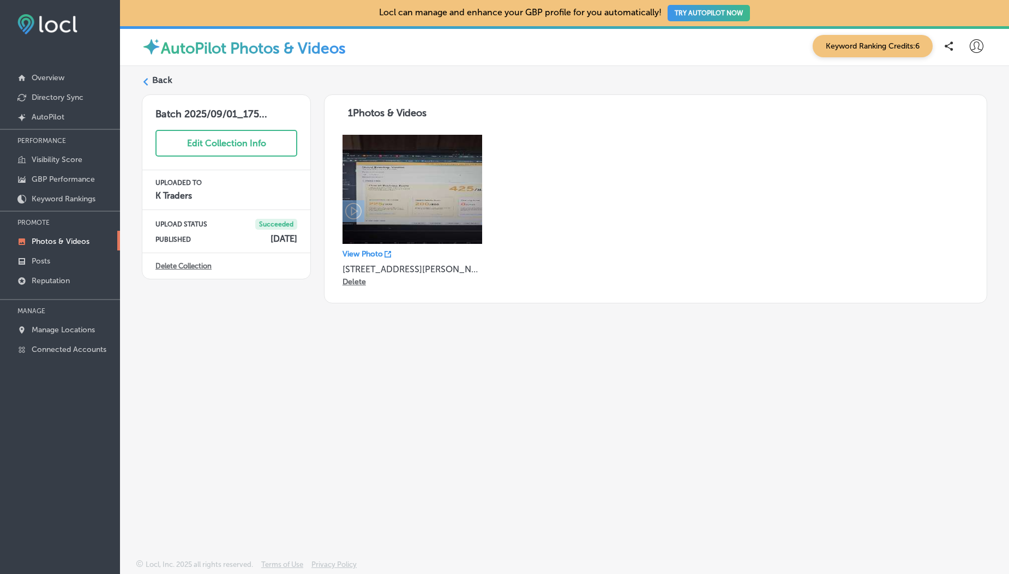
click at [163, 80] on label "Back" at bounding box center [162, 80] width 20 height 12
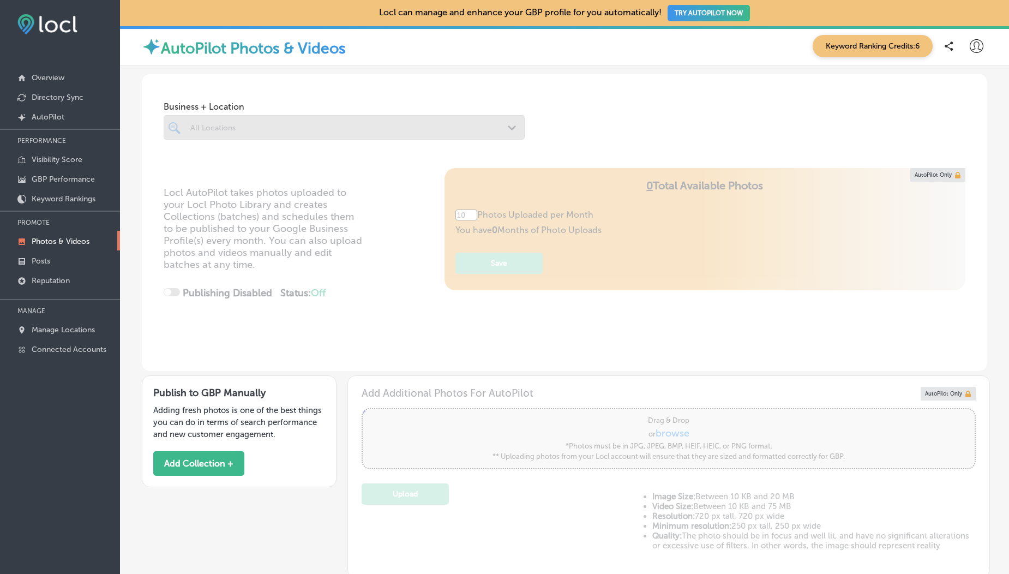
type input "5"
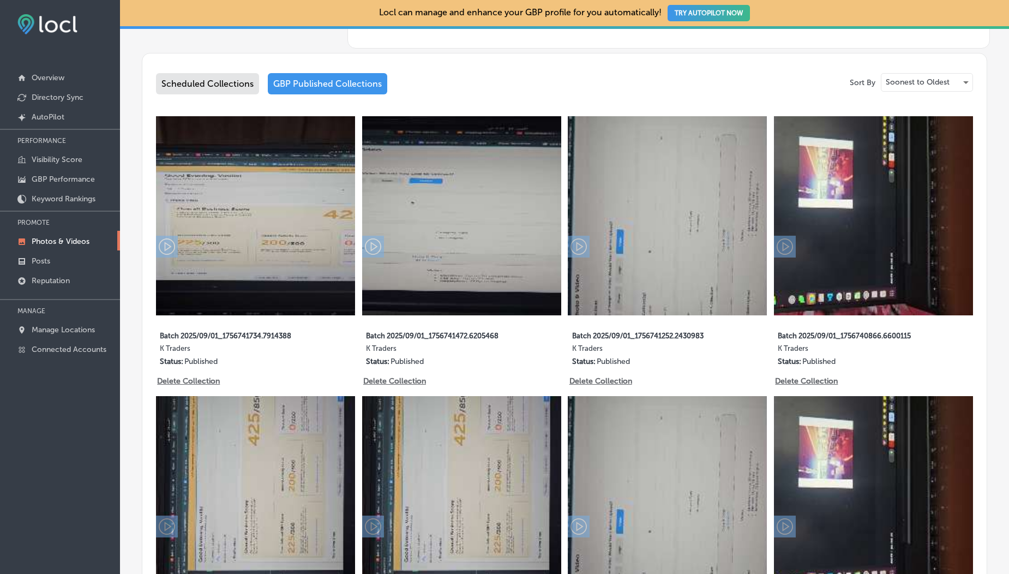
scroll to position [547, 0]
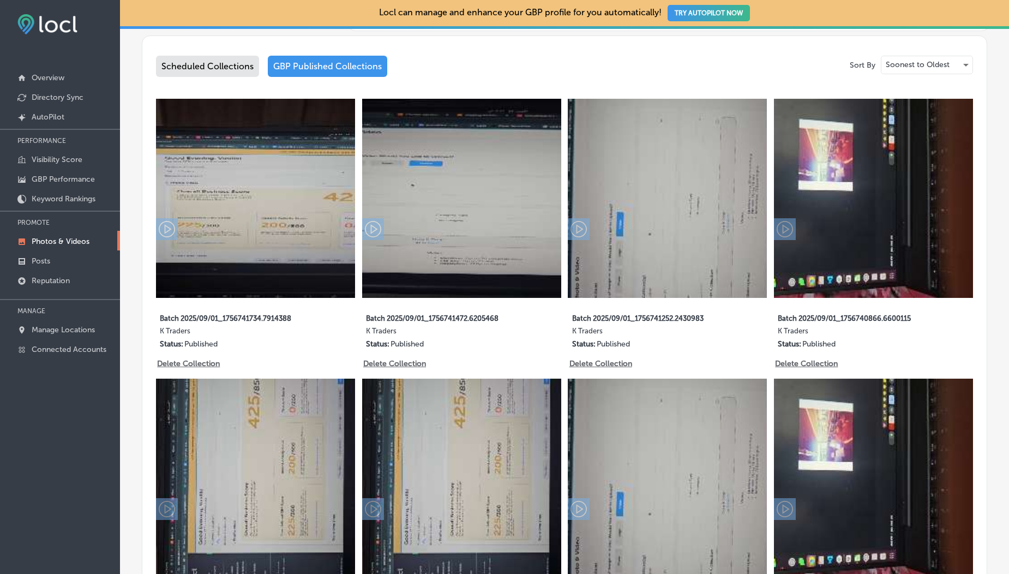
click at [207, 64] on div "Scheduled Collections" at bounding box center [207, 66] width 103 height 21
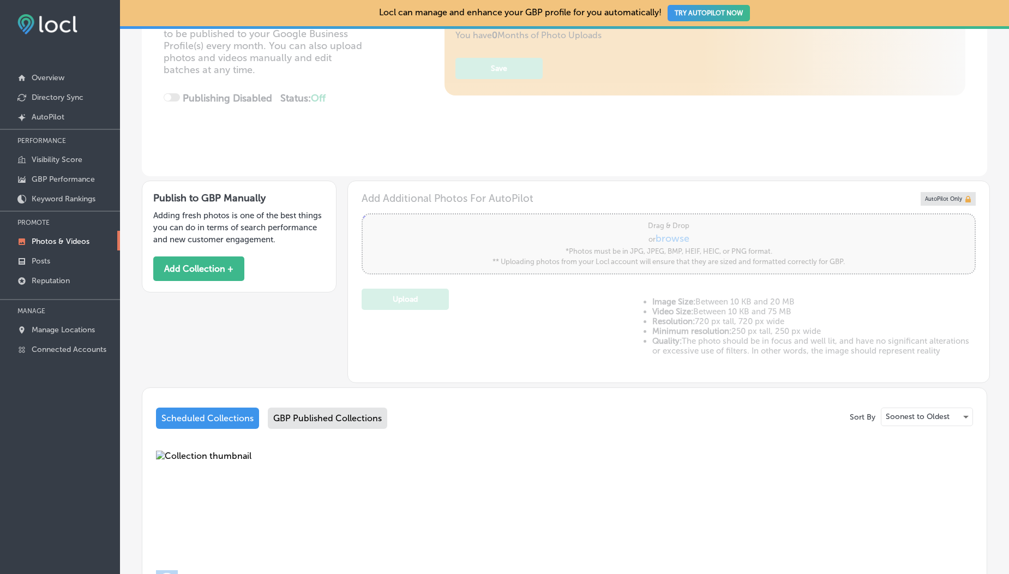
scroll to position [449, 0]
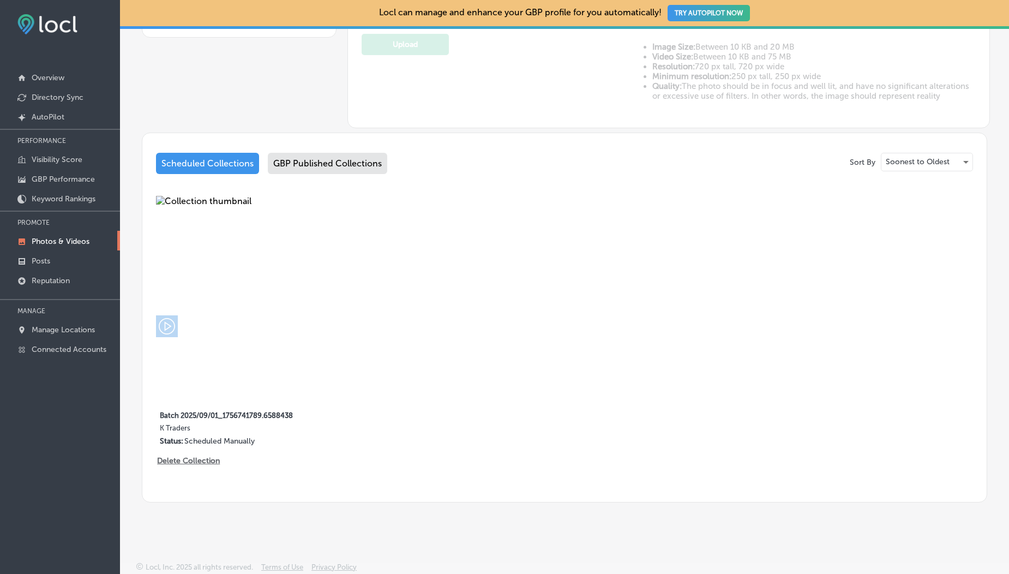
click at [328, 162] on div "GBP Published Collections" at bounding box center [327, 163] width 119 height 21
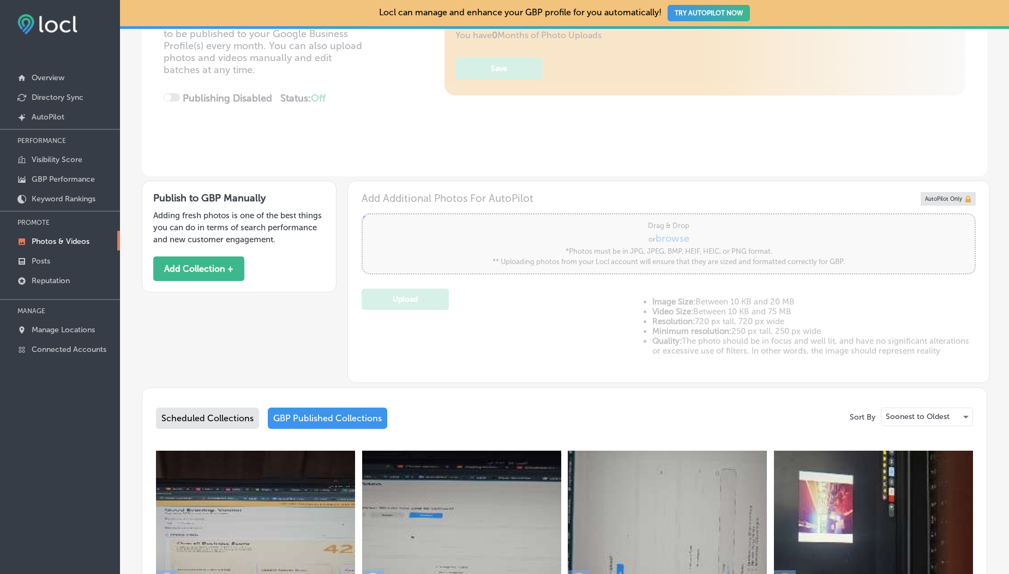
scroll to position [547, 0]
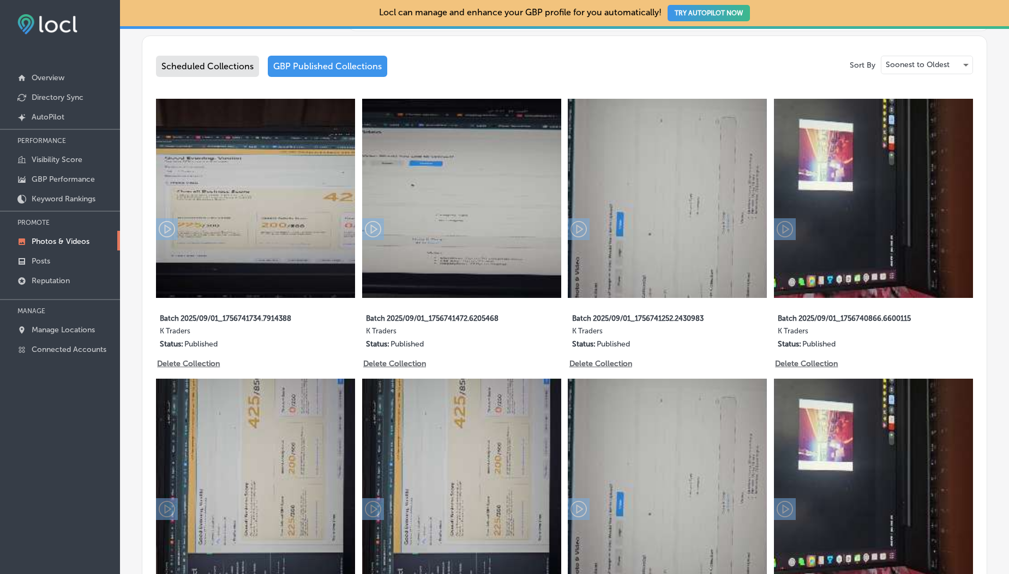
click at [207, 74] on div "Scheduled Collections" at bounding box center [207, 66] width 103 height 21
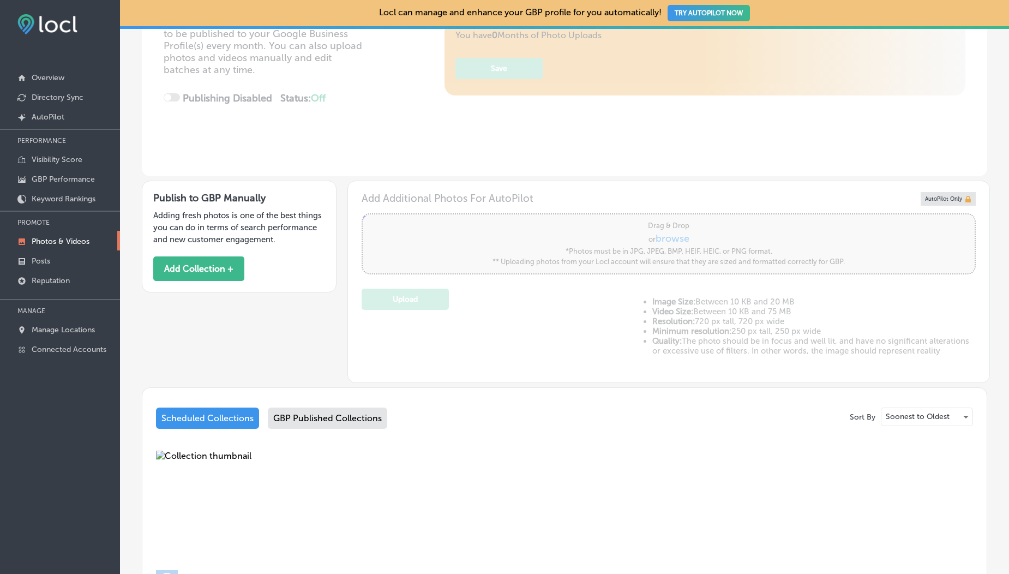
scroll to position [449, 0]
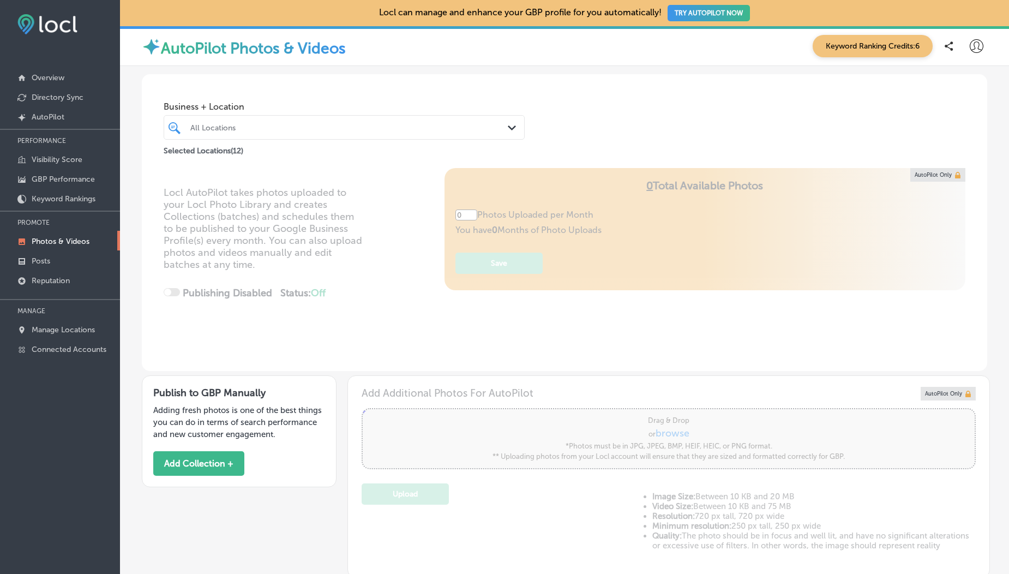
type input "5"
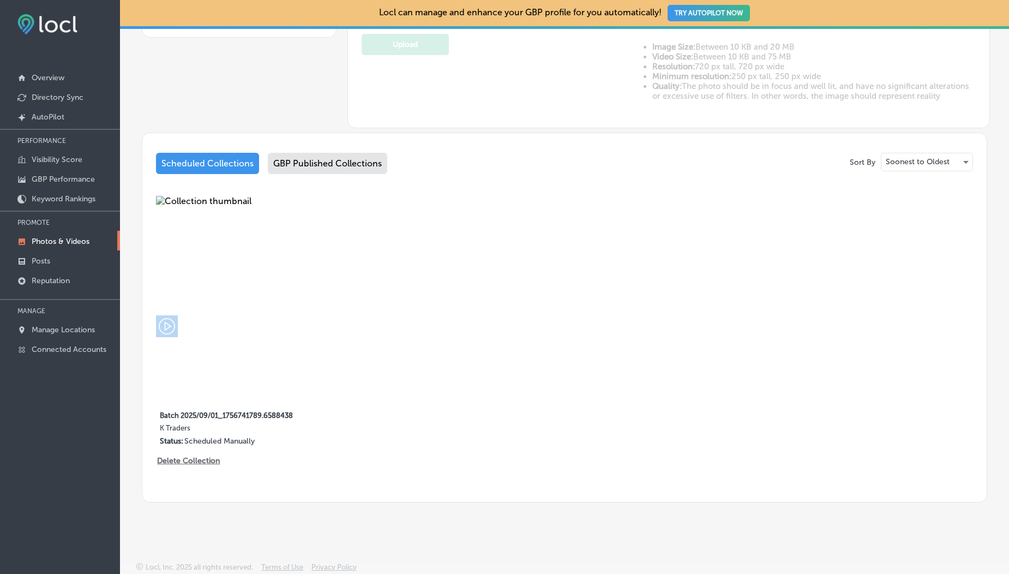
click at [342, 163] on div "GBP Published Collections" at bounding box center [327, 163] width 119 height 21
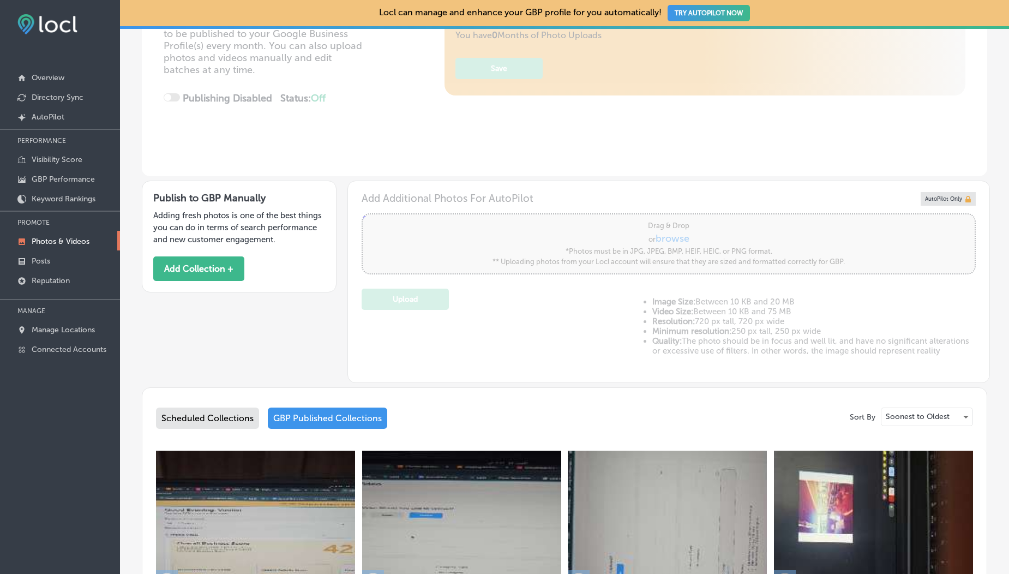
scroll to position [449, 0]
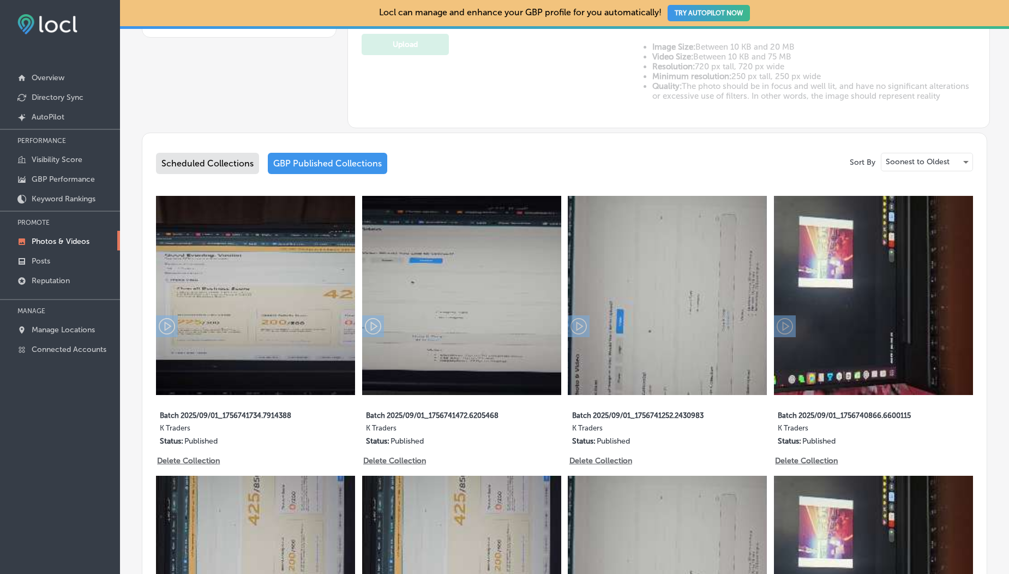
click at [202, 161] on div "Scheduled Collections" at bounding box center [207, 163] width 103 height 21
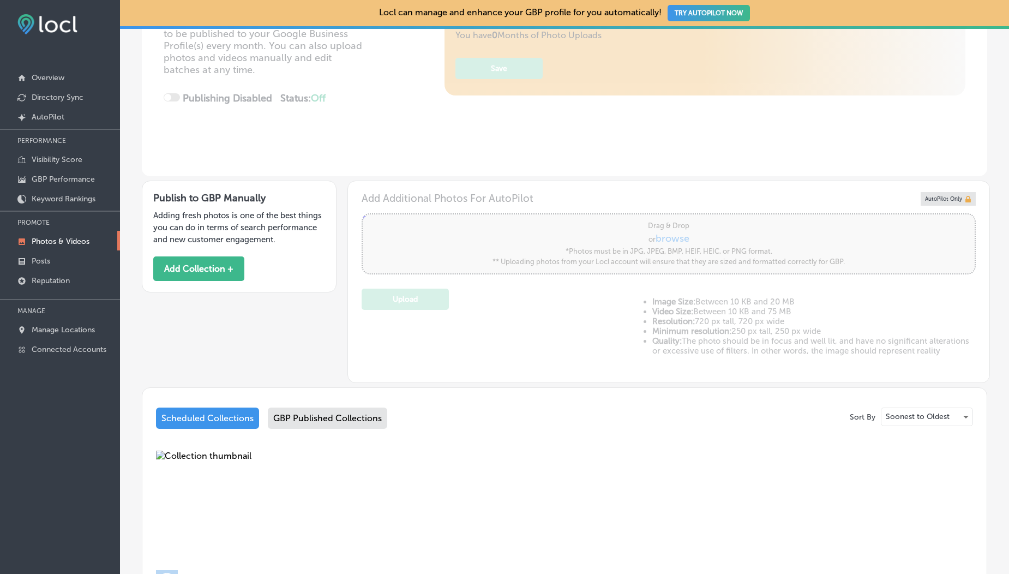
scroll to position [449, 0]
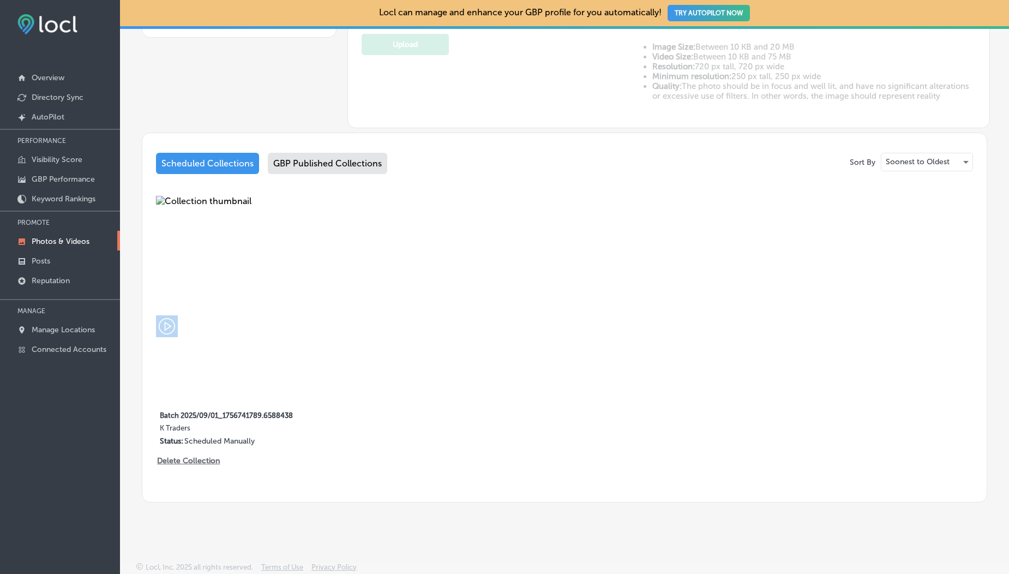
click at [326, 233] on img at bounding box center [255, 295] width 199 height 199
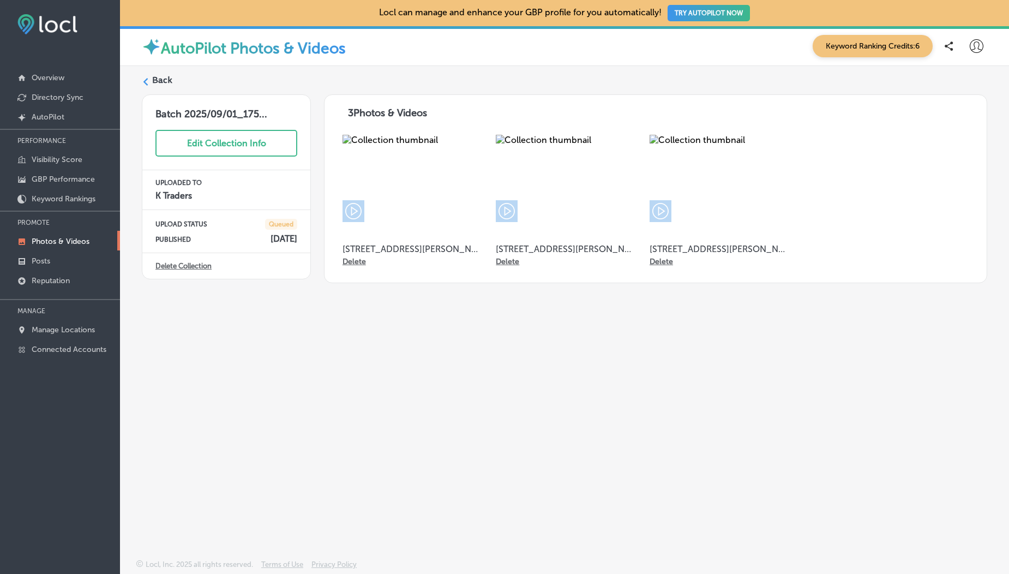
click at [158, 79] on label "Back" at bounding box center [162, 80] width 20 height 12
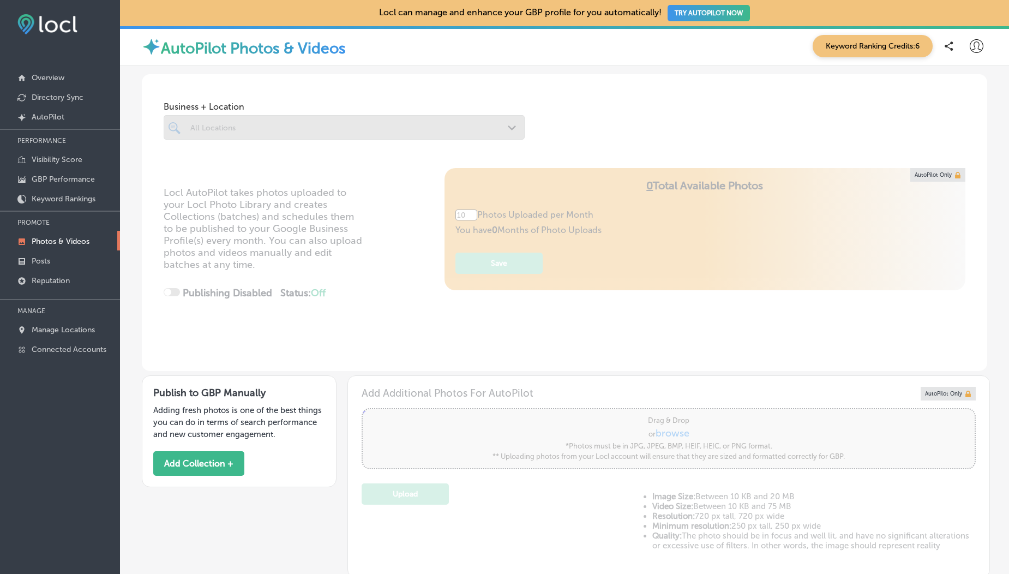
type input "5"
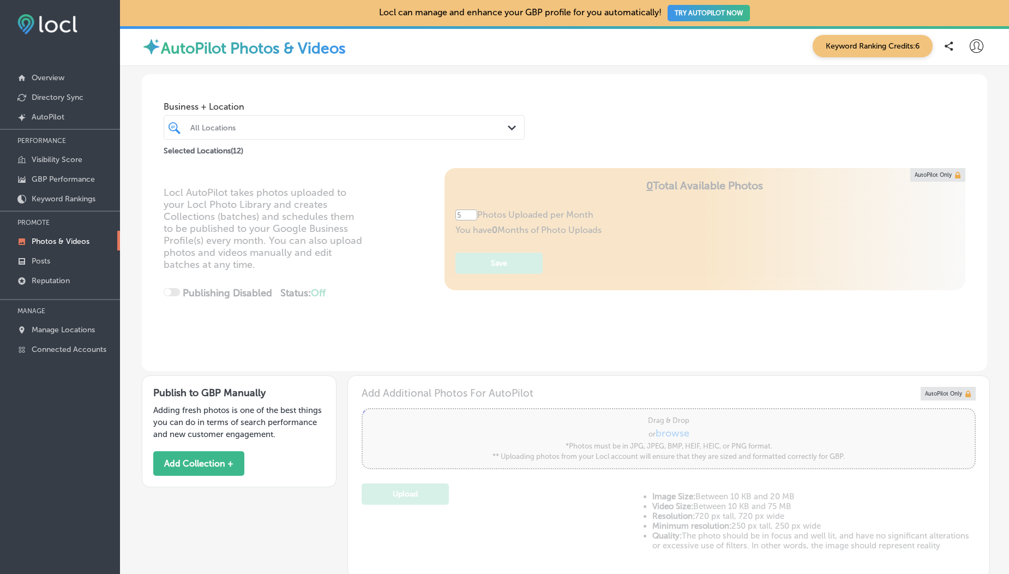
scroll to position [328, 0]
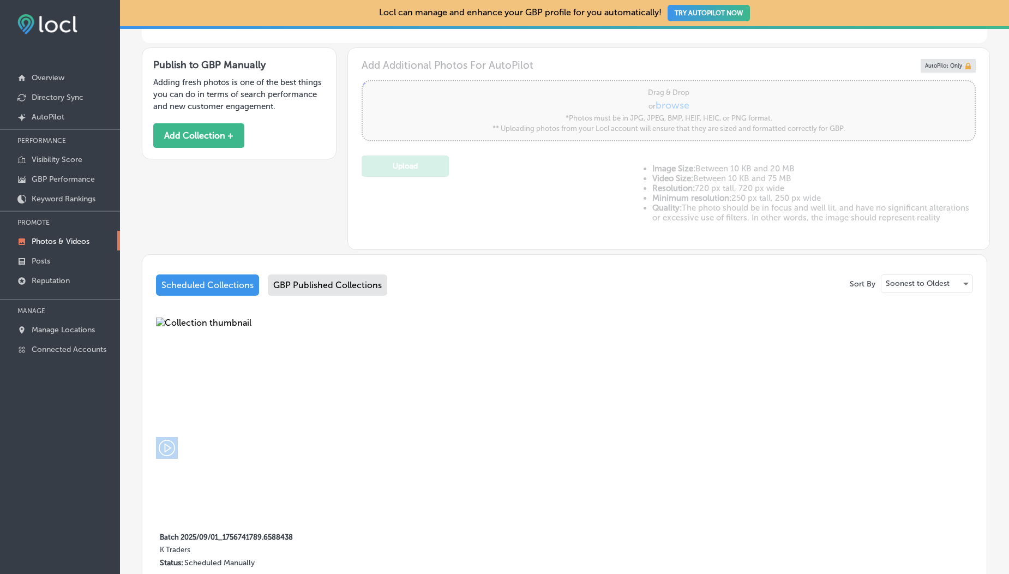
click at [327, 285] on div "GBP Published Collections" at bounding box center [327, 284] width 119 height 21
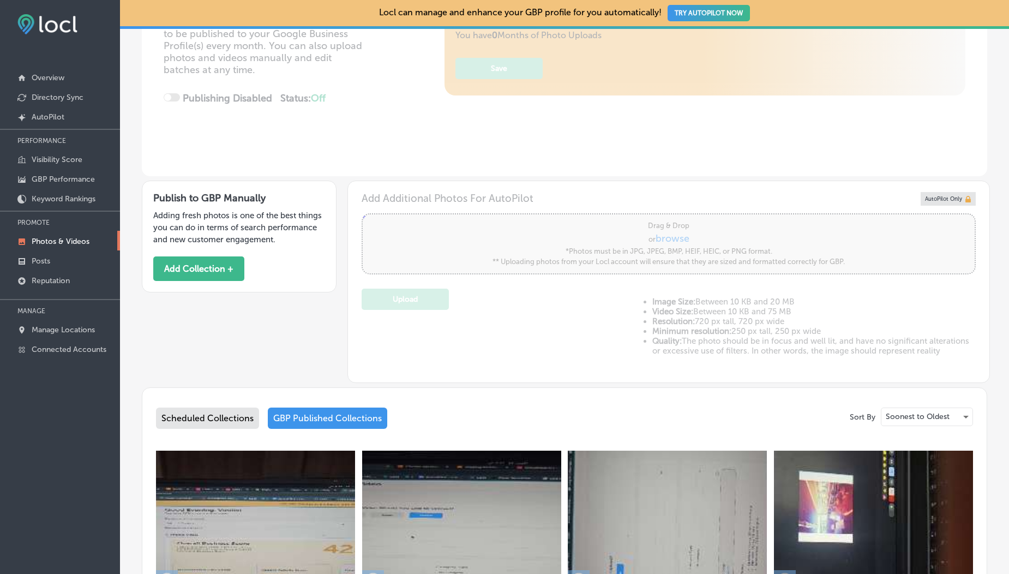
scroll to position [328, 0]
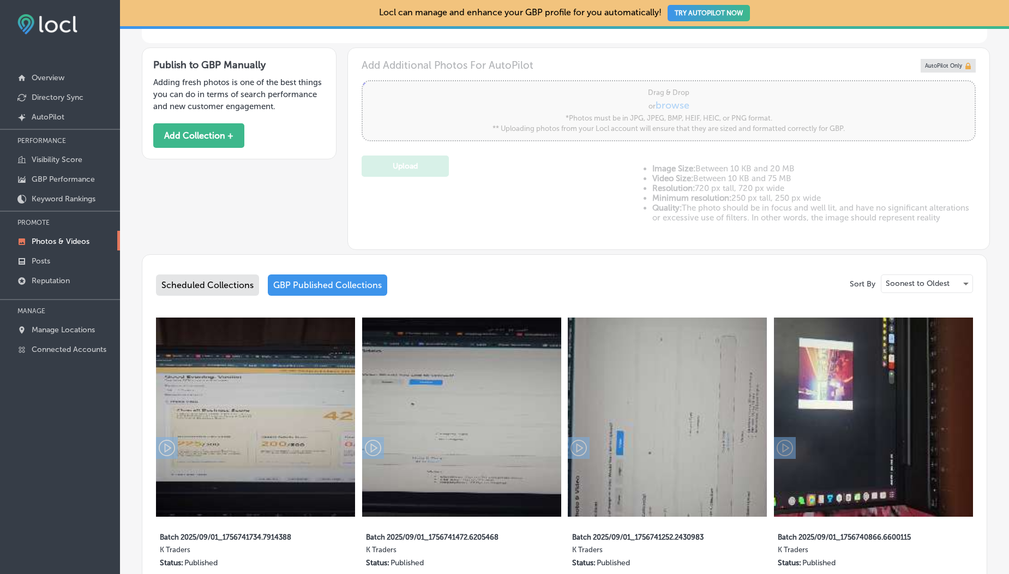
click at [230, 279] on div "Scheduled Collections" at bounding box center [207, 284] width 103 height 21
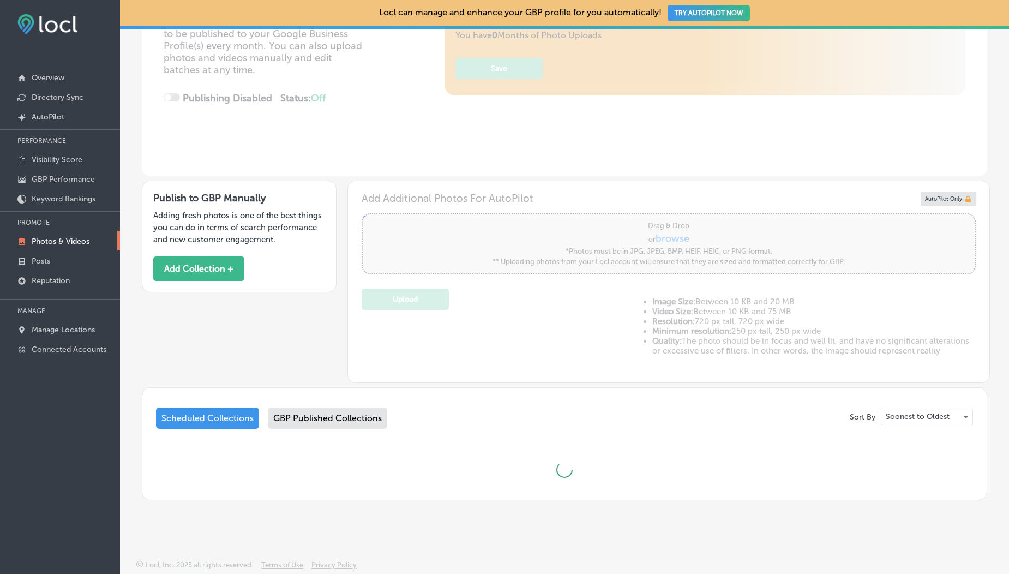
scroll to position [449, 0]
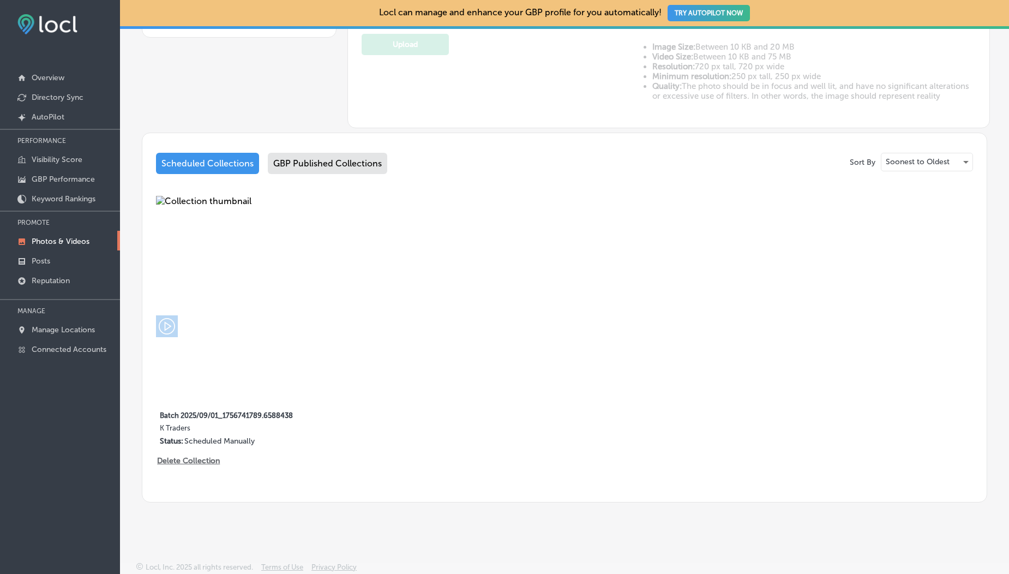
click at [307, 219] on img at bounding box center [255, 295] width 199 height 199
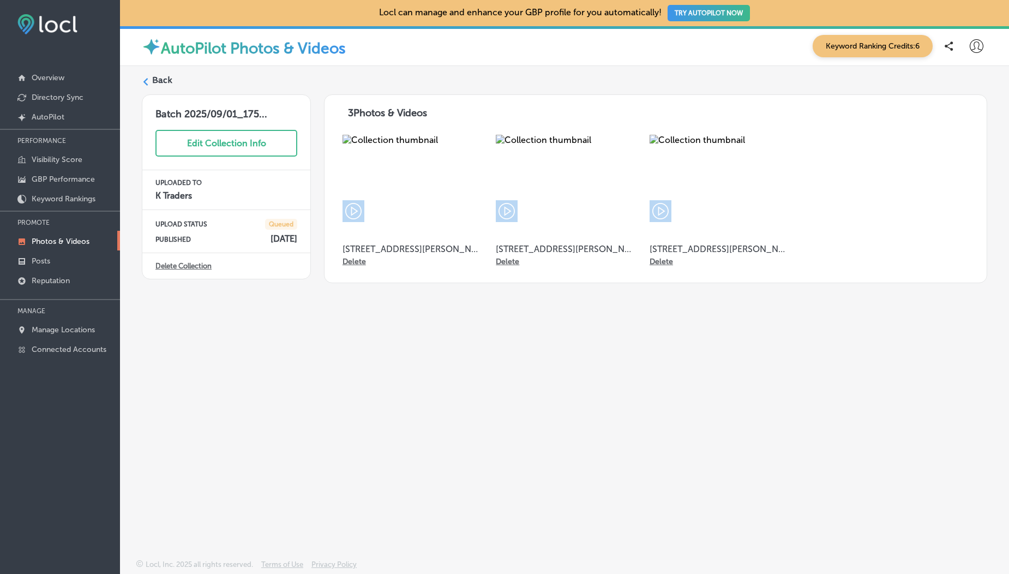
click at [149, 77] on div "Back" at bounding box center [564, 84] width 845 height 20
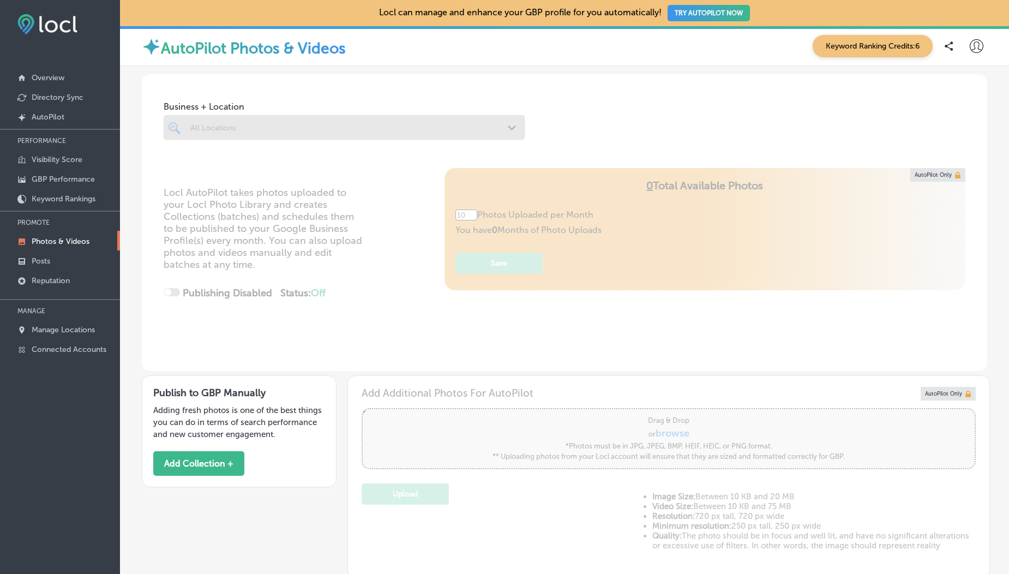
type input "5"
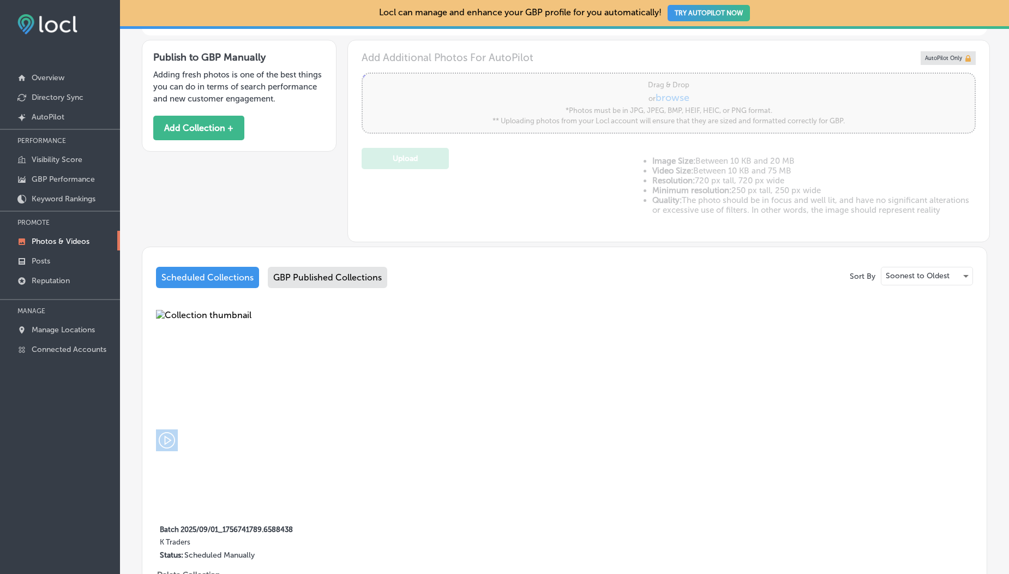
scroll to position [347, 0]
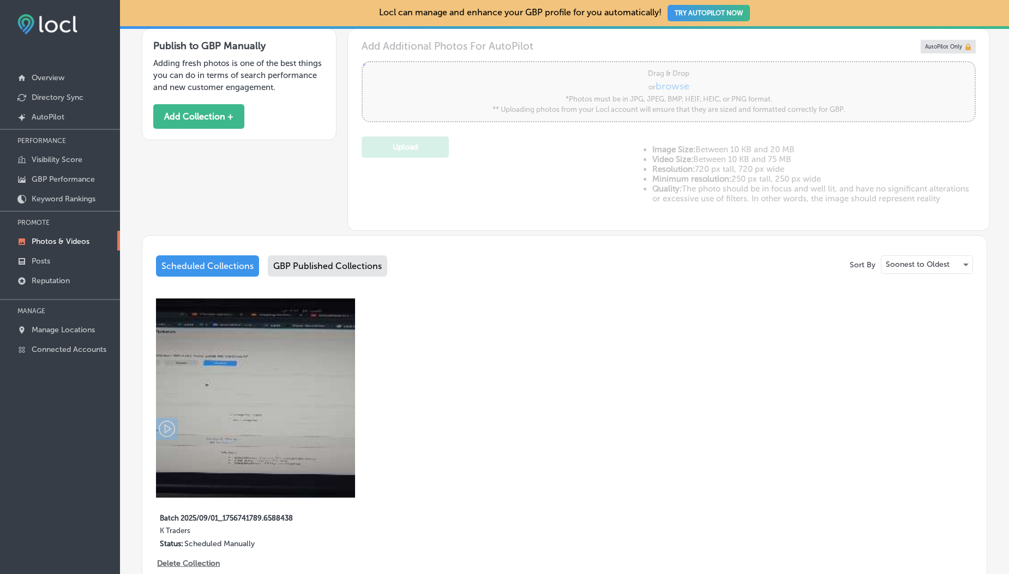
click at [298, 257] on div "GBP Published Collections" at bounding box center [327, 265] width 119 height 21
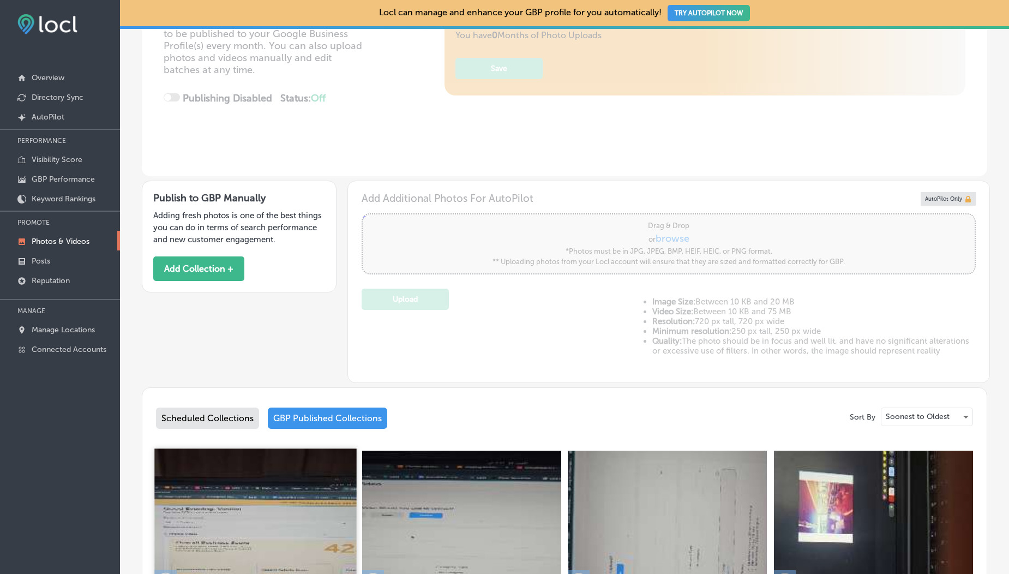
scroll to position [347, 0]
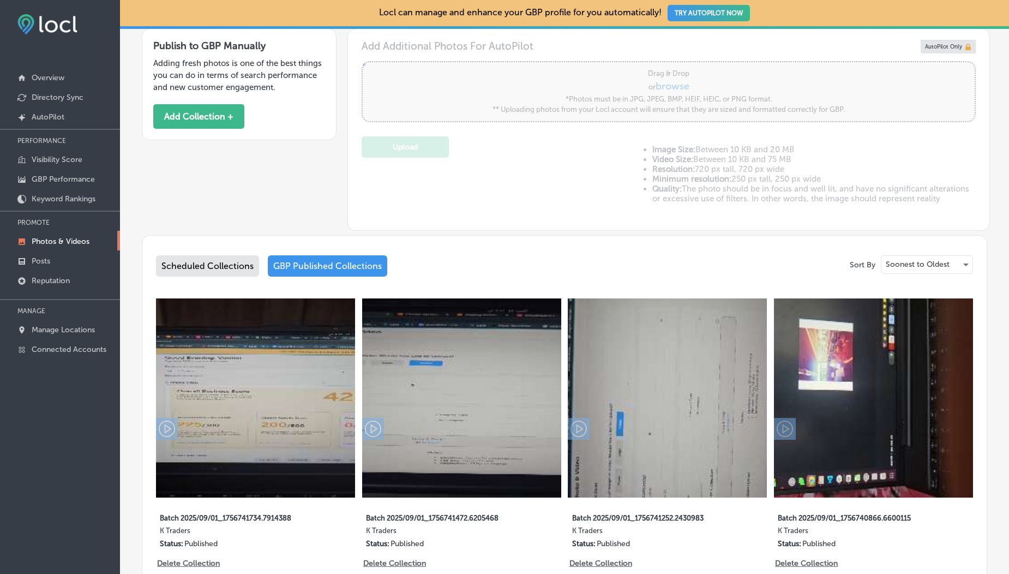
click at [204, 268] on div "Scheduled Collections" at bounding box center [207, 265] width 103 height 21
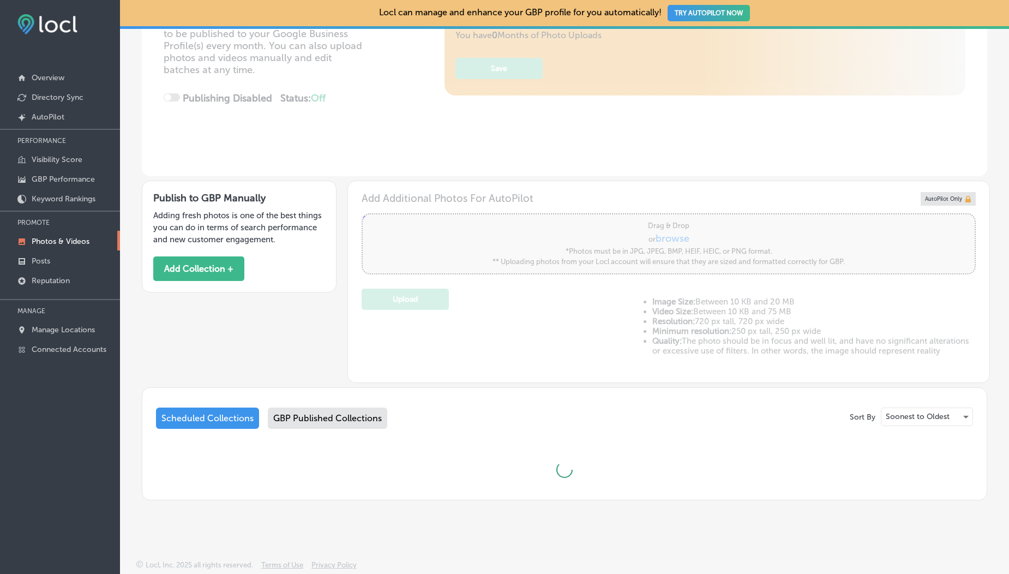
scroll to position [245, 0]
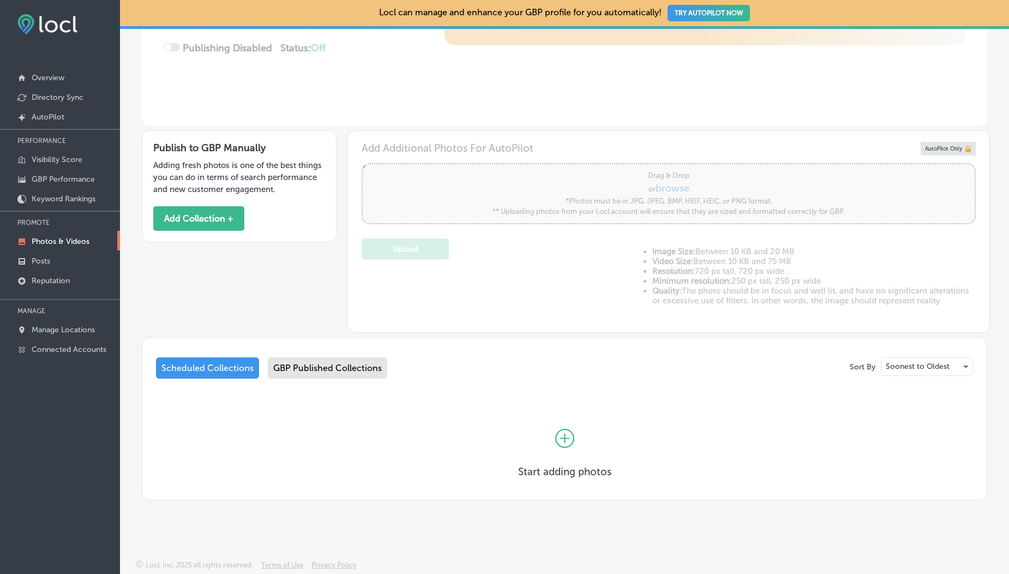
click at [307, 377] on div "GBP Published Collections" at bounding box center [327, 367] width 119 height 21
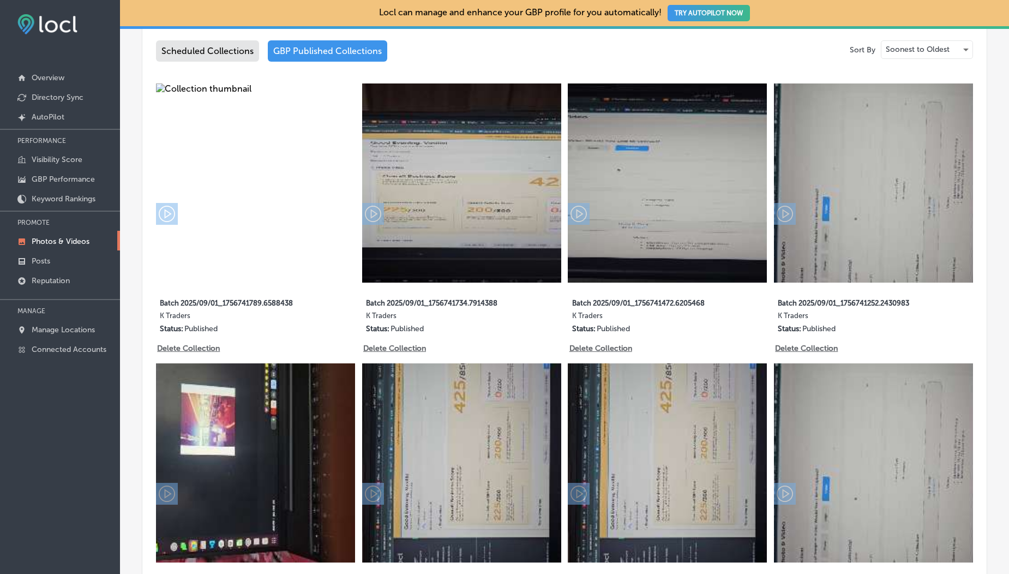
scroll to position [563, 0]
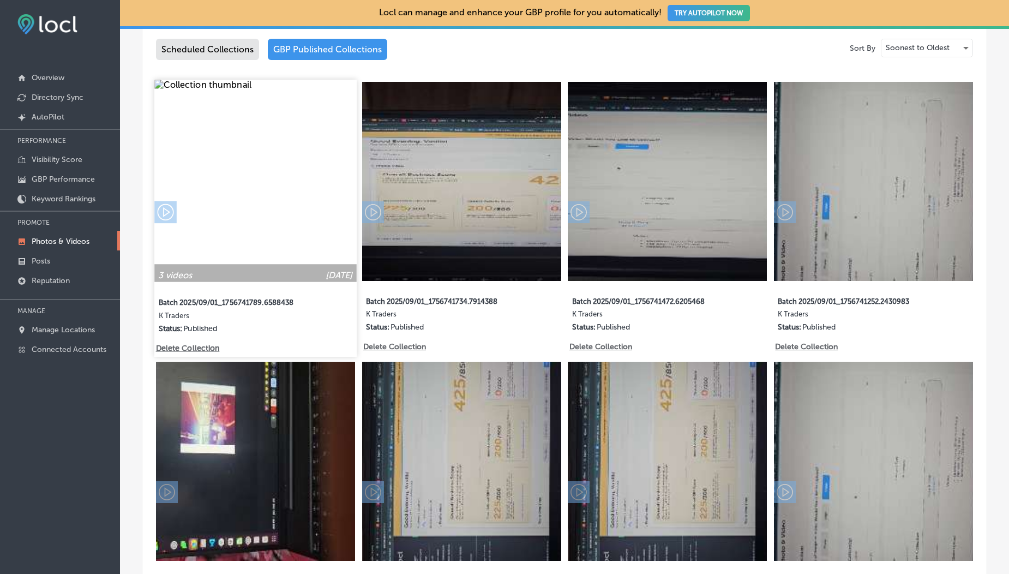
click at [262, 179] on img at bounding box center [255, 181] width 202 height 202
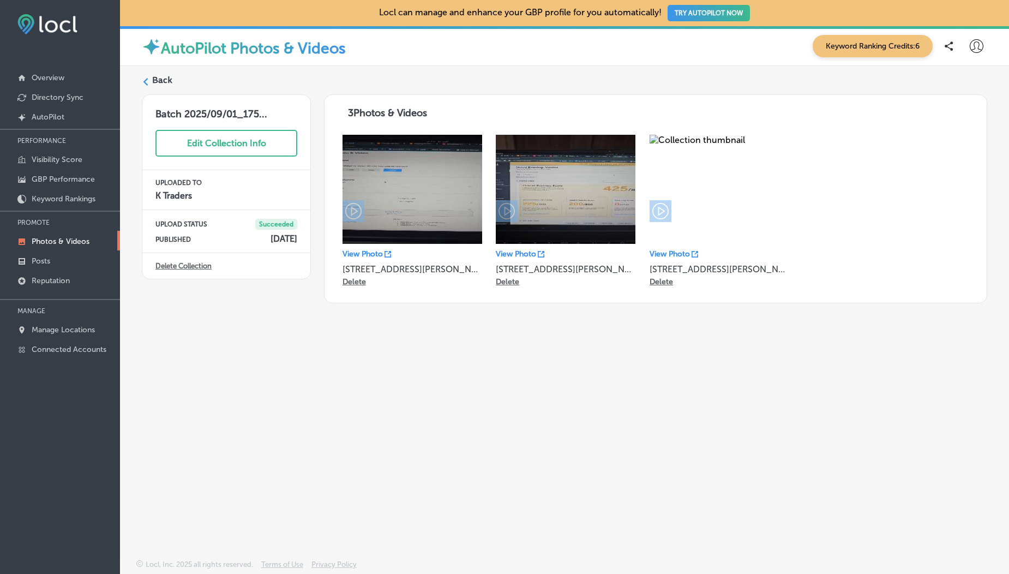
click at [162, 81] on label "Back" at bounding box center [162, 80] width 20 height 12
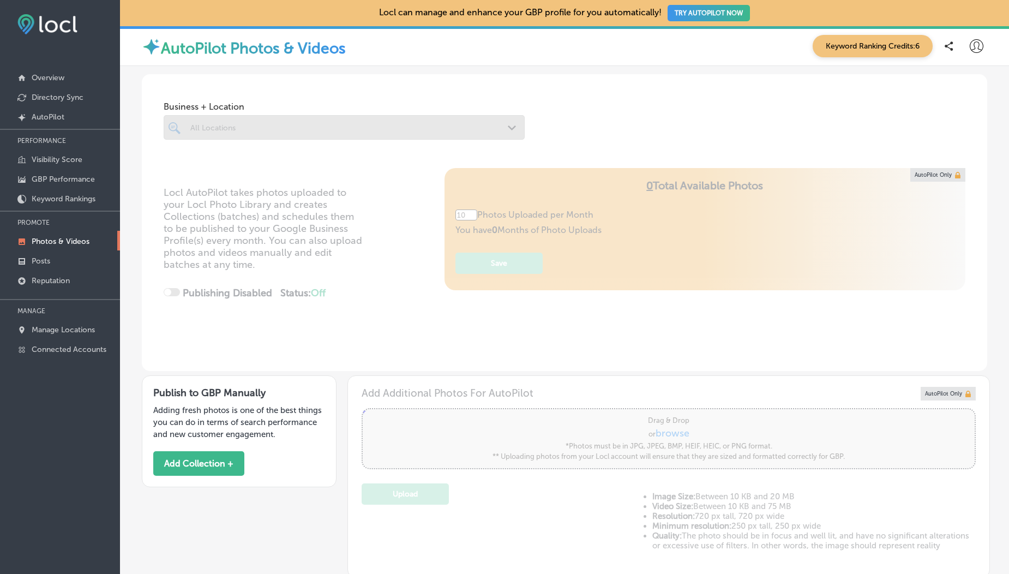
type input "5"
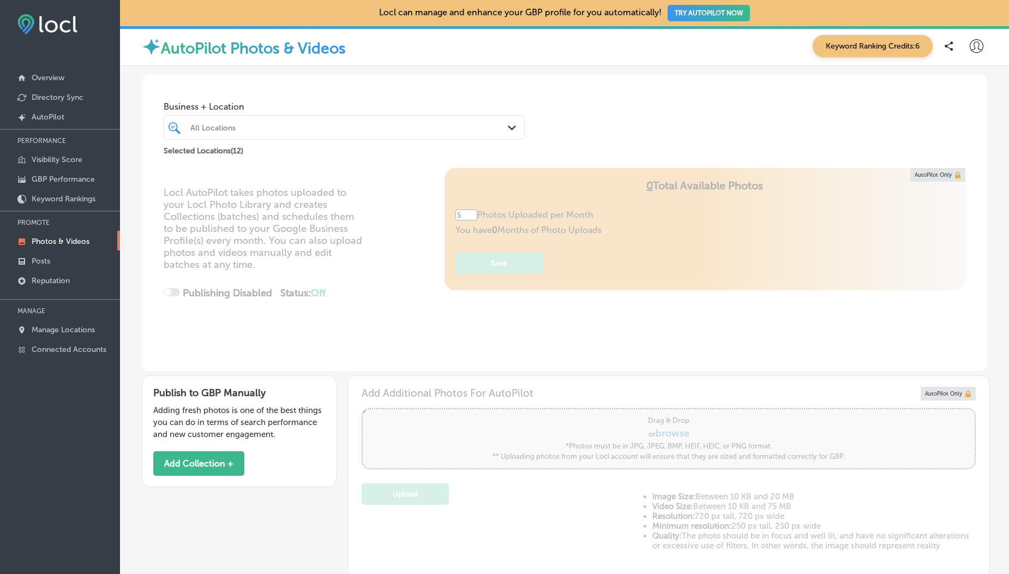
scroll to position [349, 0]
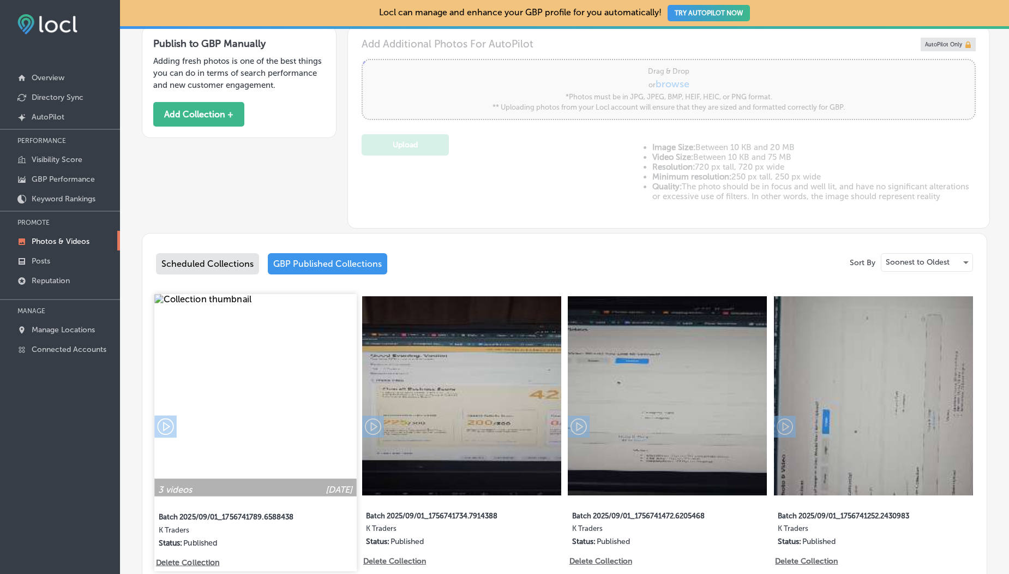
click at [280, 340] on img at bounding box center [255, 395] width 202 height 202
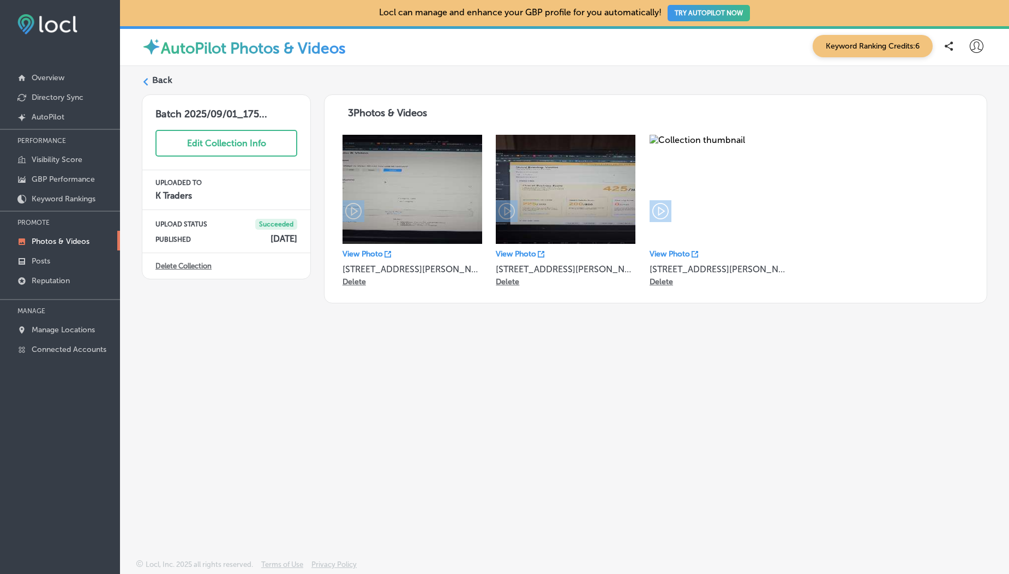
click at [166, 85] on label "Back" at bounding box center [162, 80] width 20 height 12
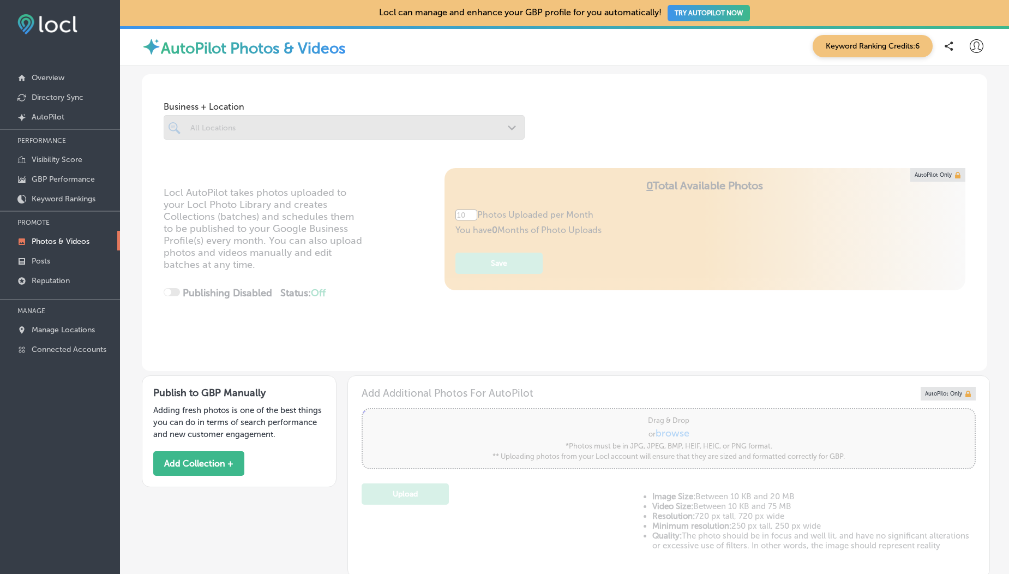
type input "5"
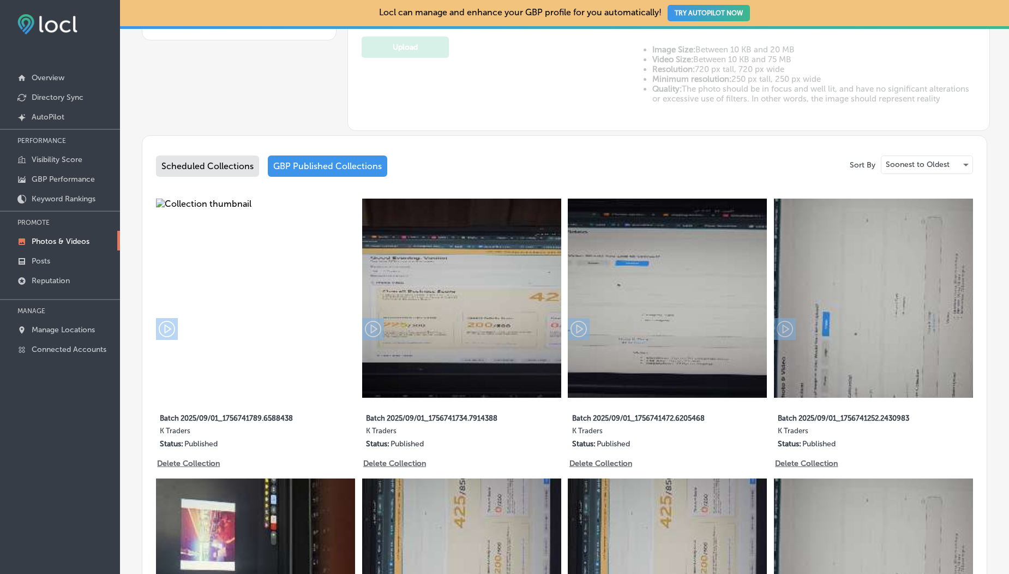
scroll to position [144, 0]
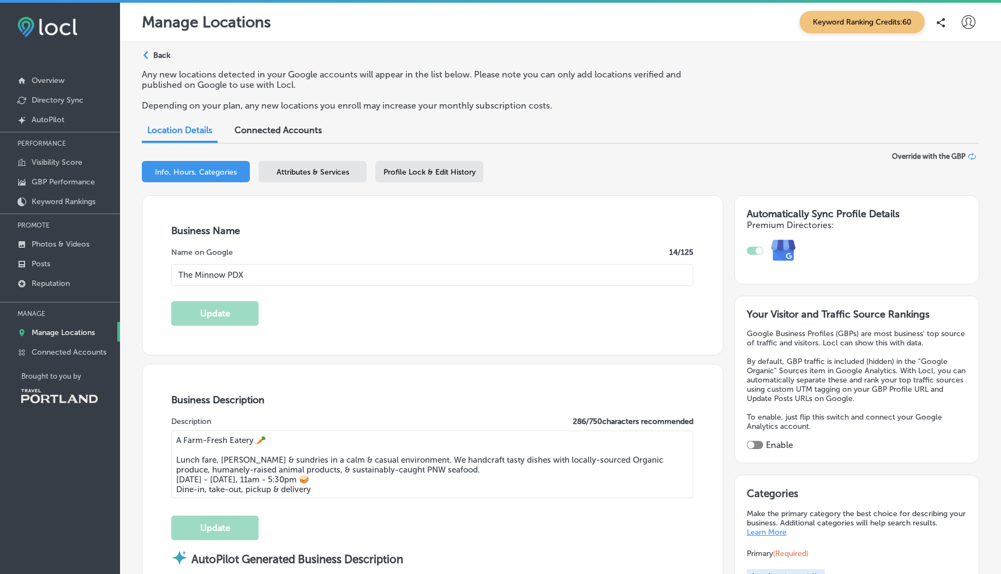
select select "US"
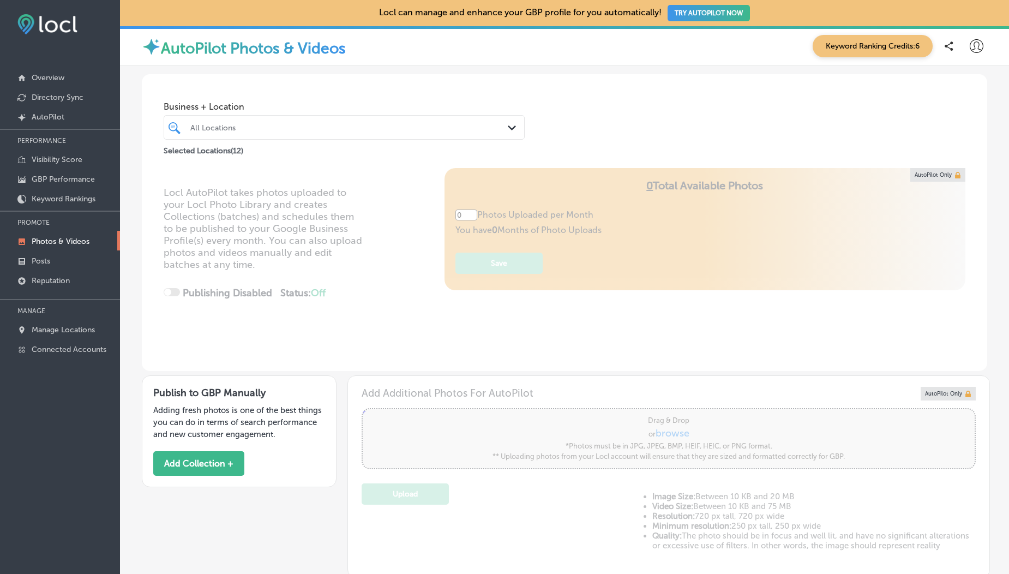
type input "5"
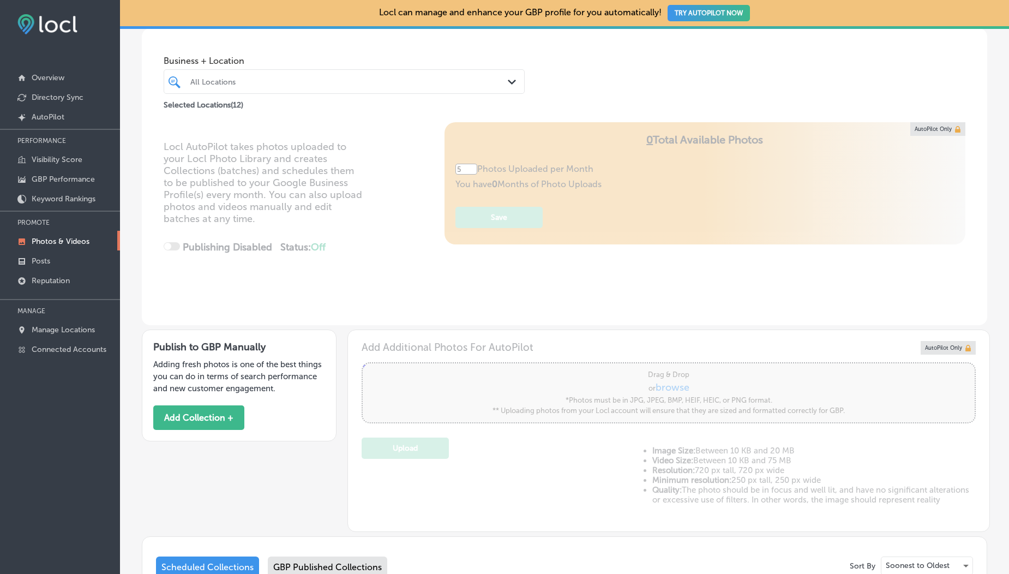
scroll to position [50, 0]
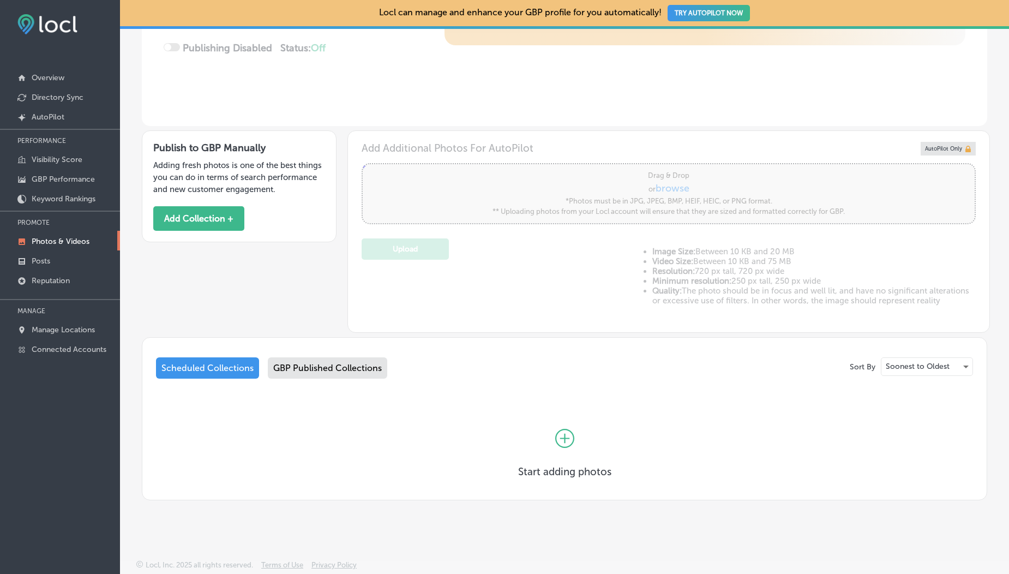
click at [322, 368] on div "GBP Published Collections" at bounding box center [327, 367] width 119 height 21
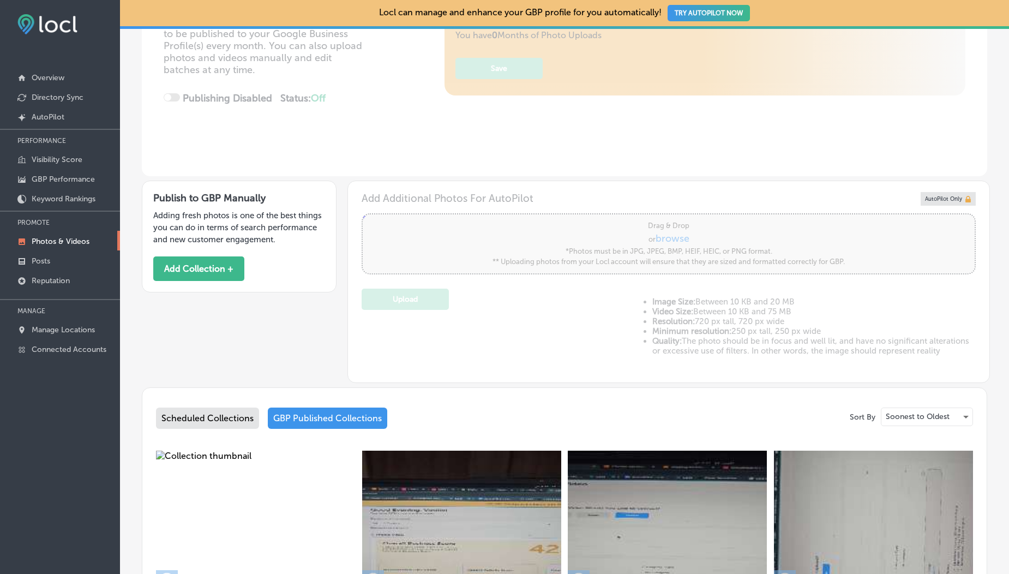
scroll to position [245, 0]
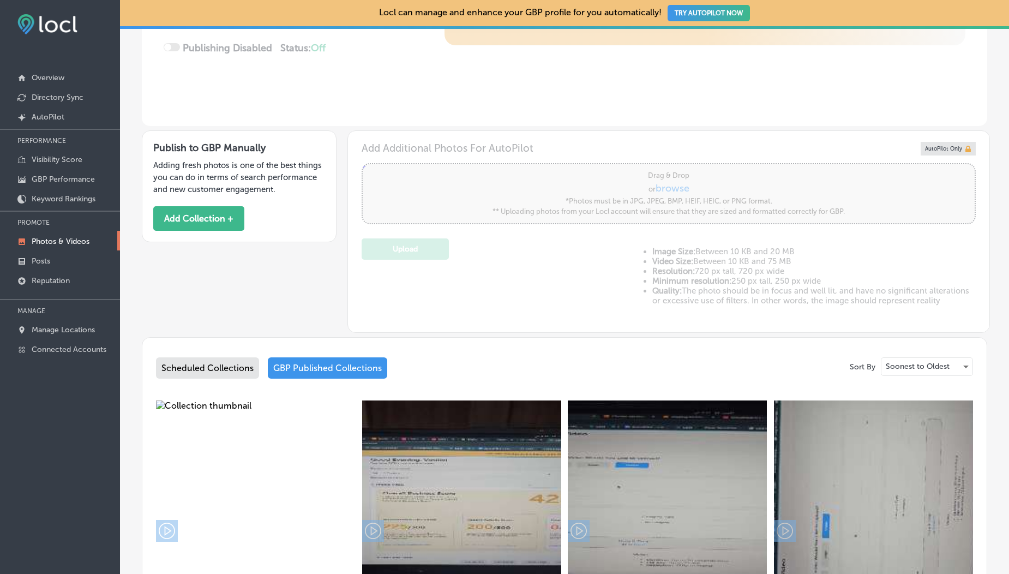
click at [233, 373] on div "Scheduled Collections" at bounding box center [207, 367] width 103 height 21
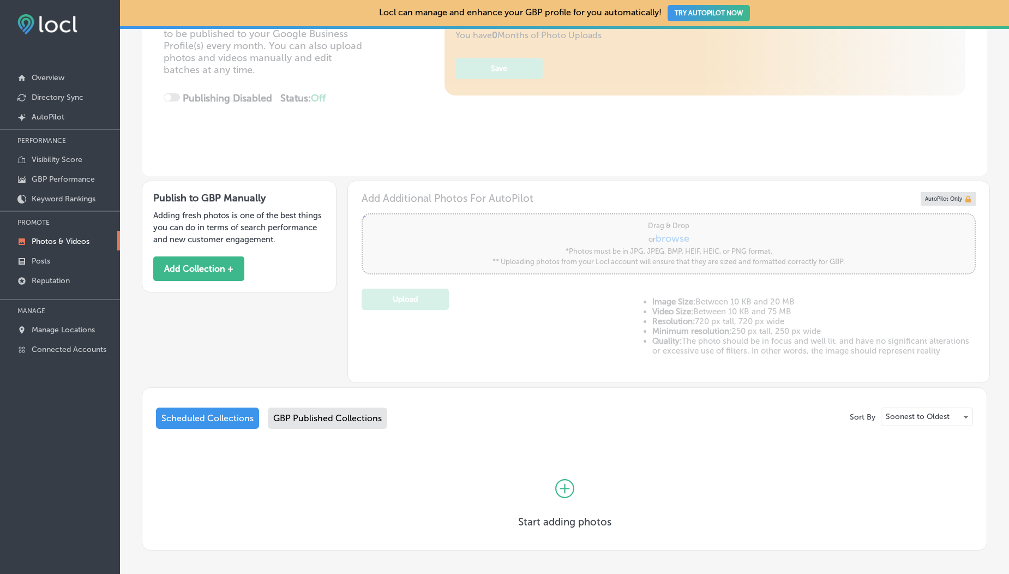
scroll to position [245, 0]
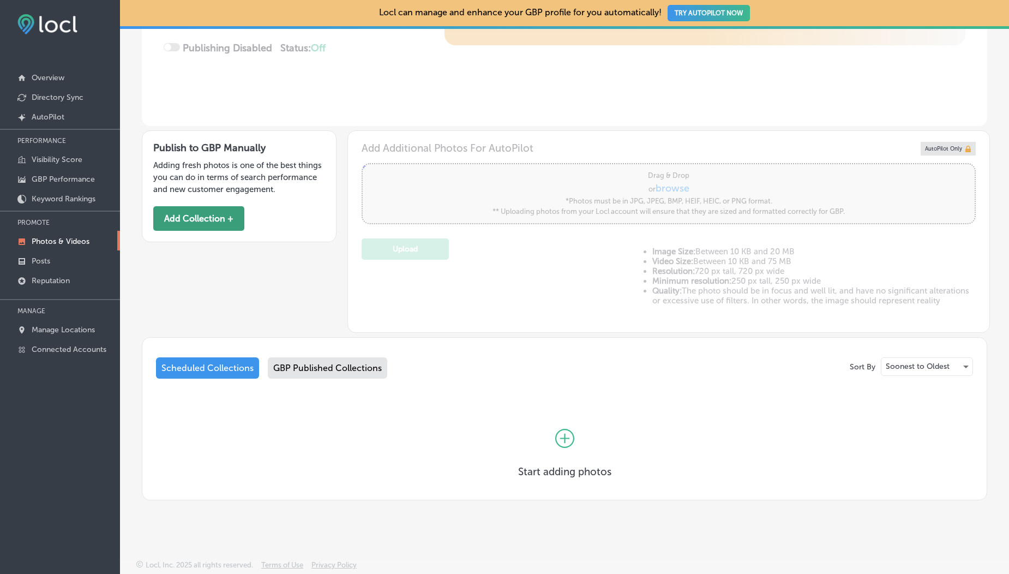
click at [201, 216] on button "Add Collection +" at bounding box center [198, 218] width 91 height 25
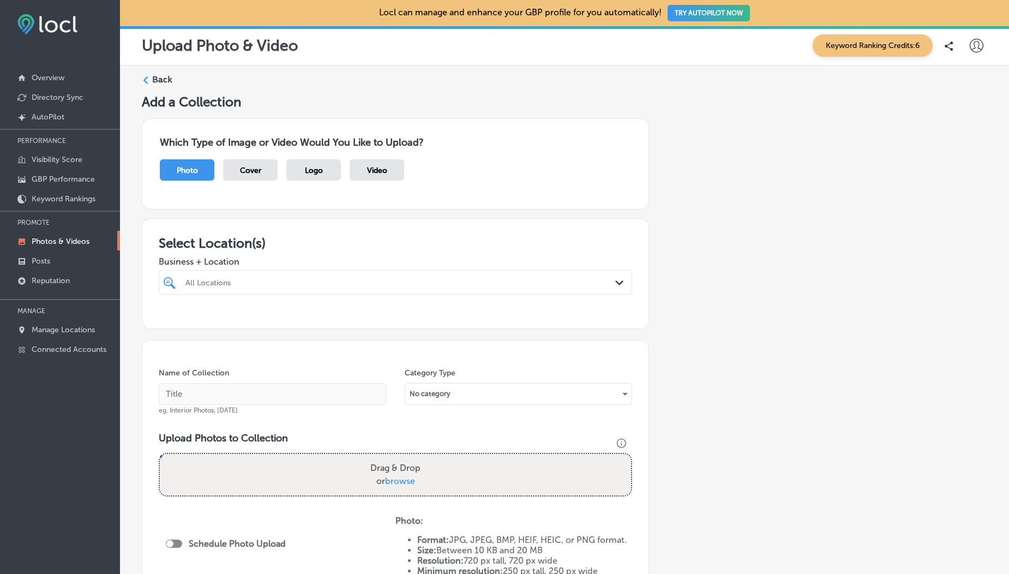
click at [377, 178] on div "Video" at bounding box center [377, 169] width 55 height 21
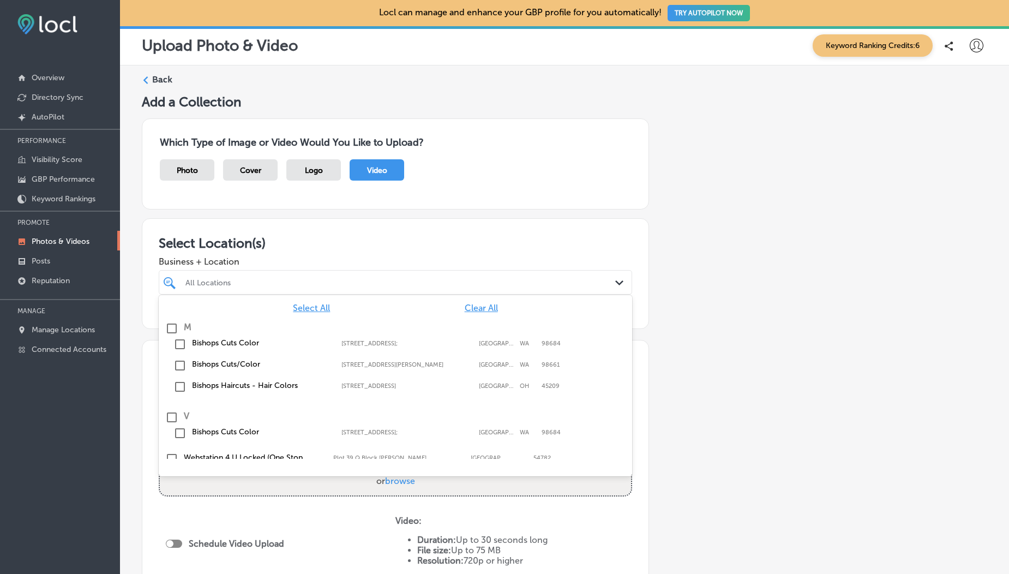
click at [287, 275] on div at bounding box center [374, 282] width 380 height 15
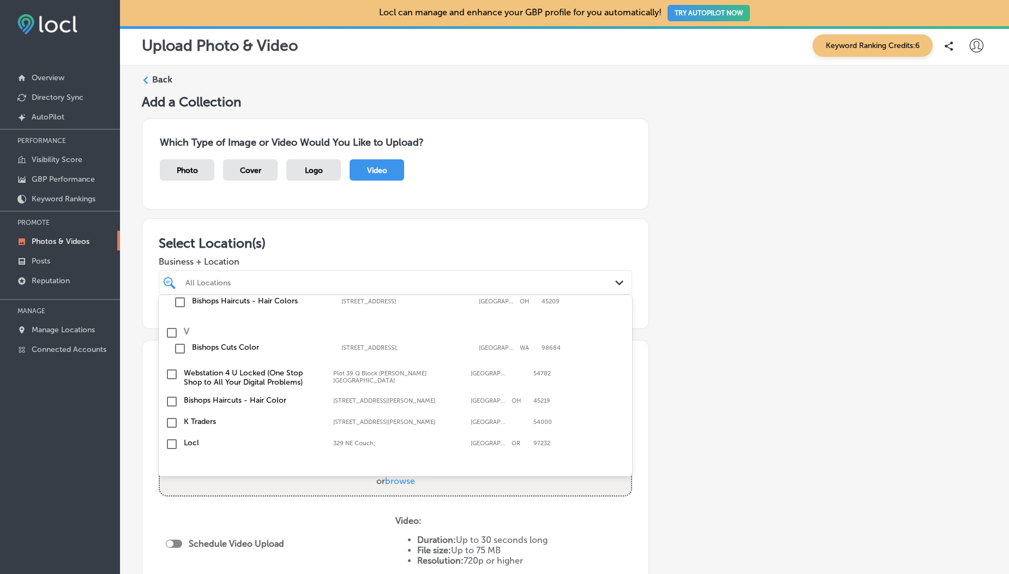
scroll to position [96, 0]
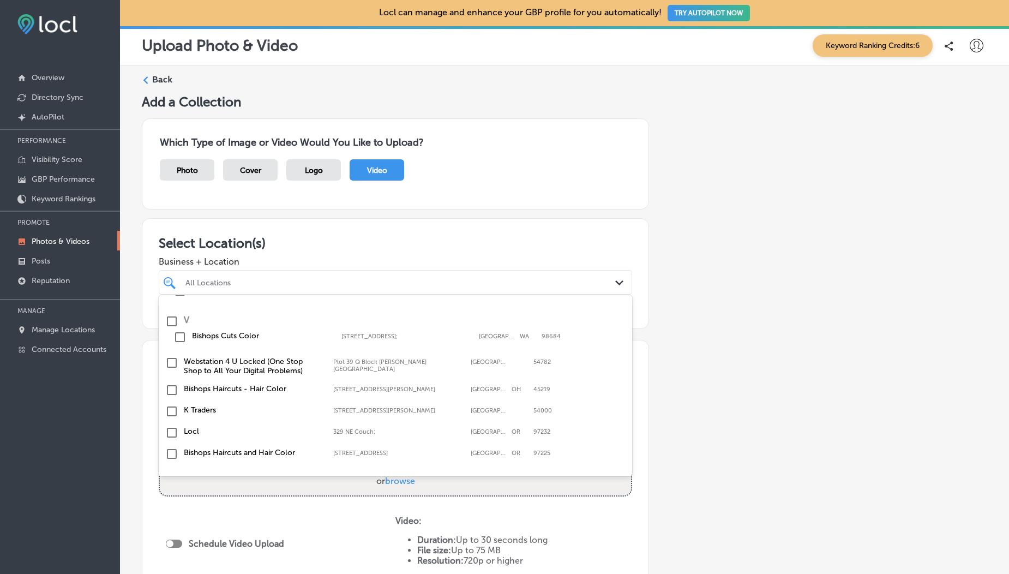
click at [176, 414] on input "checkbox" at bounding box center [171, 411] width 13 height 13
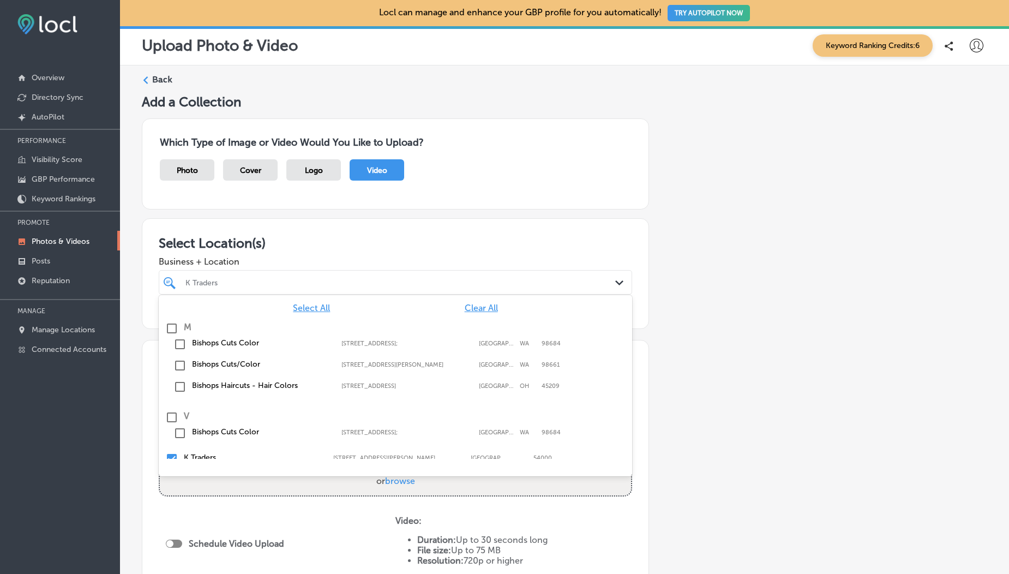
click at [305, 286] on div "K Traders" at bounding box center [400, 282] width 431 height 9
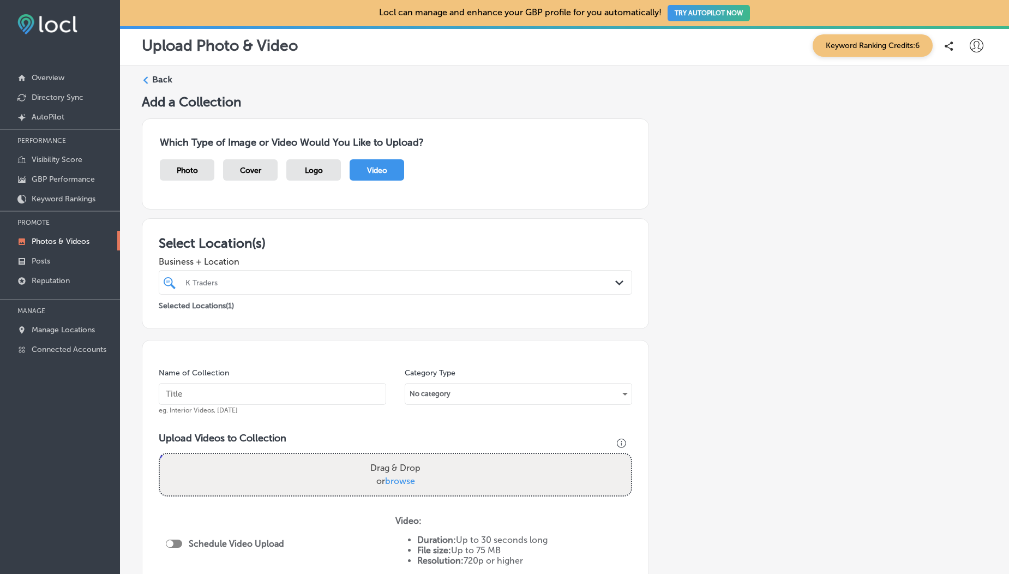
scroll to position [185, 0]
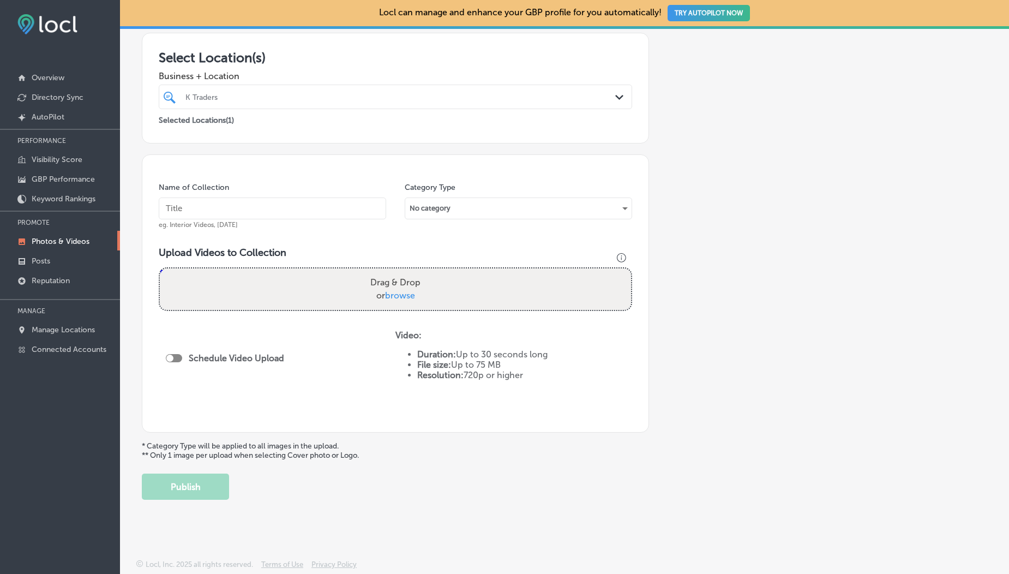
click at [394, 294] on span "browse" at bounding box center [400, 295] width 30 height 10
click at [394, 272] on input "Drag & Drop or browse" at bounding box center [395, 269] width 471 height 3
type input "C:\fakepath\1000190211.mp4"
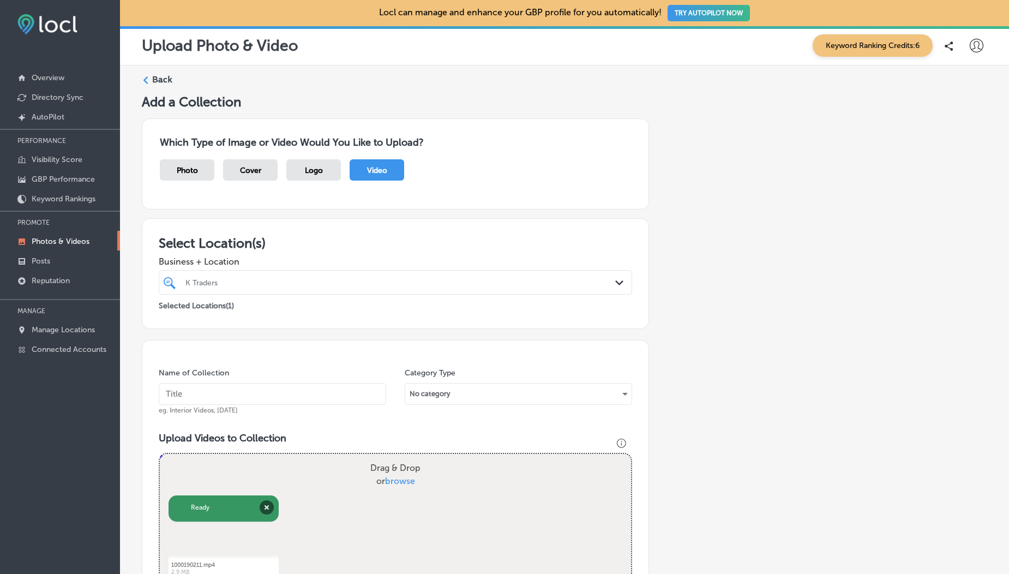
scroll to position [276, 0]
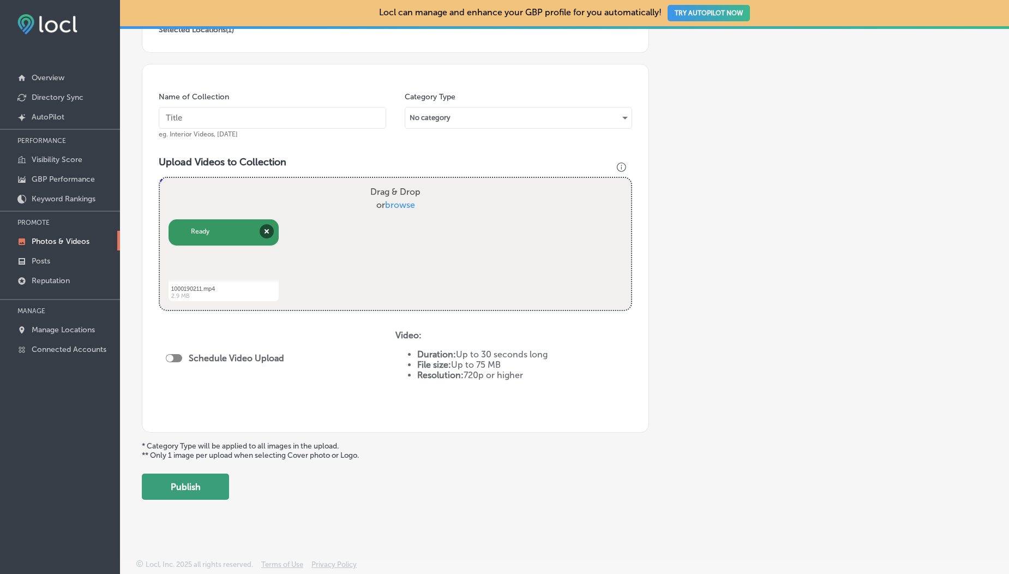
click at [202, 490] on button "Publish" at bounding box center [185, 486] width 87 height 26
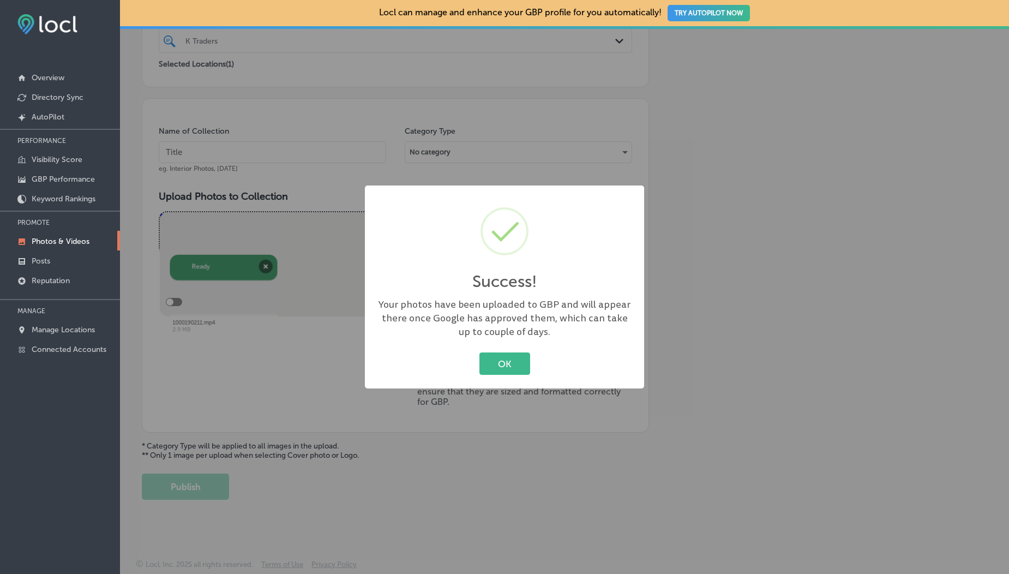
scroll to position [242, 0]
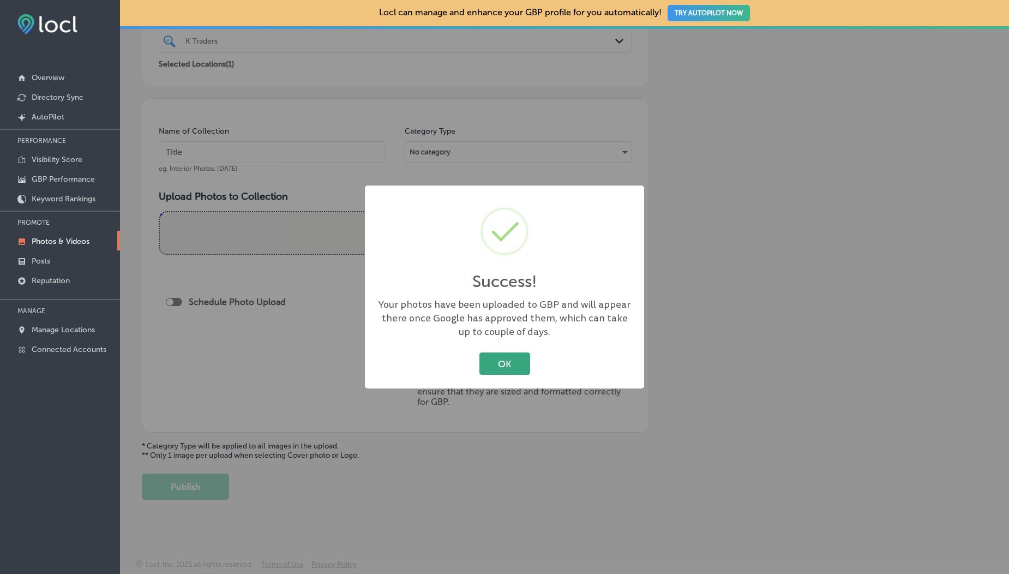
click at [491, 357] on button "OK" at bounding box center [504, 363] width 51 height 22
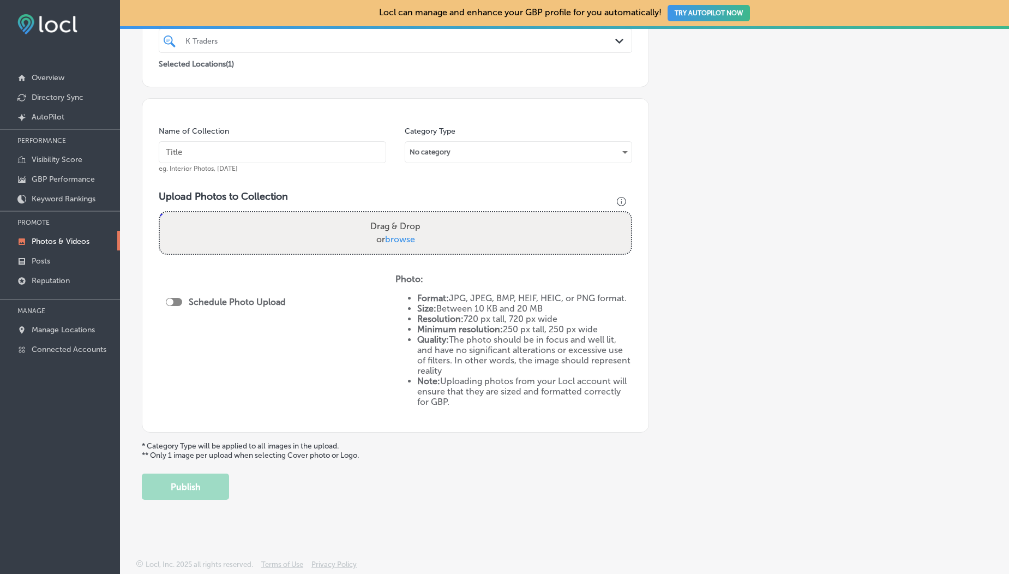
scroll to position [0, 0]
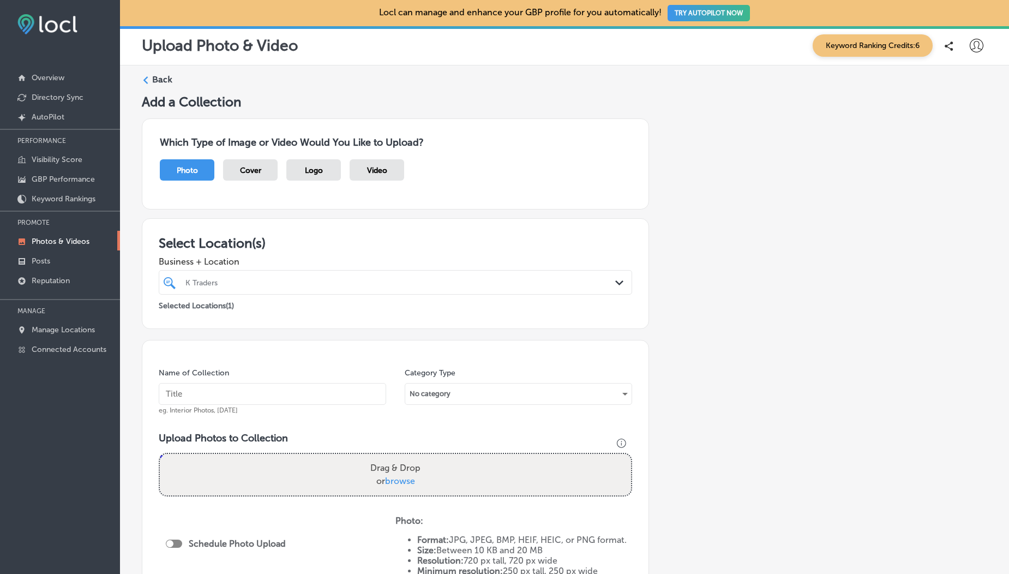
click at [69, 244] on p "Photos & Videos" at bounding box center [61, 241] width 58 height 9
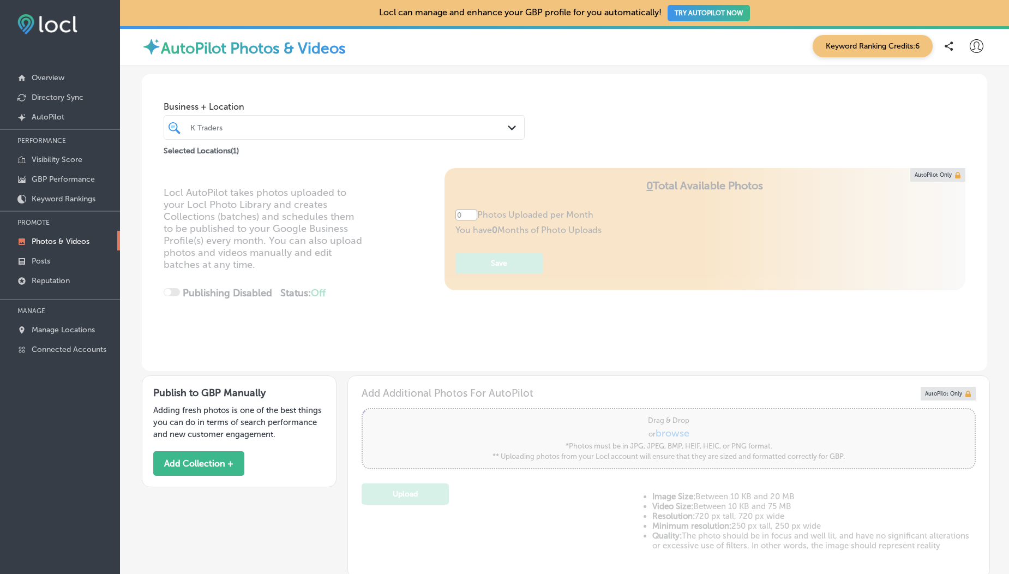
scroll to position [449, 0]
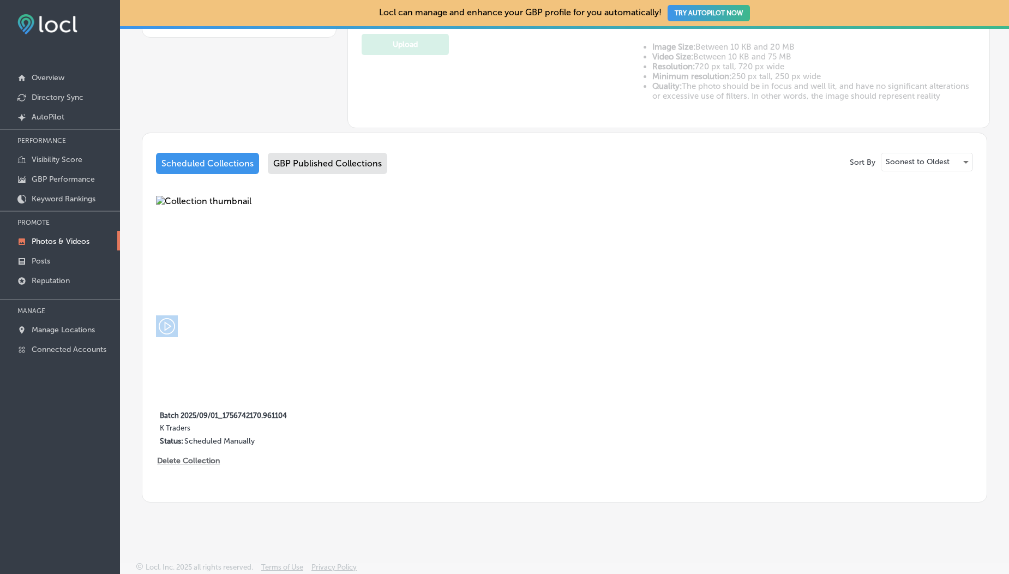
type input "5"
click at [319, 167] on div "GBP Published Collections" at bounding box center [327, 163] width 119 height 21
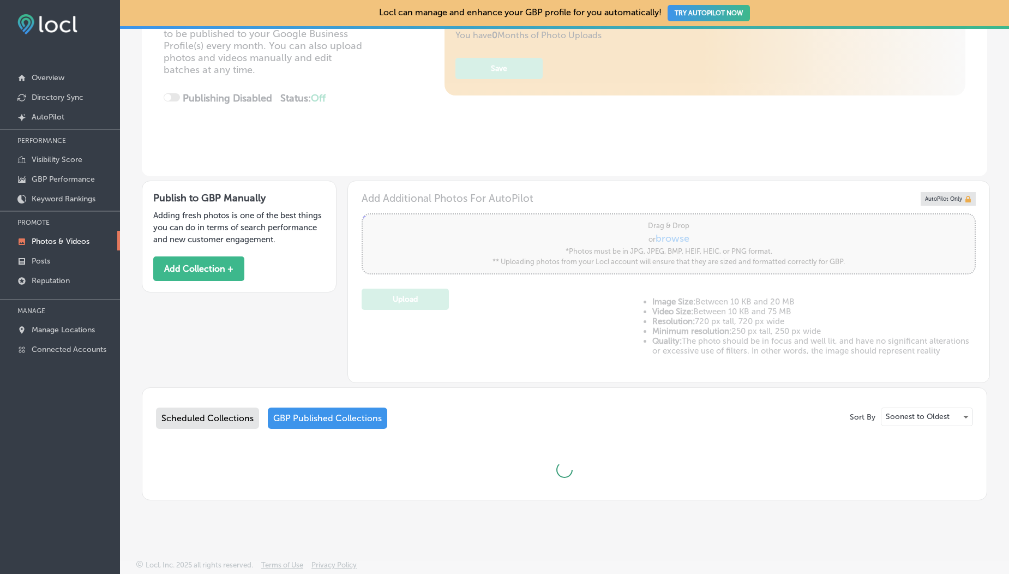
scroll to position [449, 0]
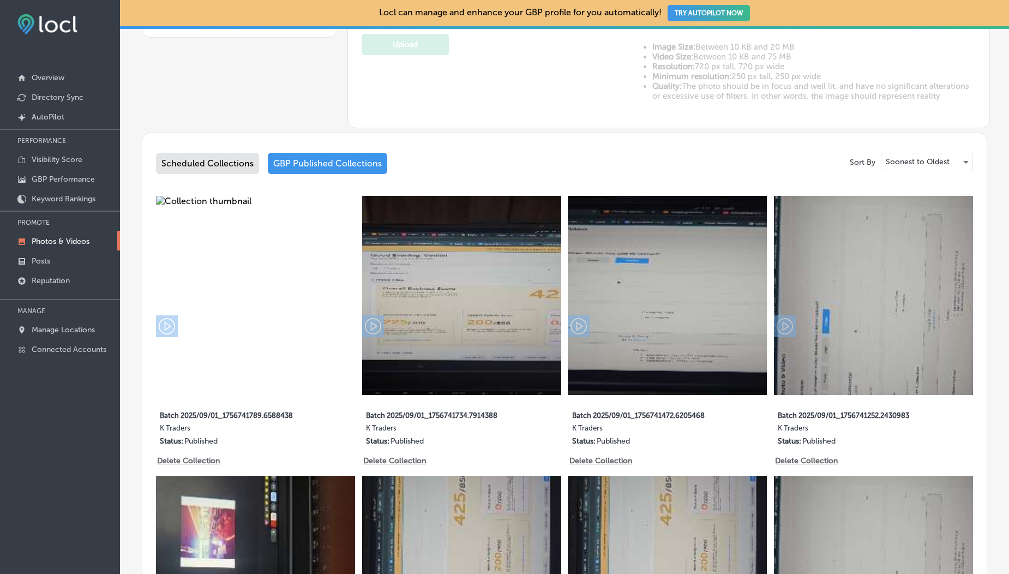
click at [220, 169] on div "Scheduled Collections" at bounding box center [207, 163] width 103 height 21
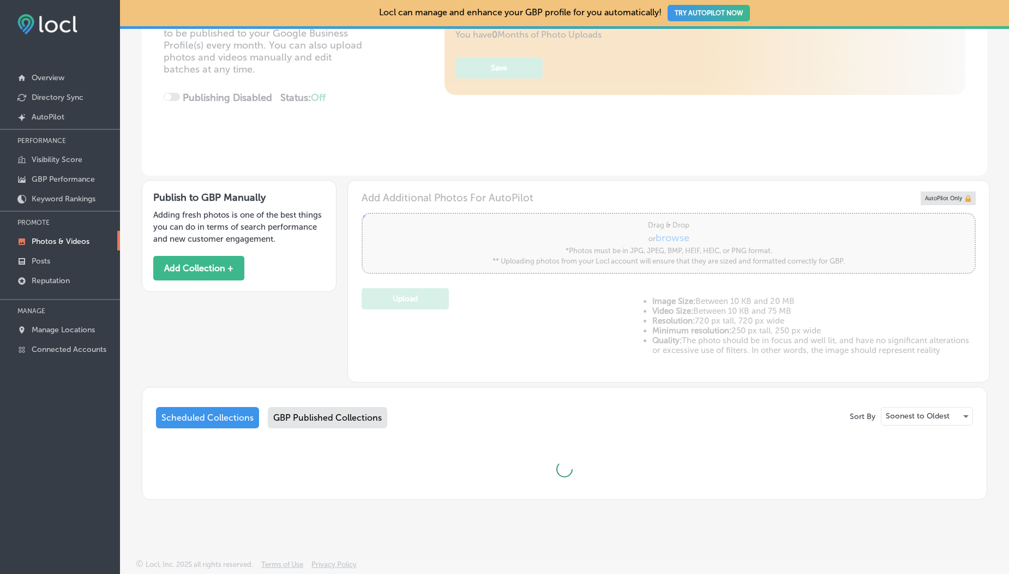
scroll to position [195, 0]
click at [339, 414] on div "Sort By Soonest to Oldest Scheduled Collections GBP Published Collections" at bounding box center [564, 447] width 817 height 81
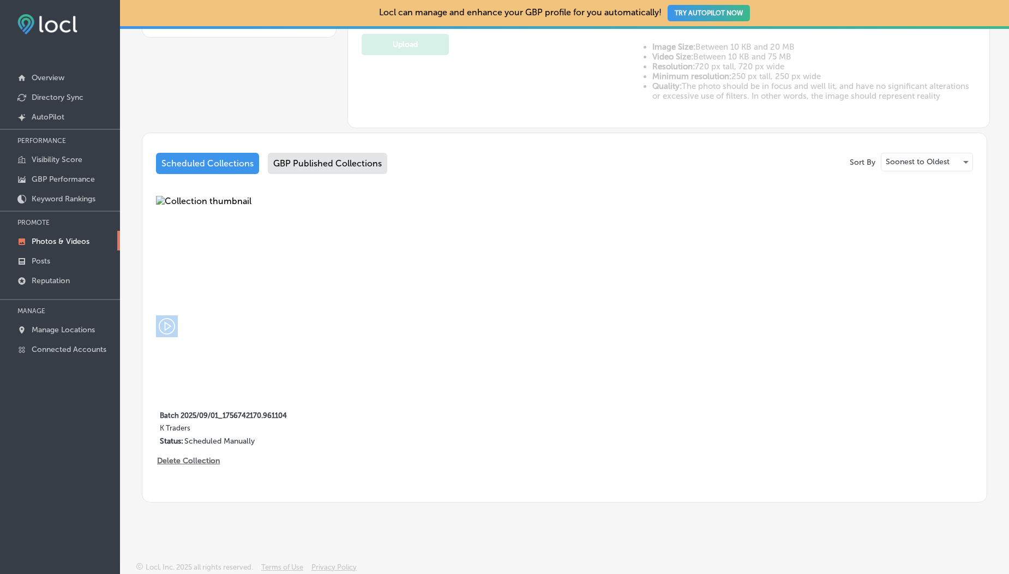
click at [346, 163] on div "GBP Published Collections" at bounding box center [327, 163] width 119 height 21
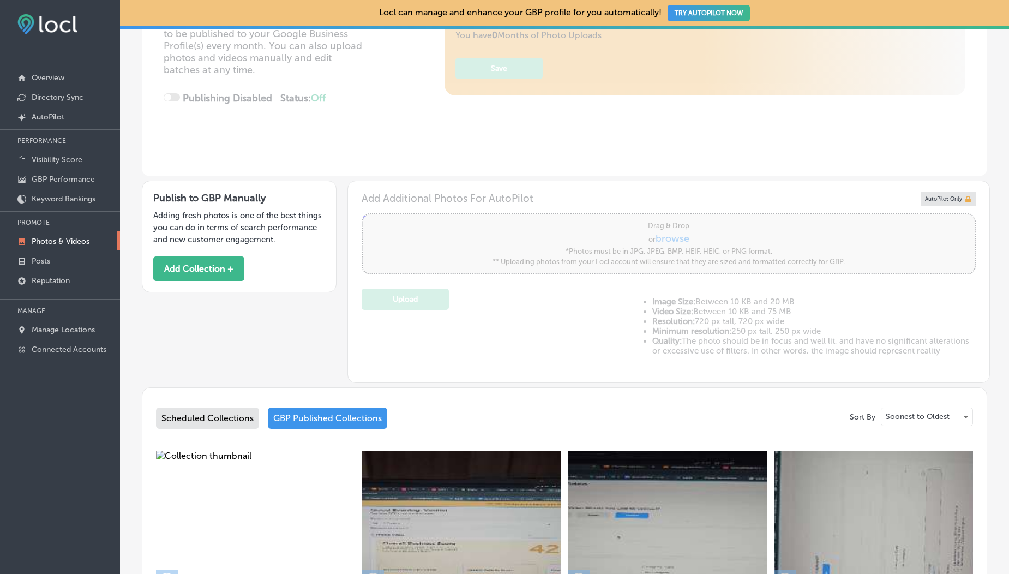
scroll to position [449, 0]
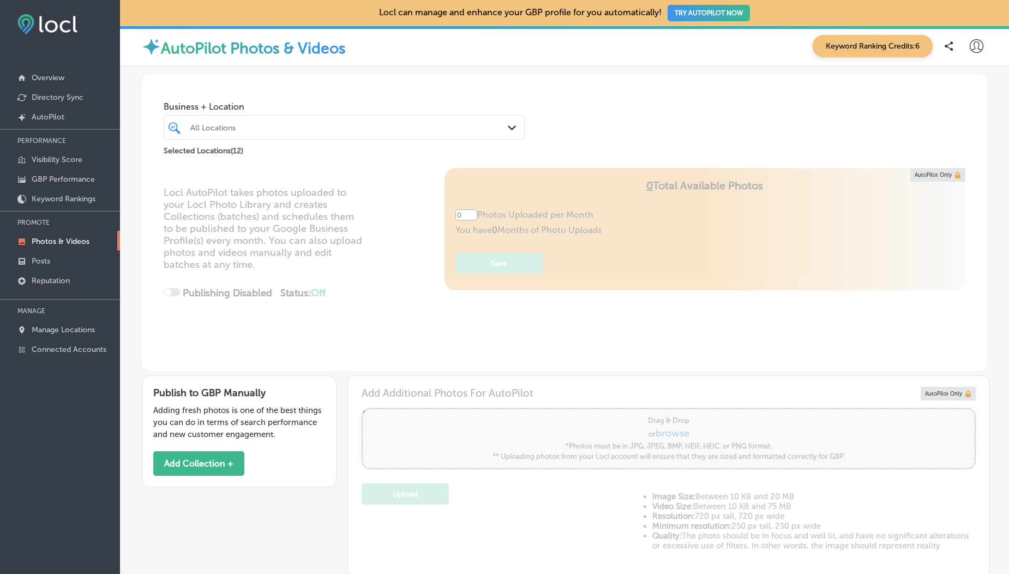
type input "5"
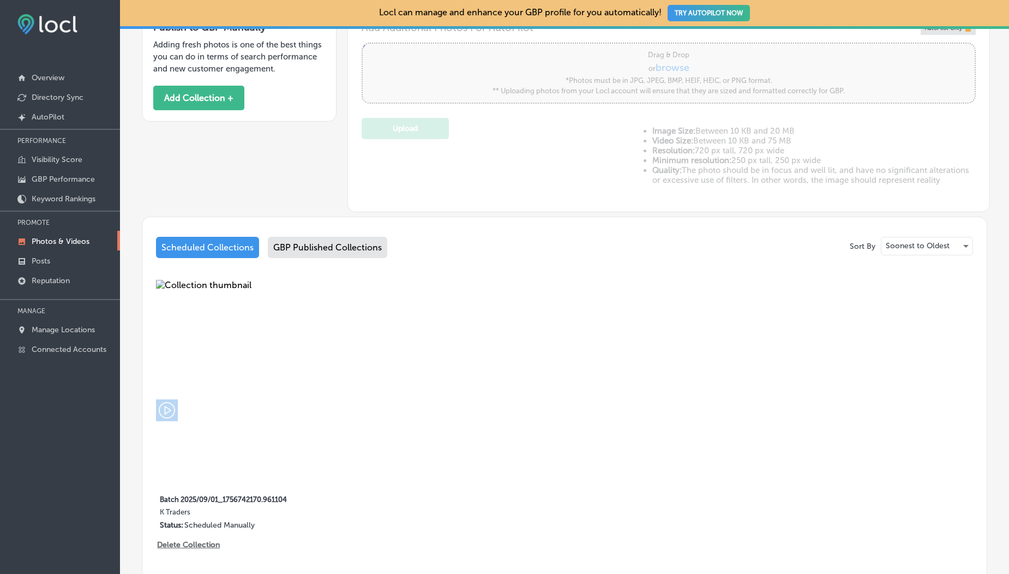
scroll to position [377, 0]
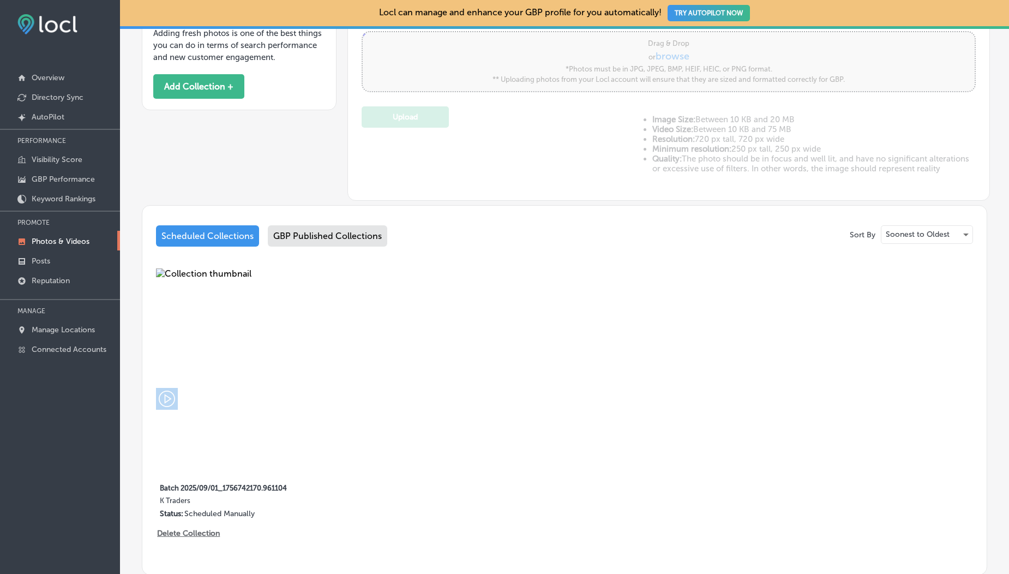
click at [334, 241] on div "GBP Published Collections" at bounding box center [327, 235] width 119 height 21
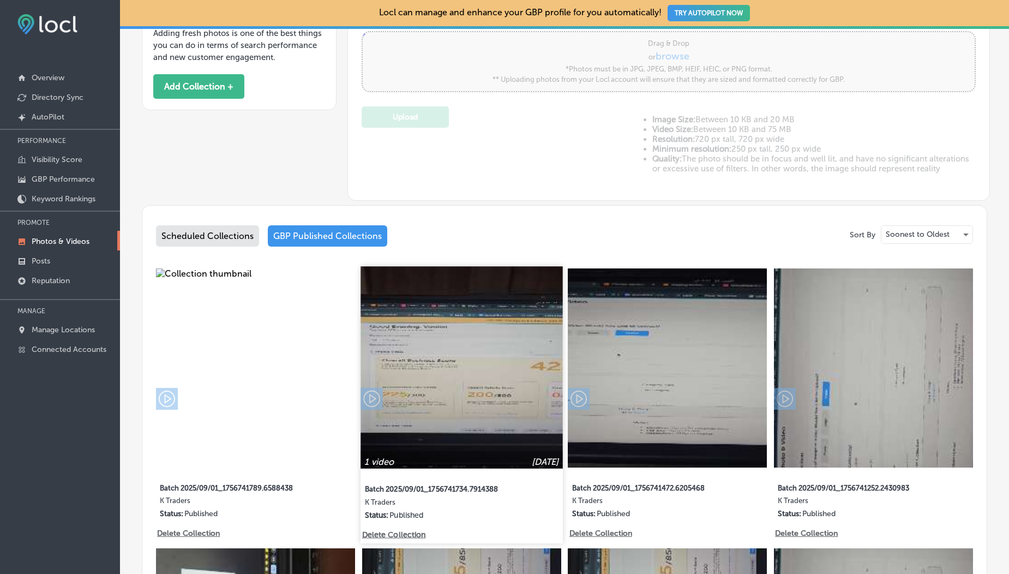
click at [421, 304] on img at bounding box center [462, 367] width 202 height 202
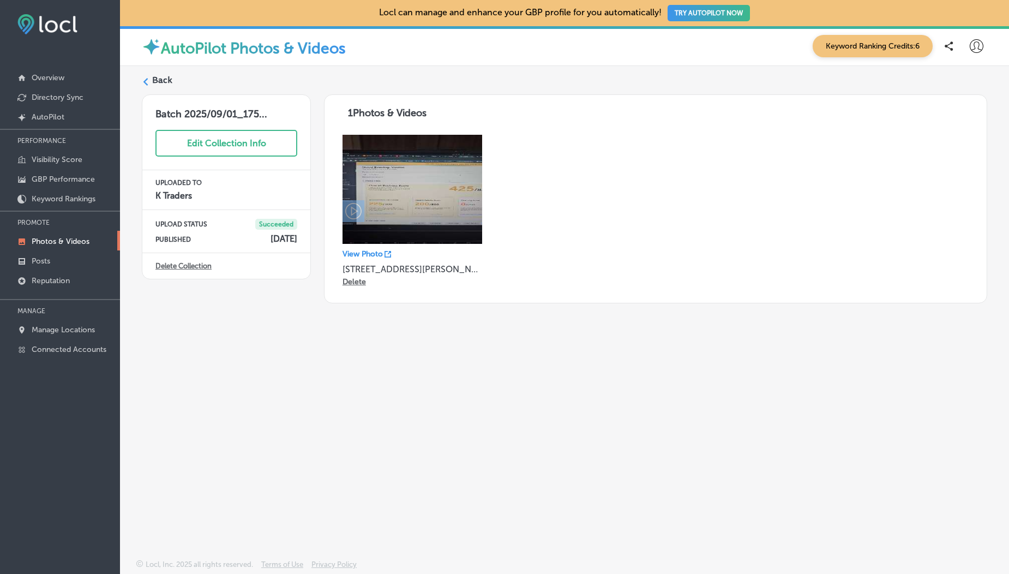
click at [171, 83] on div "Back" at bounding box center [564, 84] width 845 height 20
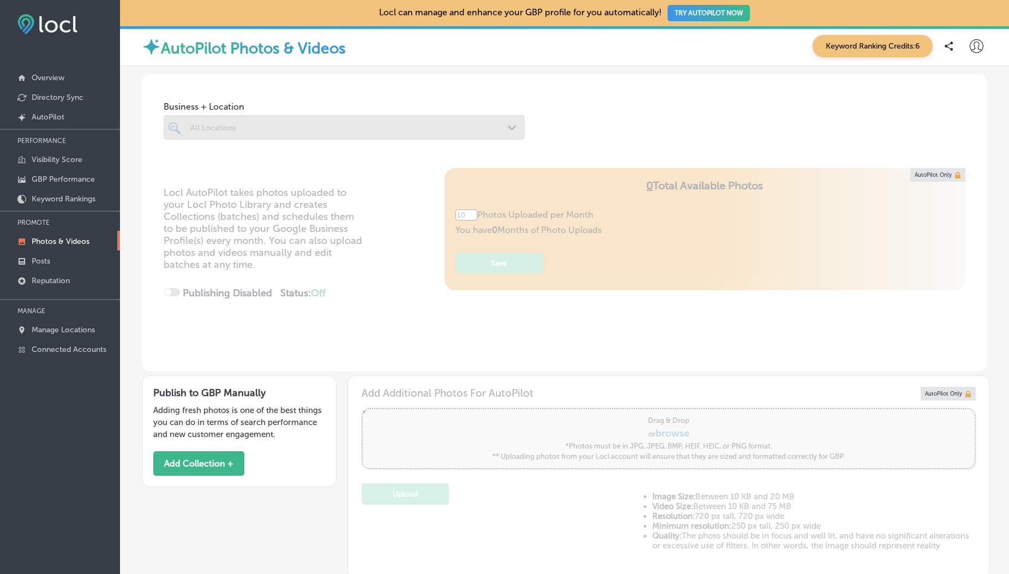
type input "5"
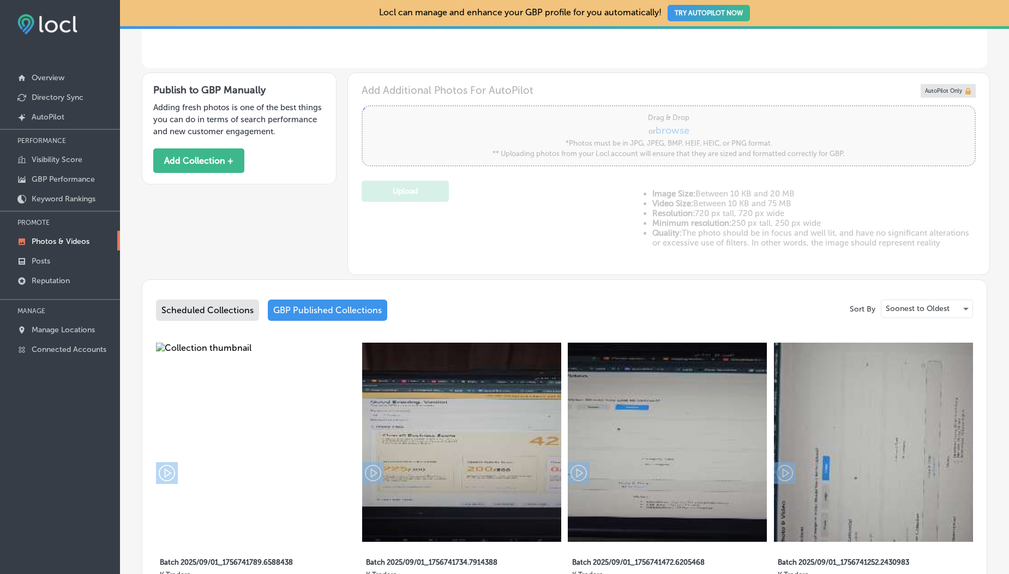
scroll to position [310, 0]
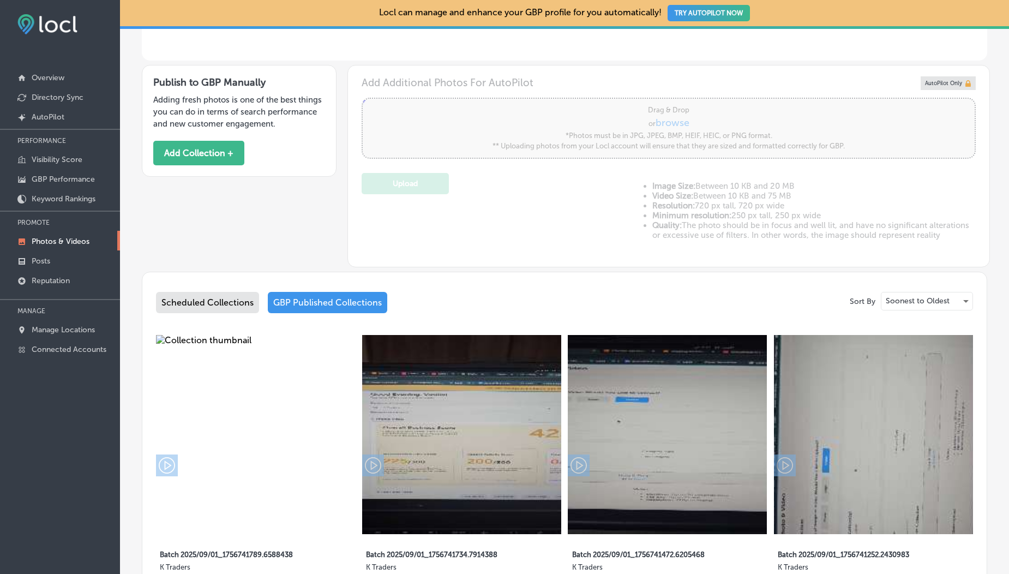
click at [233, 295] on div "Scheduled Collections" at bounding box center [207, 302] width 103 height 21
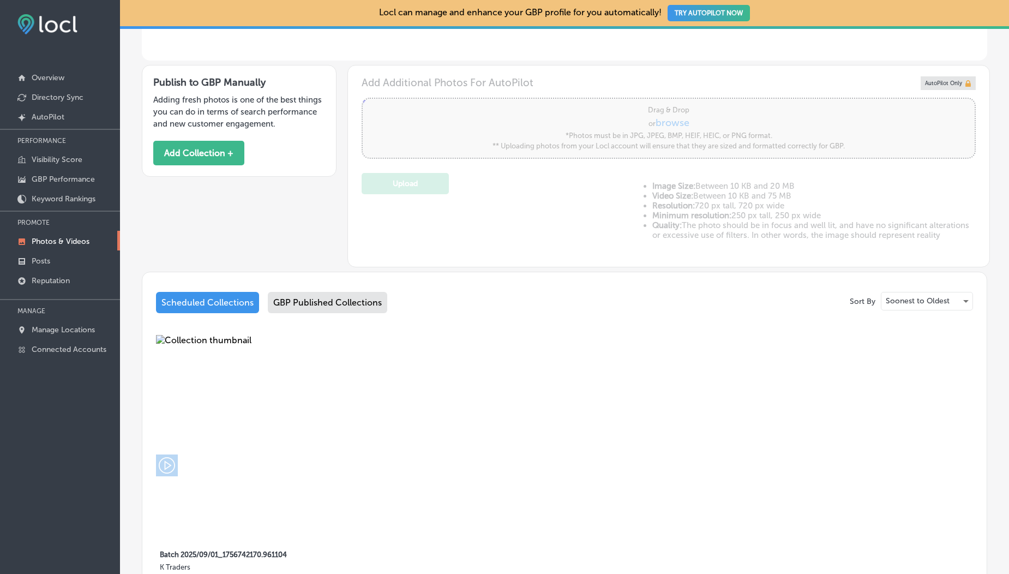
scroll to position [449, 0]
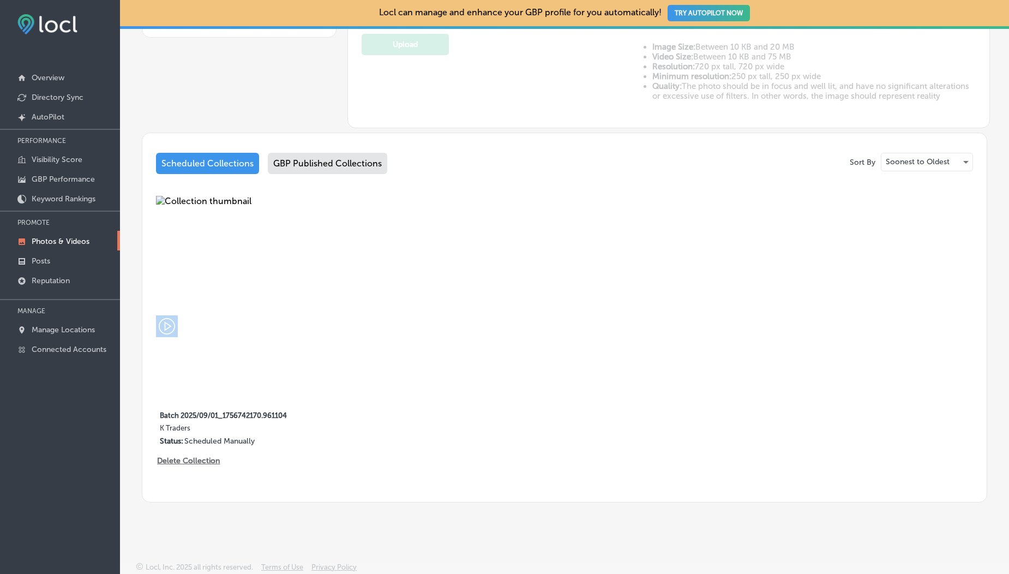
click at [332, 172] on div "GBP Published Collections" at bounding box center [327, 163] width 119 height 21
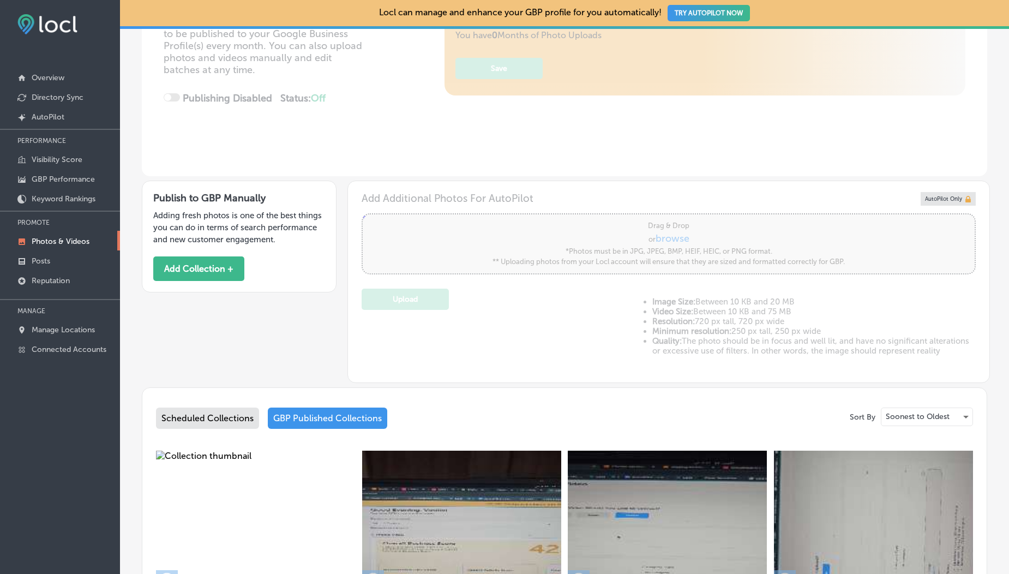
scroll to position [449, 0]
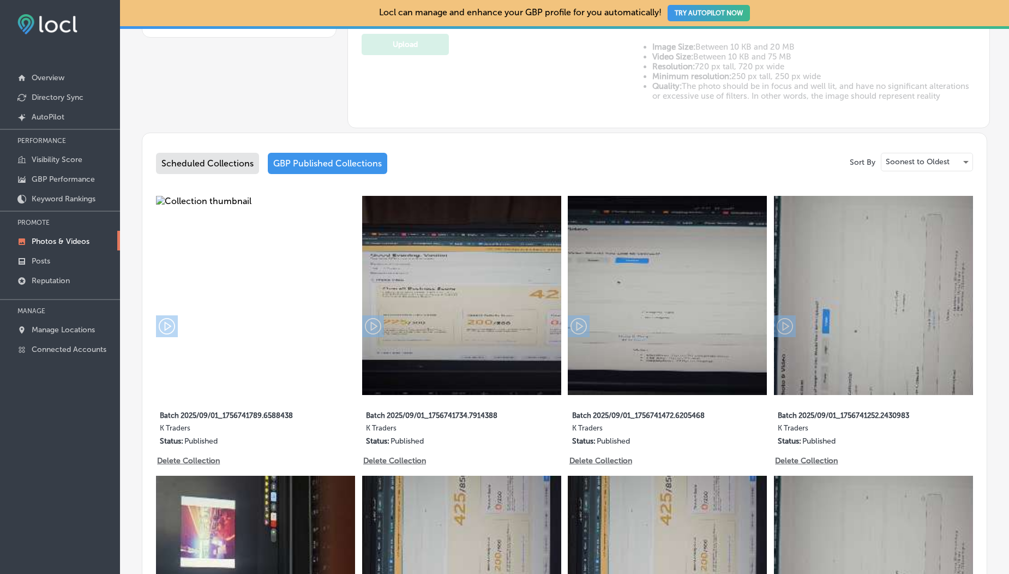
click at [214, 158] on div "Scheduled Collections" at bounding box center [207, 163] width 103 height 21
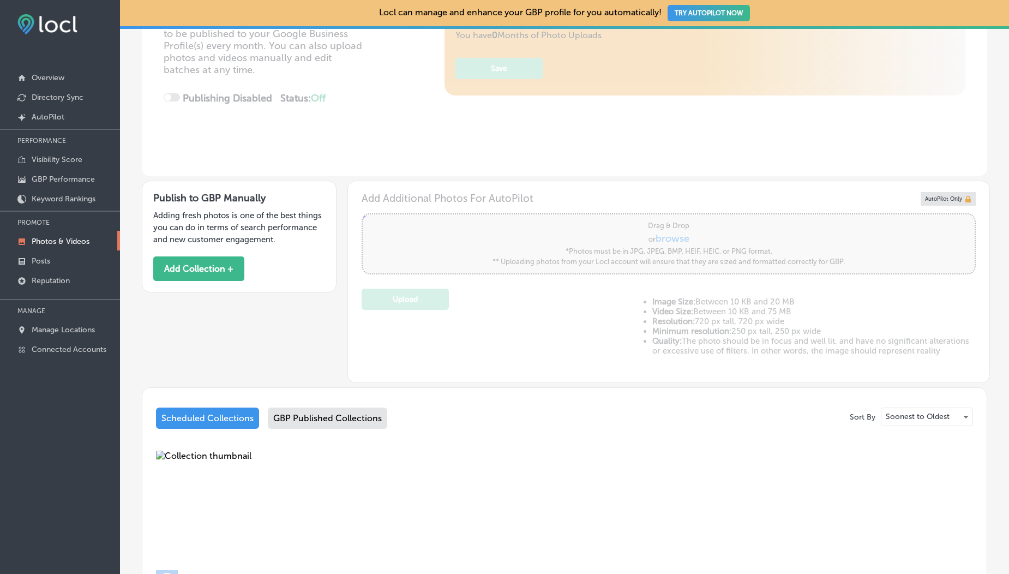
scroll to position [449, 0]
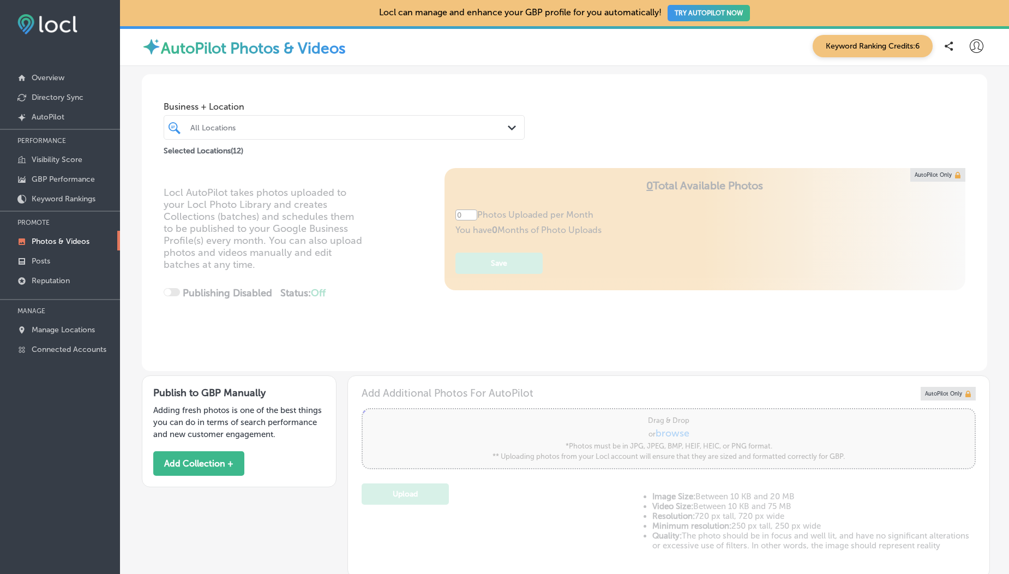
type input "5"
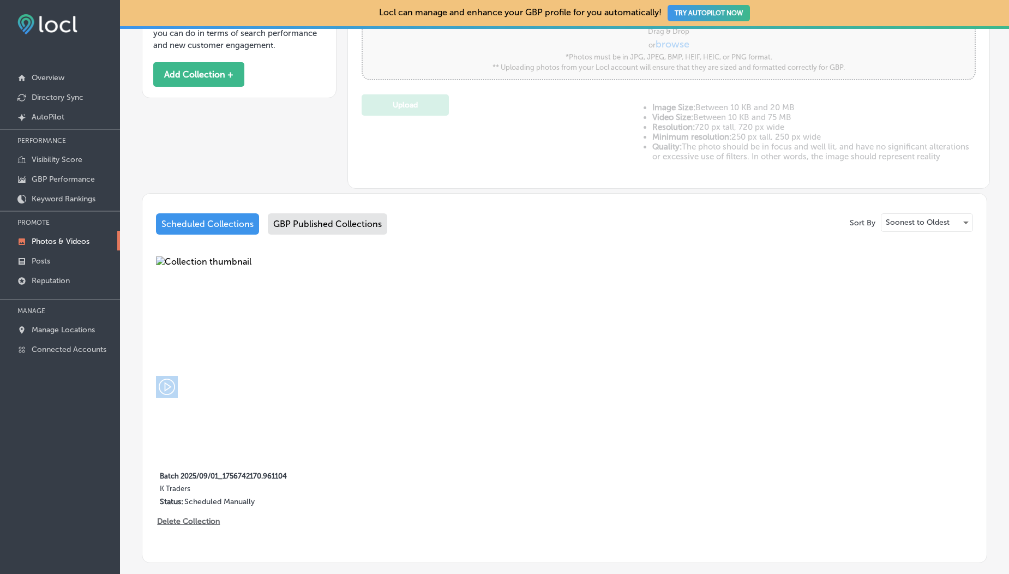
scroll to position [400, 0]
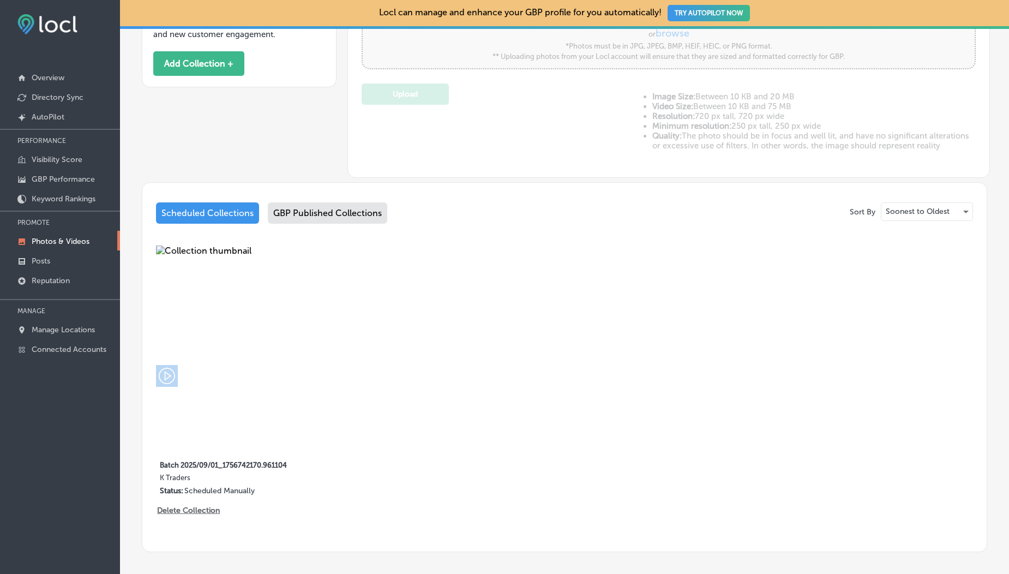
click at [315, 223] on div "GBP Published Collections" at bounding box center [327, 212] width 119 height 21
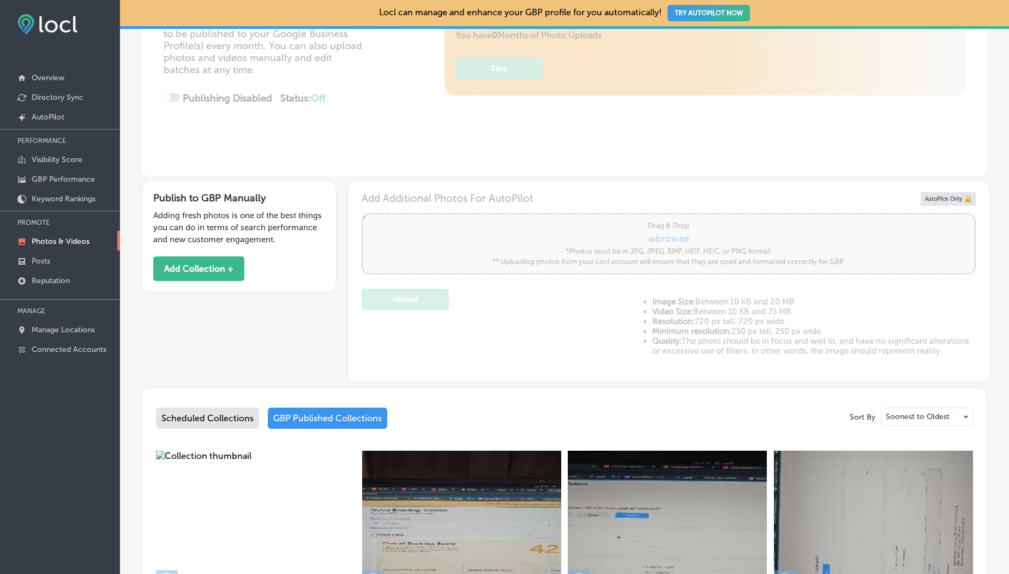
scroll to position [400, 0]
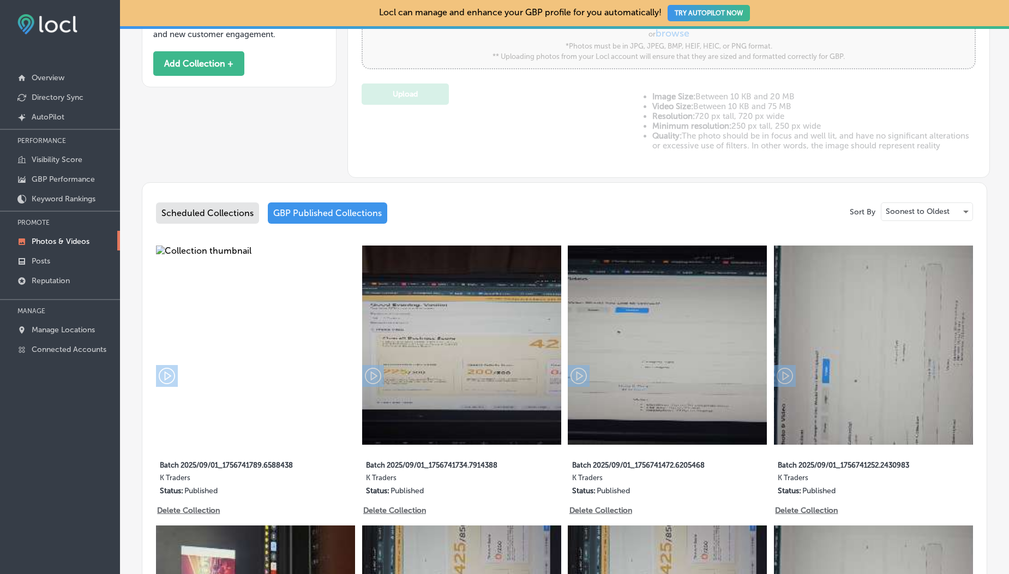
click at [209, 210] on div "Scheduled Collections" at bounding box center [207, 212] width 103 height 21
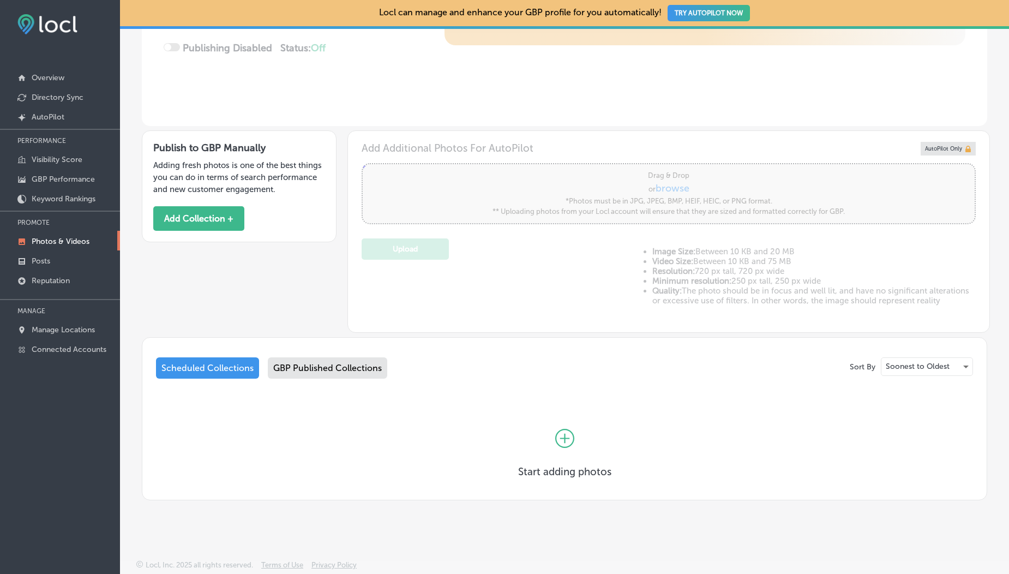
click at [334, 367] on div "GBP Published Collections" at bounding box center [327, 367] width 119 height 21
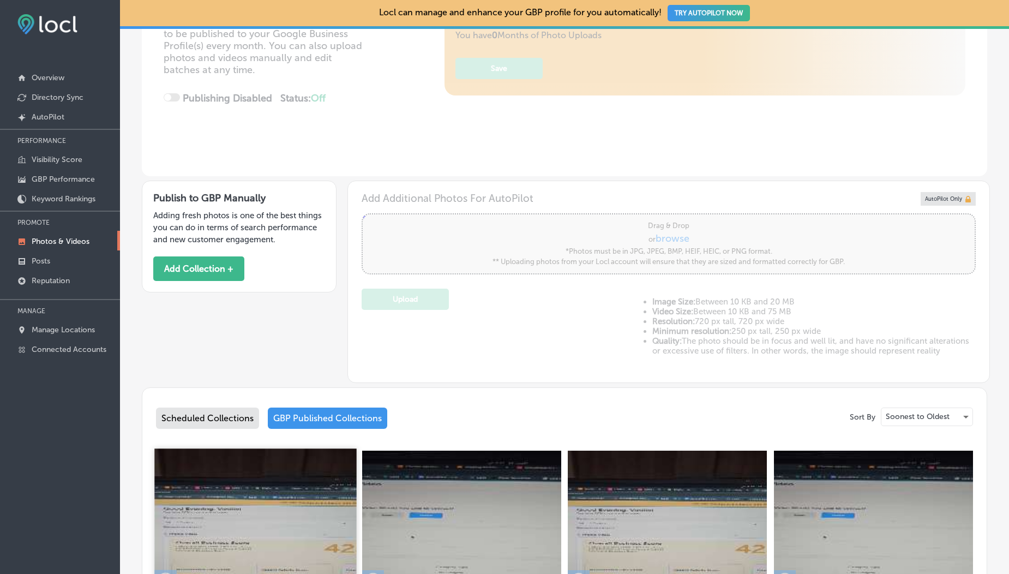
scroll to position [400, 0]
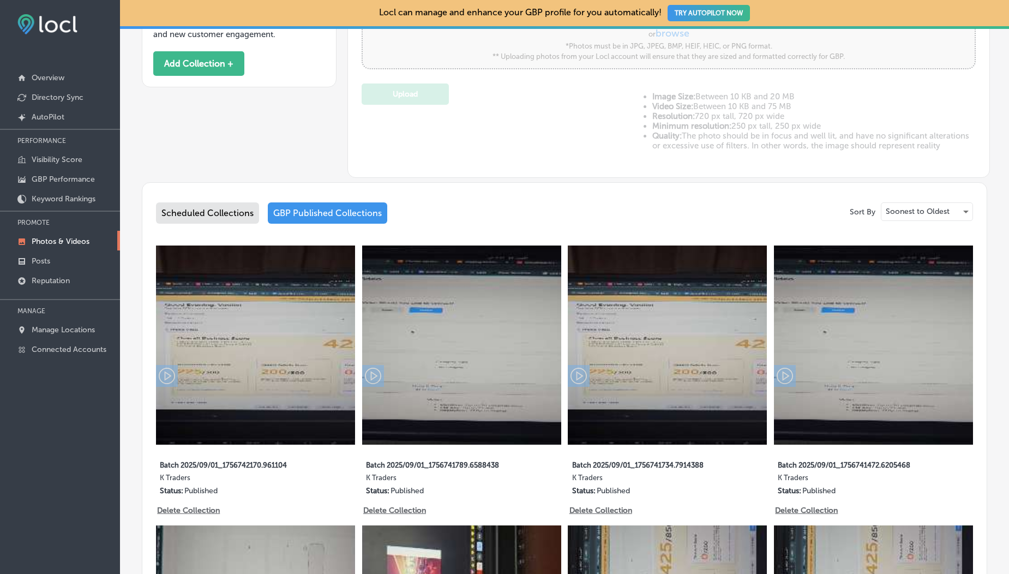
click at [219, 213] on div "Scheduled Collections" at bounding box center [207, 212] width 103 height 21
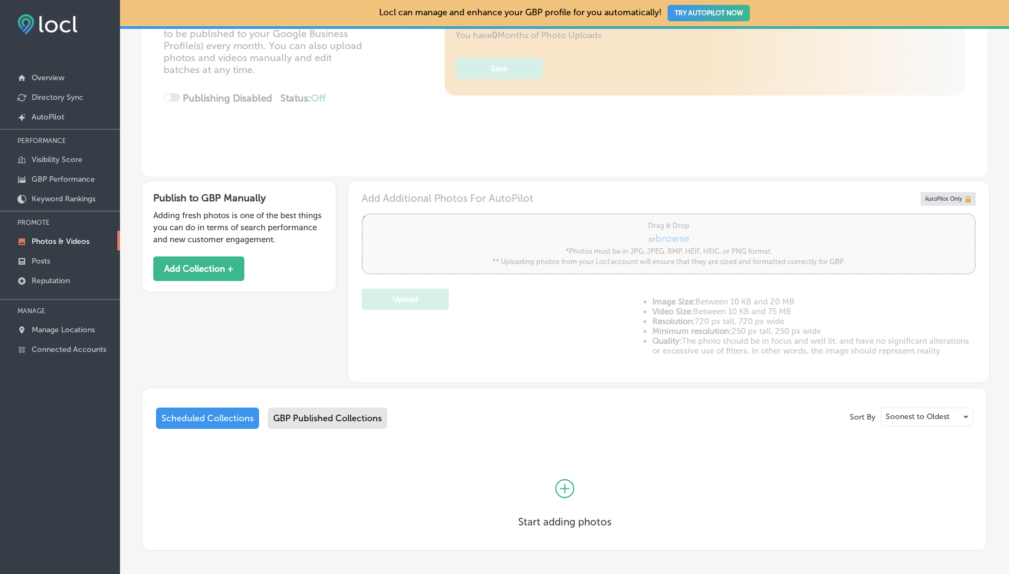
scroll to position [245, 0]
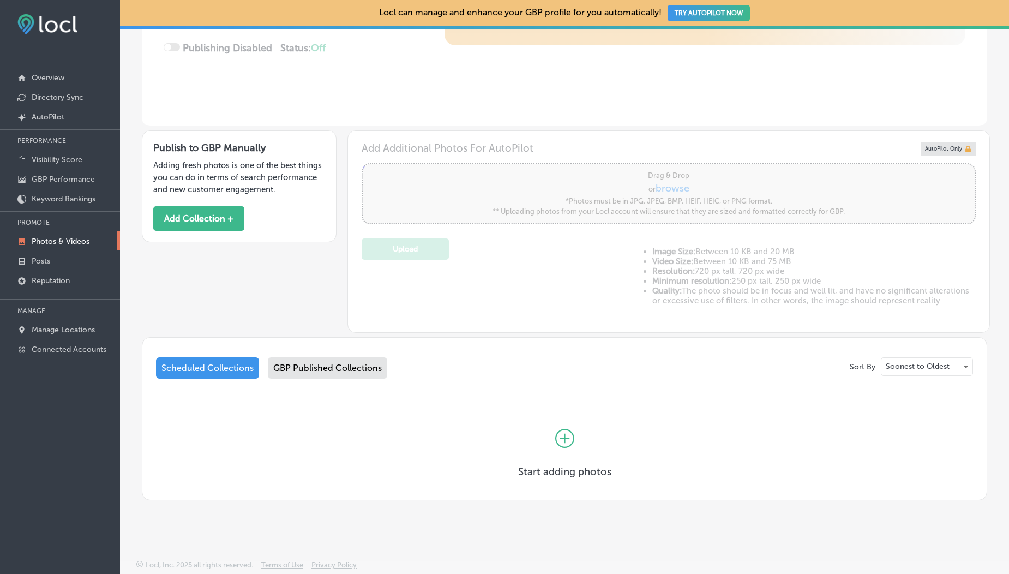
click at [329, 362] on div "GBP Published Collections" at bounding box center [327, 367] width 119 height 21
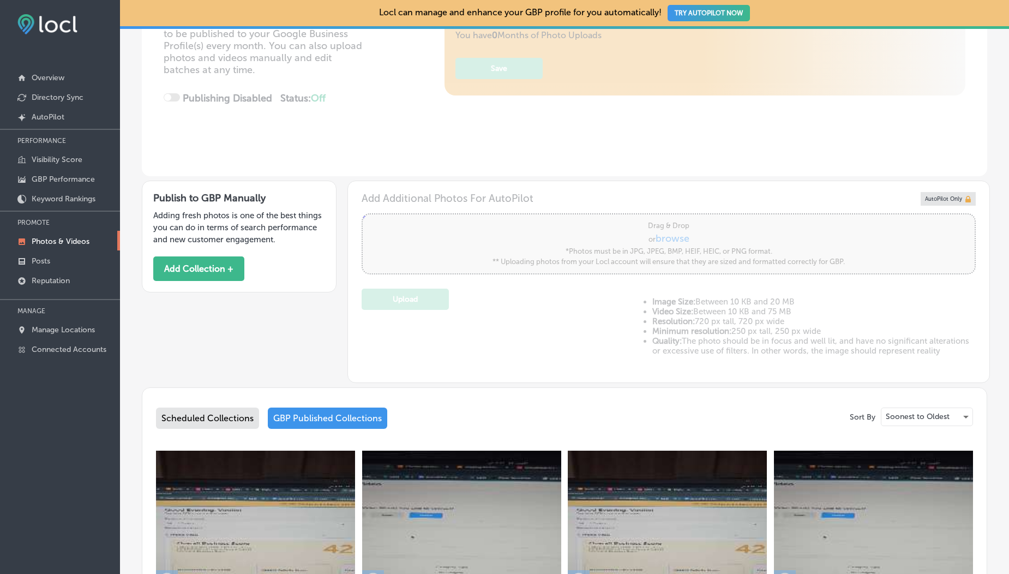
scroll to position [400, 0]
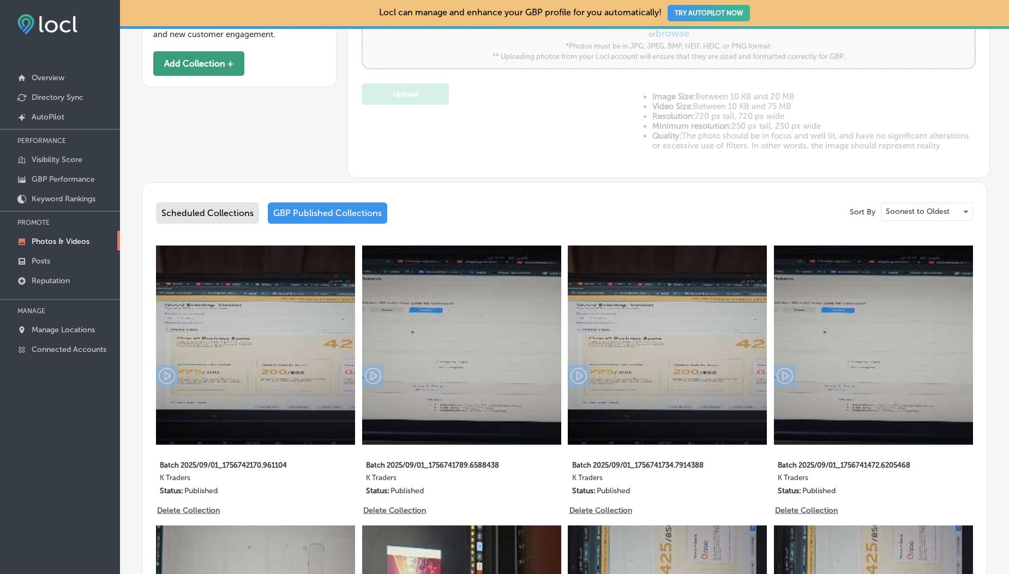
click at [194, 70] on button "Add Collection +" at bounding box center [198, 63] width 91 height 25
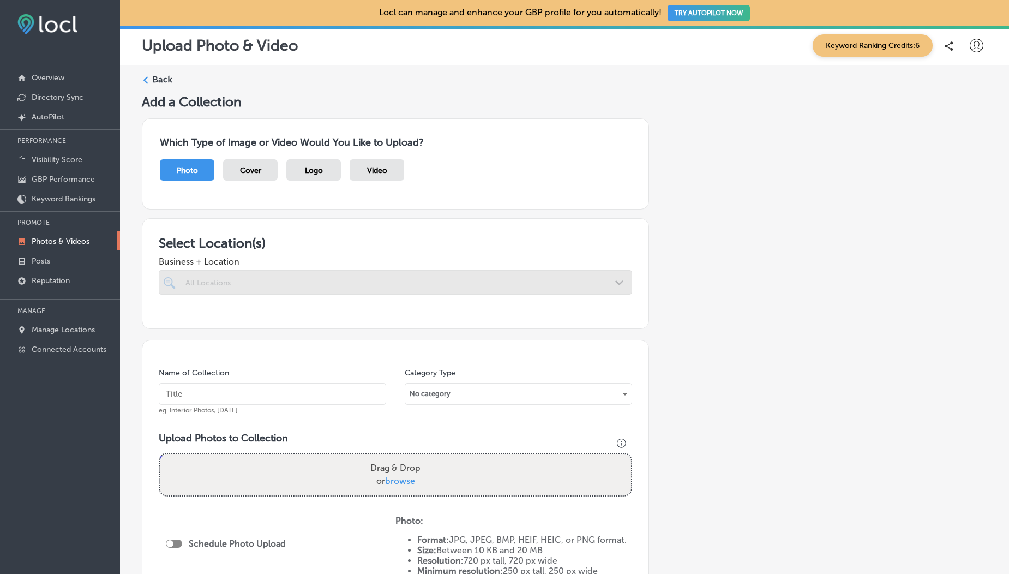
click at [354, 178] on div "Video" at bounding box center [377, 169] width 55 height 21
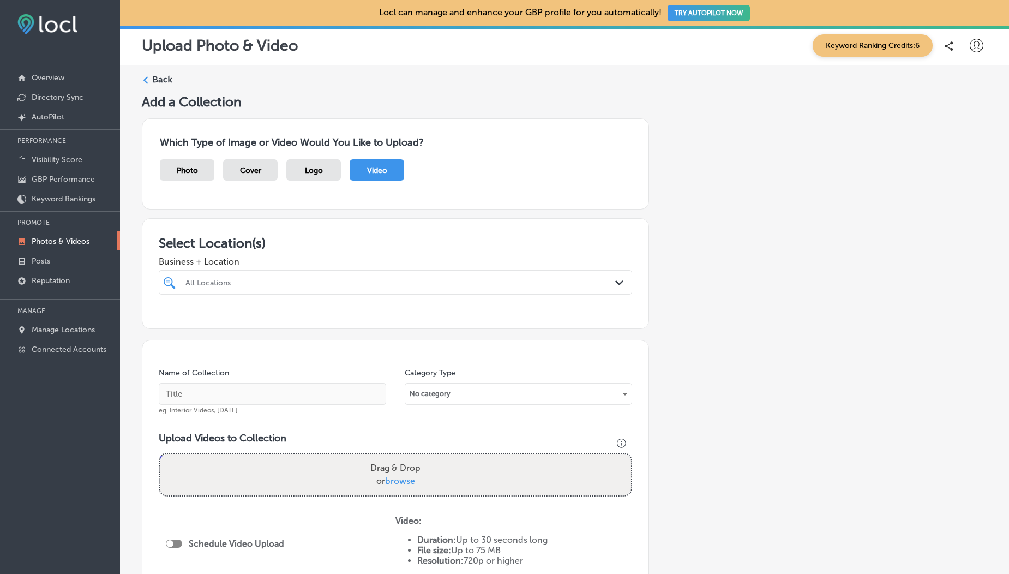
click at [289, 284] on div "All Locations" at bounding box center [400, 282] width 431 height 9
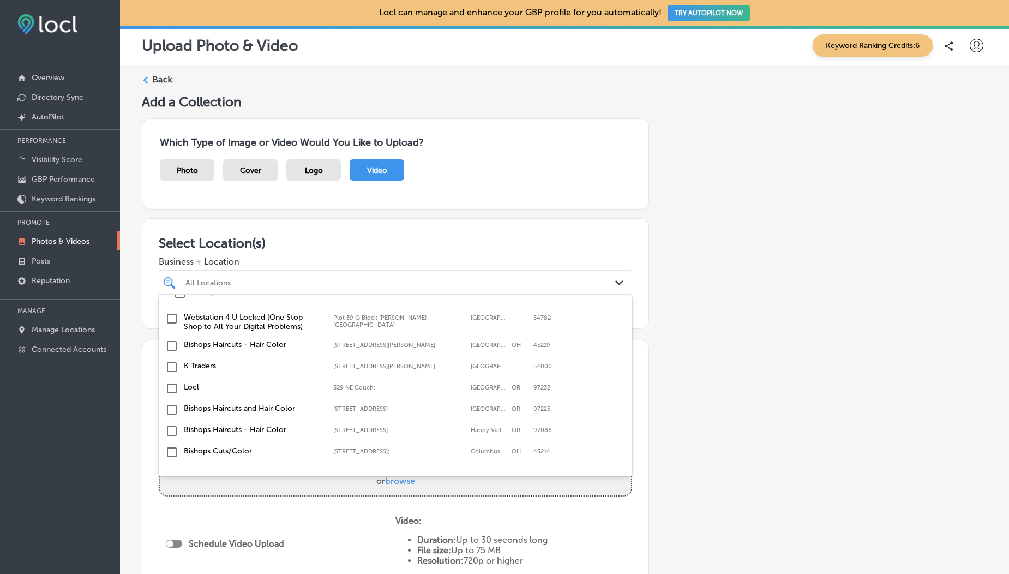
scroll to position [169, 0]
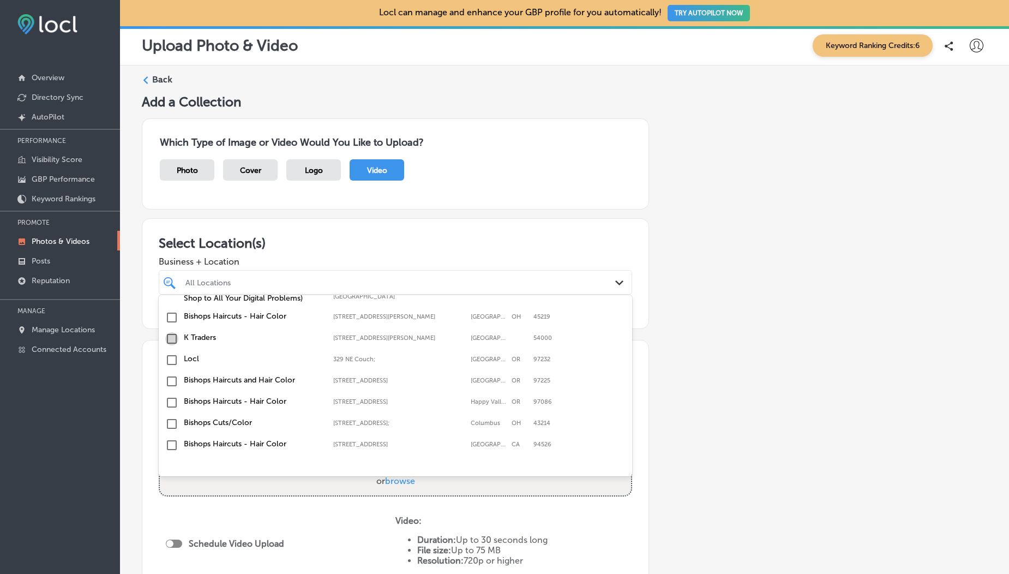
click at [176, 339] on input "checkbox" at bounding box center [171, 338] width 13 height 13
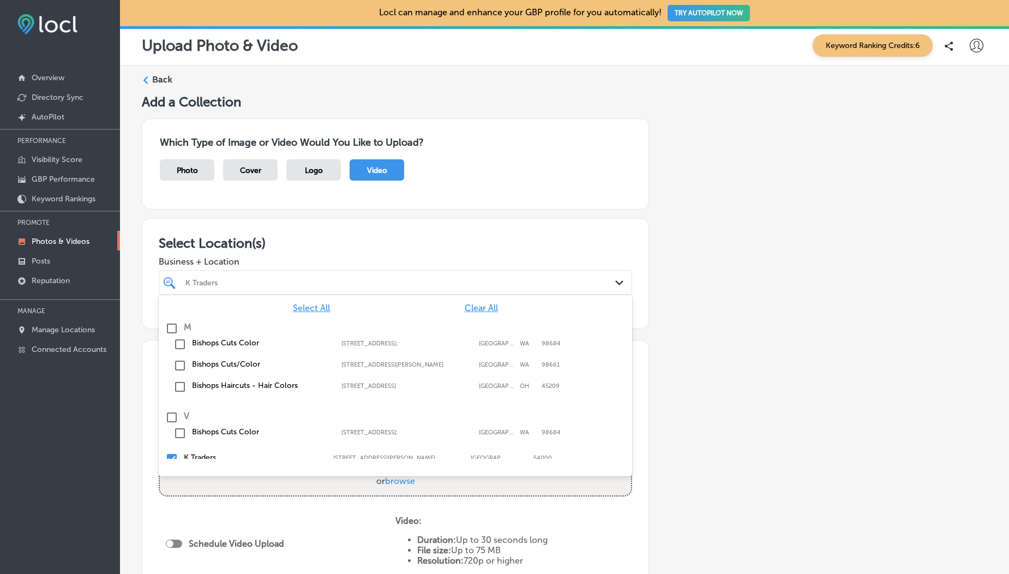
click at [301, 198] on div "Which Type of Image or Video Would You Like to Upload? Photo Cover Logo Video" at bounding box center [395, 163] width 507 height 91
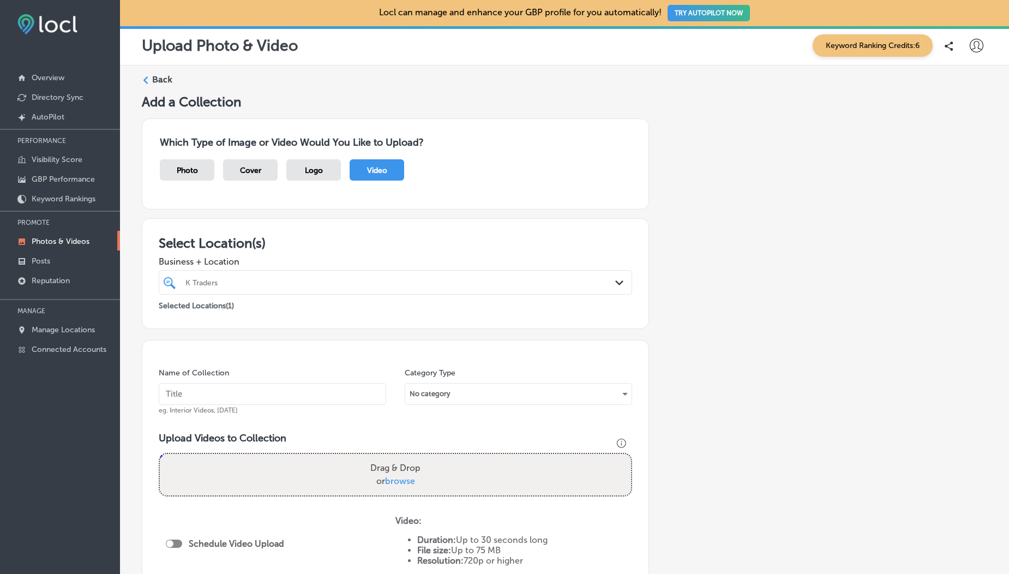
click at [405, 477] on span "browse" at bounding box center [400, 481] width 30 height 10
click at [405, 457] on input "Drag & Drop or browse" at bounding box center [395, 455] width 471 height 3
type input "C:\fakepath\1000190211.mp4"
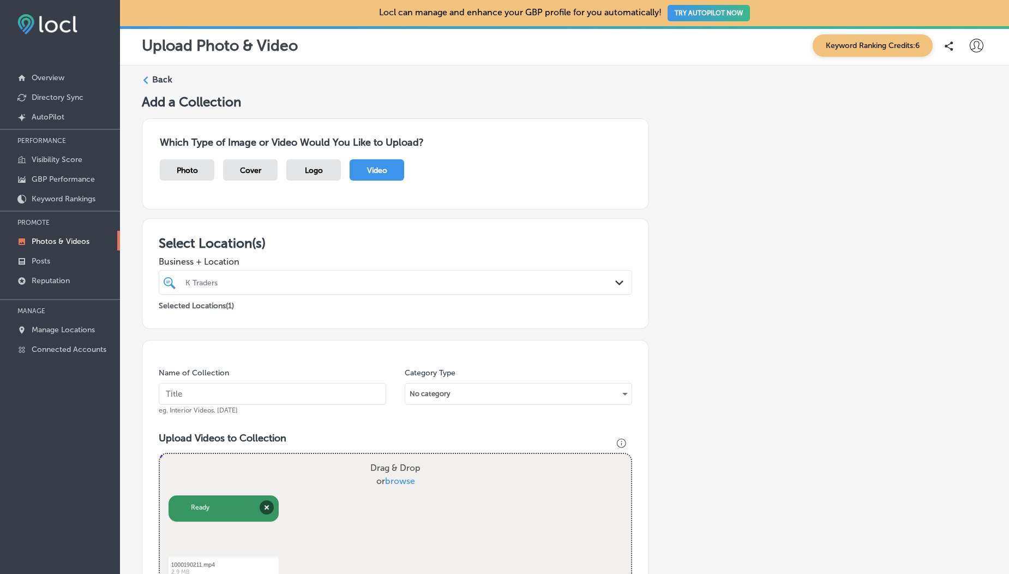
scroll to position [276, 0]
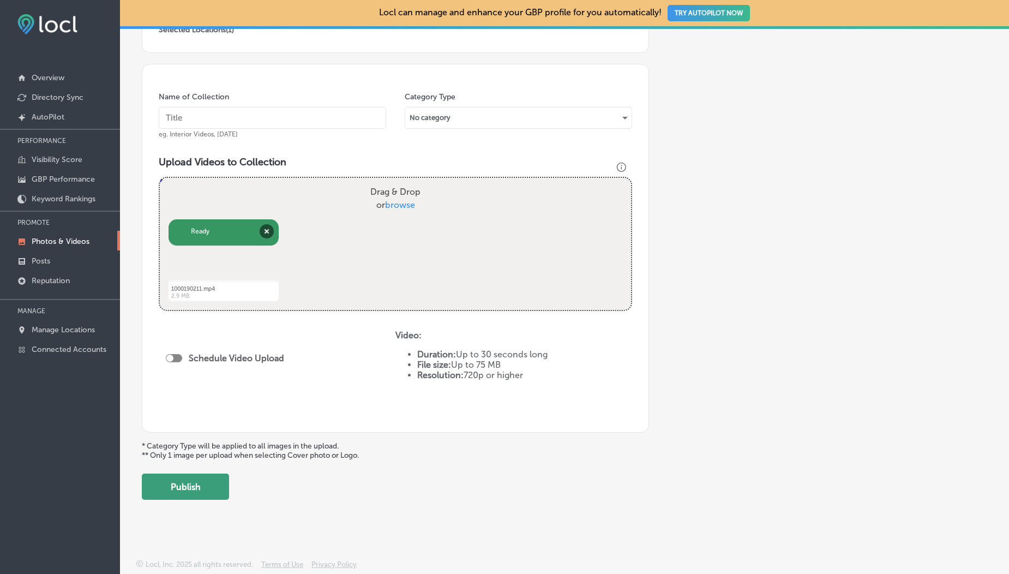
click at [197, 481] on button "Publish" at bounding box center [185, 486] width 87 height 26
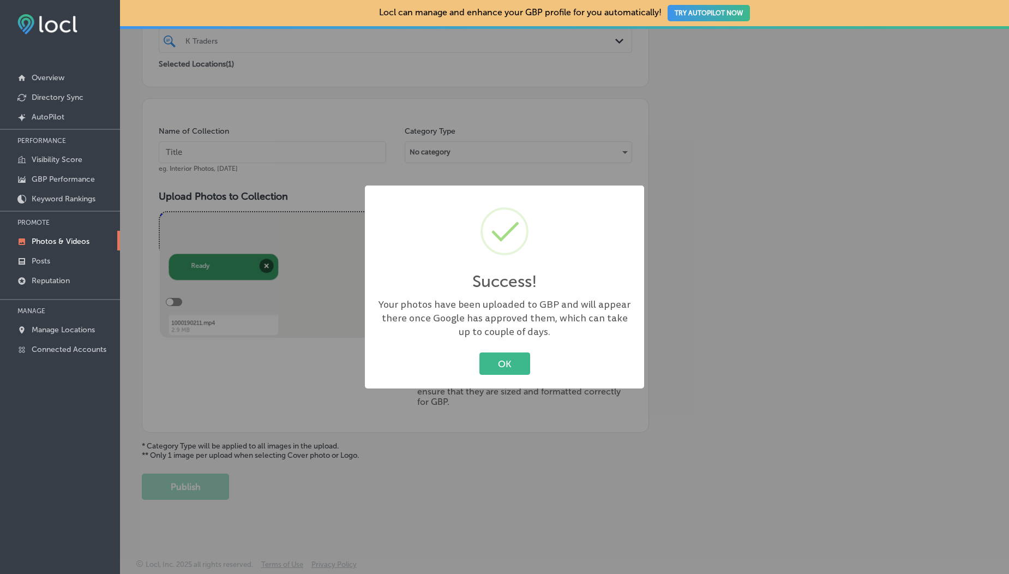
scroll to position [242, 0]
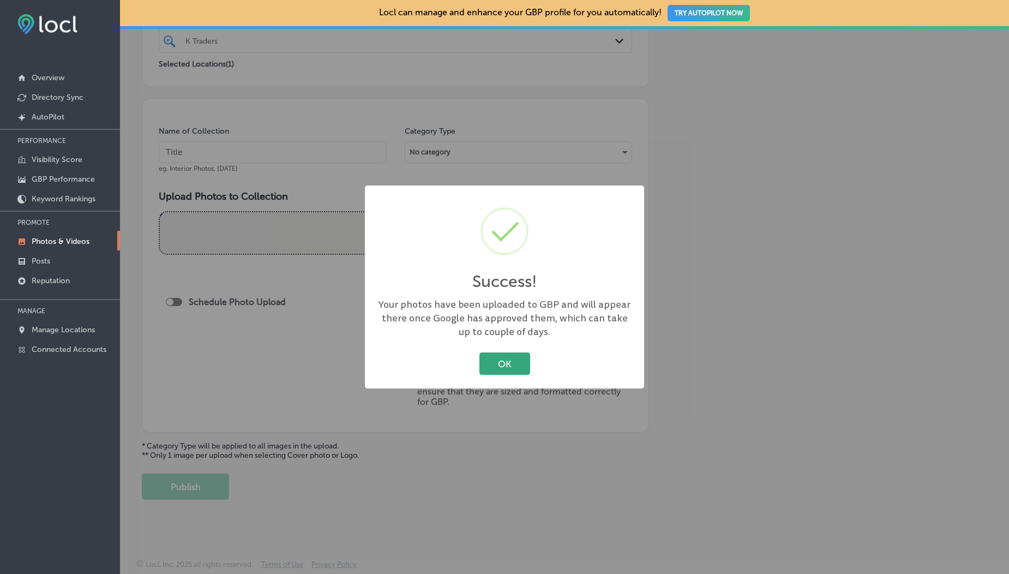
click at [486, 361] on button "OK" at bounding box center [504, 363] width 51 height 22
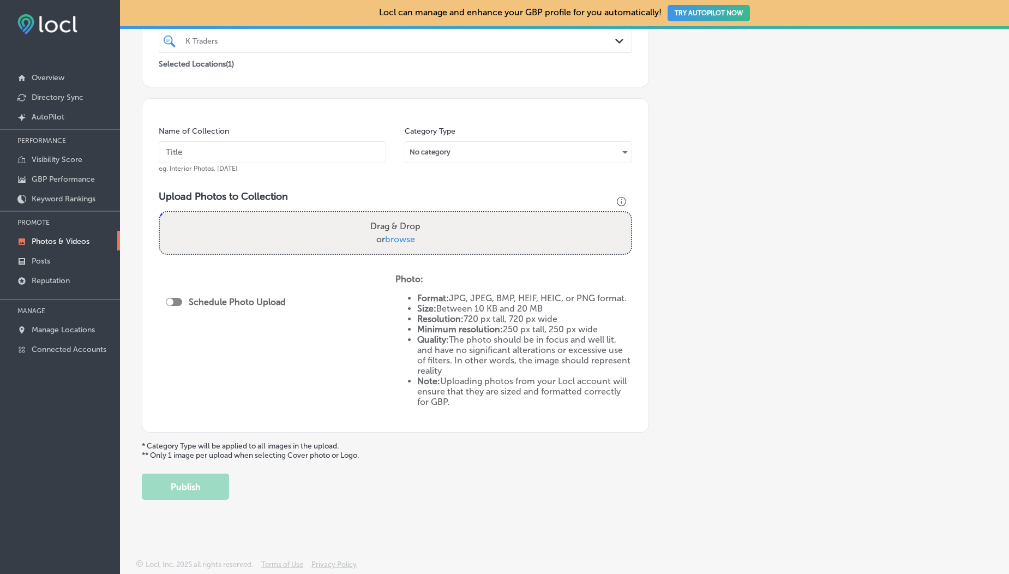
click at [406, 236] on span "browse" at bounding box center [400, 239] width 30 height 10
click at [406, 215] on input "Drag & Drop or browse" at bounding box center [395, 213] width 471 height 3
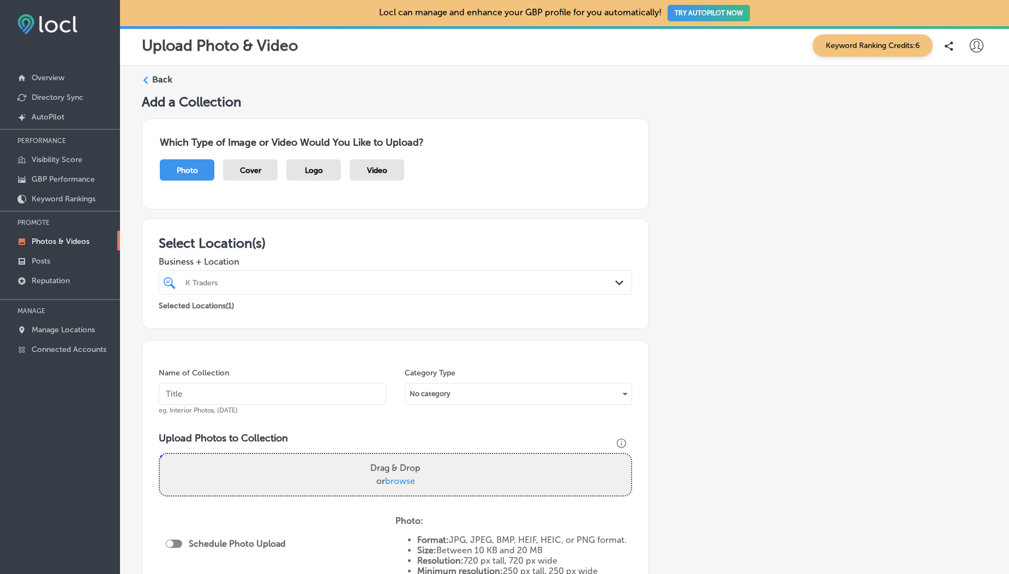
click at [378, 175] on span "Video" at bounding box center [377, 170] width 20 height 9
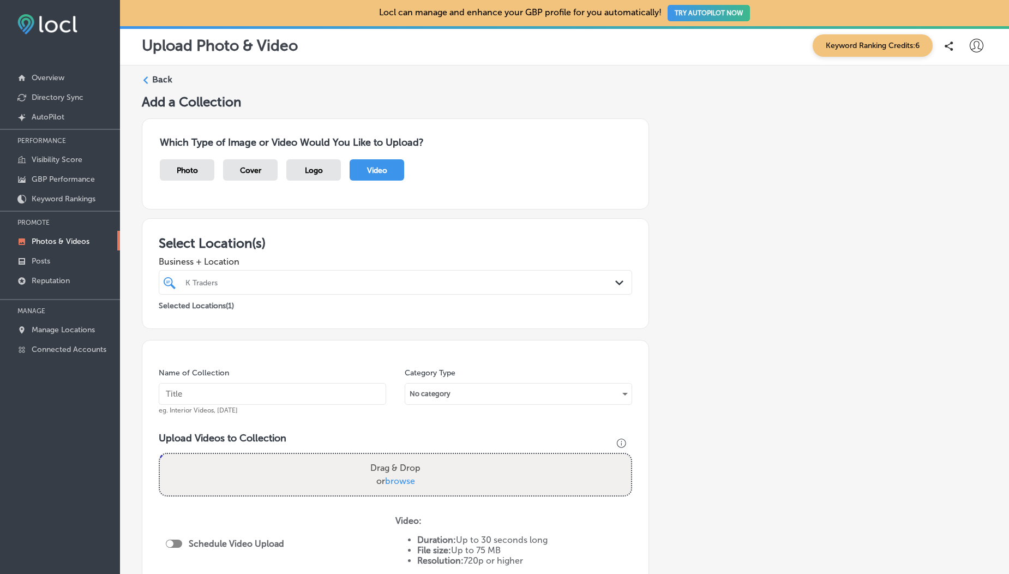
scroll to position [185, 0]
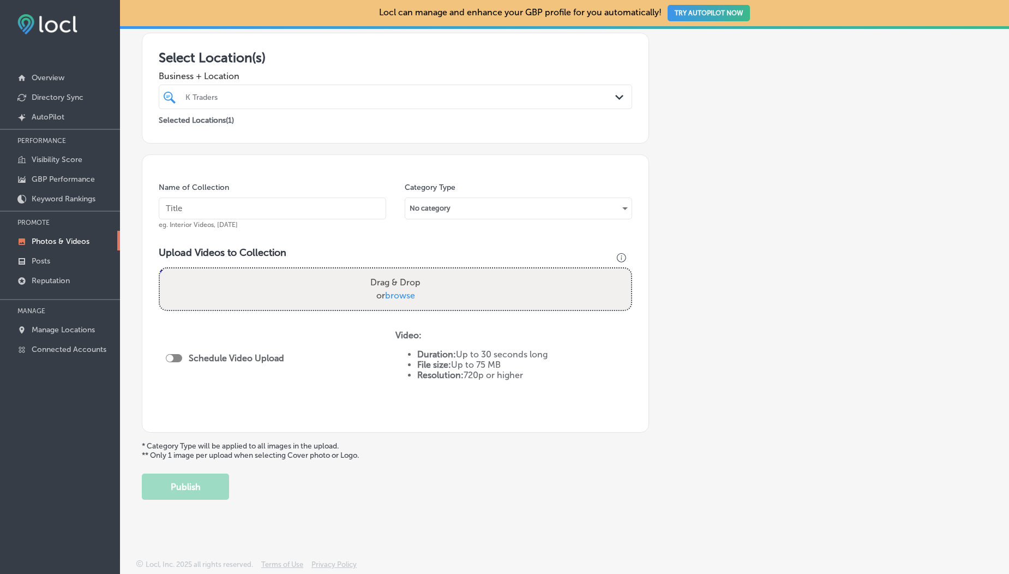
click at [393, 295] on span "browse" at bounding box center [400, 295] width 30 height 10
click at [393, 272] on input "Drag & Drop or browse" at bounding box center [395, 269] width 471 height 3
type input "C:\fakepath\1000190099.mp4"
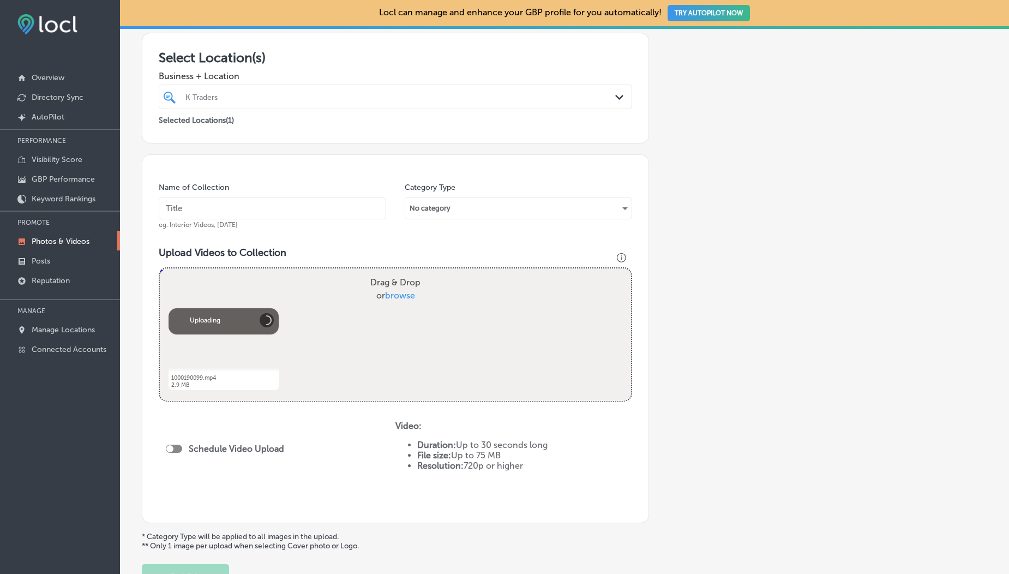
scroll to position [276, 0]
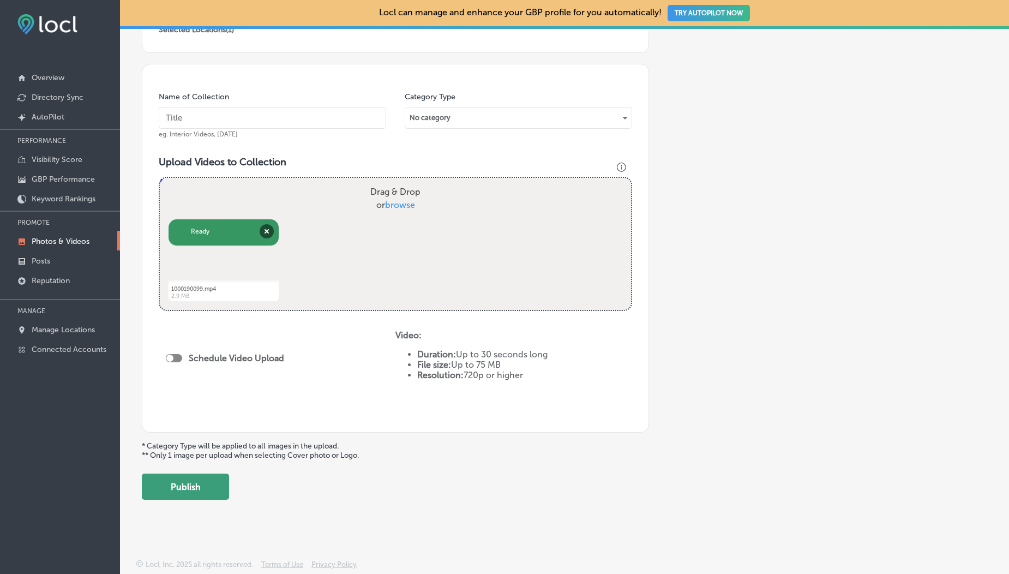
click at [194, 491] on button "Publish" at bounding box center [185, 486] width 87 height 26
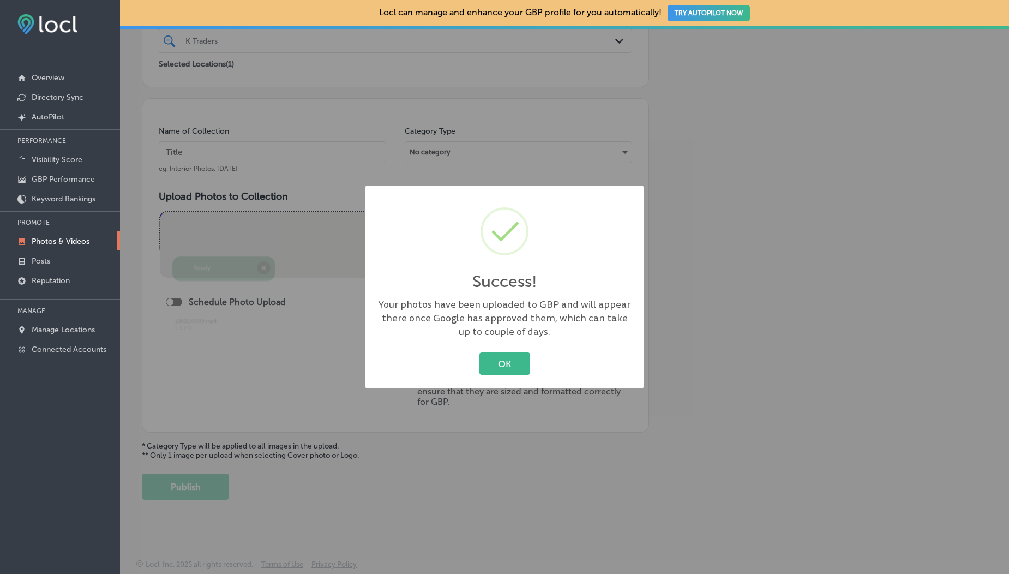
scroll to position [242, 0]
click at [496, 361] on button "OK" at bounding box center [504, 363] width 51 height 22
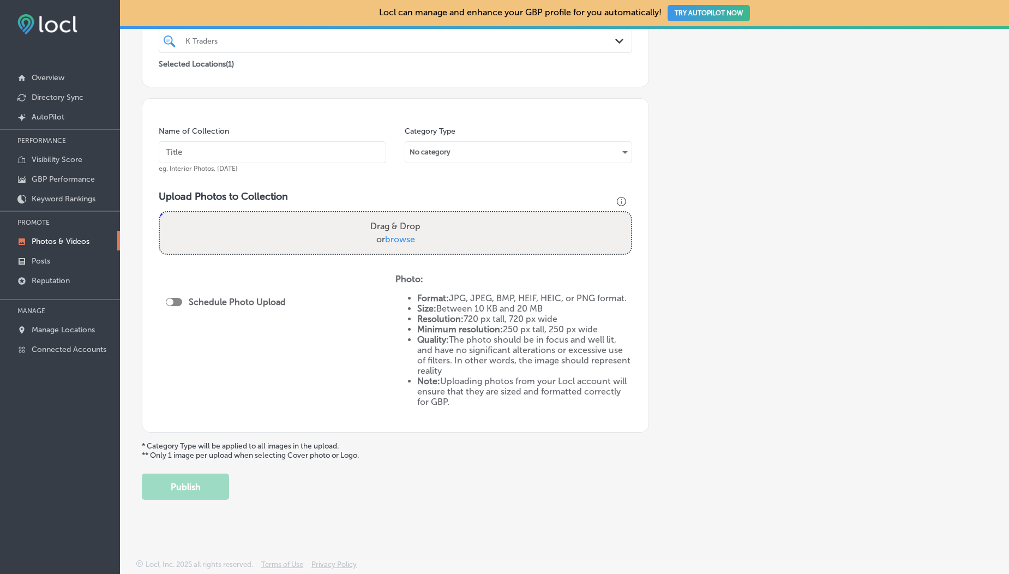
click at [43, 235] on link "Photos & Videos" at bounding box center [60, 241] width 120 height 20
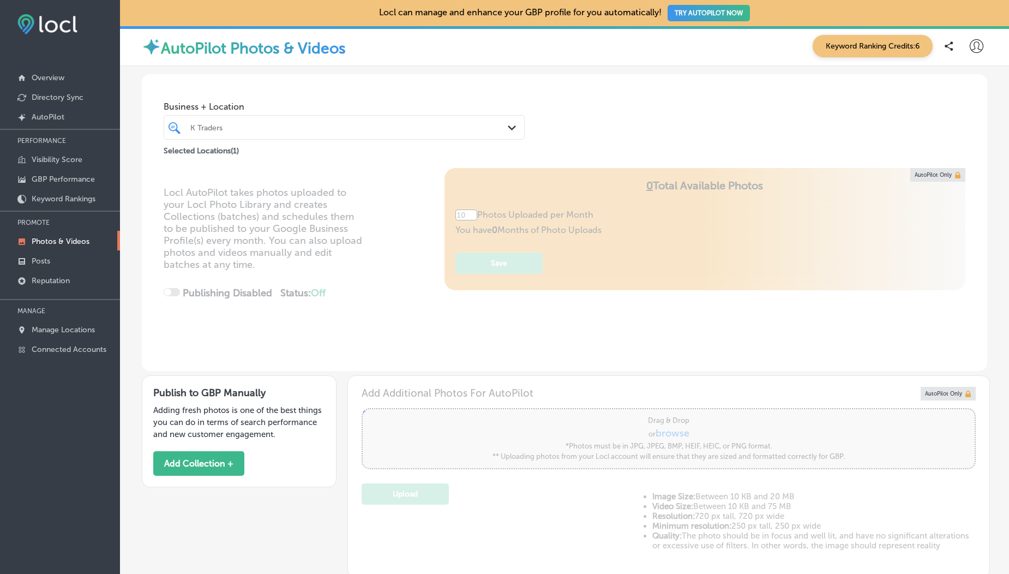
type input "5"
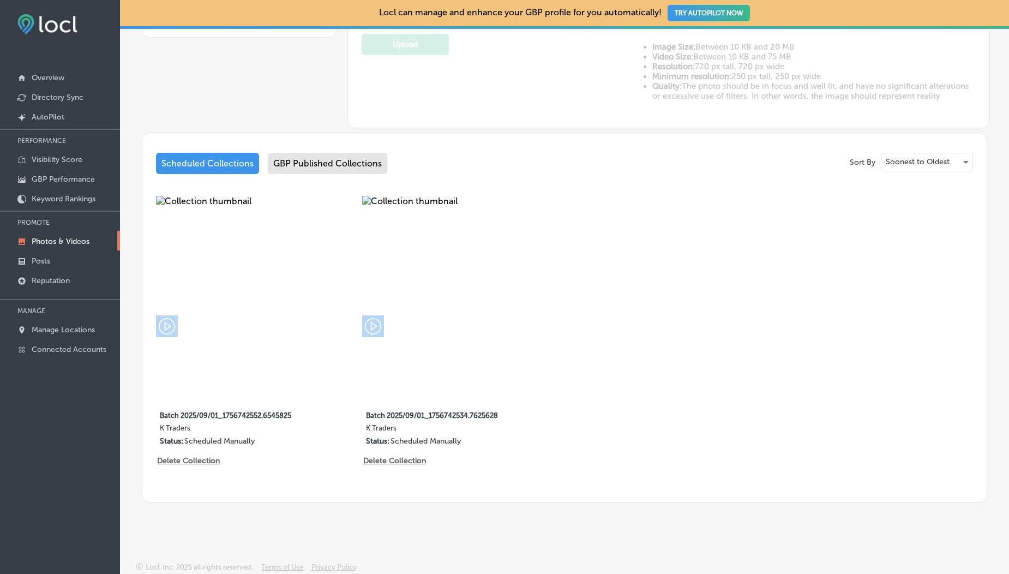
click at [339, 160] on div "GBP Published Collections" at bounding box center [327, 163] width 119 height 21
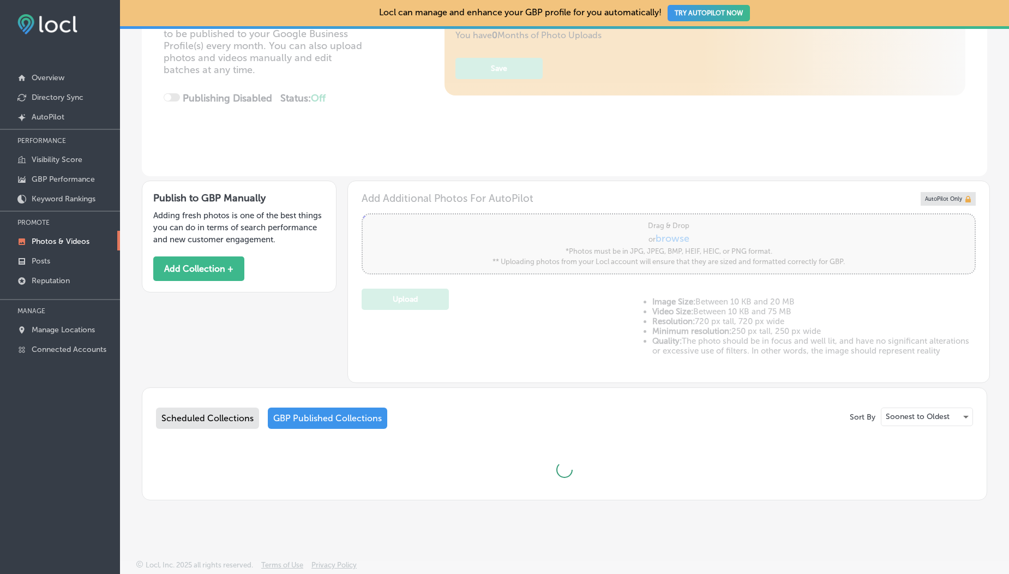
scroll to position [449, 0]
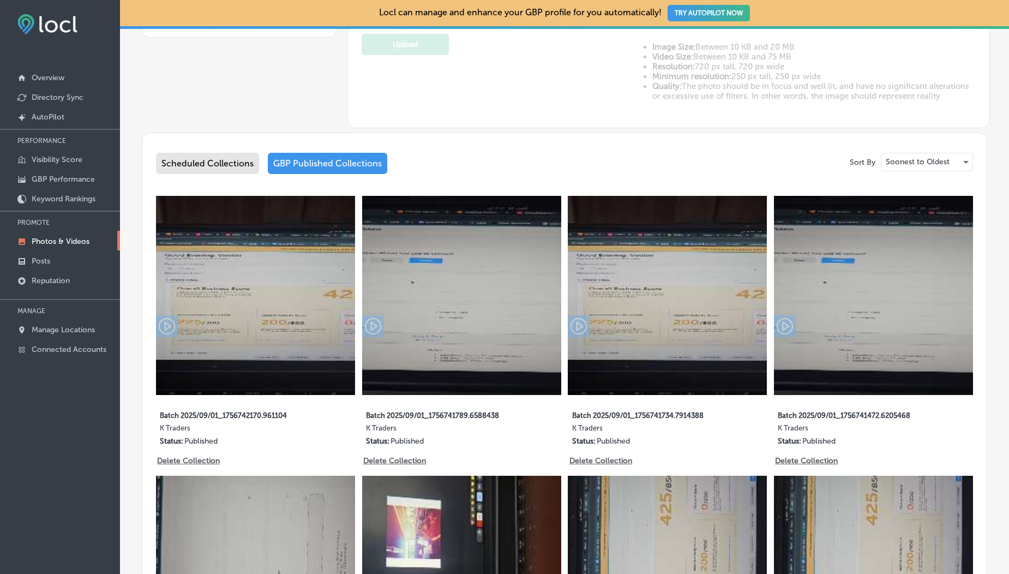
click at [188, 161] on div "Scheduled Collections" at bounding box center [207, 163] width 103 height 21
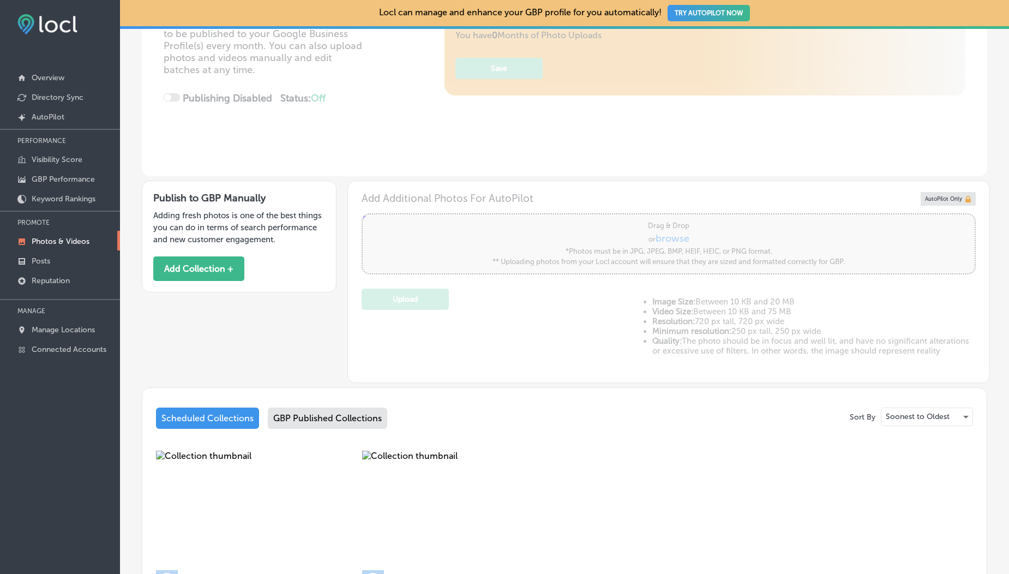
scroll to position [449, 0]
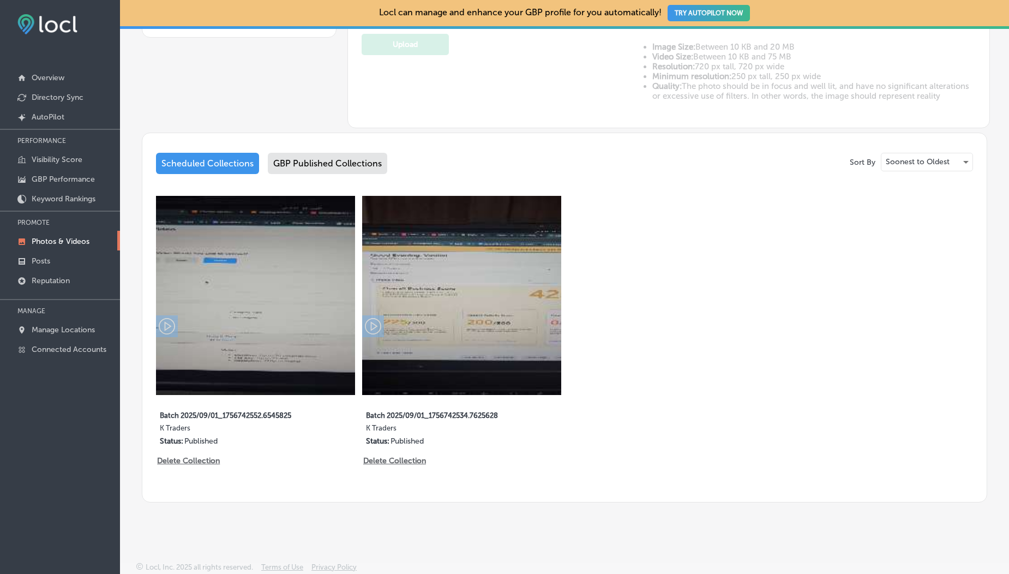
click at [303, 160] on div "GBP Published Collections" at bounding box center [327, 163] width 119 height 21
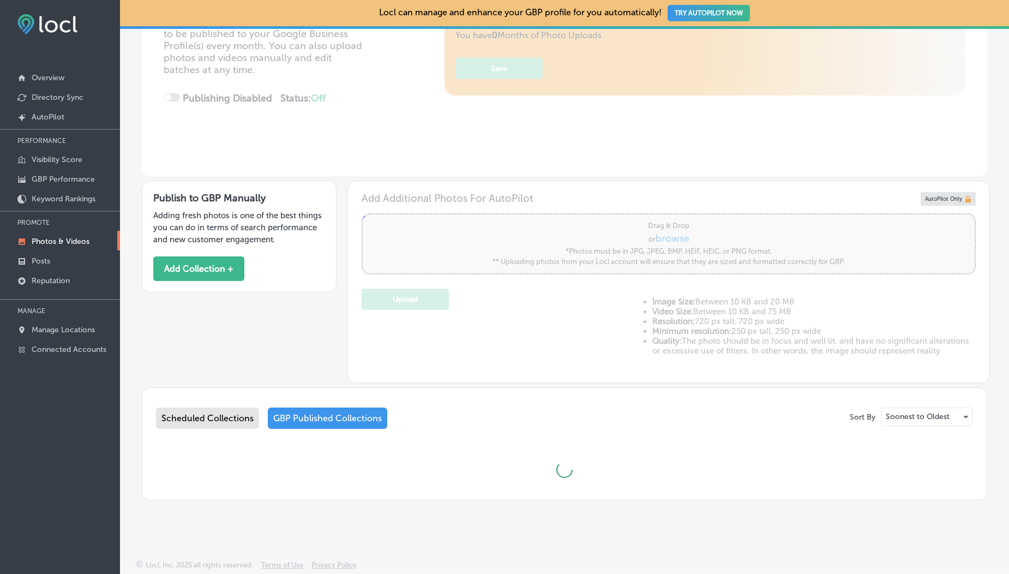
scroll to position [449, 0]
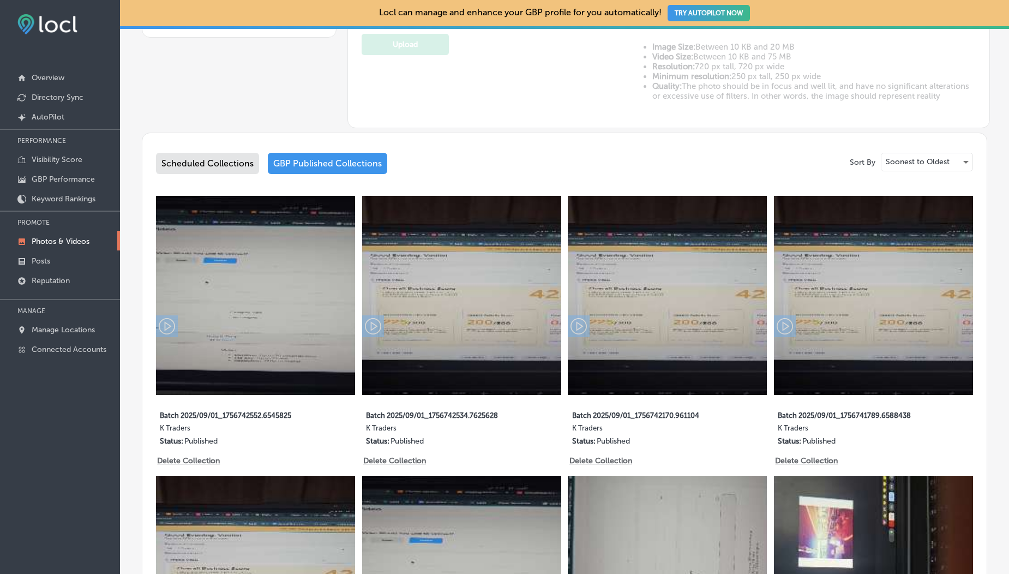
click at [216, 158] on div "Scheduled Collections" at bounding box center [207, 163] width 103 height 21
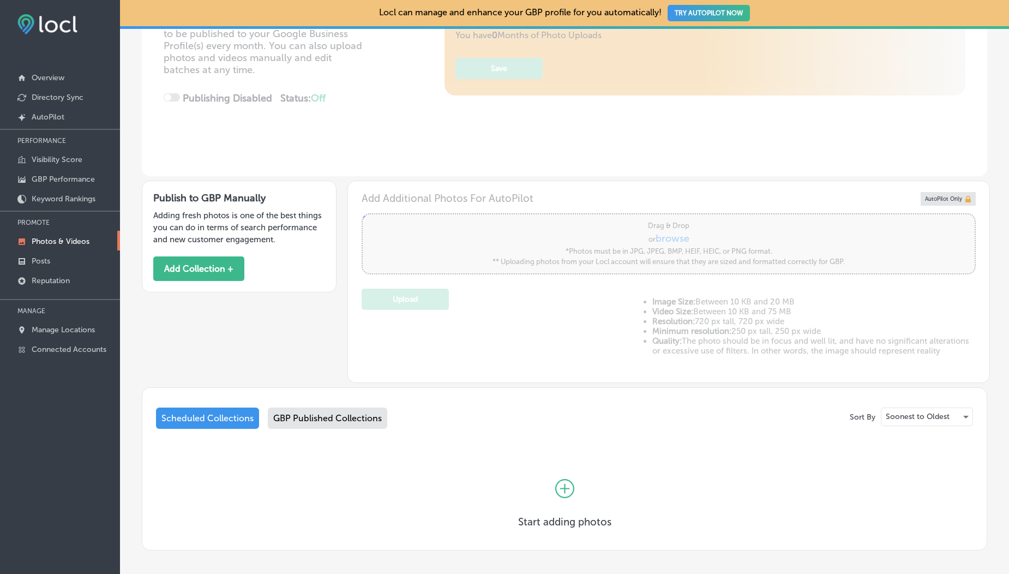
scroll to position [245, 0]
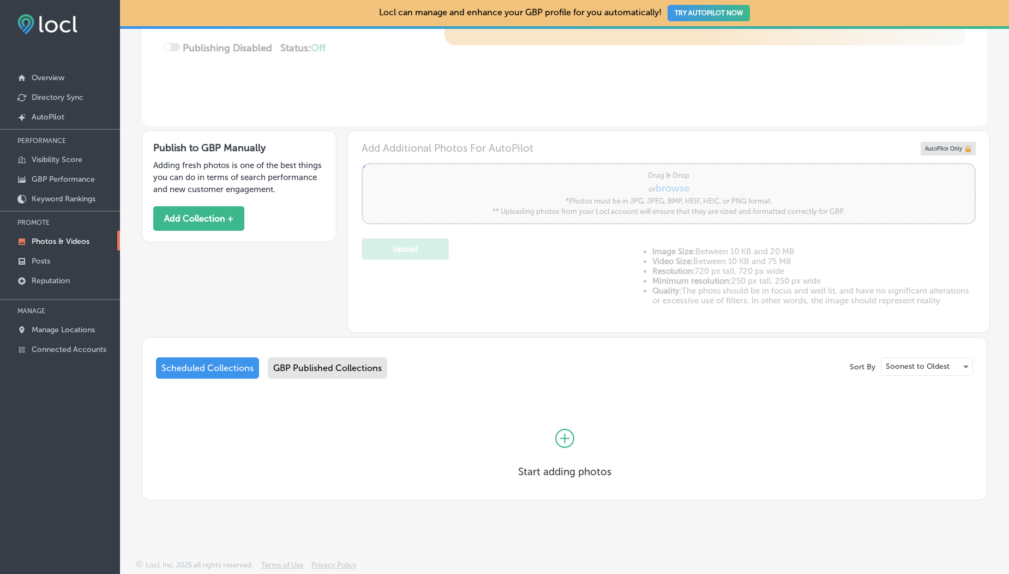
click at [287, 368] on div "GBP Published Collections" at bounding box center [327, 367] width 119 height 21
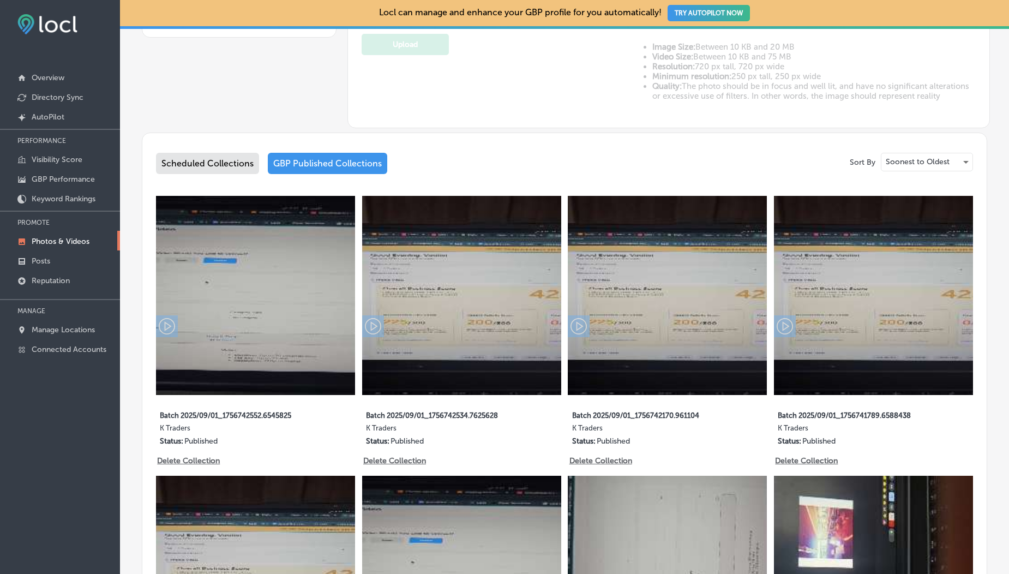
scroll to position [329, 0]
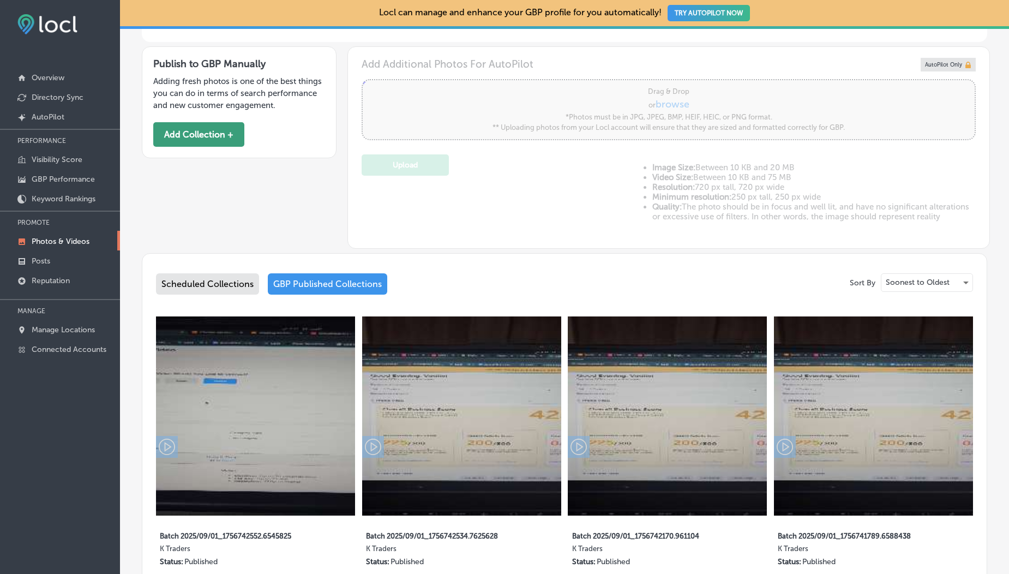
click at [209, 135] on button "Add Collection +" at bounding box center [198, 134] width 91 height 25
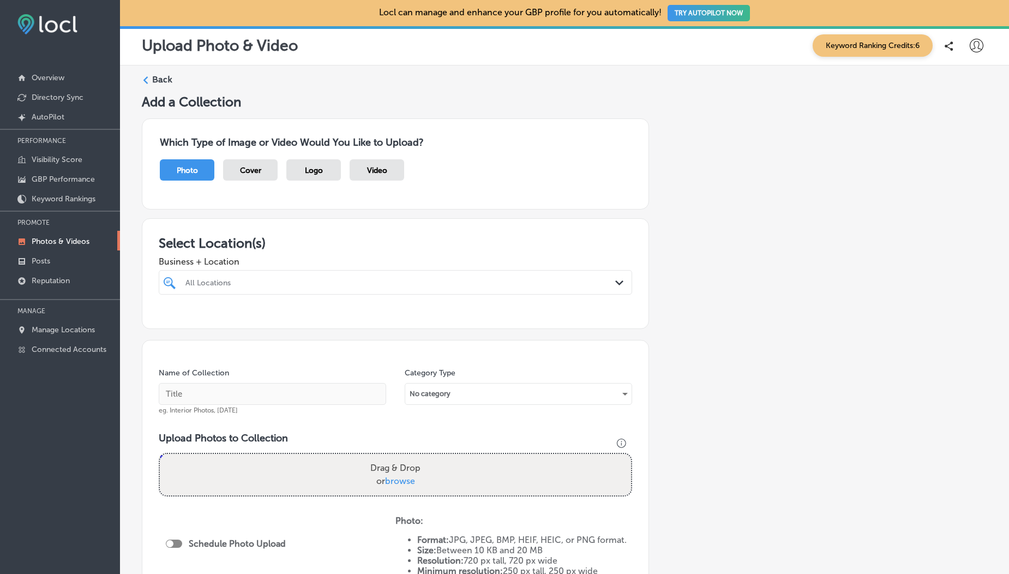
click at [399, 486] on label "Drag & Drop or browse" at bounding box center [395, 474] width 59 height 35
click at [399, 457] on input "Drag & Drop or browse" at bounding box center [395, 455] width 471 height 3
type input "C:\fakepath\Screenshot from [DATE] 19-49-14.png"
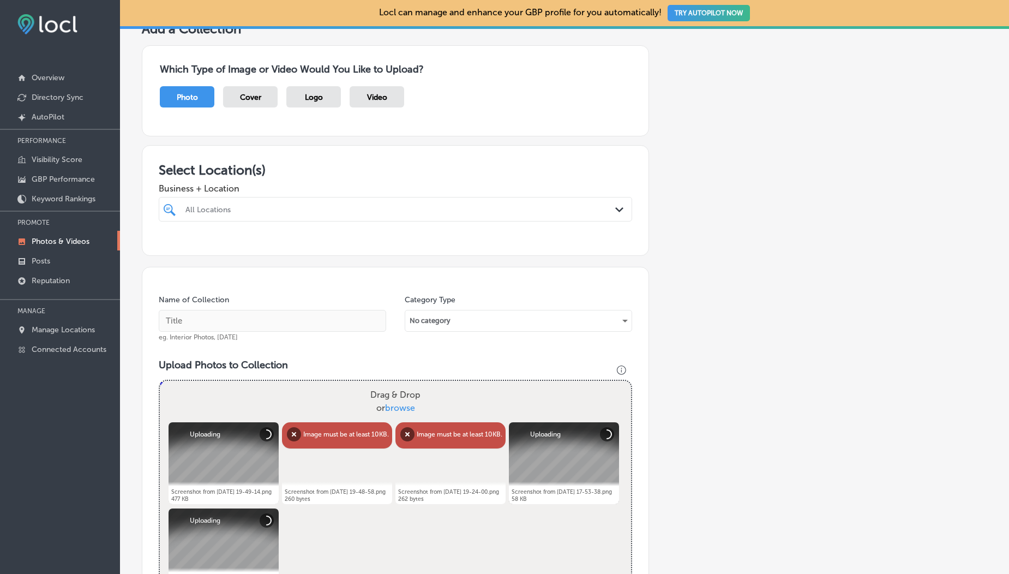
scroll to position [75, 0]
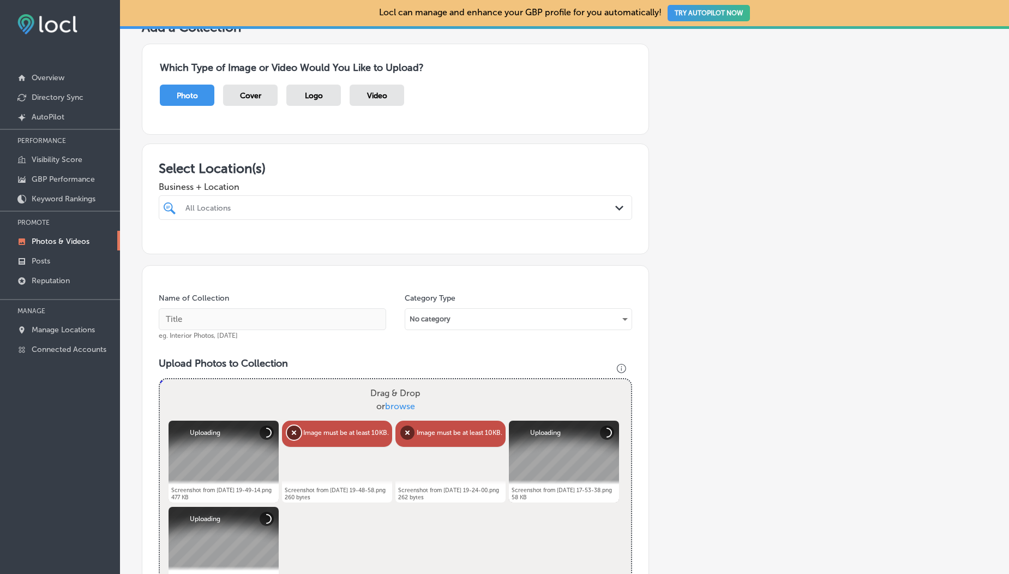
click at [290, 426] on button "Remove" at bounding box center [294, 432] width 14 height 14
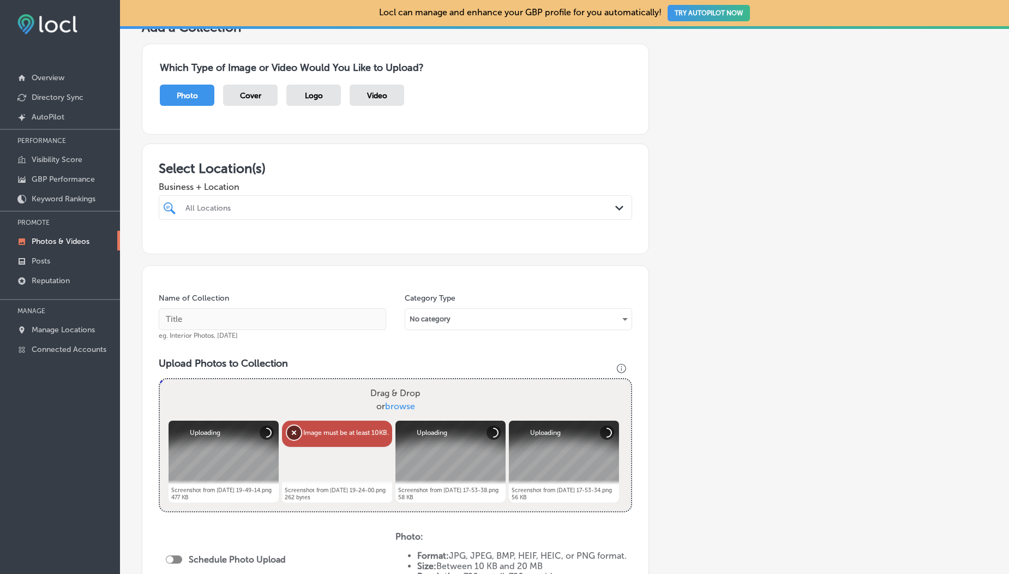
click at [288, 434] on button "Remove" at bounding box center [294, 432] width 14 height 14
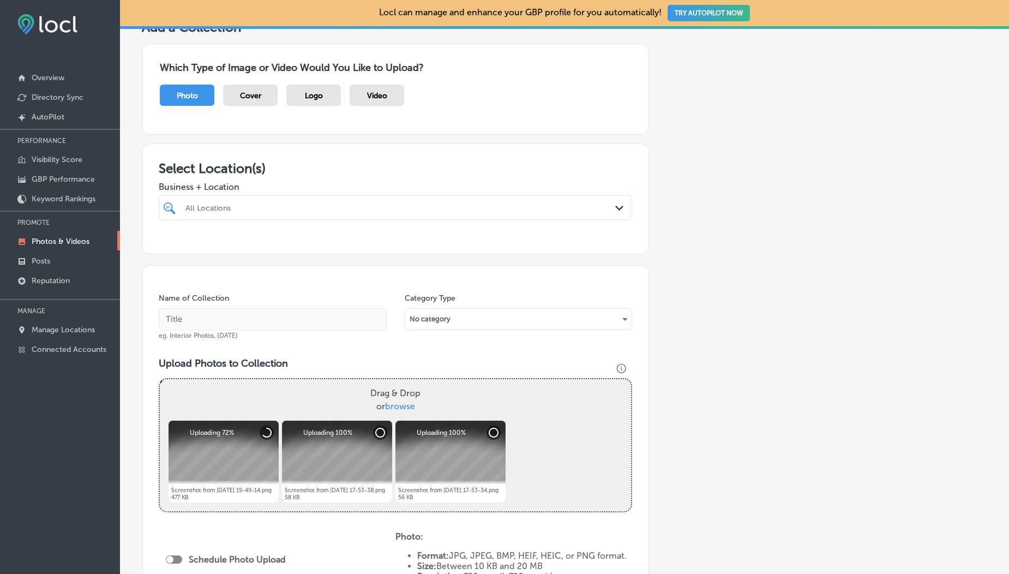
click at [377, 84] on div "Which Type of Image or Video Would You Like to Upload? Photo Cover Logo Video" at bounding box center [395, 89] width 507 height 91
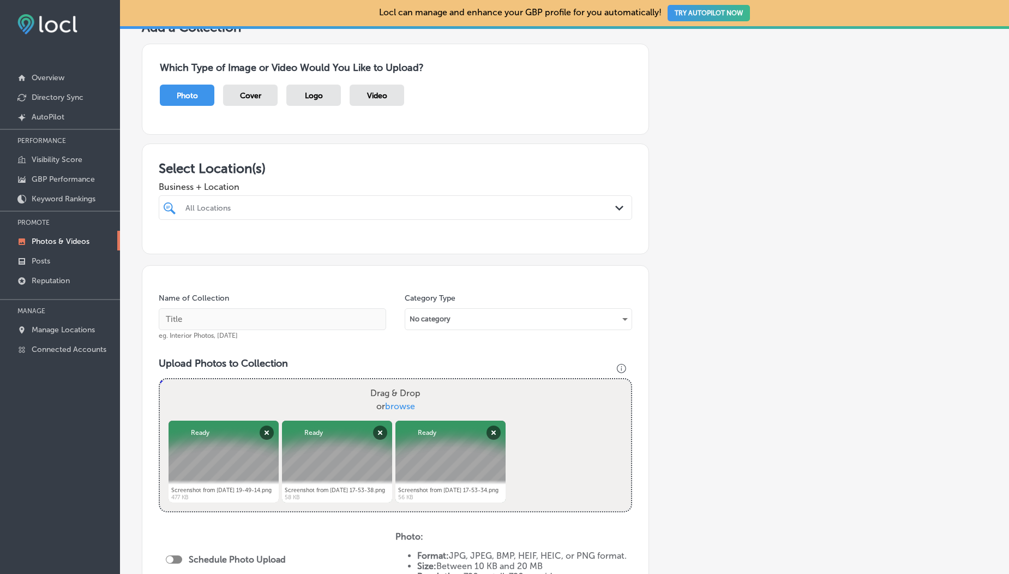
click at [364, 94] on div "Video" at bounding box center [377, 95] width 55 height 21
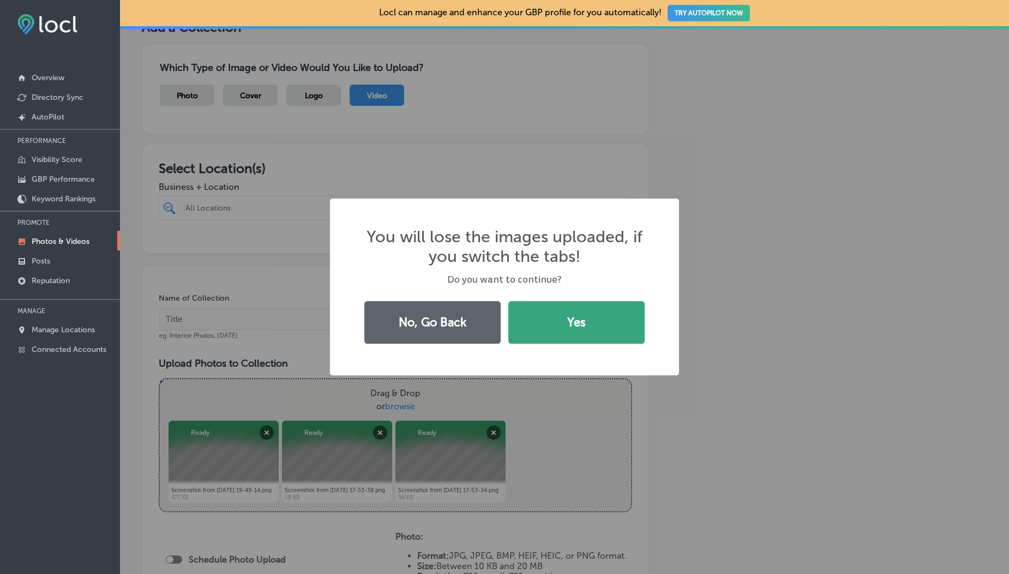
click at [583, 322] on button "Yes" at bounding box center [576, 322] width 136 height 43
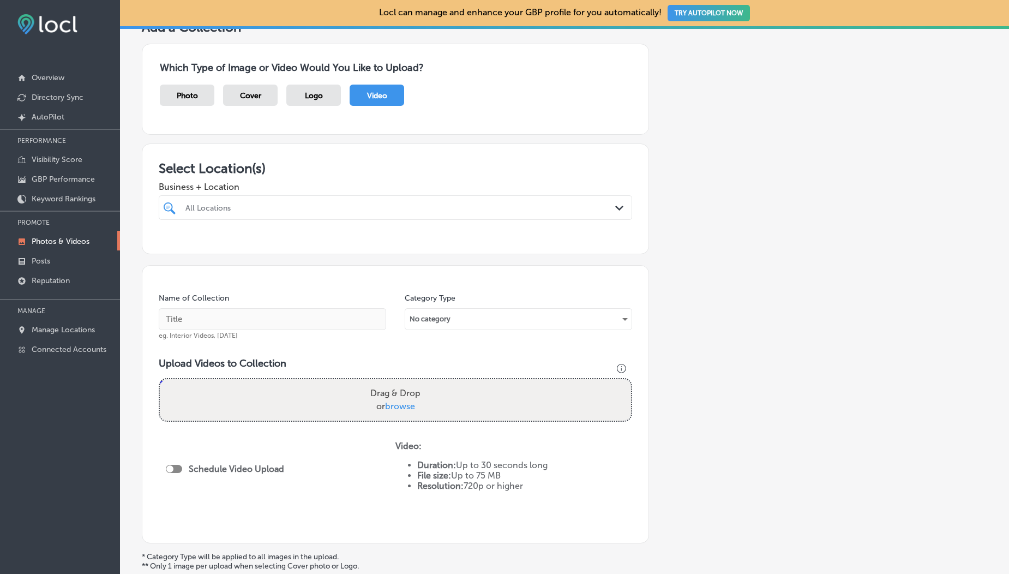
click at [402, 407] on span "browse" at bounding box center [400, 406] width 30 height 10
click at [402, 382] on input "Drag & Drop or browse" at bounding box center [395, 380] width 471 height 3
type input "C:\fakepath\1000190099.mp4"
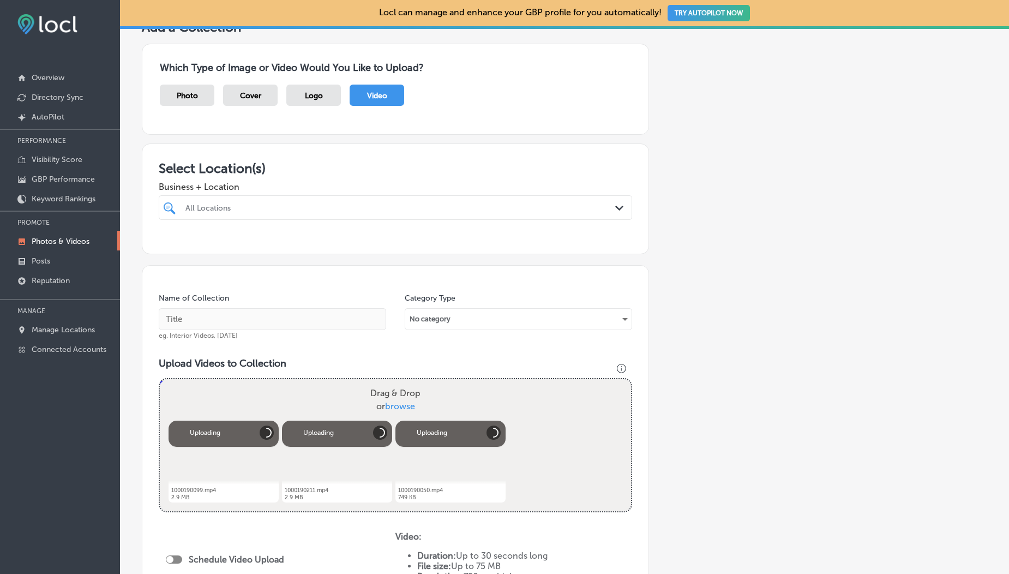
scroll to position [276, 0]
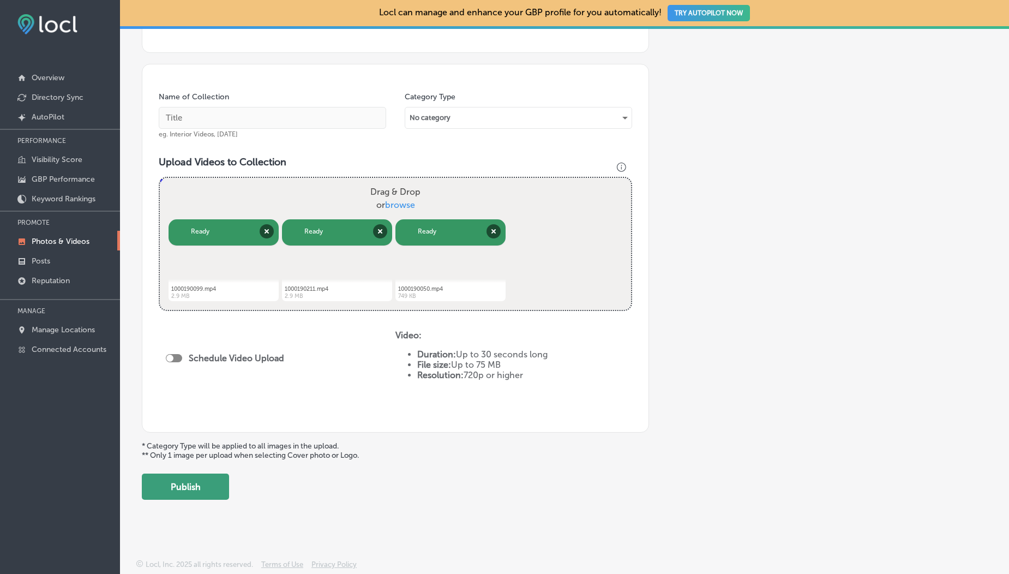
click at [191, 487] on button "Publish" at bounding box center [185, 486] width 87 height 26
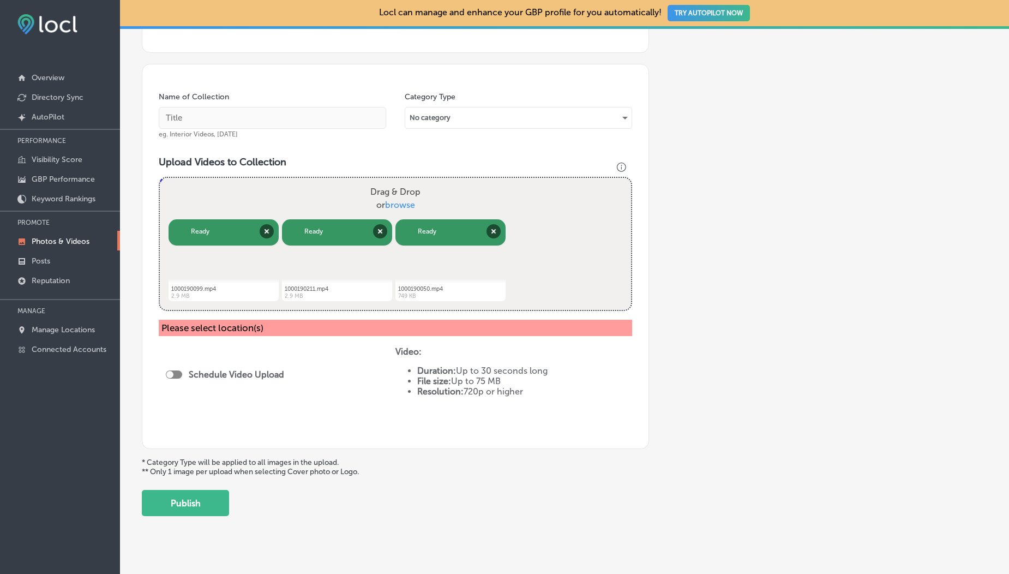
scroll to position [31, 0]
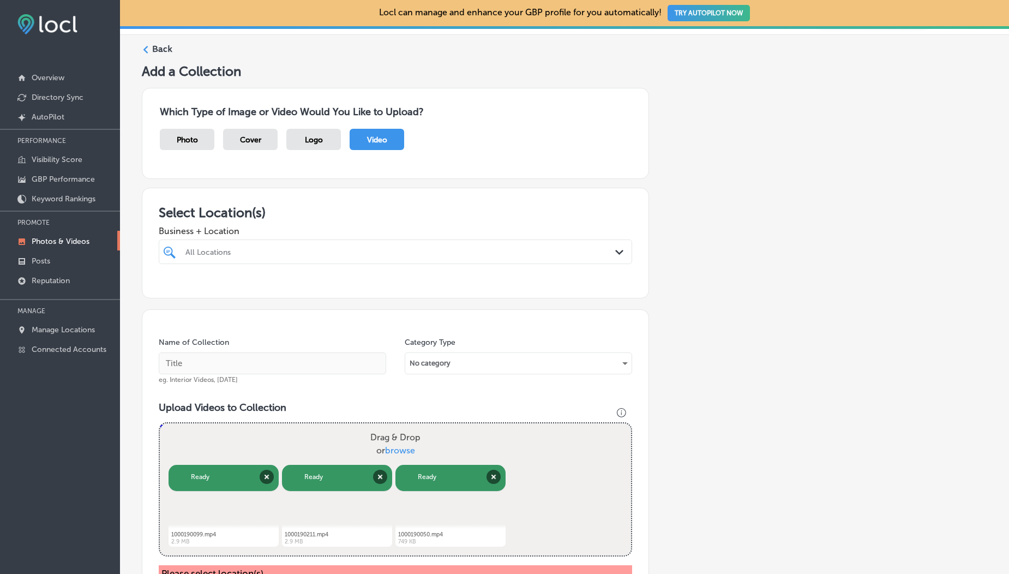
click at [266, 251] on div "All Locations" at bounding box center [400, 251] width 431 height 9
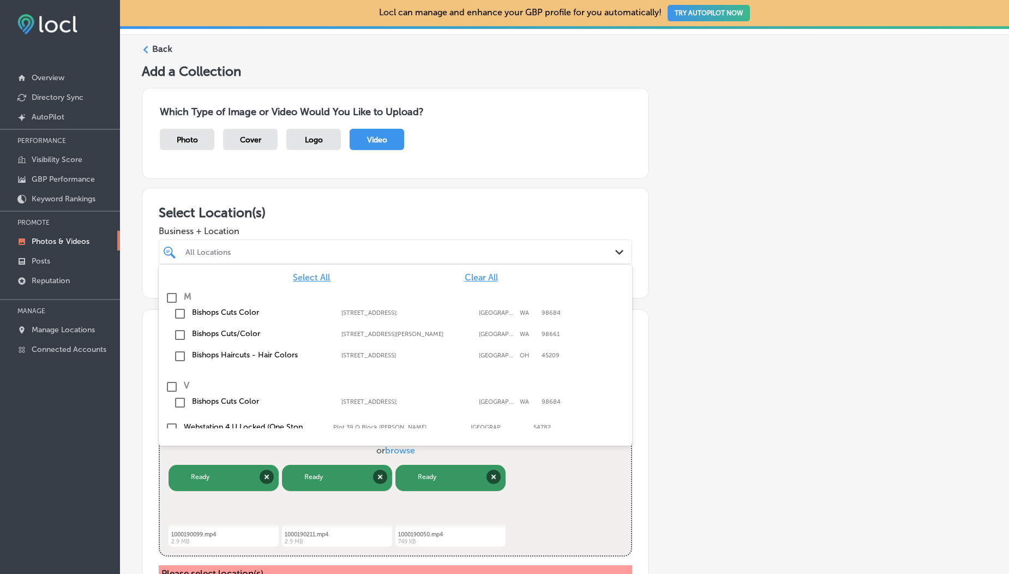
scroll to position [189, 0]
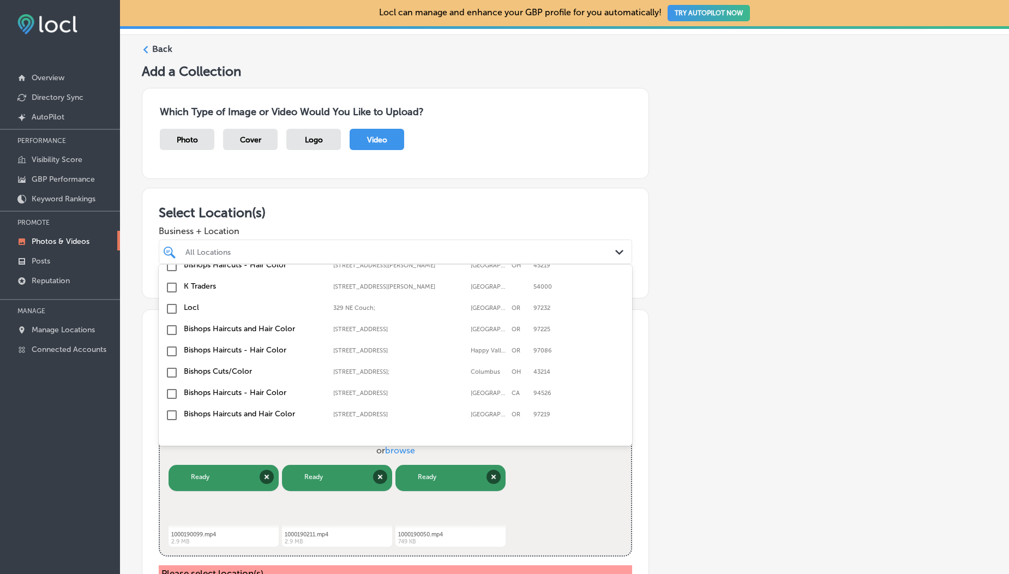
click at [170, 290] on input "checkbox" at bounding box center [171, 287] width 13 height 13
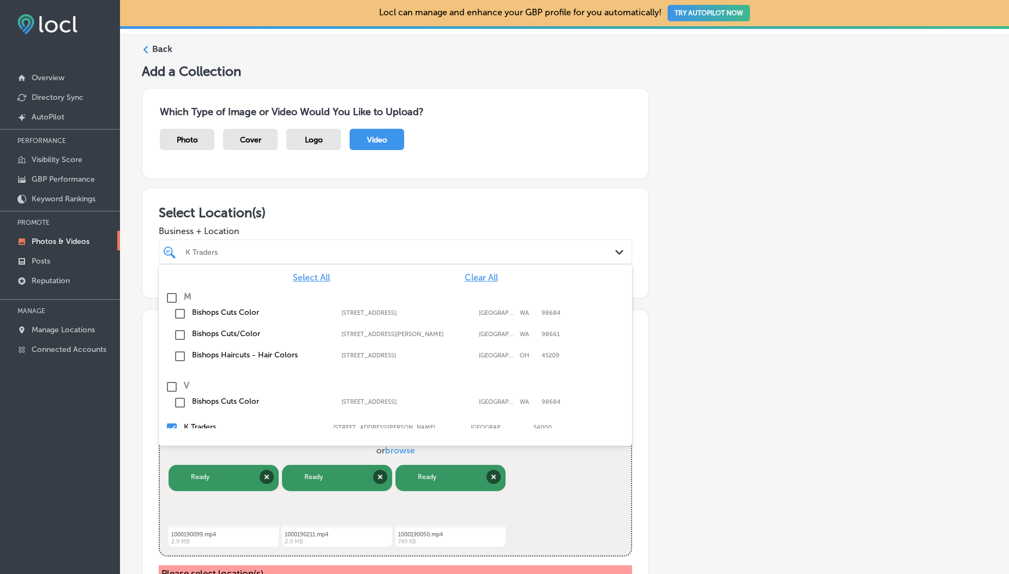
click at [243, 207] on h3 "Select Location(s)" at bounding box center [395, 213] width 473 height 16
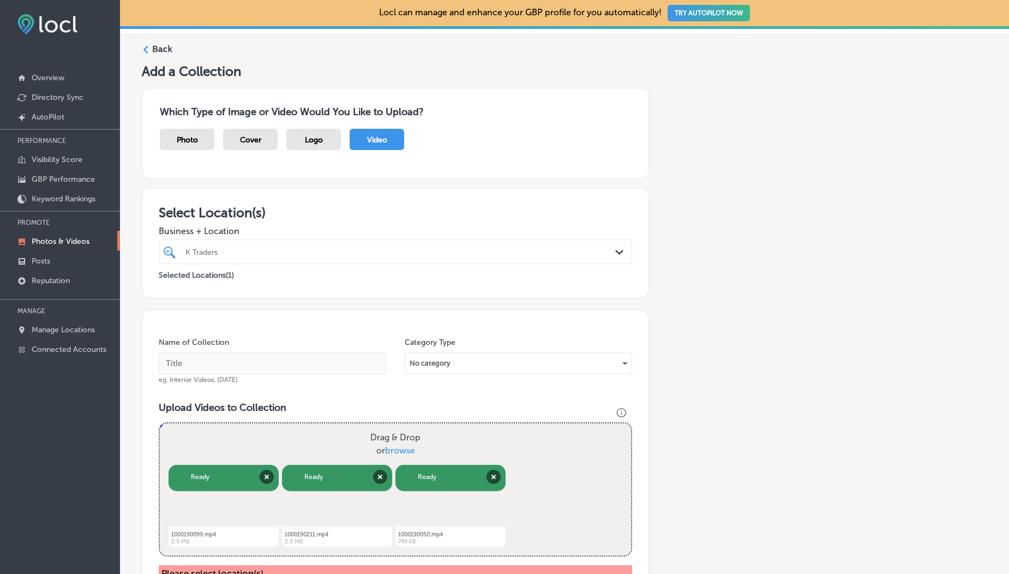
scroll to position [292, 0]
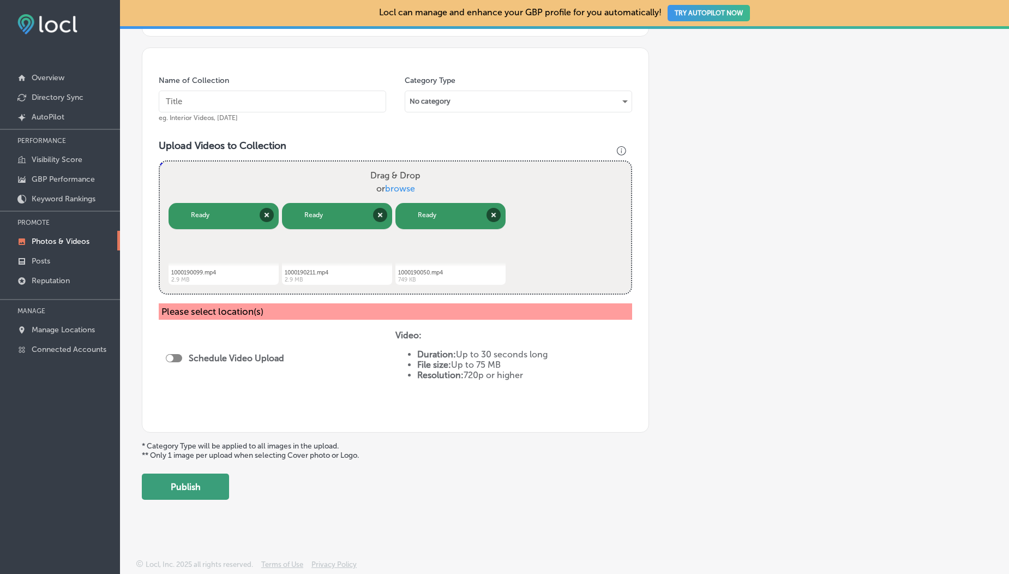
click at [186, 476] on button "Publish" at bounding box center [185, 486] width 87 height 26
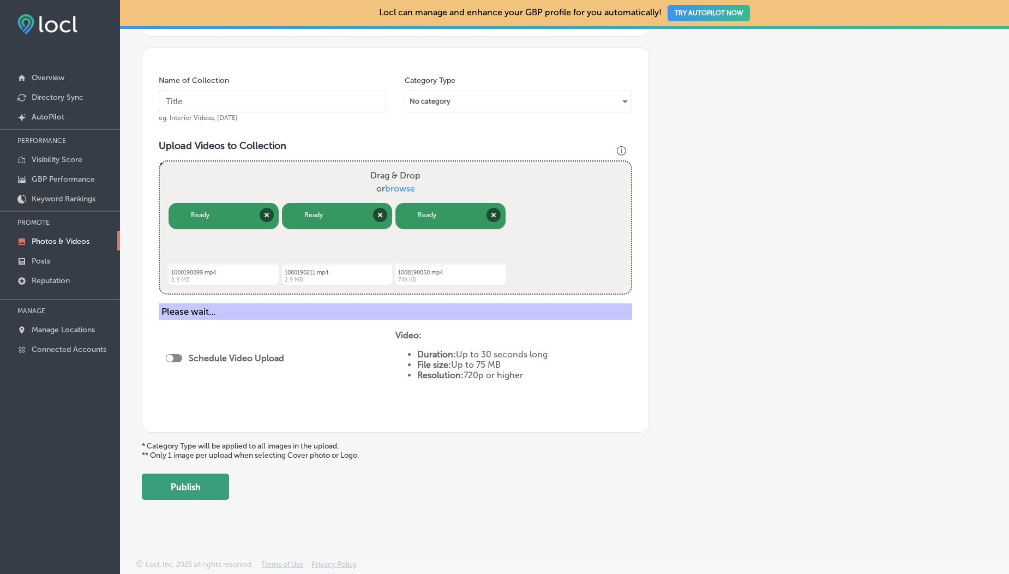
scroll to position [242, 0]
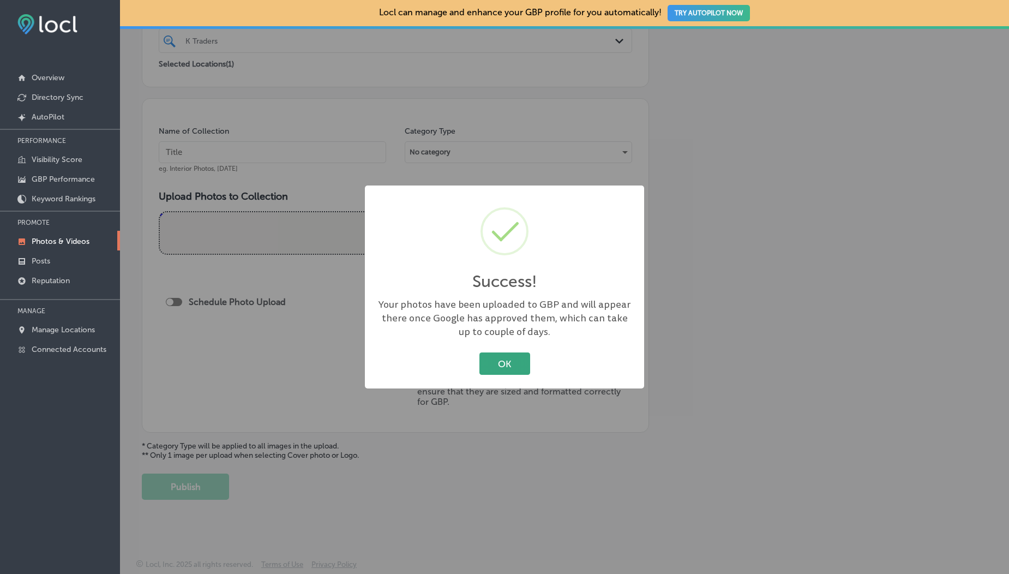
click at [508, 370] on button "OK" at bounding box center [504, 363] width 51 height 22
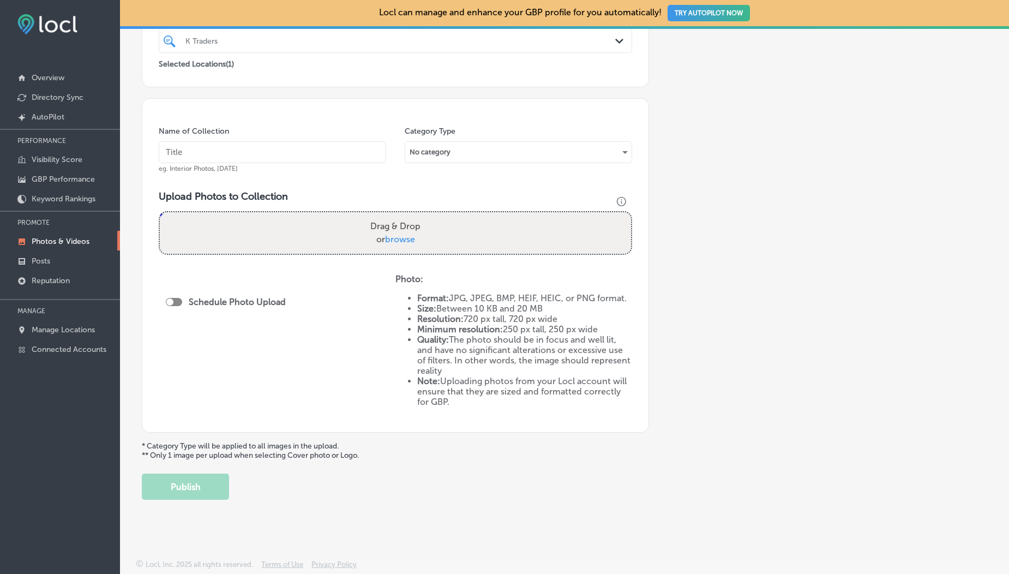
click at [59, 248] on link "Photos & Videos" at bounding box center [60, 241] width 120 height 20
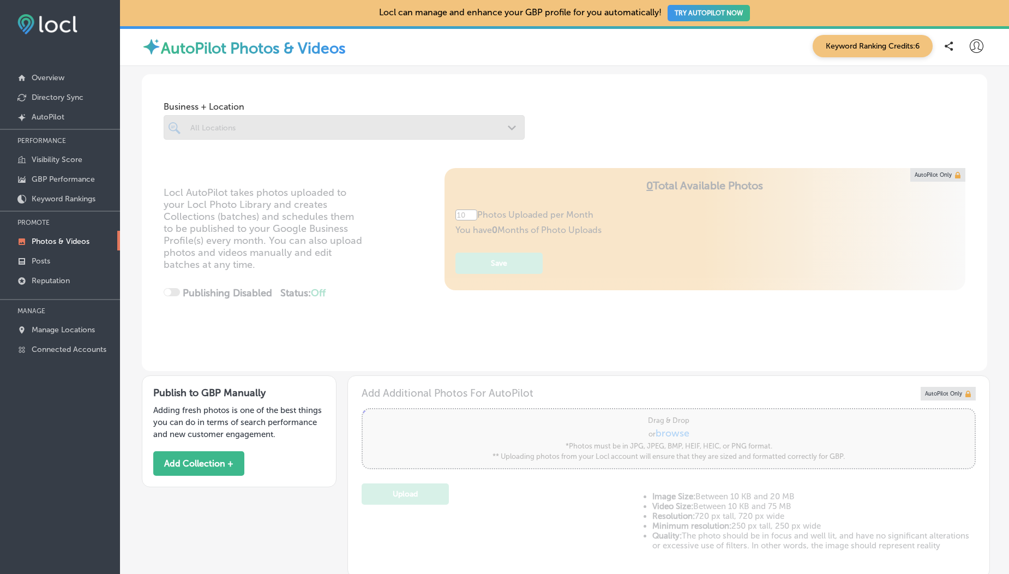
scroll to position [195, 0]
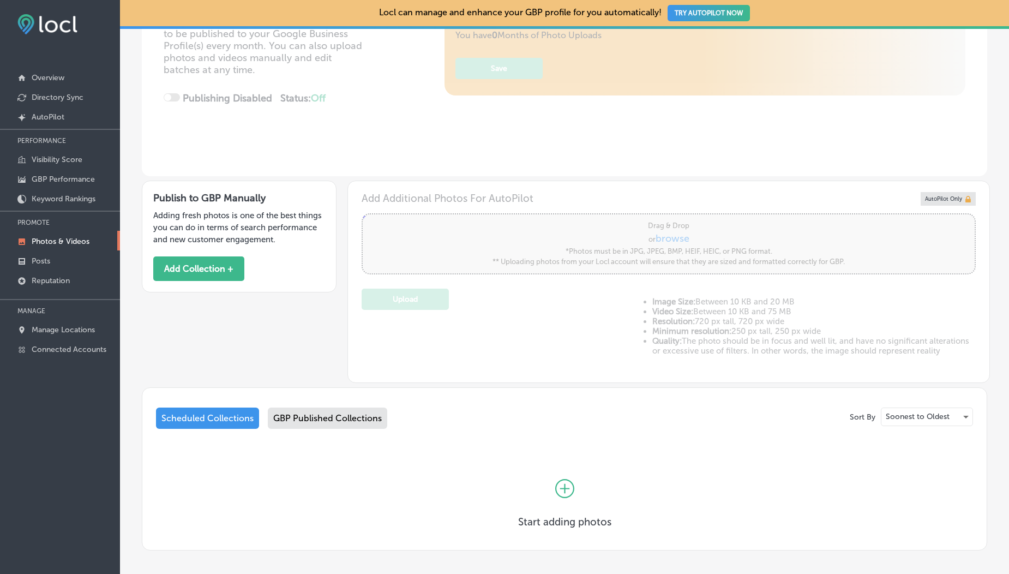
click at [327, 417] on div "GBP Published Collections" at bounding box center [327, 417] width 119 height 21
type input "5"
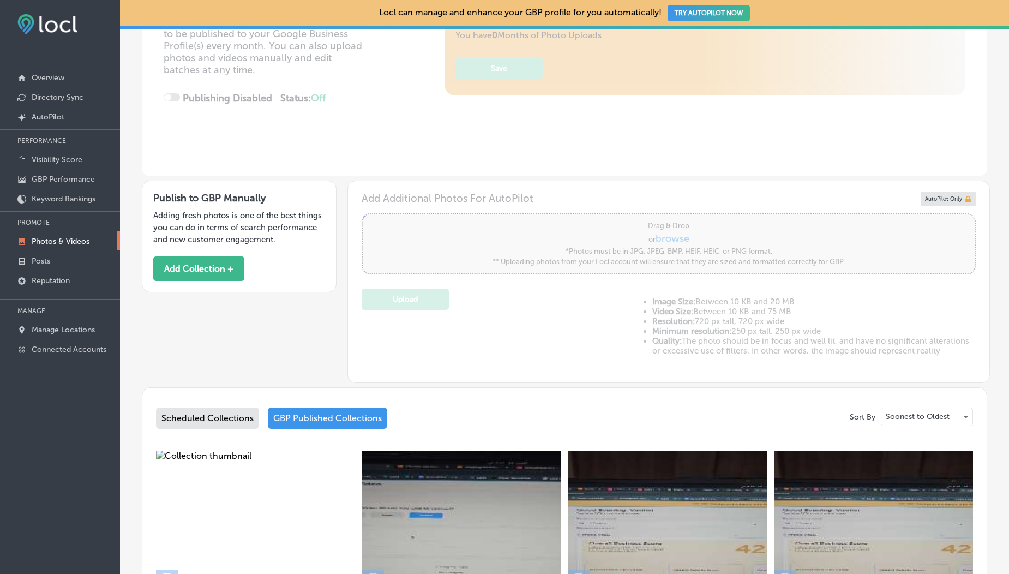
scroll to position [331, 0]
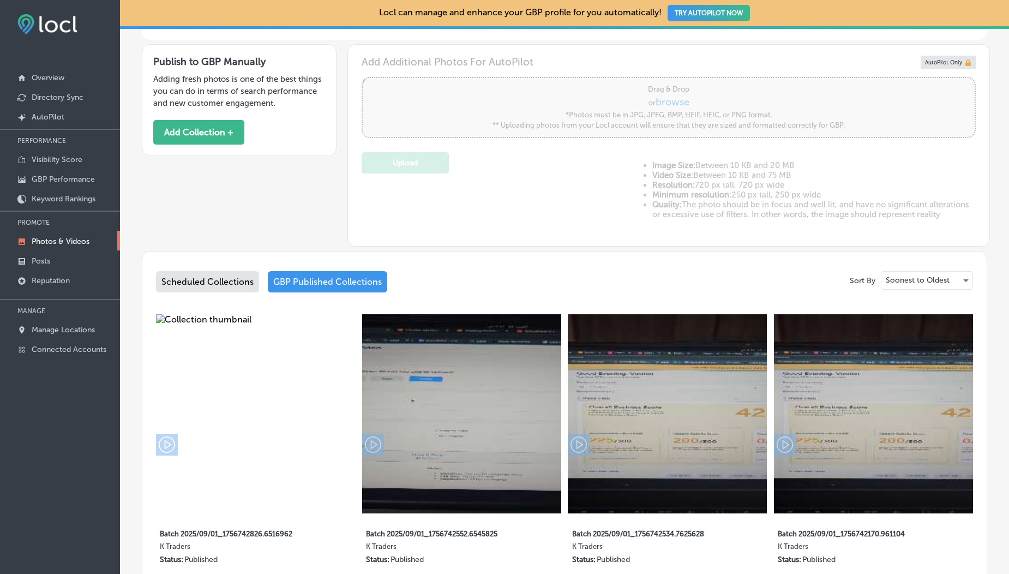
click at [327, 417] on img at bounding box center [255, 413] width 199 height 199
